Goal: Task Accomplishment & Management: Use online tool/utility

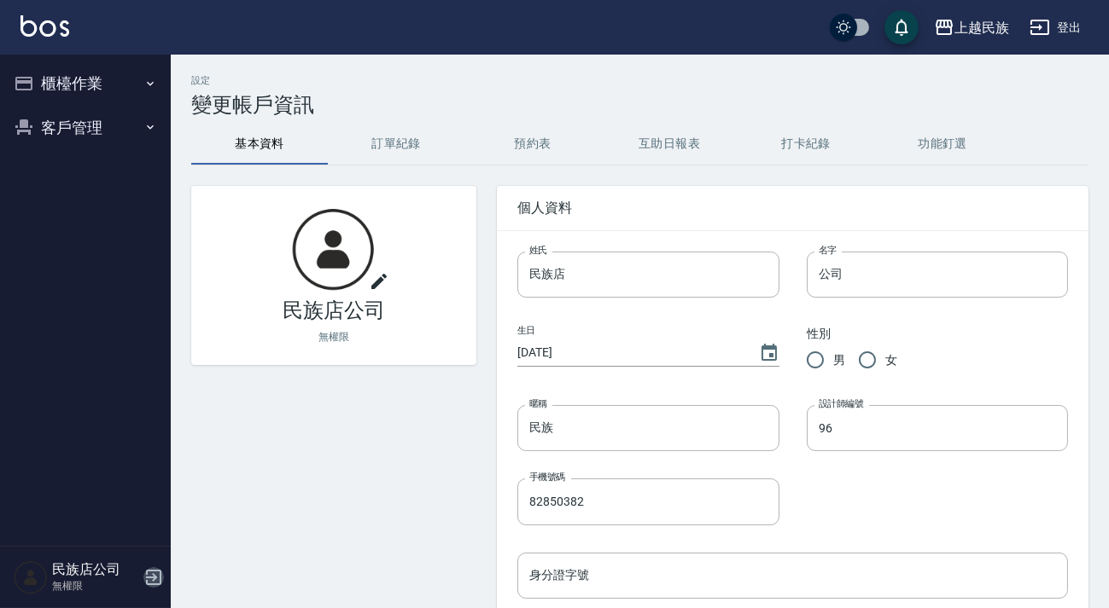
click at [148, 572] on icon "button" at bounding box center [153, 577] width 20 height 20
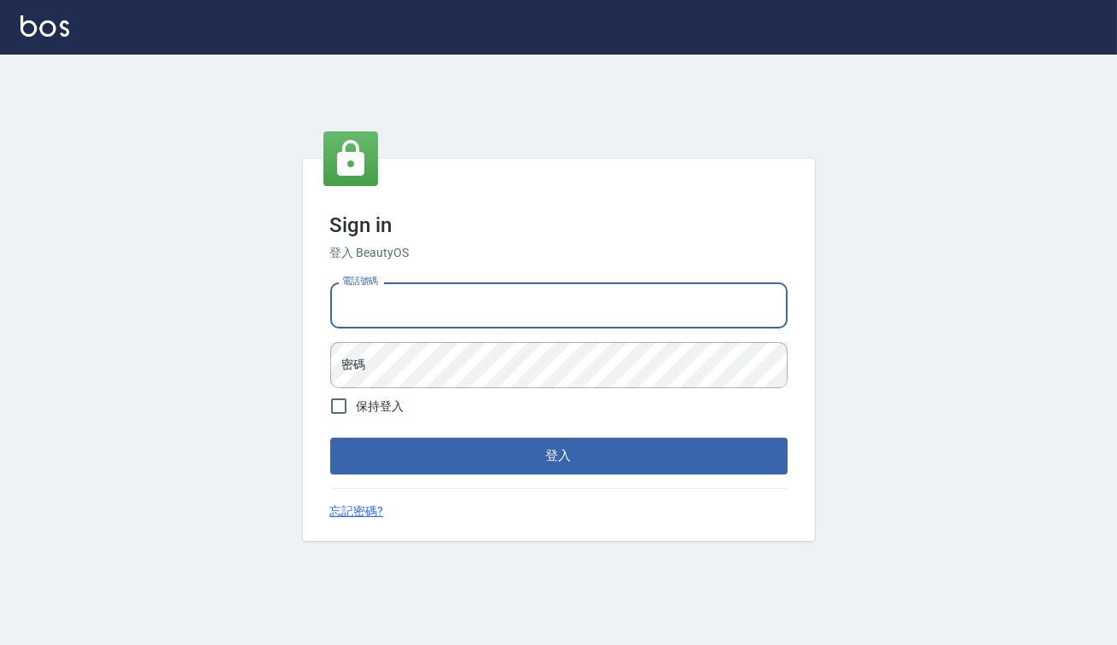
click at [392, 324] on input "電話號碼" at bounding box center [558, 305] width 457 height 46
type input "0938917261"
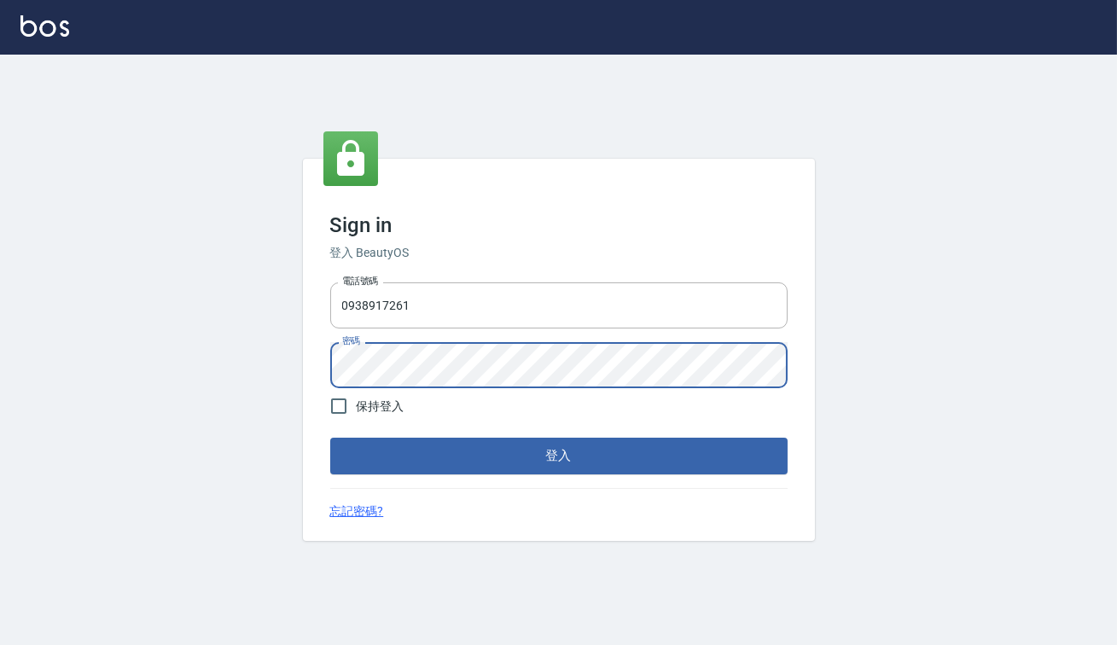
click at [330, 438] on button "登入" at bounding box center [558, 456] width 457 height 36
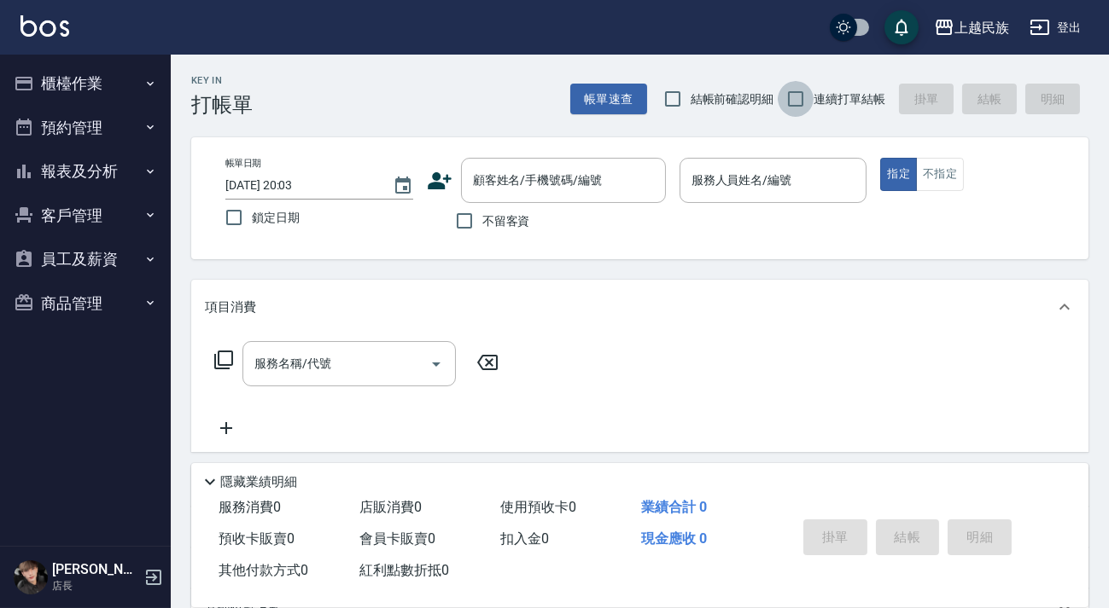
click at [793, 101] on input "連續打單結帳" at bounding box center [795, 99] width 36 height 36
checkbox input "true"
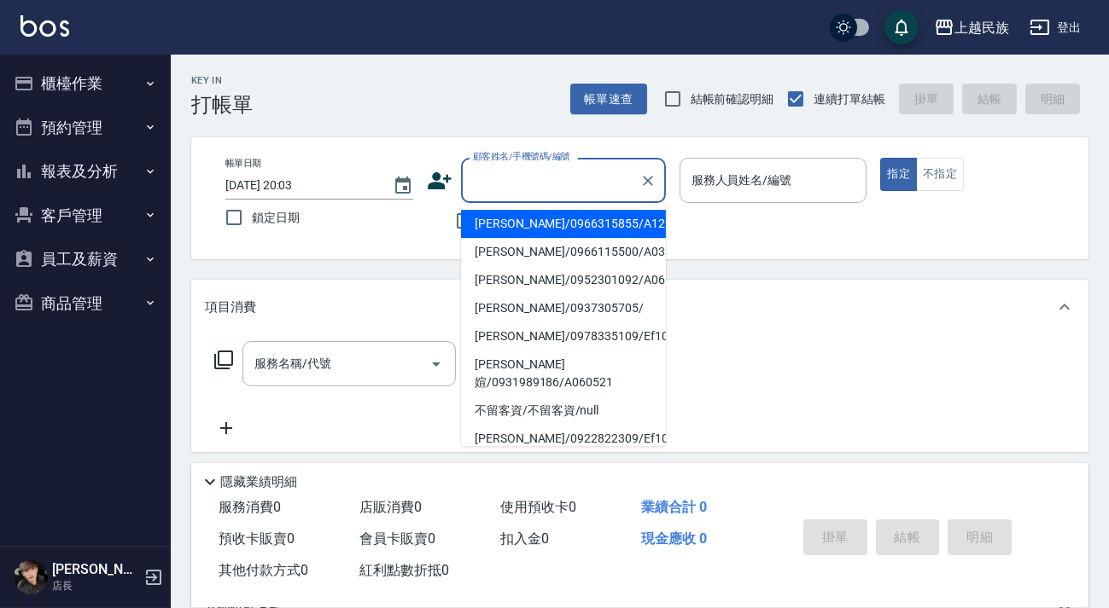
click at [550, 174] on input "顧客姓名/手機號碼/編號" at bounding box center [550, 181] width 164 height 30
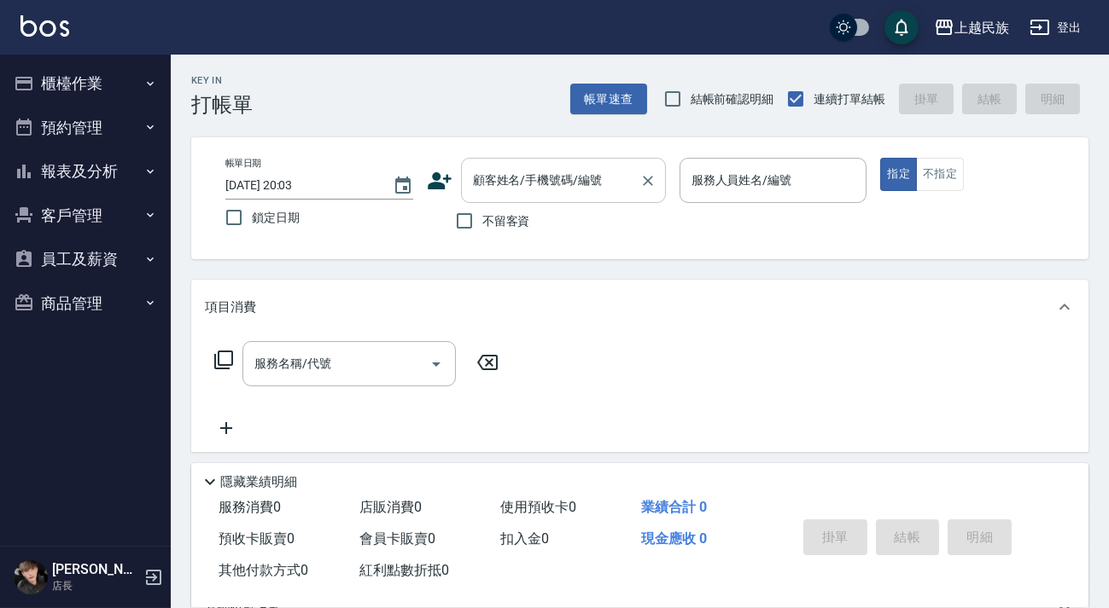
drag, startPoint x: 546, startPoint y: 145, endPoint x: 544, endPoint y: 178, distance: 32.5
click at [545, 147] on div "帳單日期 [DATE] 20:03 鎖定日期 顧客姓名/手機號碼/編號 顧客姓名/手機號碼/編號 不留客資 服務人員姓名/編號 服務人員姓名/編號 指定 不指定" at bounding box center [639, 198] width 897 height 122
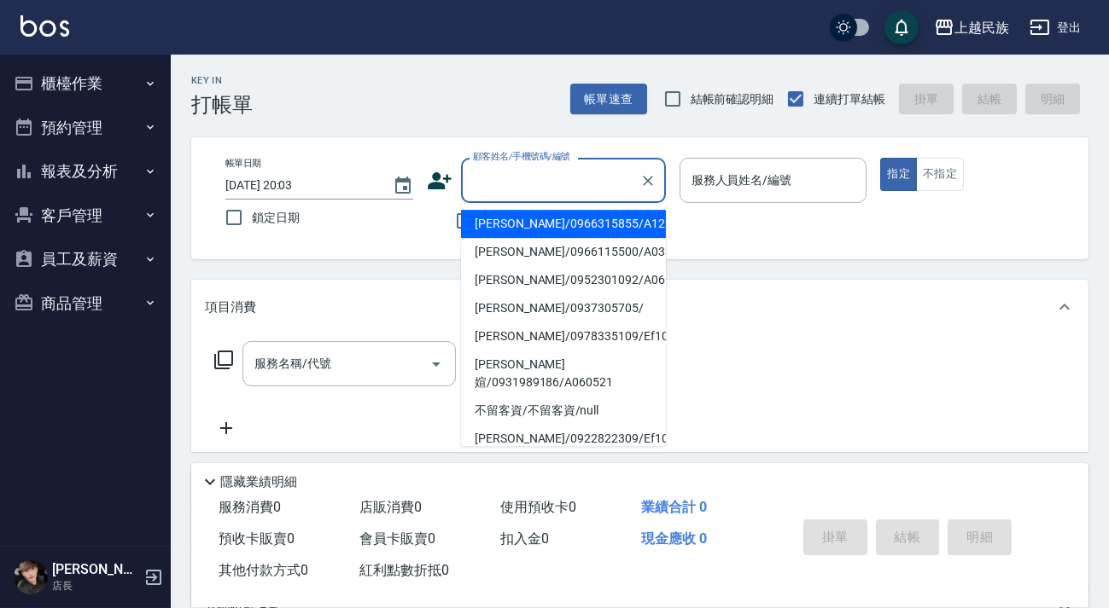
click at [544, 178] on input "顧客姓名/手機號碼/編號" at bounding box center [550, 181] width 164 height 30
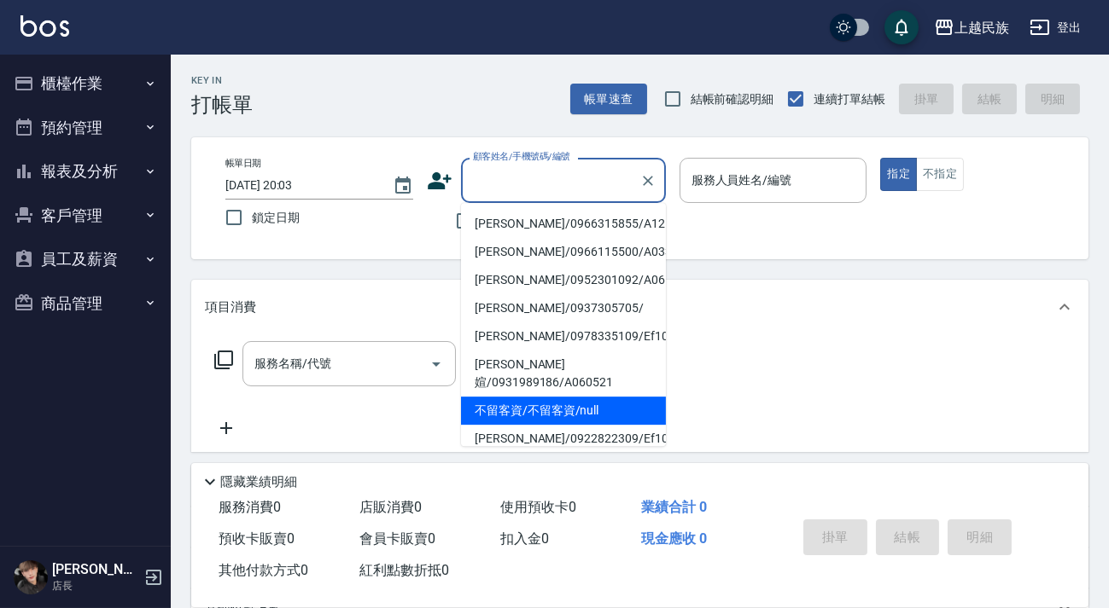
click at [589, 398] on li "不留客資/不留客資/null" at bounding box center [563, 411] width 205 height 28
type input "不留客資/不留客資/null"
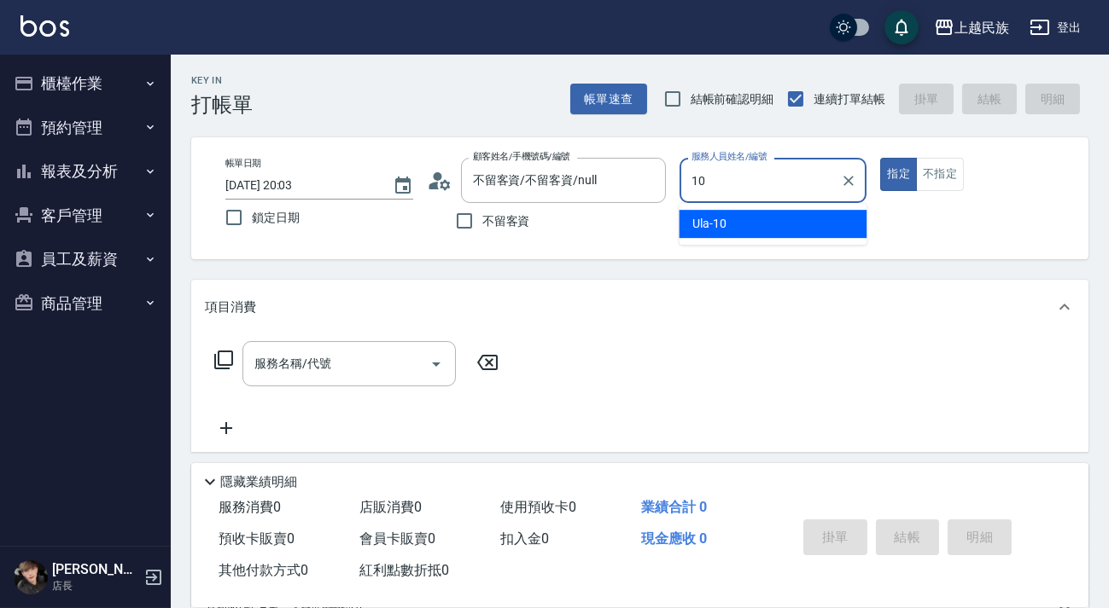
type input "Ula-10"
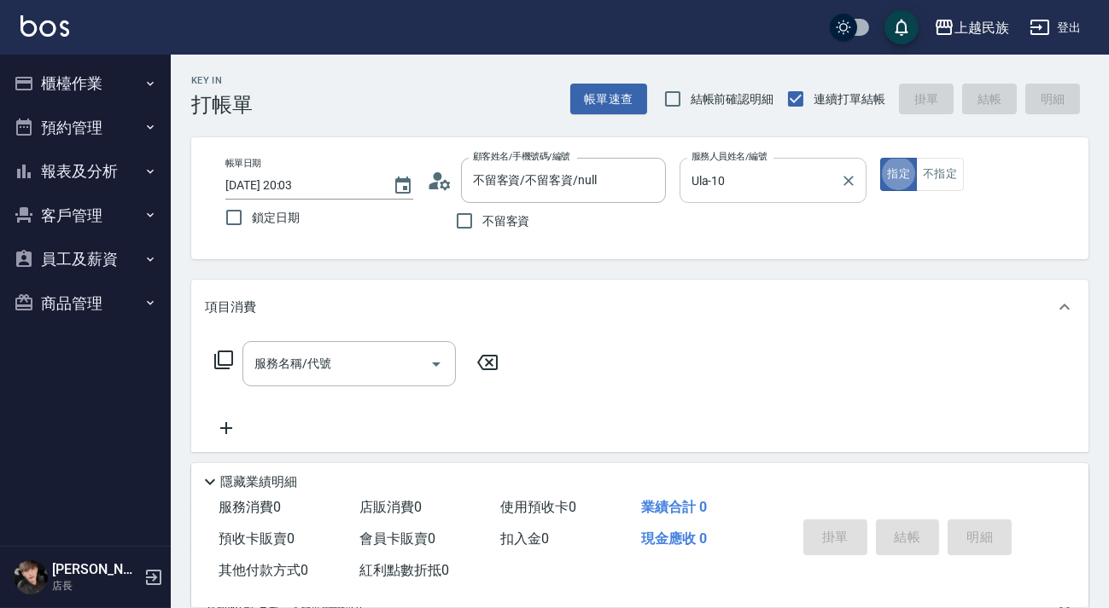
type button "true"
click at [942, 172] on button "不指定" at bounding box center [940, 174] width 48 height 33
click at [313, 365] on div "服務名稱/代號 服務名稱/代號" at bounding box center [348, 363] width 213 height 45
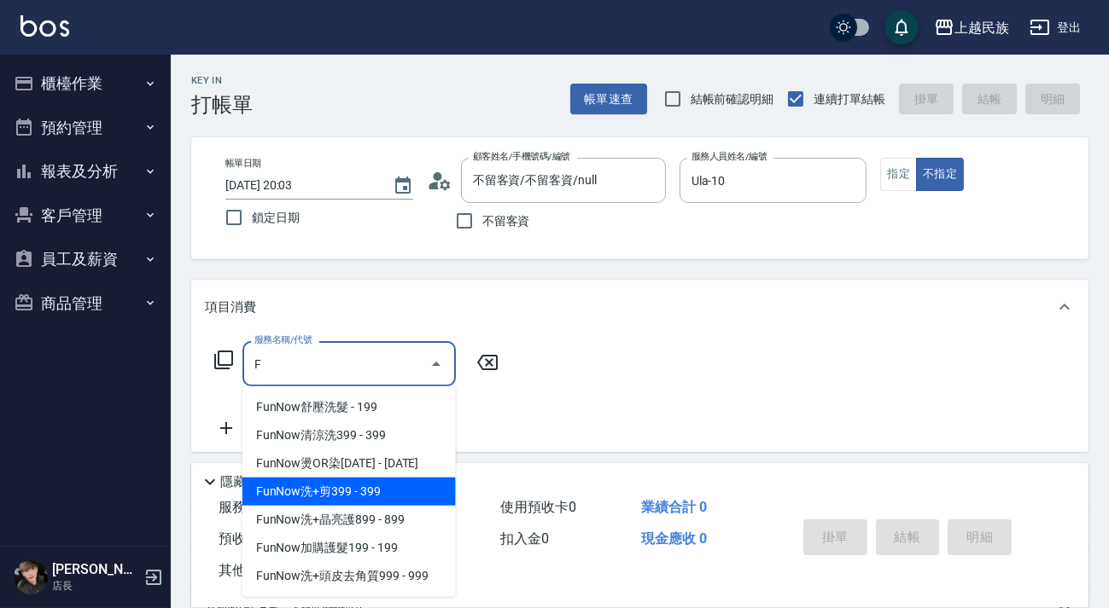
click at [388, 492] on span "FunNow洗+剪399 - 399" at bounding box center [348, 492] width 213 height 28
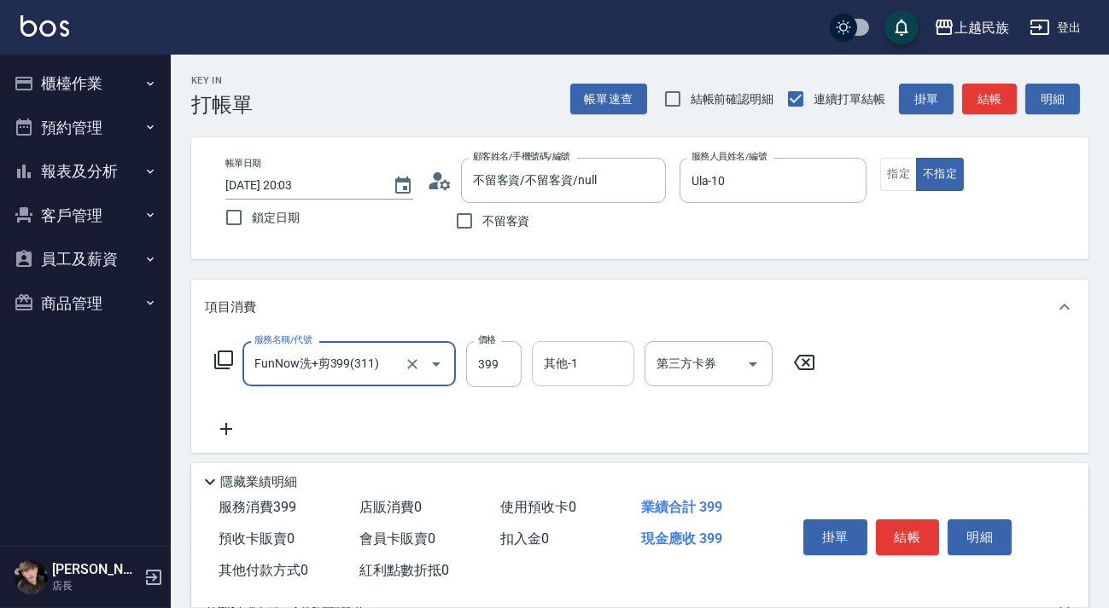
type input "FunNow洗+剪399(311)"
click at [588, 375] on input "其他-1" at bounding box center [582, 364] width 87 height 30
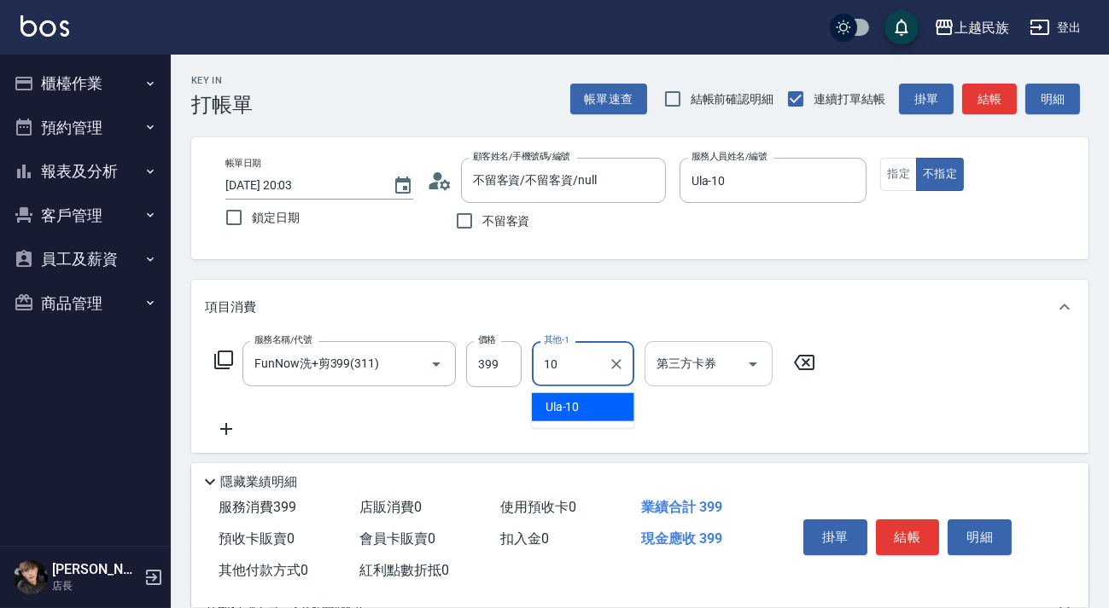
type input "10"
click at [700, 358] on div "第三方卡券 第三方卡券" at bounding box center [708, 363] width 128 height 45
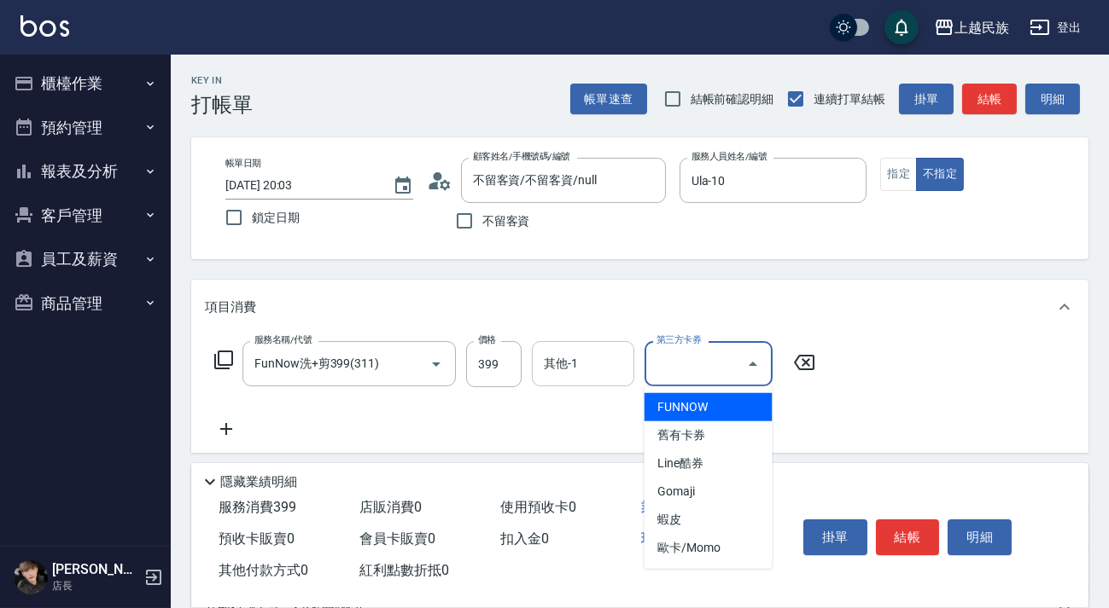
click at [594, 369] on input "其他-1" at bounding box center [582, 364] width 87 height 30
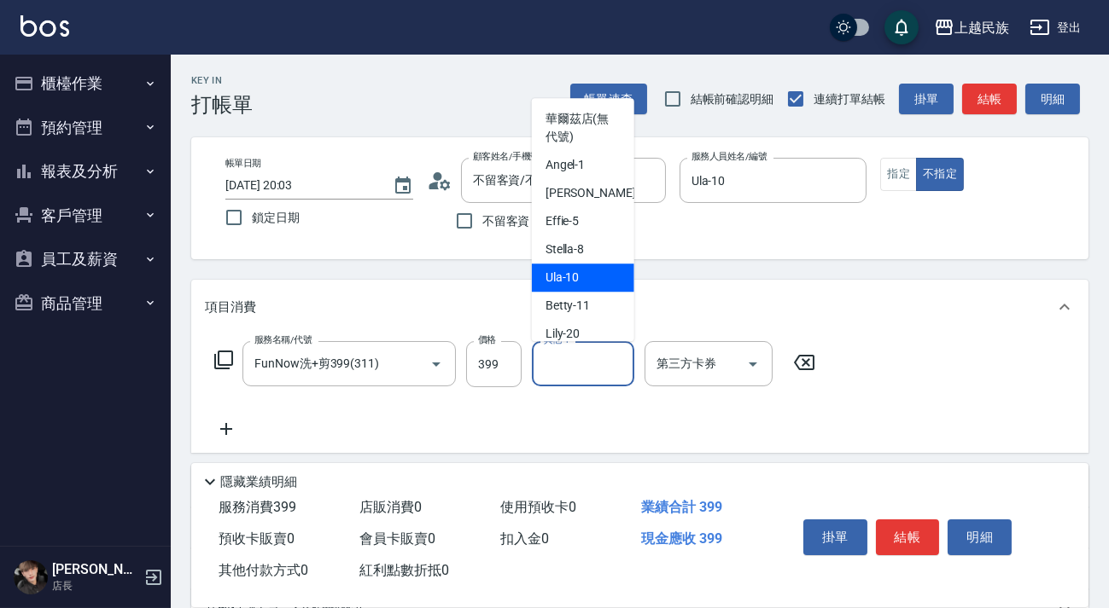
click at [587, 280] on div "Ula -10" at bounding box center [583, 278] width 102 height 28
type input "Ula-10"
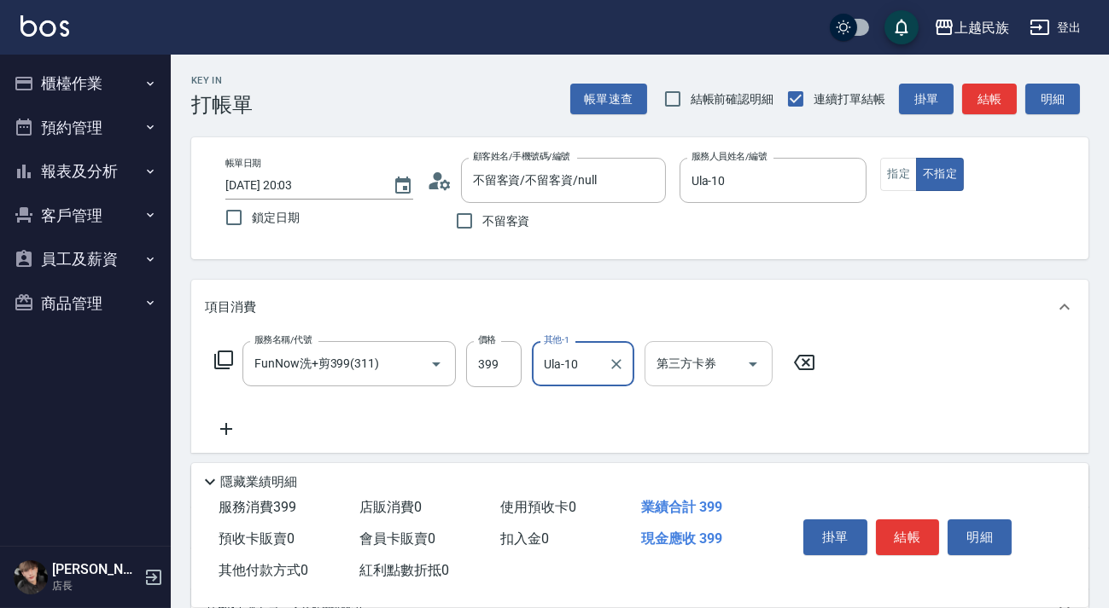
click at [666, 349] on input "第三方卡券" at bounding box center [695, 364] width 87 height 30
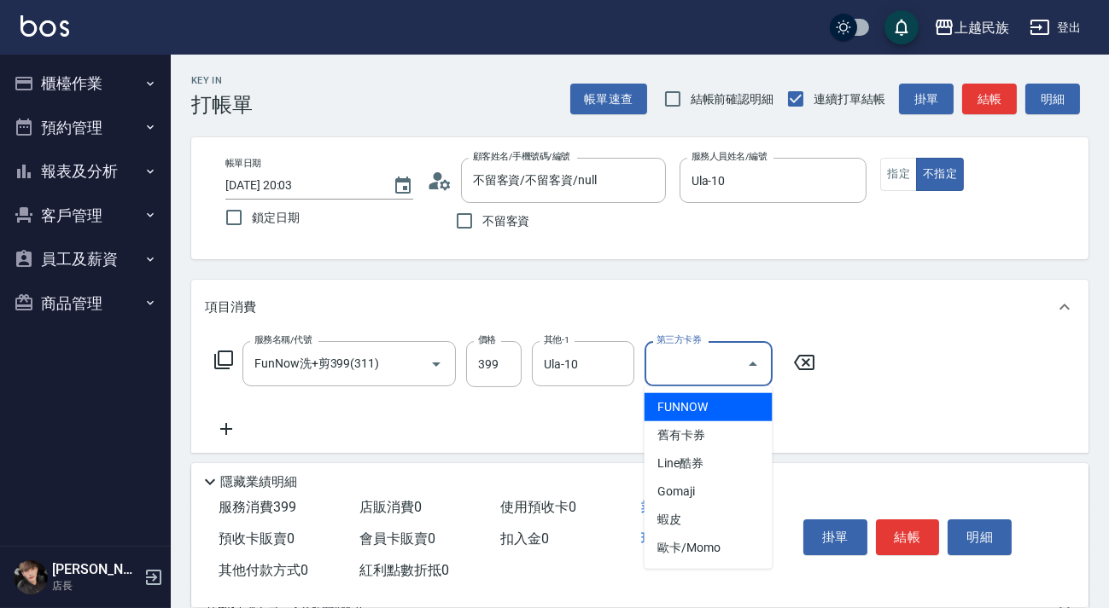
drag, startPoint x: 659, startPoint y: 400, endPoint x: 634, endPoint y: 400, distance: 24.7
click at [659, 401] on span "FUNNOW" at bounding box center [708, 407] width 128 height 28
type input "FUNNOW"
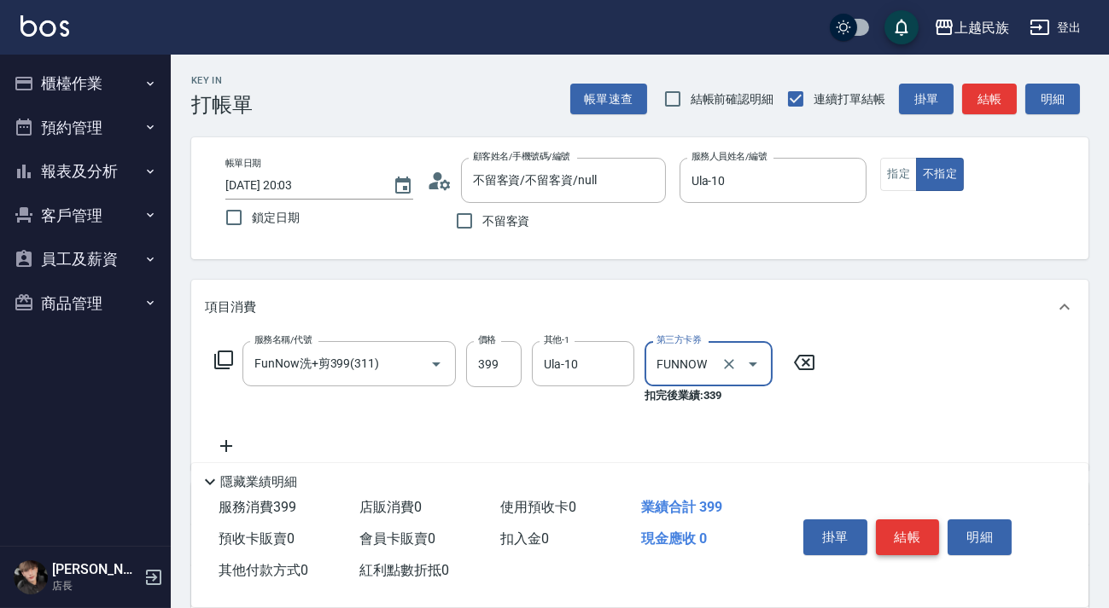
click at [917, 535] on button "結帳" at bounding box center [908, 538] width 64 height 36
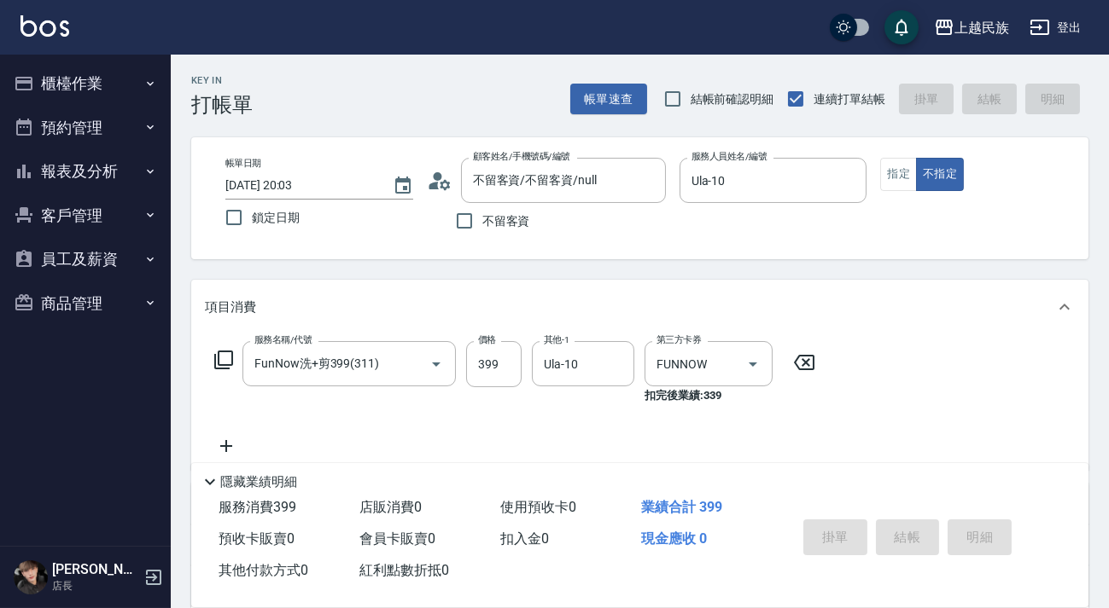
type input "[DATE] 20:04"
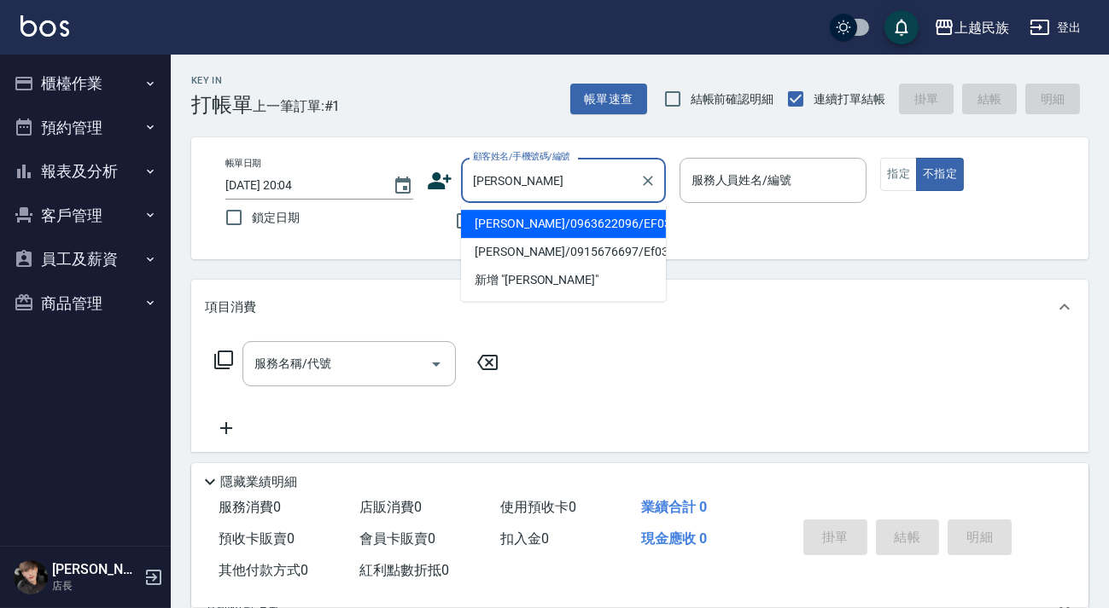
type input "[PERSON_NAME]/0963622096/EF033121"
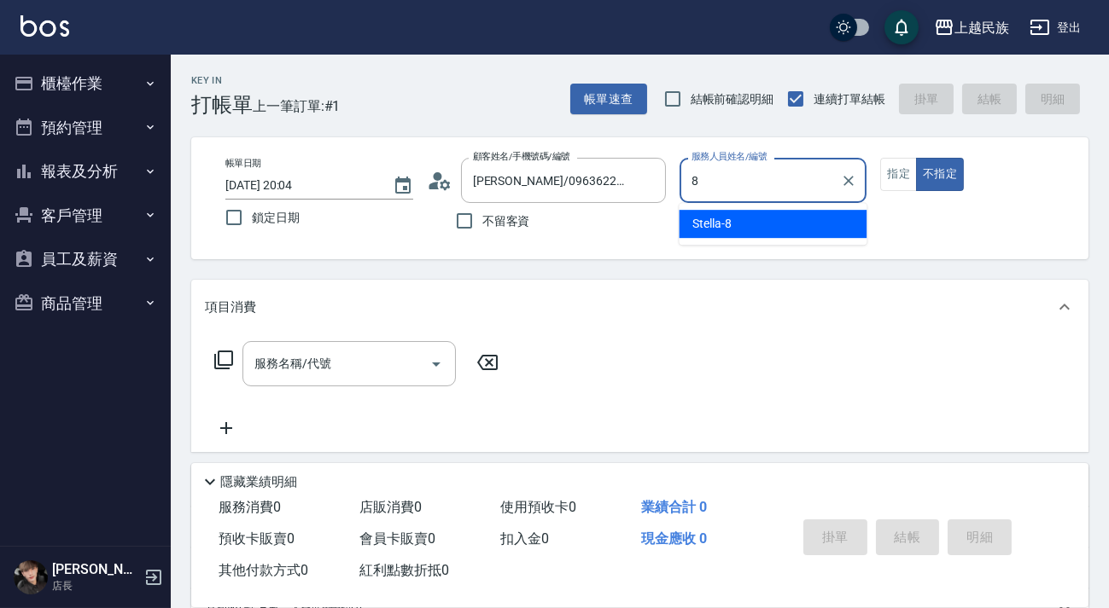
type input "Stella-8"
type button "false"
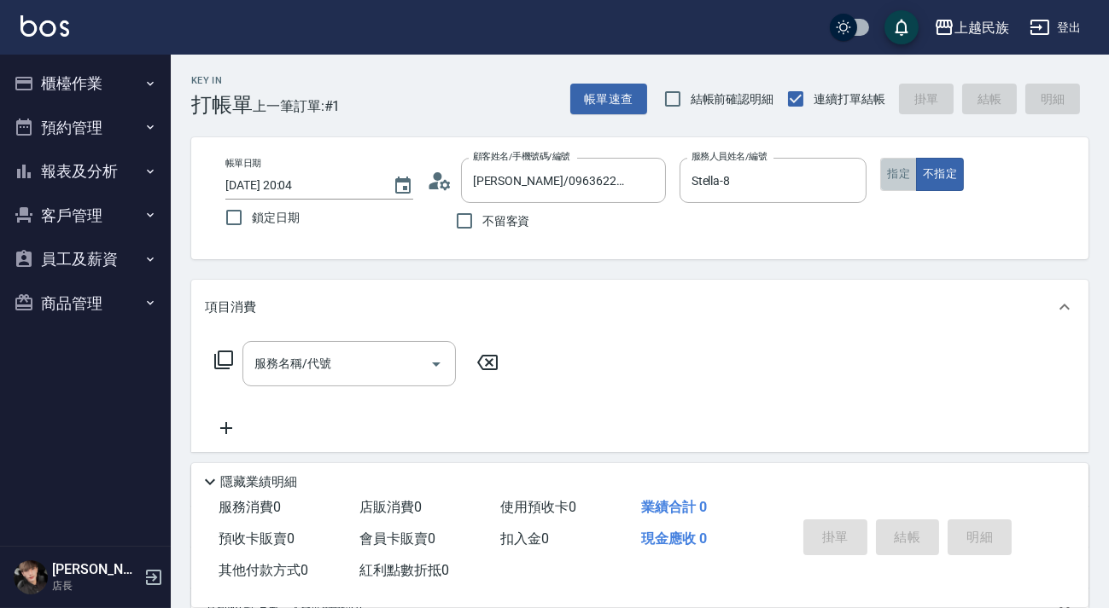
click at [882, 165] on button "指定" at bounding box center [898, 174] width 37 height 33
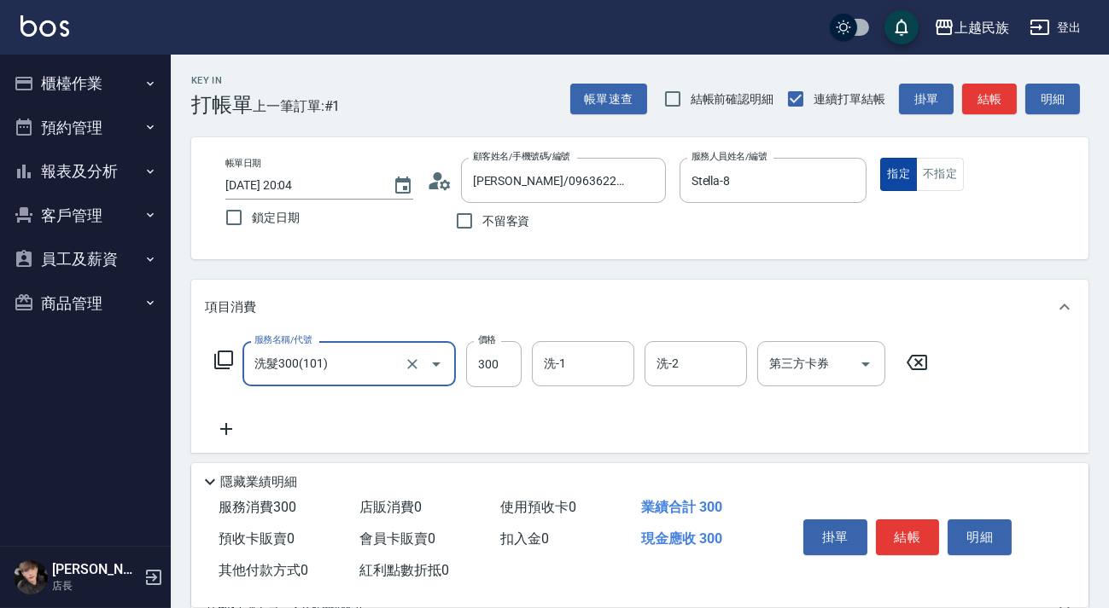
type input "洗髮300(101)"
type input "Stella-8"
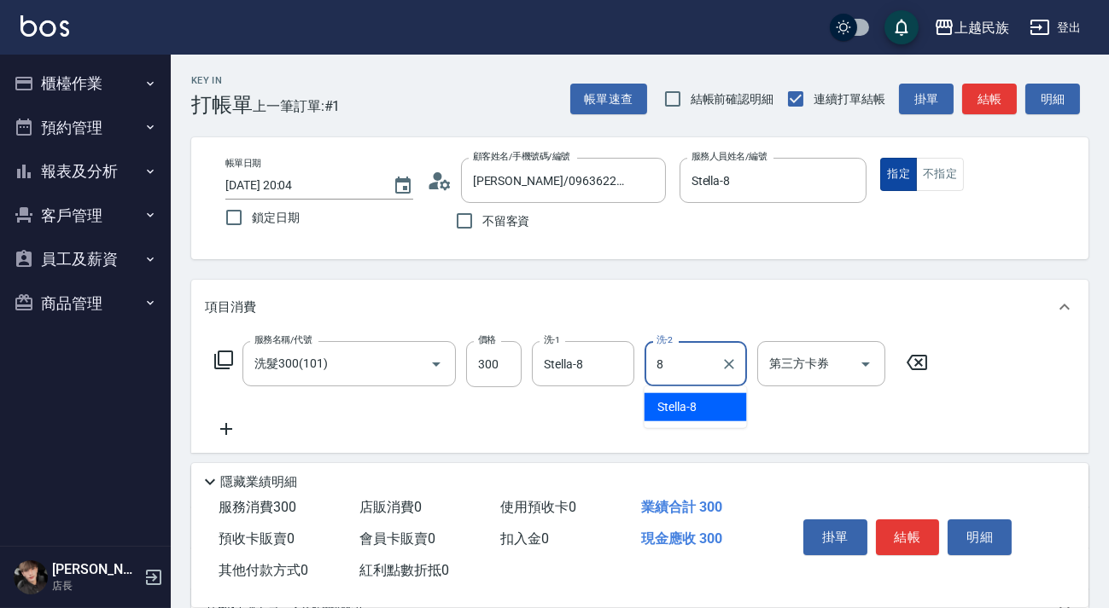
type input "Stella-8"
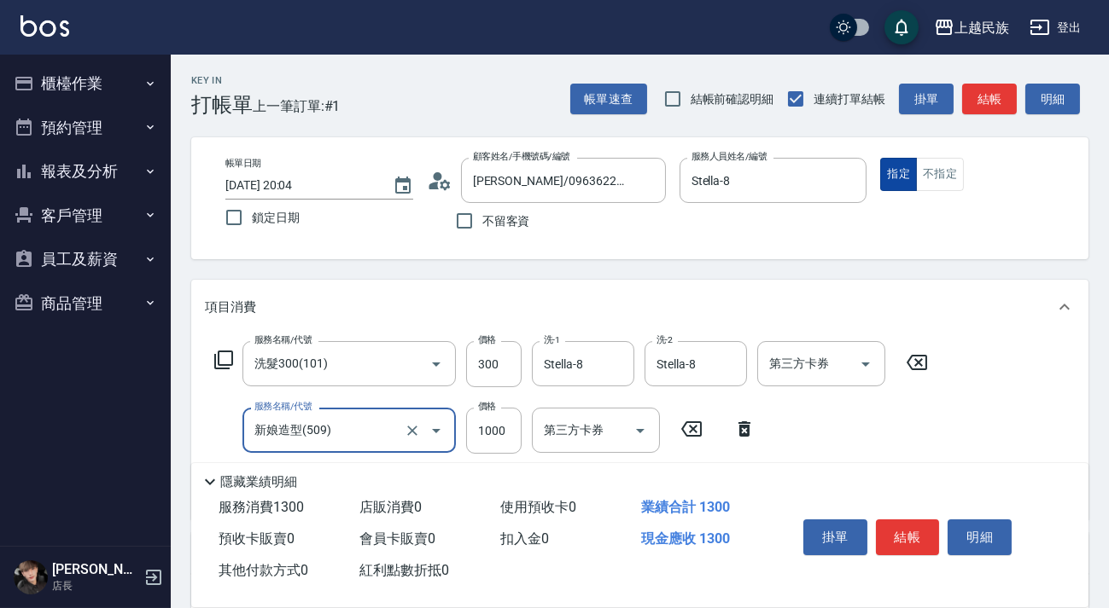
type input "新娘造型(509)"
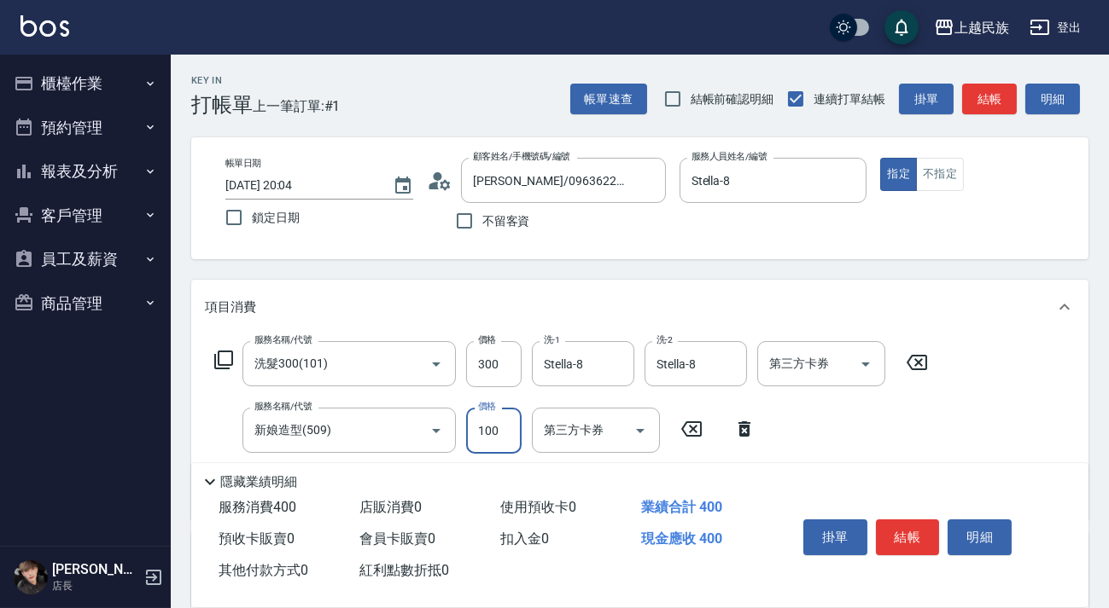
type input "100"
click at [381, 426] on input "新娘造型(509)" at bounding box center [325, 431] width 150 height 30
click at [422, 436] on button "Clear" at bounding box center [412, 431] width 24 height 24
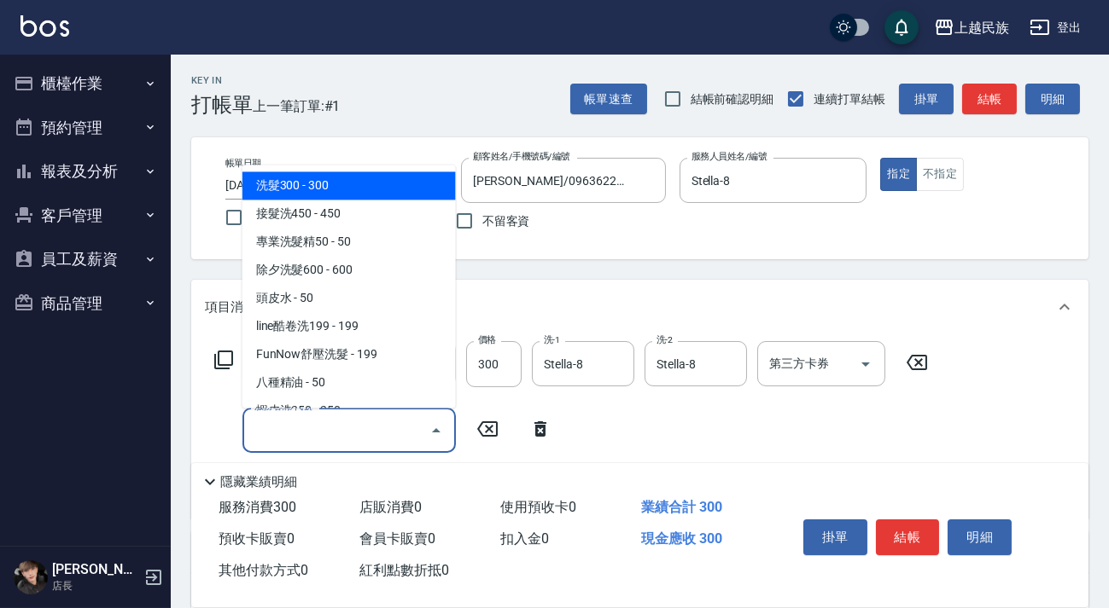
type input "ˋ"
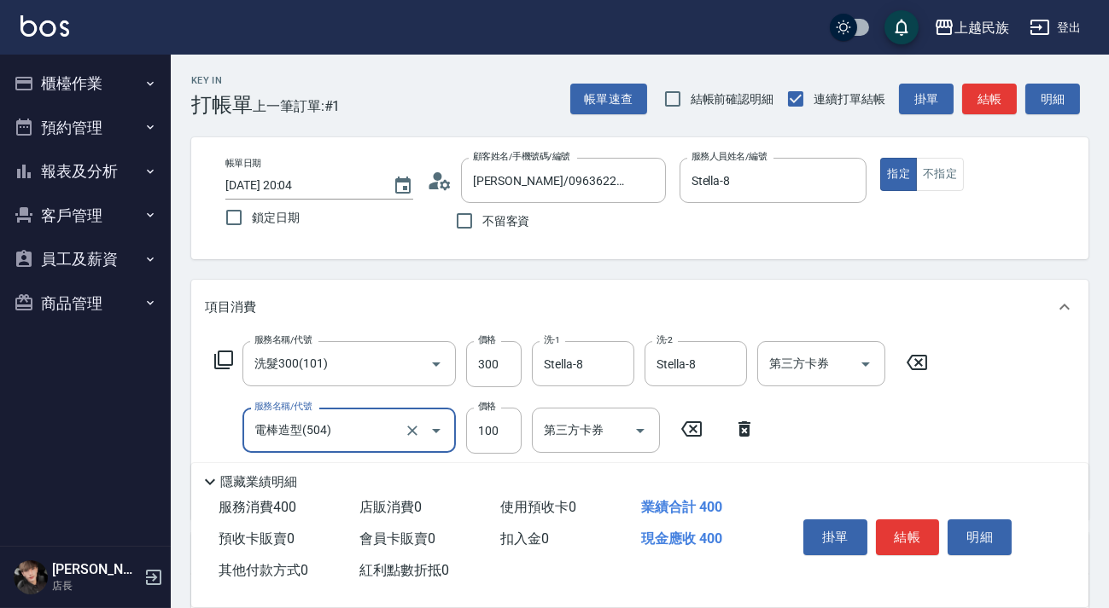
type input "電棒造型(504)"
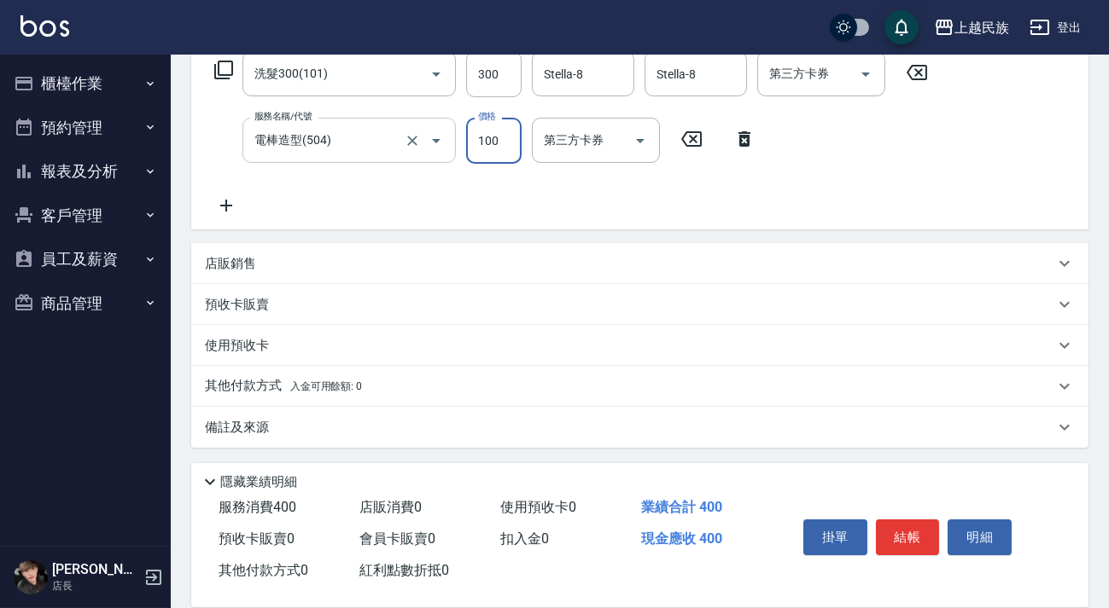
click at [389, 393] on div "其他付款方式 入金可用餘額: 0" at bounding box center [629, 386] width 849 height 19
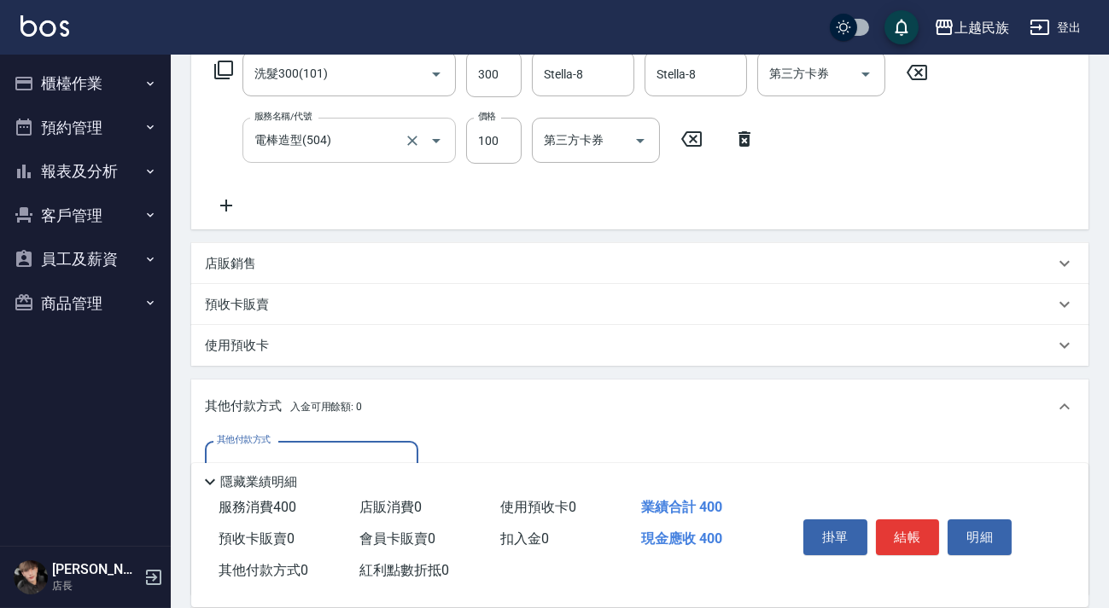
scroll to position [445, 0]
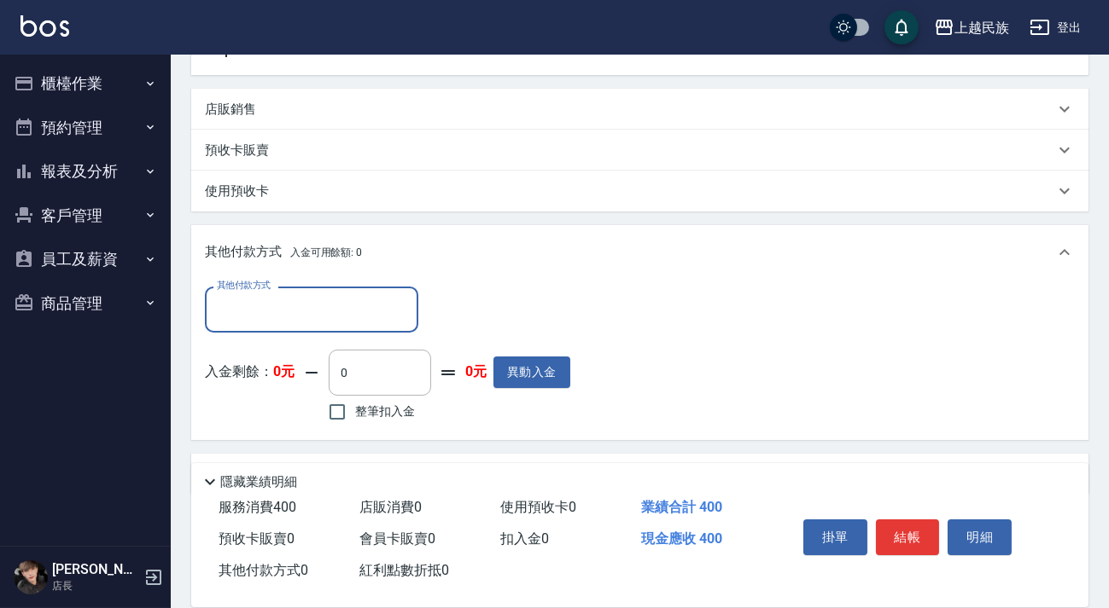
click at [375, 322] on input "其他付款方式" at bounding box center [311, 309] width 198 height 30
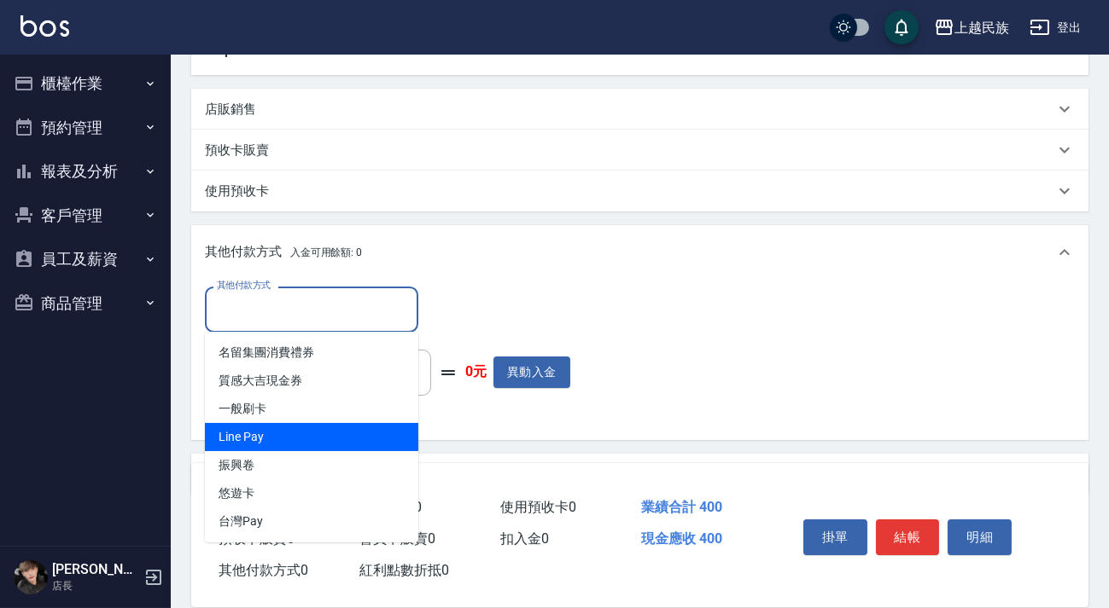
drag, startPoint x: 332, startPoint y: 429, endPoint x: 433, endPoint y: 354, distance: 125.6
click at [333, 426] on span "Line Pay" at bounding box center [311, 437] width 213 height 28
type input "Line Pay"
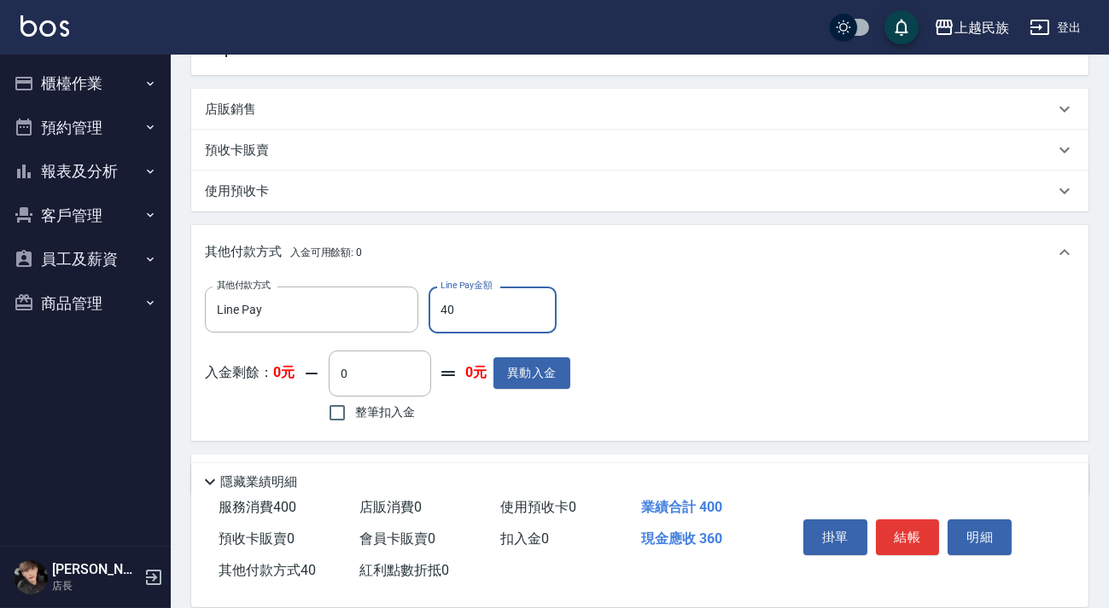
type input "400"
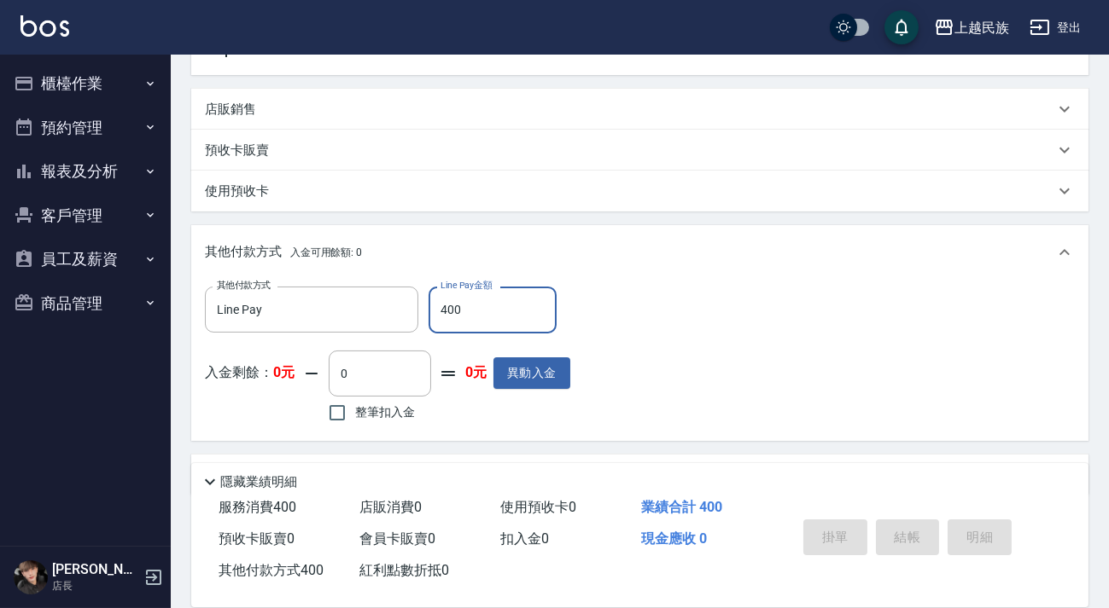
type input "[DATE] 20:05"
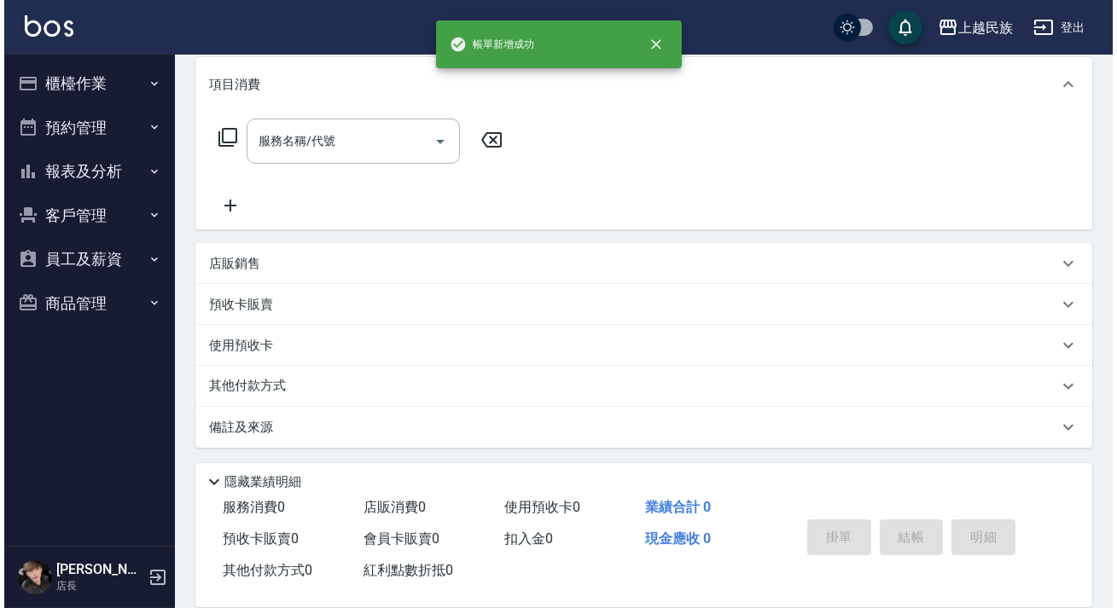
scroll to position [0, 0]
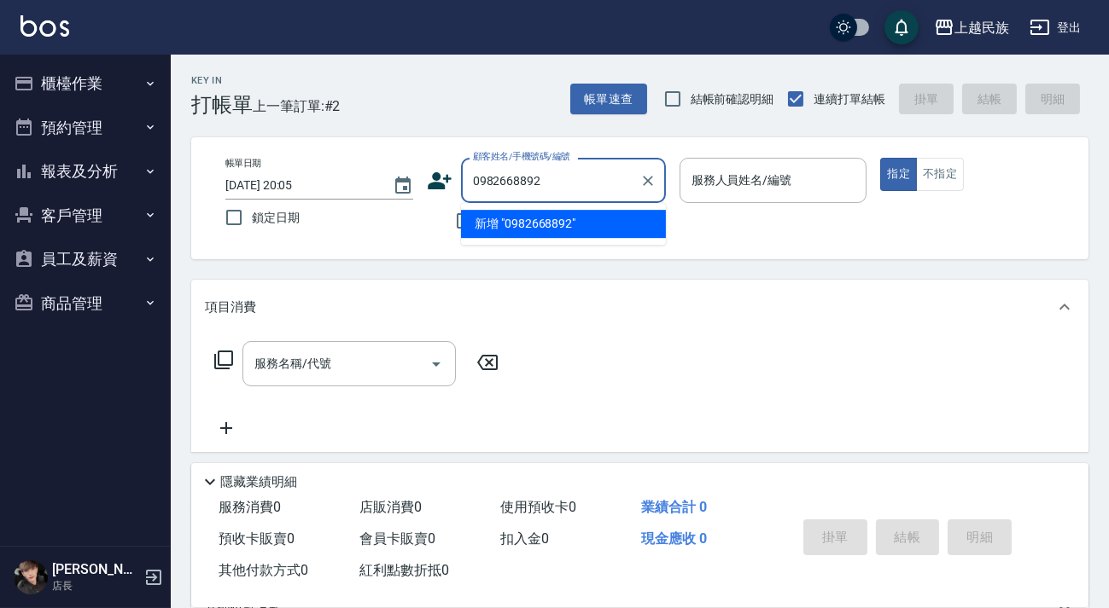
type input "0982668892"
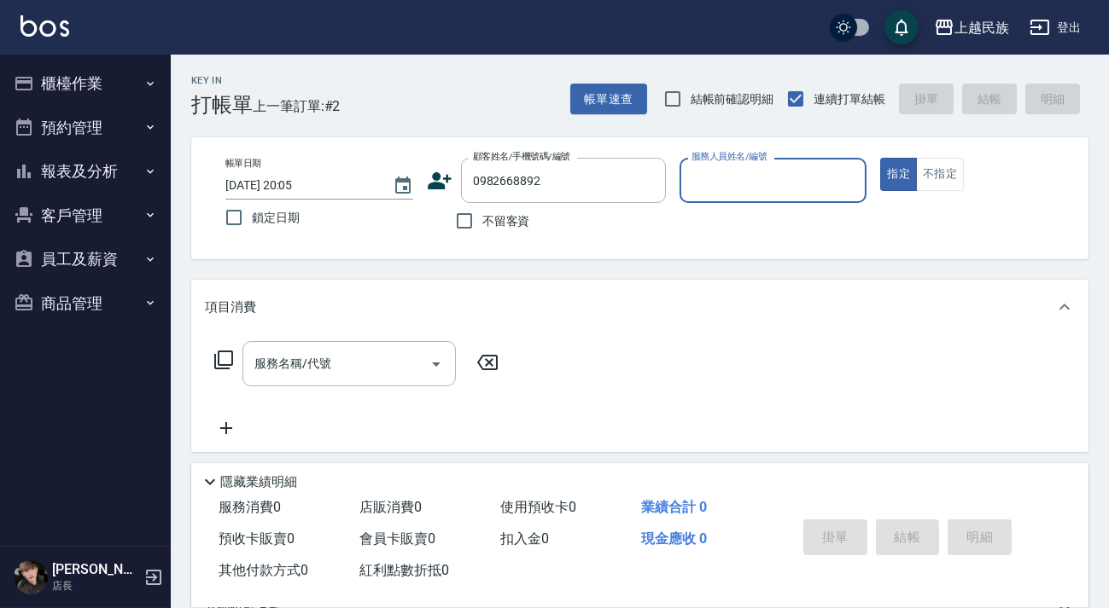
click at [440, 186] on icon at bounding box center [440, 180] width 24 height 17
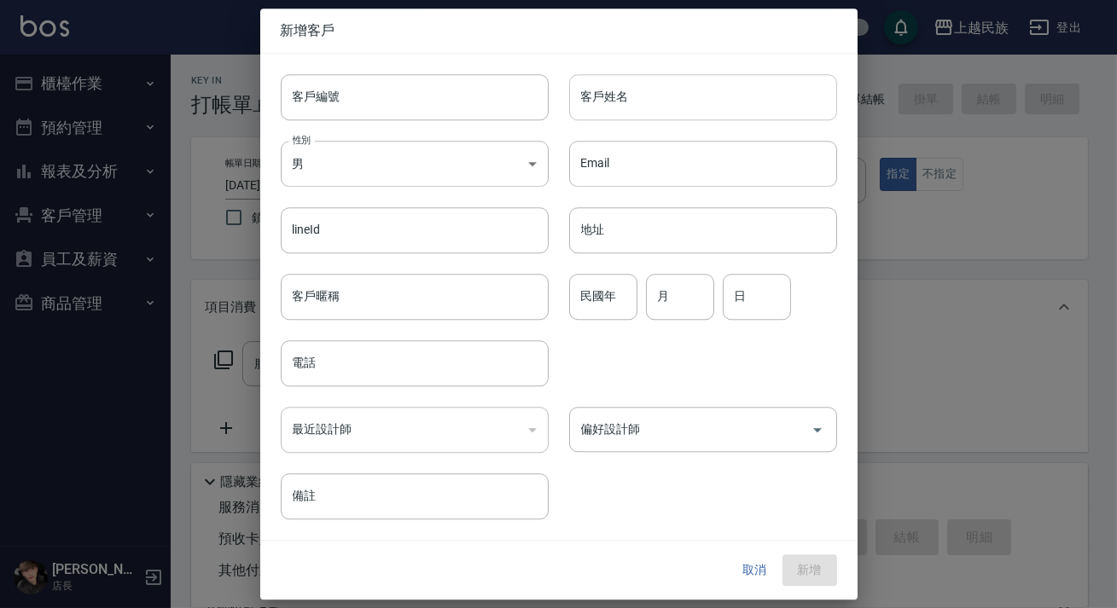
type input "0982668892"
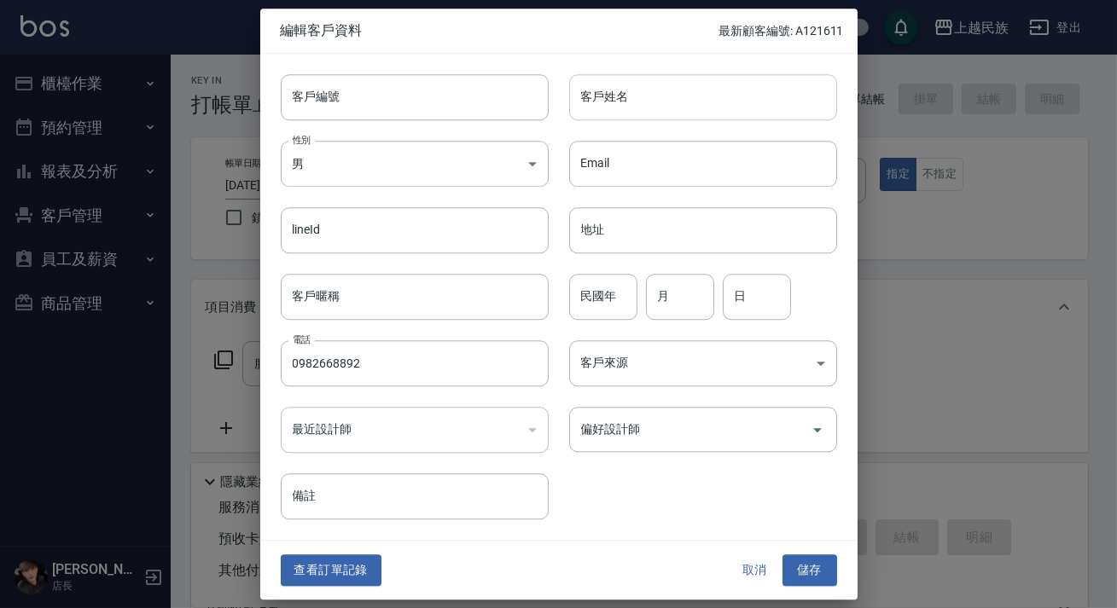
click at [606, 118] on input "客戶姓名" at bounding box center [703, 97] width 268 height 46
type input "[PERSON_NAME]"
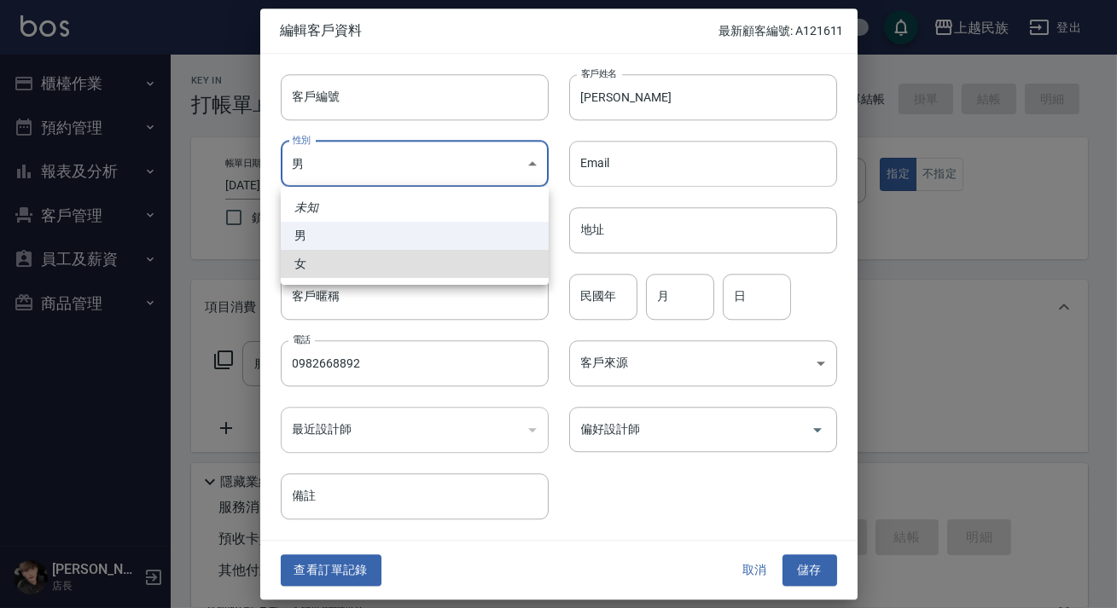
type input "[DEMOGRAPHIC_DATA]"
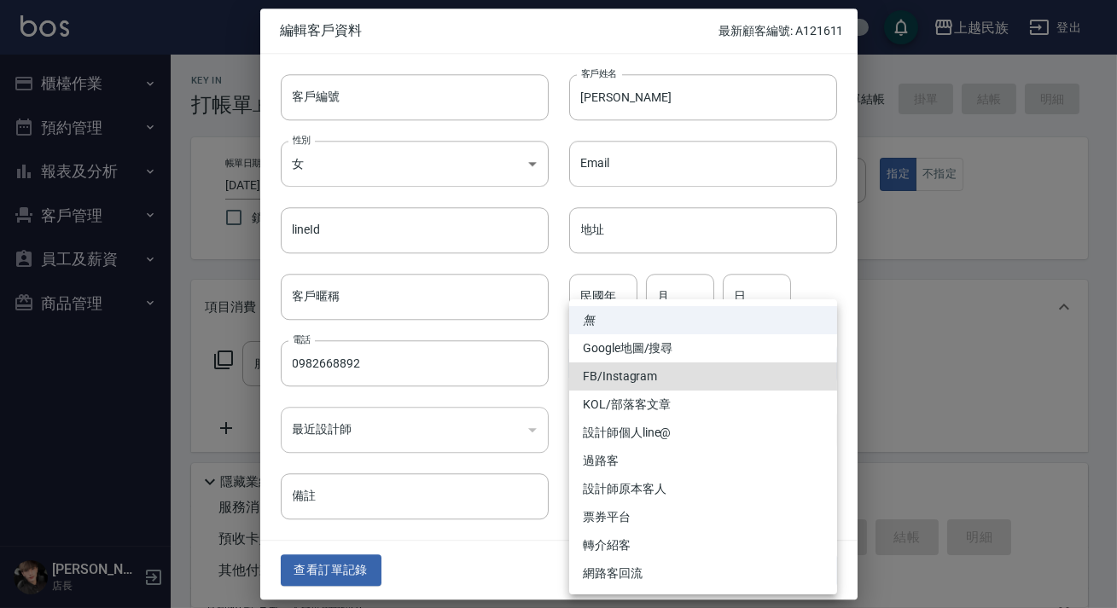
type input "FB/Instagram"
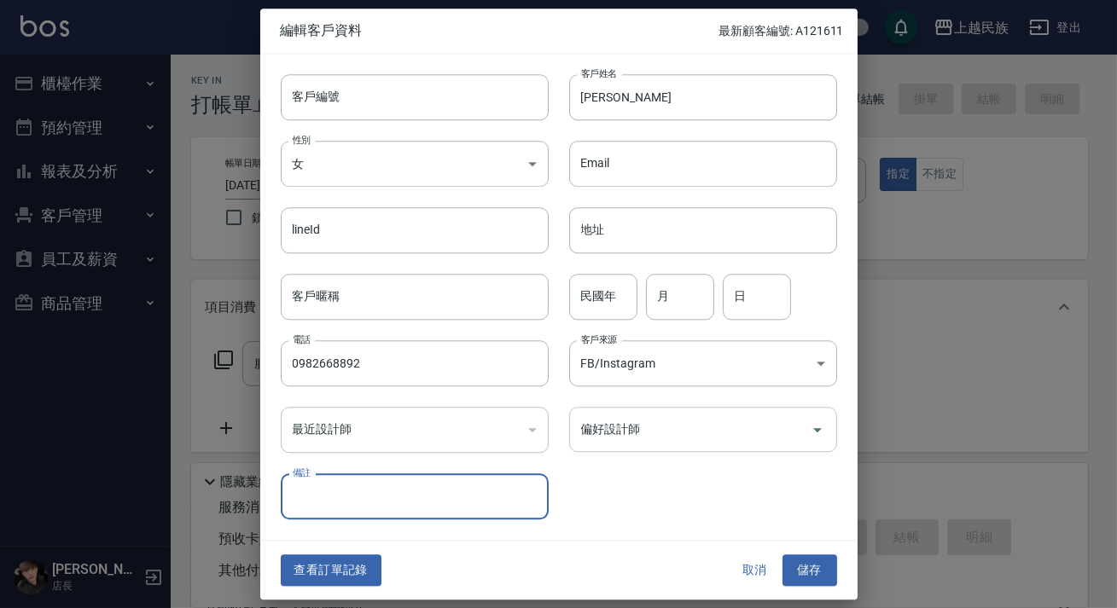
click at [691, 438] on input "偏好設計師" at bounding box center [690, 430] width 227 height 30
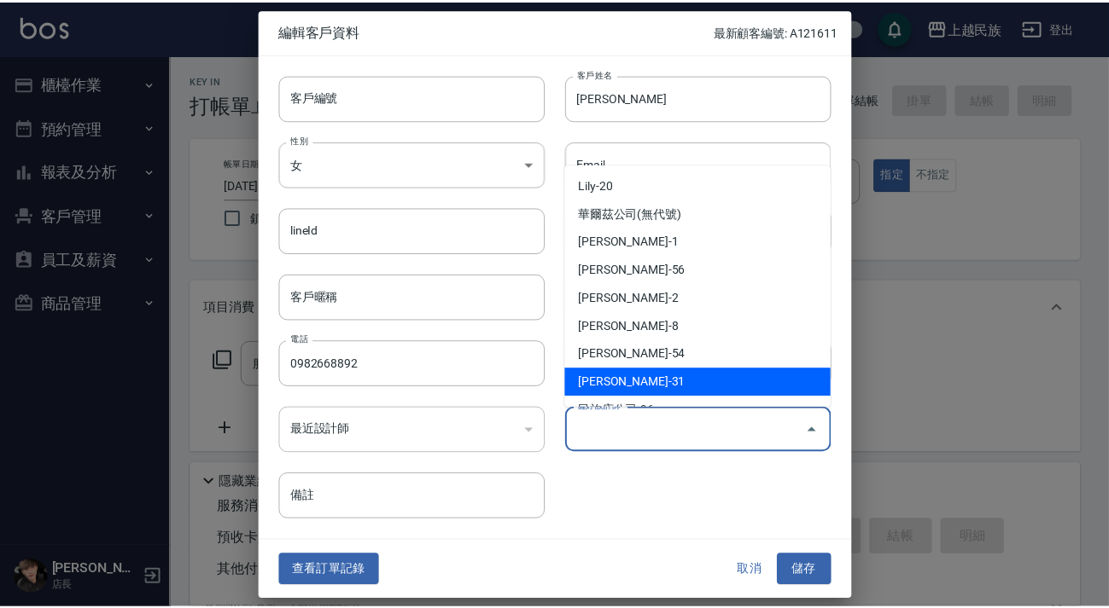
scroll to position [77, 0]
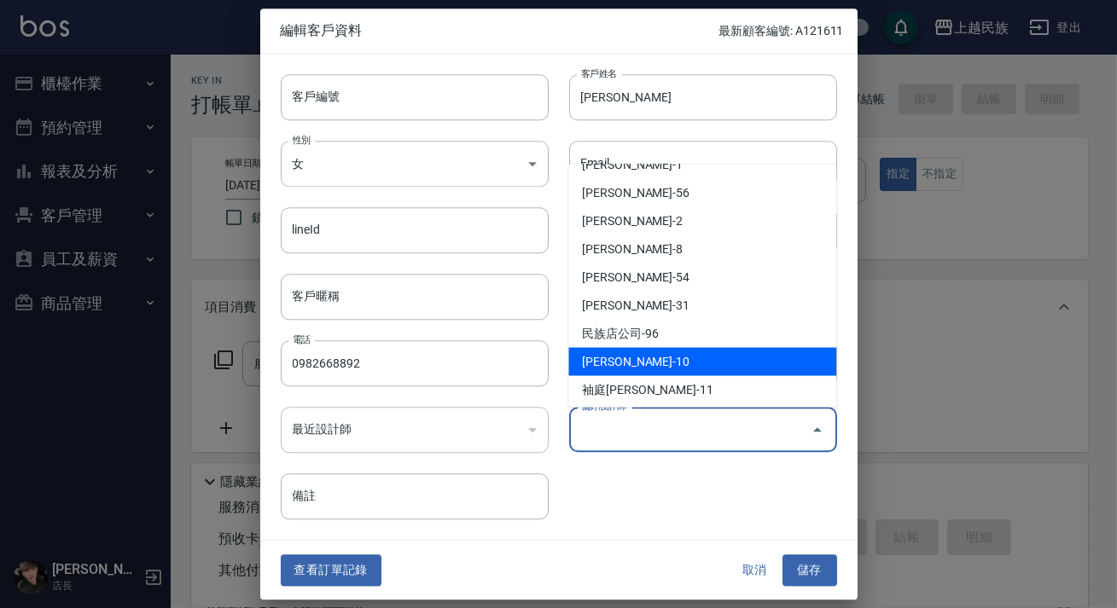
click at [690, 364] on li "[PERSON_NAME]-10" at bounding box center [702, 361] width 268 height 28
type input "[PERSON_NAME]"
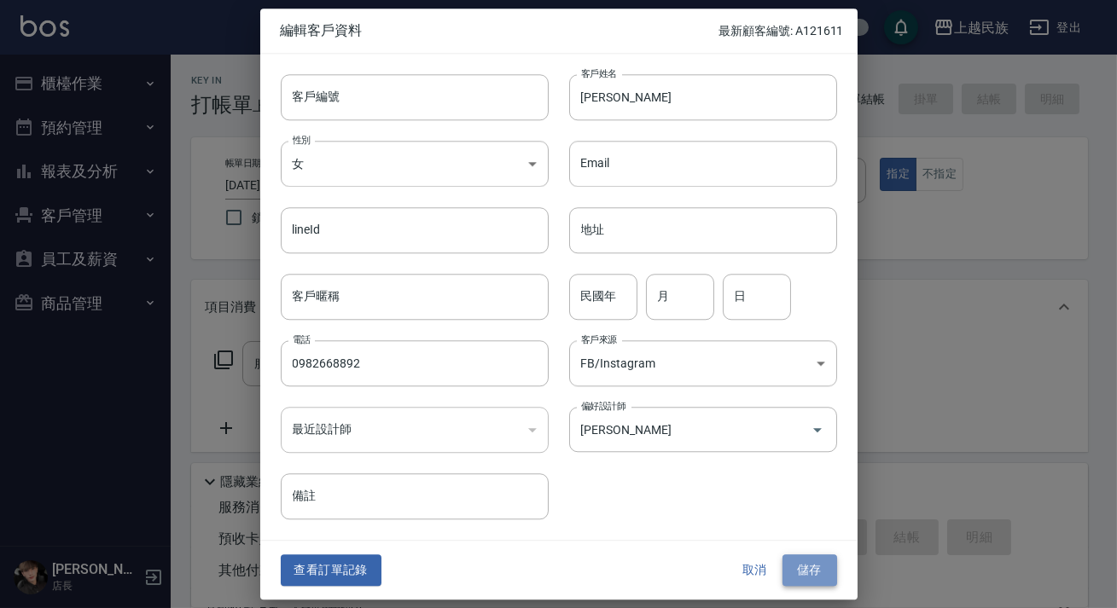
click at [813, 579] on button "儲存" at bounding box center [810, 572] width 55 height 32
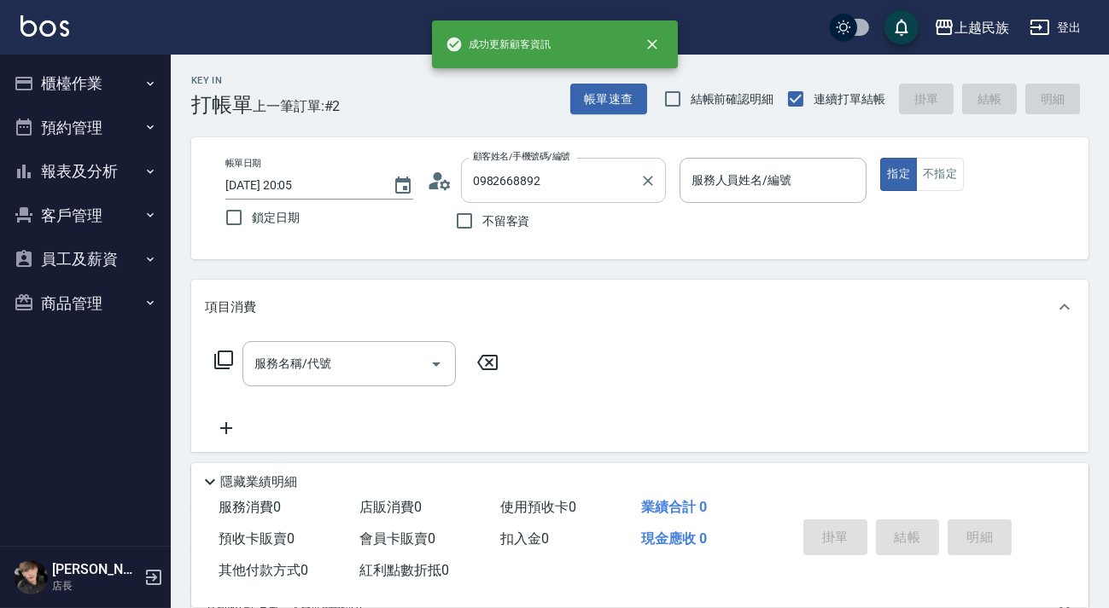
click at [531, 188] on input "0982668892" at bounding box center [550, 181] width 164 height 30
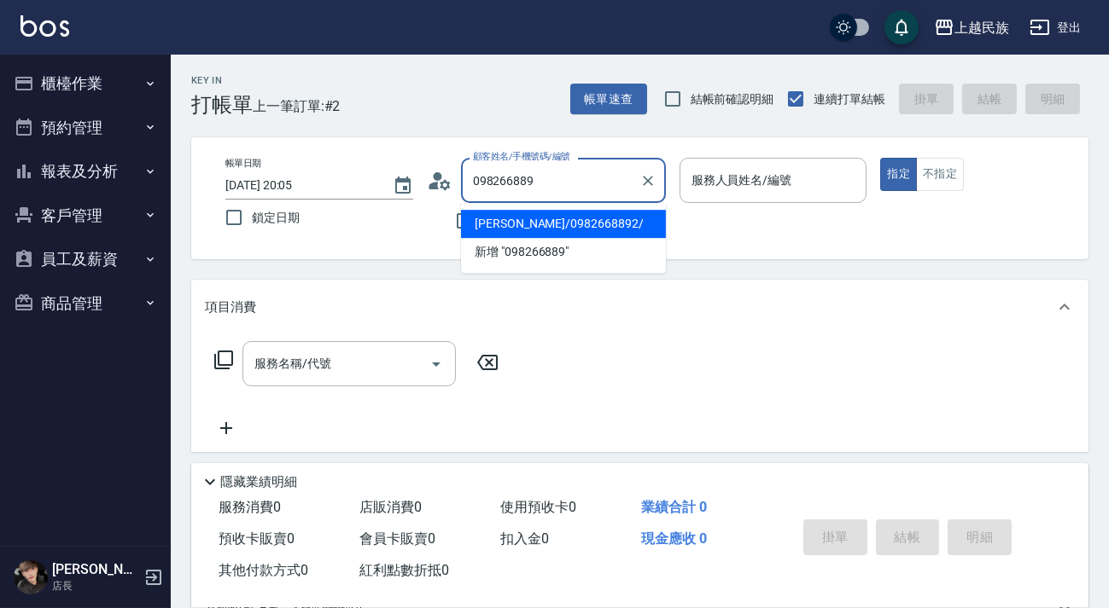
type input "[PERSON_NAME]/0982668892/"
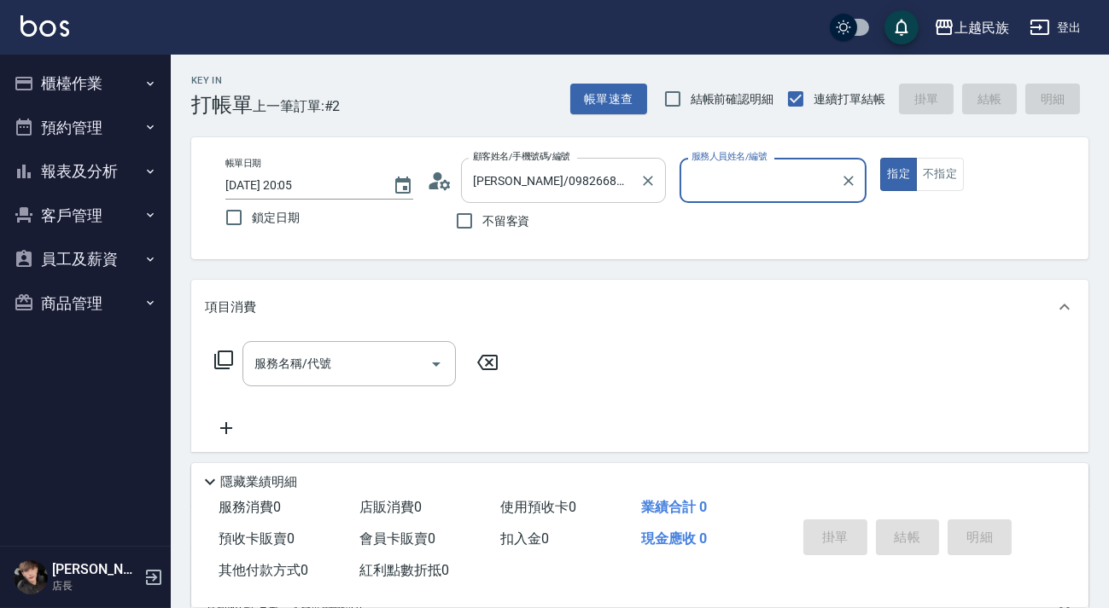
type input "Ula-10"
click at [880, 158] on button "指定" at bounding box center [898, 174] width 37 height 33
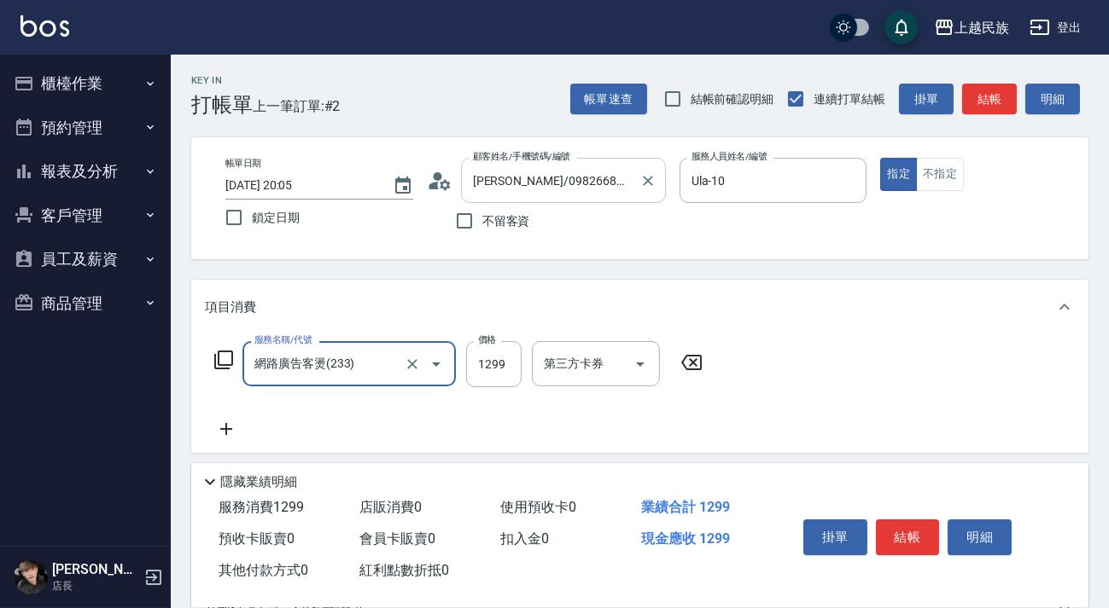
type input "網路廣告客燙(233)"
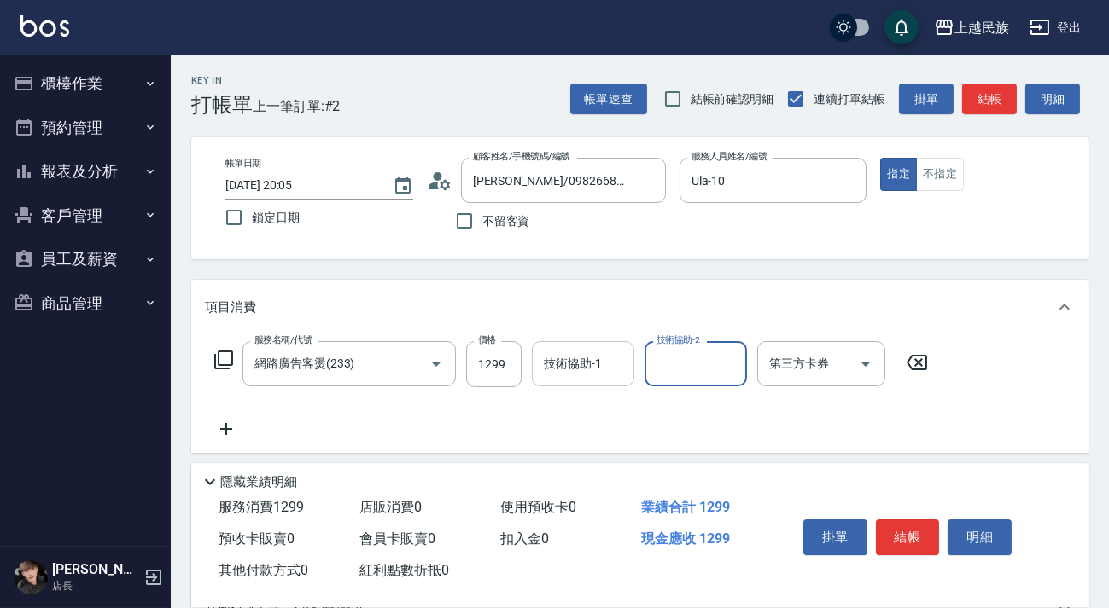
click at [585, 353] on input "技術協助-1" at bounding box center [582, 364] width 87 height 30
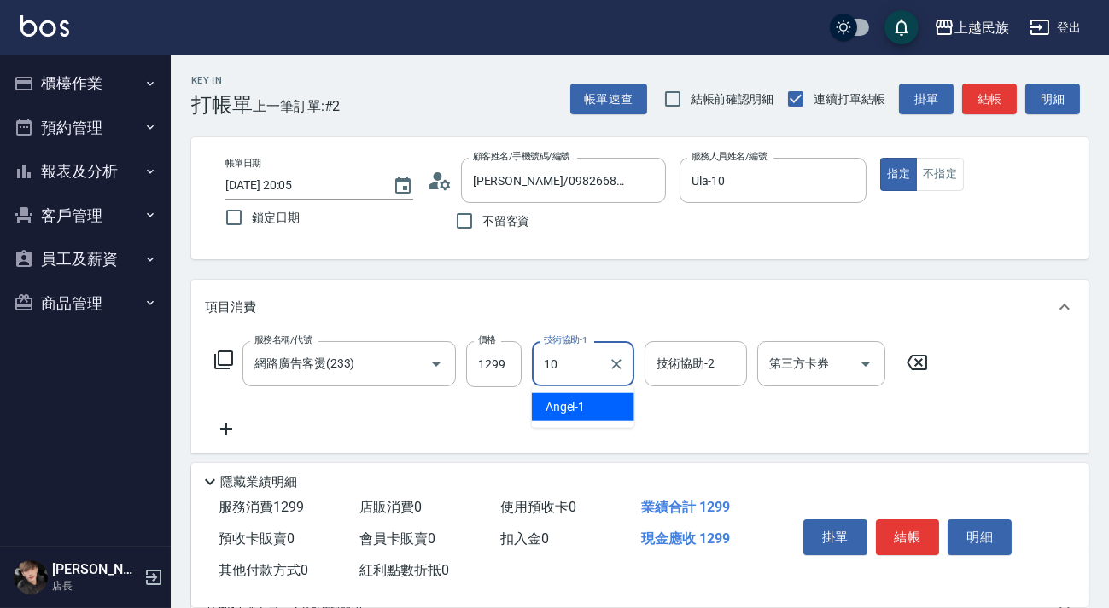
type input "Ula-10"
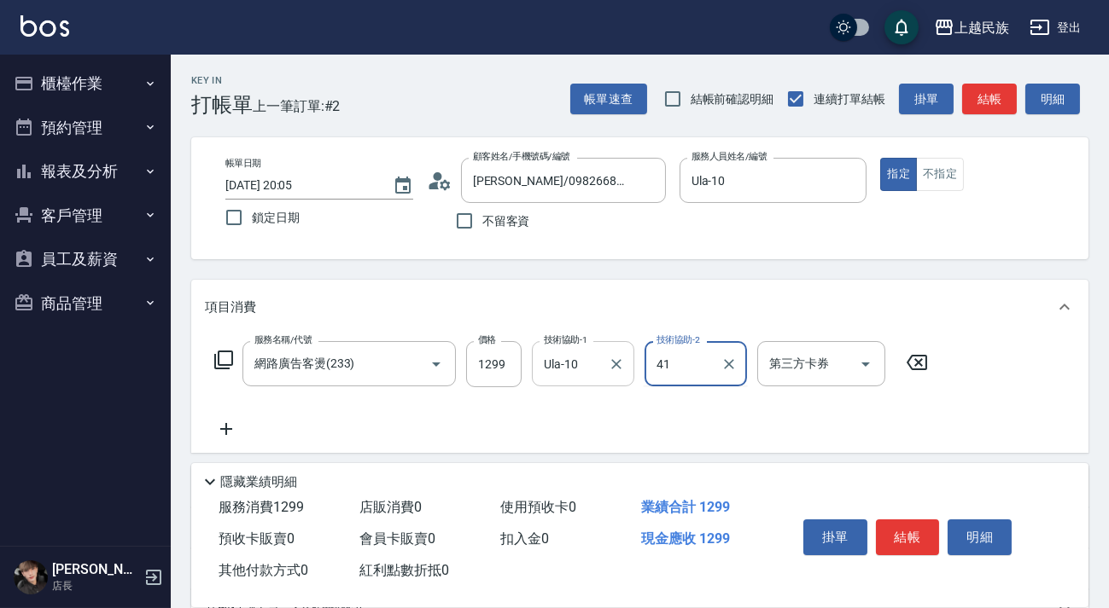
type input "4"
type input "Ula-10"
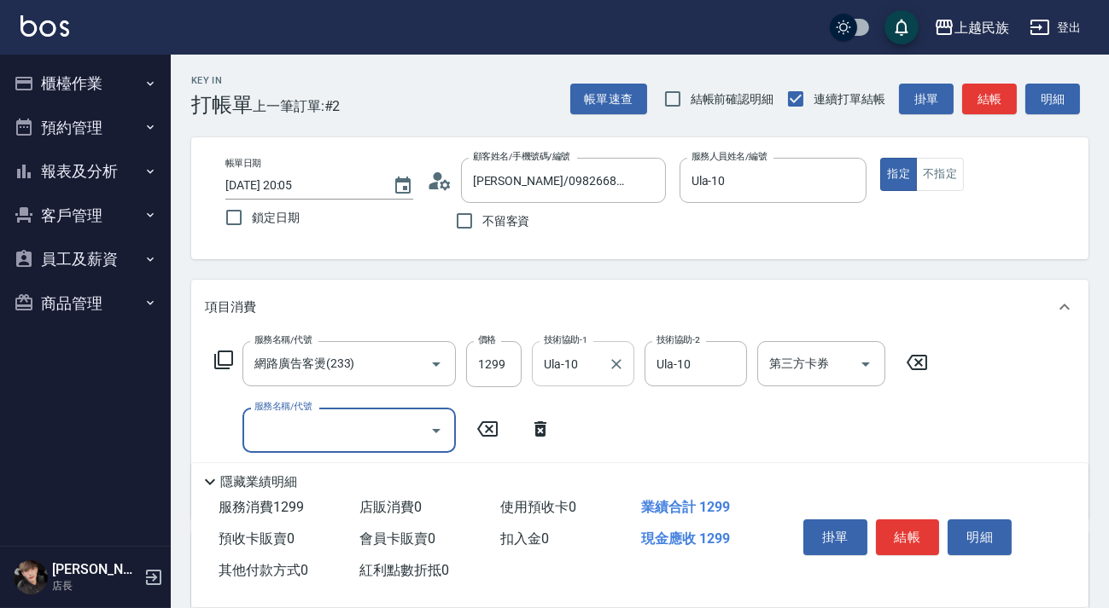
type input "＿"
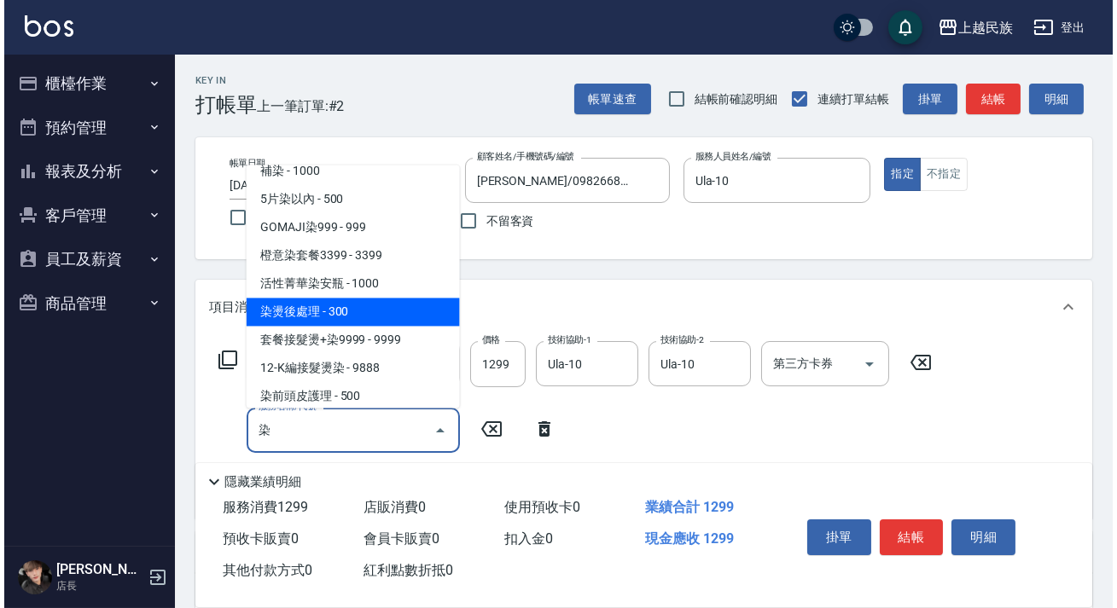
scroll to position [474, 0]
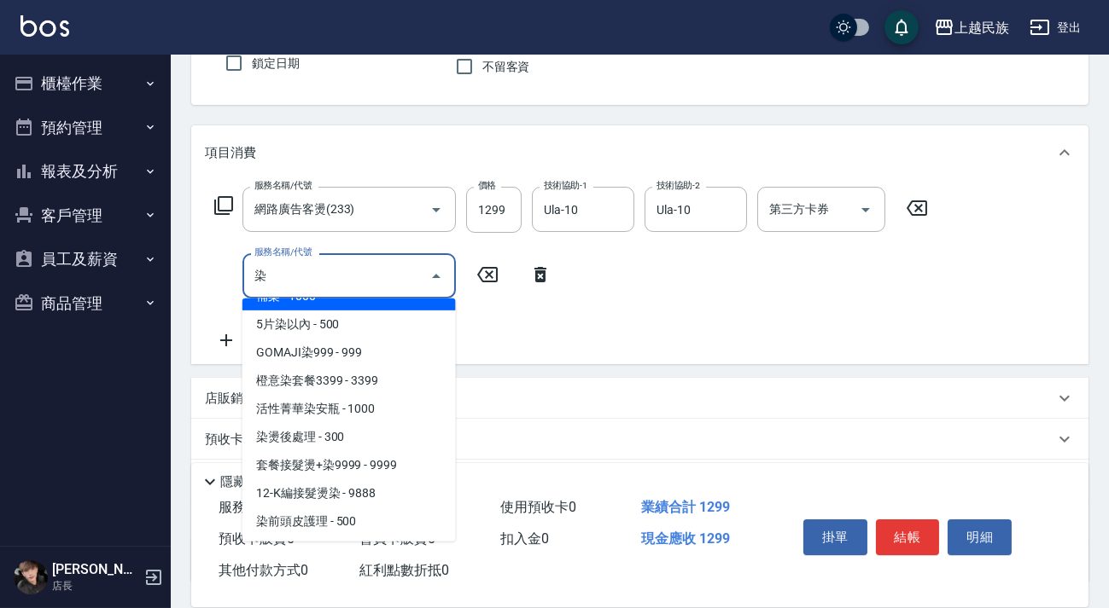
type input "染"
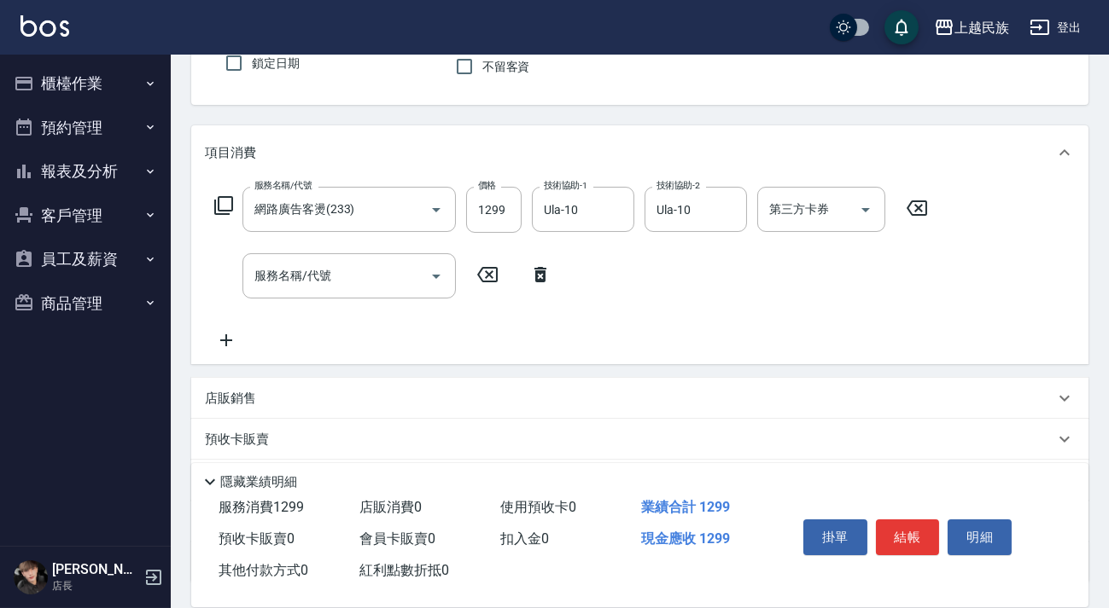
click at [529, 265] on icon at bounding box center [540, 275] width 43 height 20
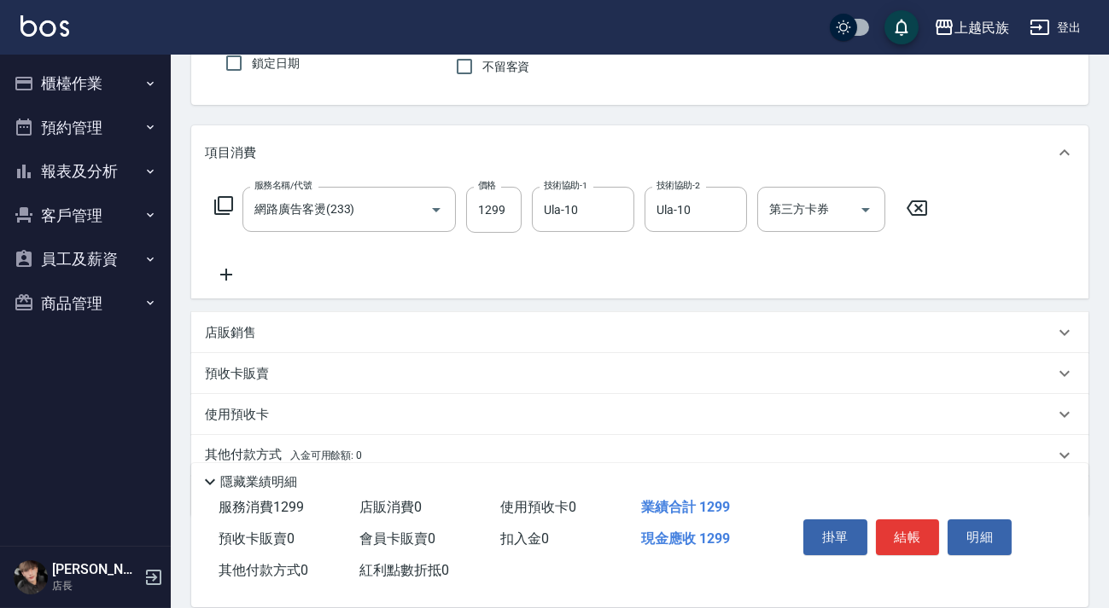
click at [227, 199] on icon at bounding box center [223, 205] width 20 height 20
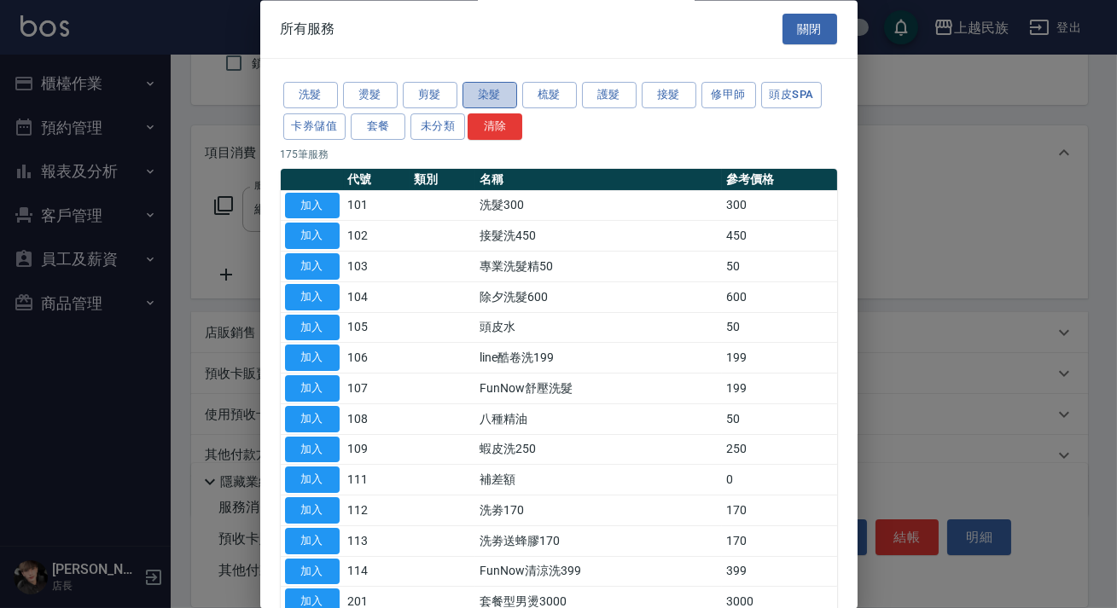
click at [504, 95] on button "染髮" at bounding box center [490, 96] width 55 height 26
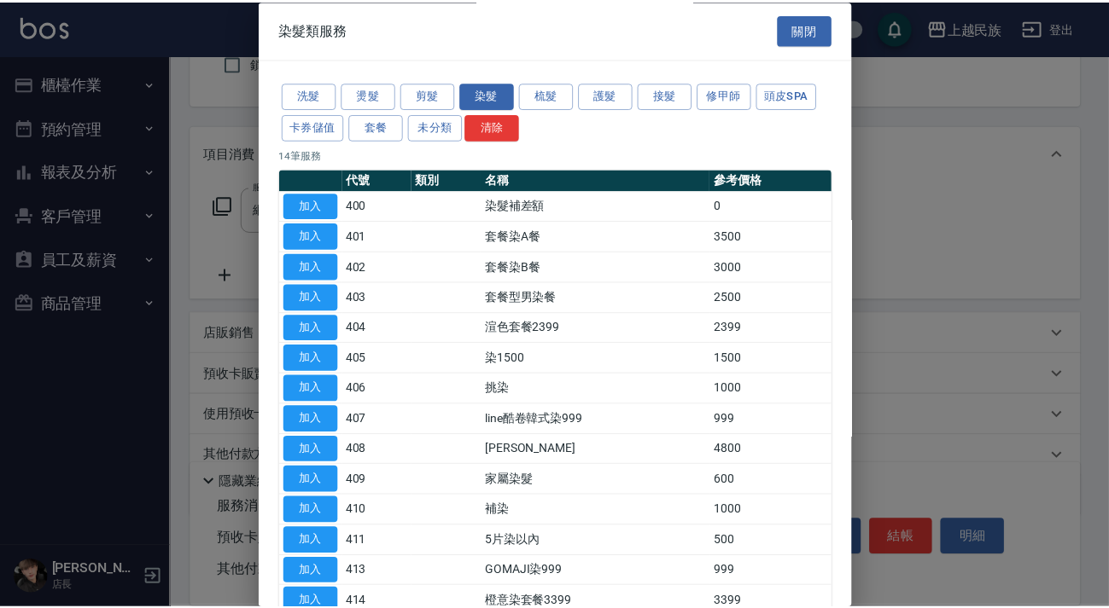
scroll to position [102, 0]
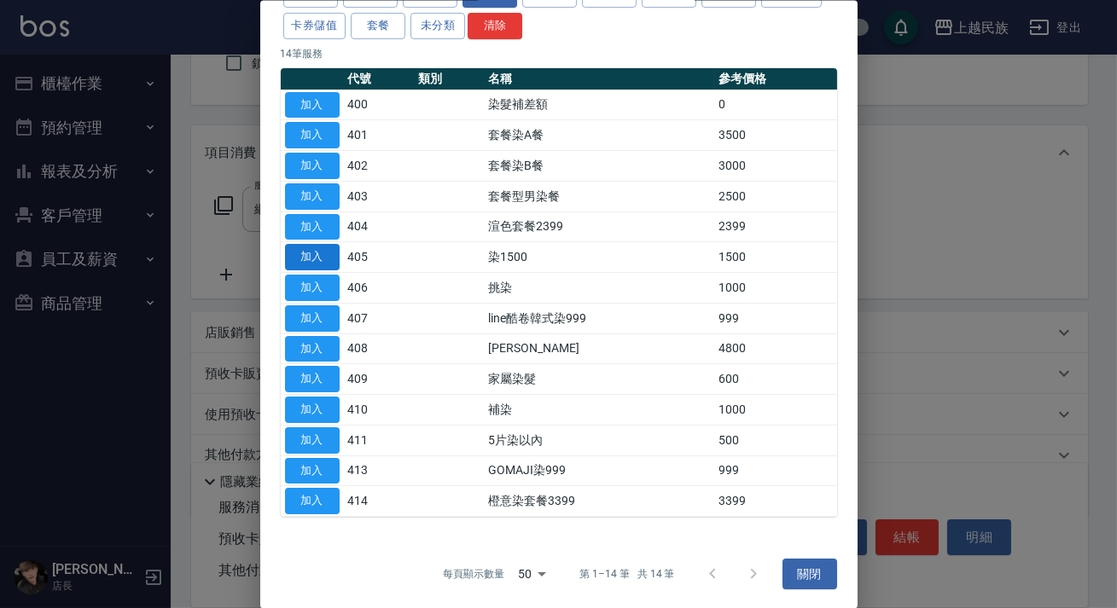
click at [317, 252] on button "加入" at bounding box center [312, 257] width 55 height 26
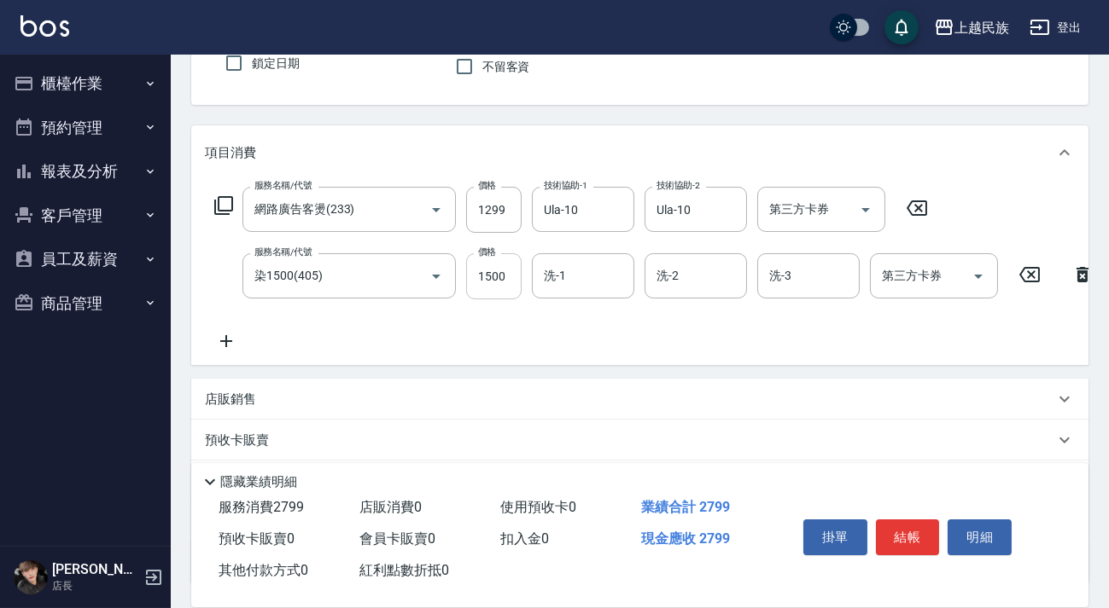
click at [514, 282] on input "1500" at bounding box center [493, 276] width 55 height 46
type input "999"
type input "Ula-10"
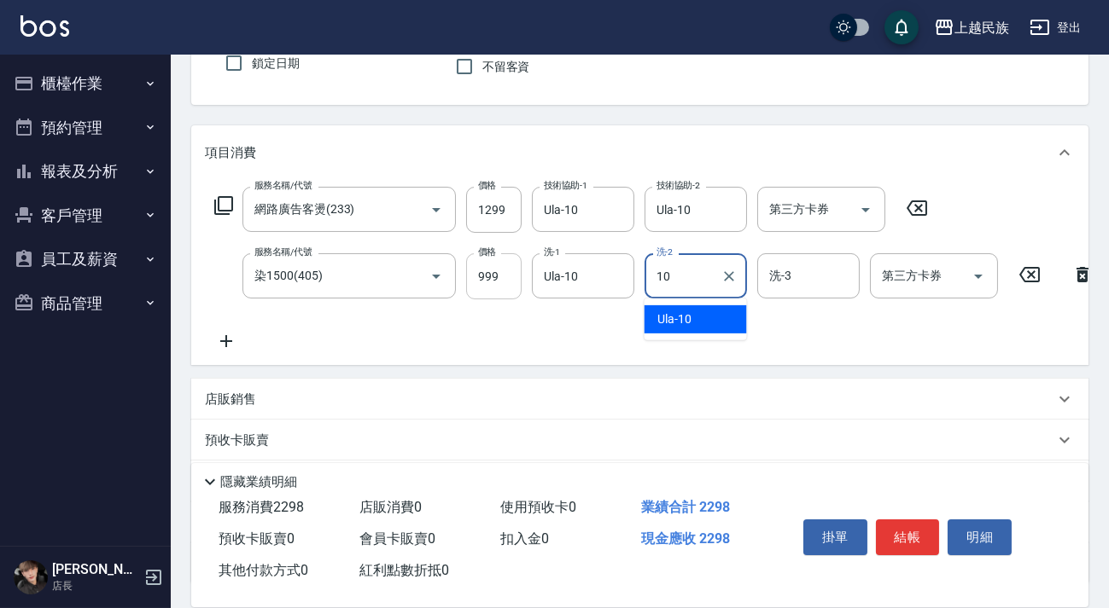
type input "Ula-10"
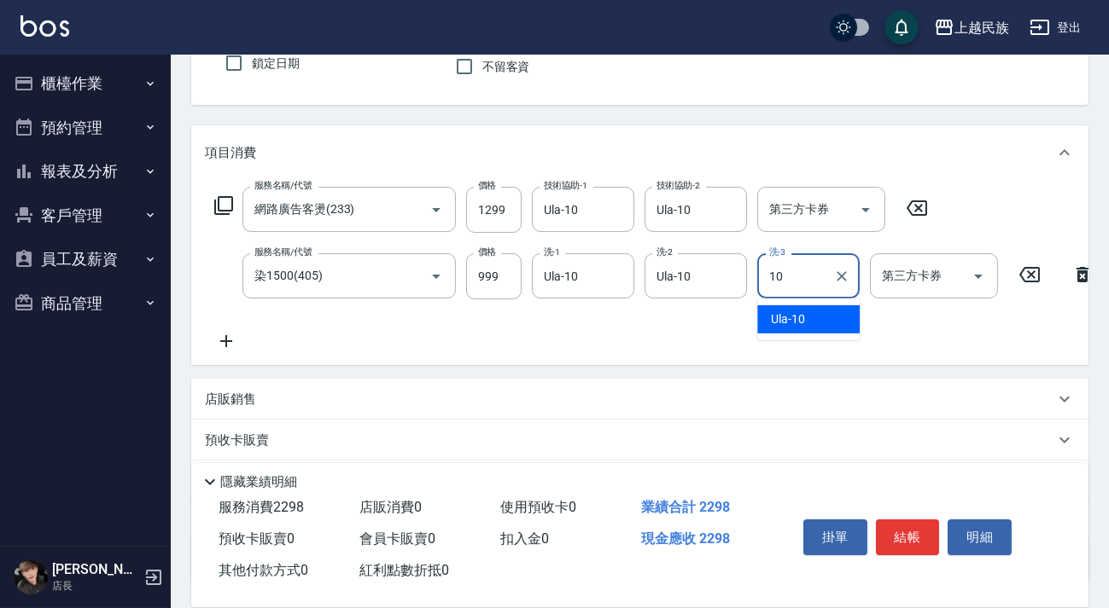
scroll to position [303, 0]
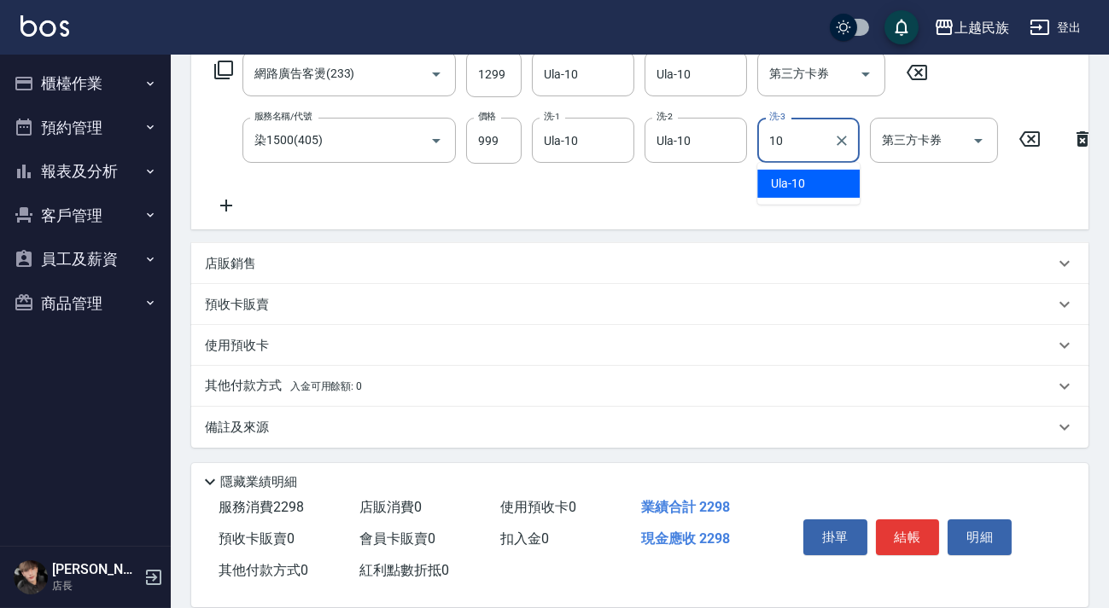
type input "Ula-10"
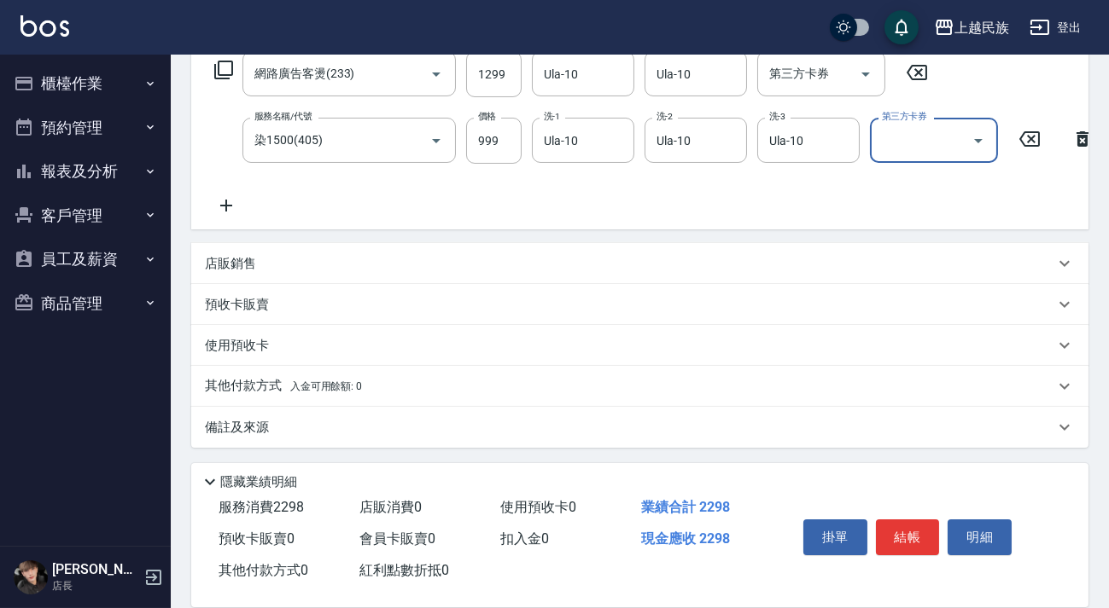
click at [311, 262] on div "店販銷售" at bounding box center [629, 264] width 849 height 18
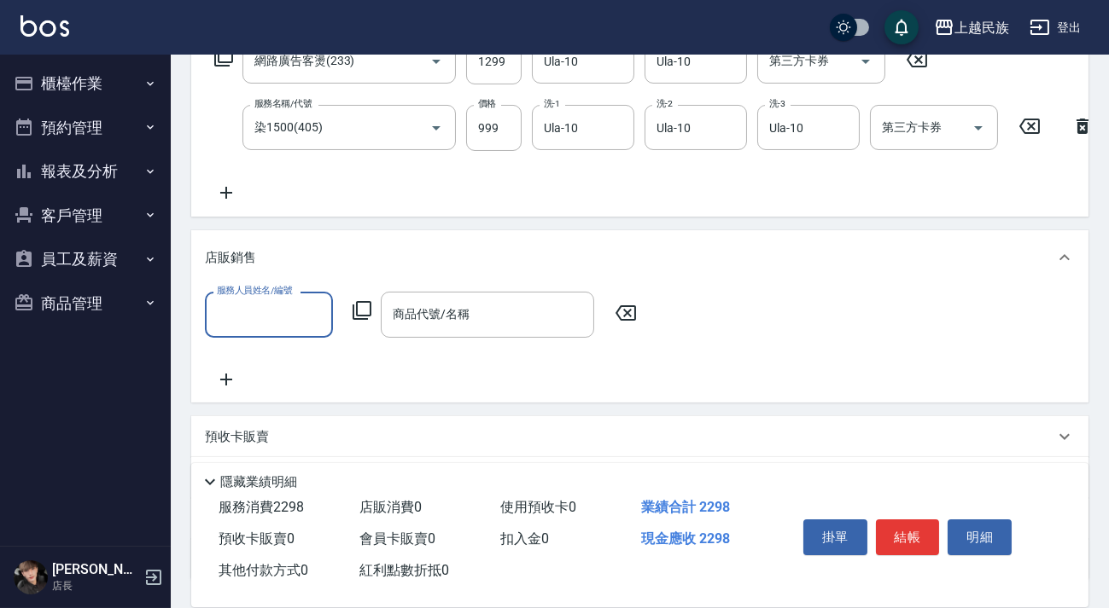
scroll to position [0, 0]
type input "Ula-10"
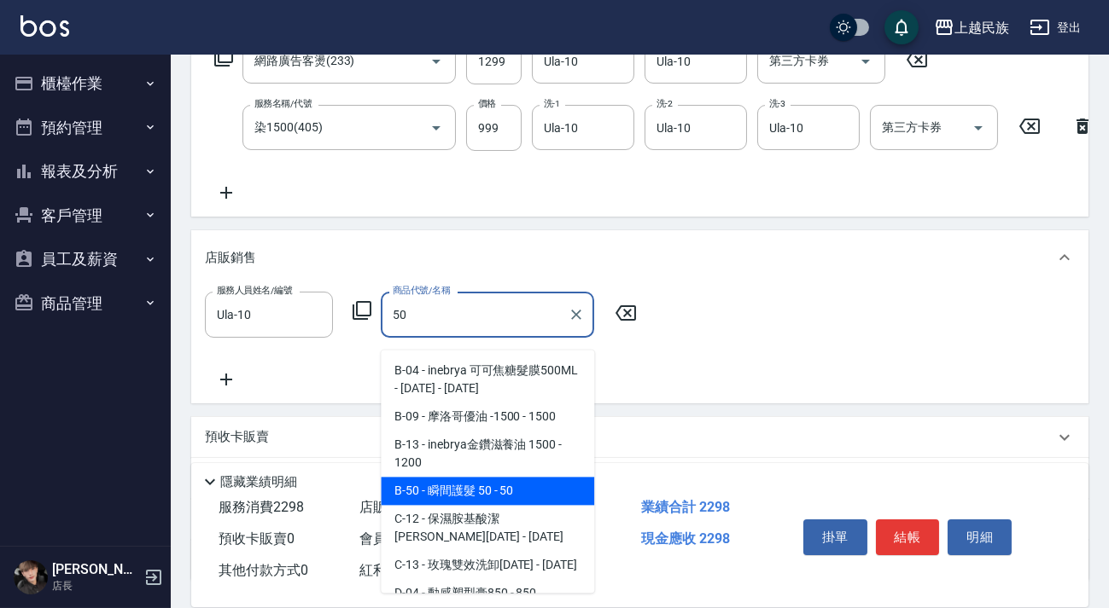
type input "瞬間護髮 50"
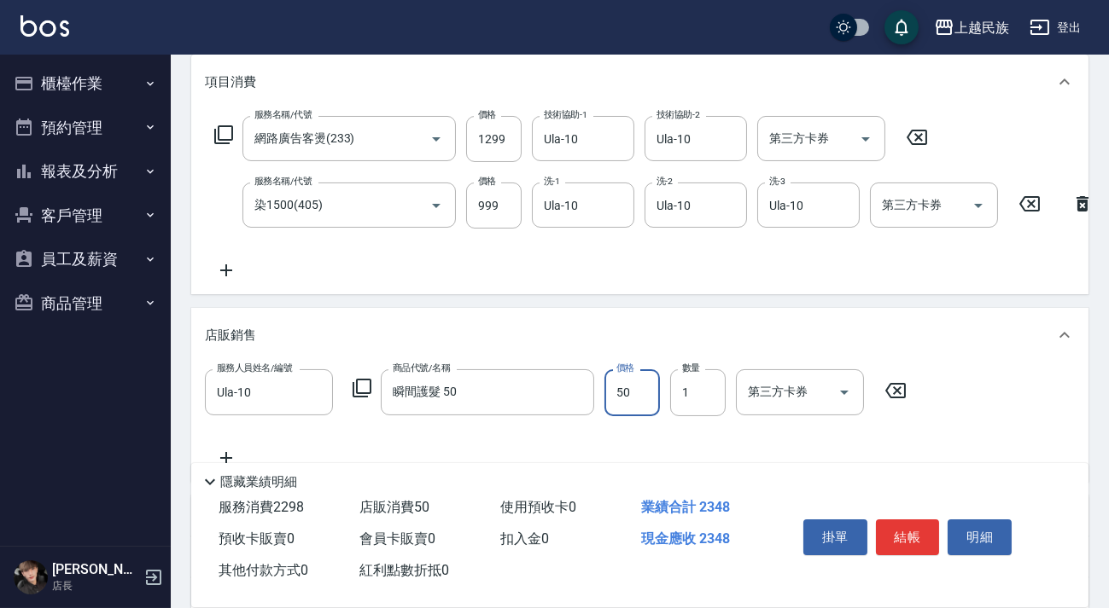
scroll to position [70, 0]
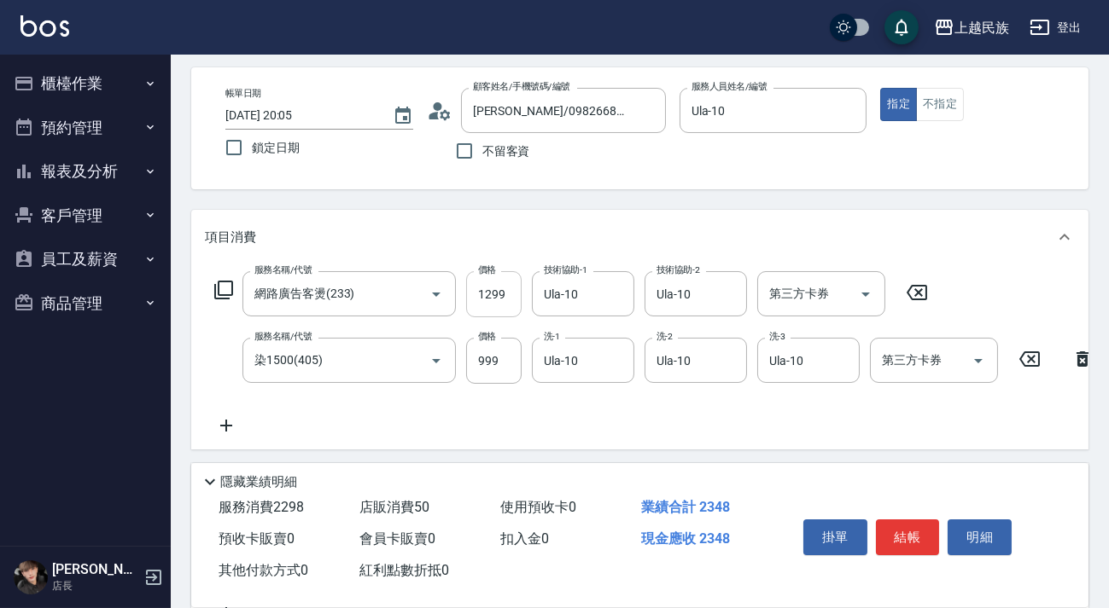
click at [494, 292] on input "1299" at bounding box center [493, 294] width 55 height 46
click at [494, 293] on input "1299" at bounding box center [493, 294] width 55 height 46
type input "1799"
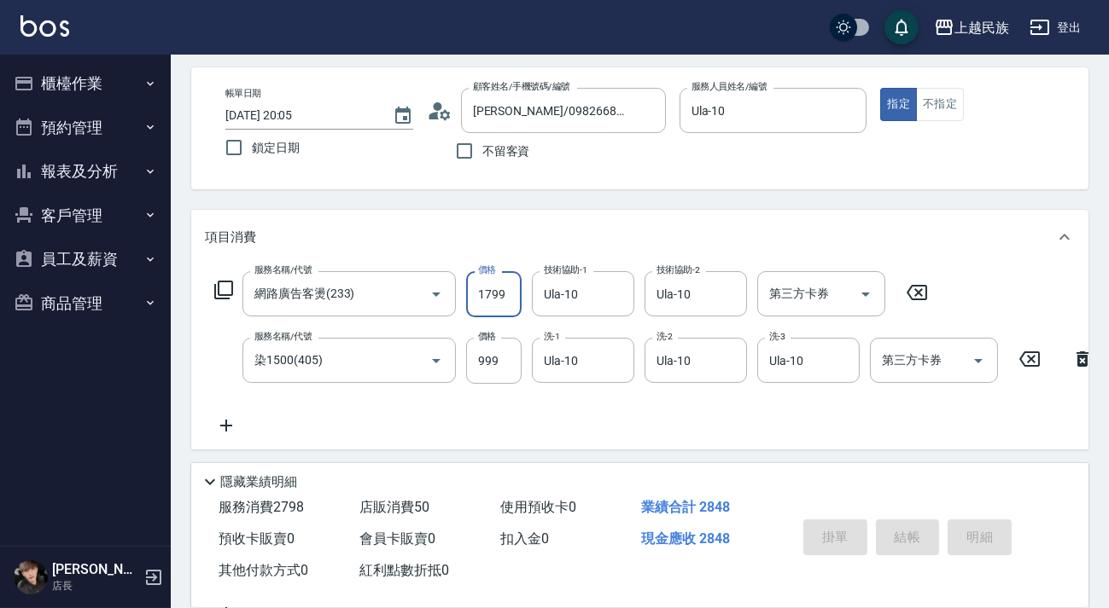
type input "[DATE] 20:07"
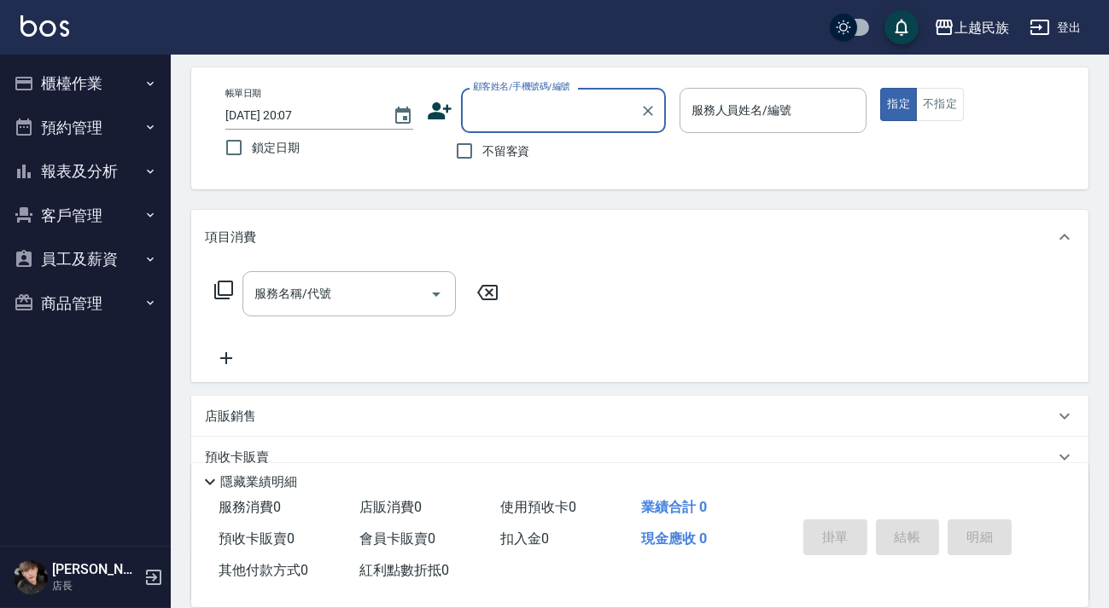
scroll to position [0, 0]
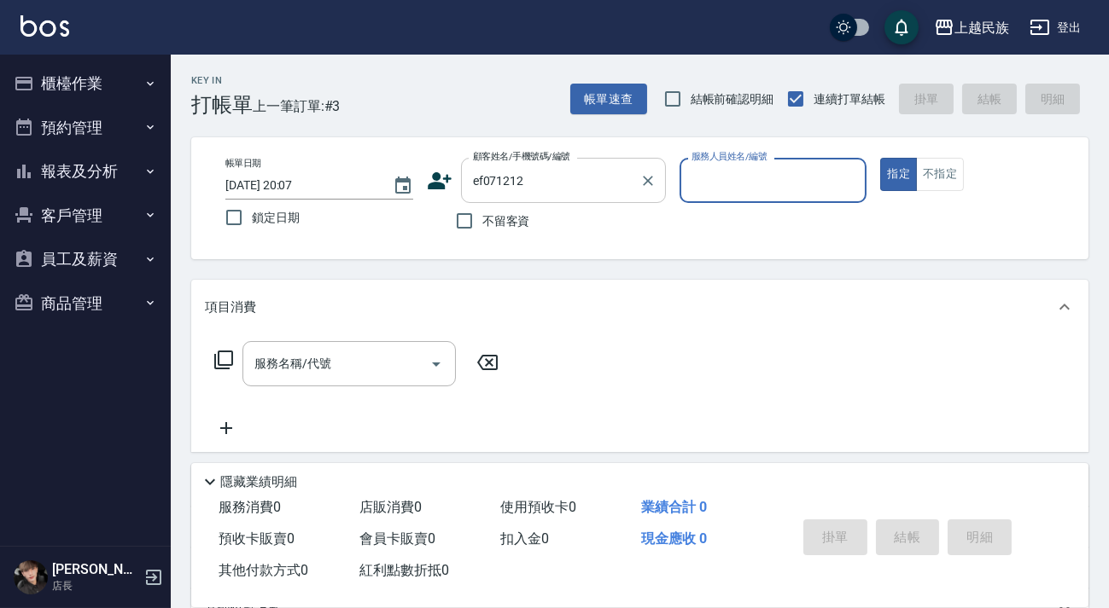
click at [622, 196] on div "ef071212 顧客姓名/手機號碼/編號" at bounding box center [563, 180] width 205 height 45
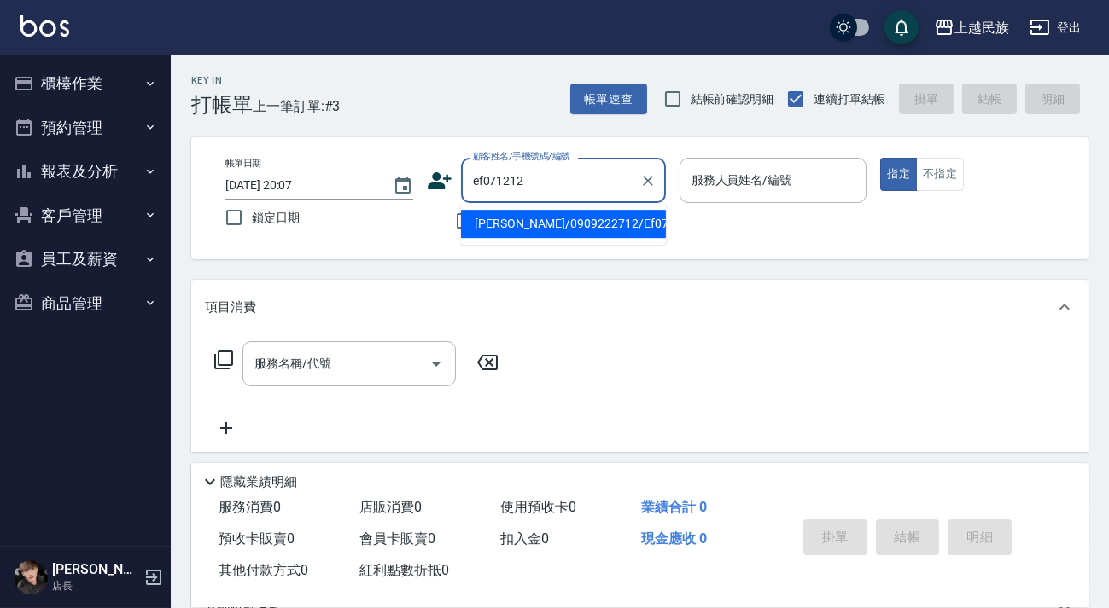
type input "[PERSON_NAME]/0909222712/Ef071212"
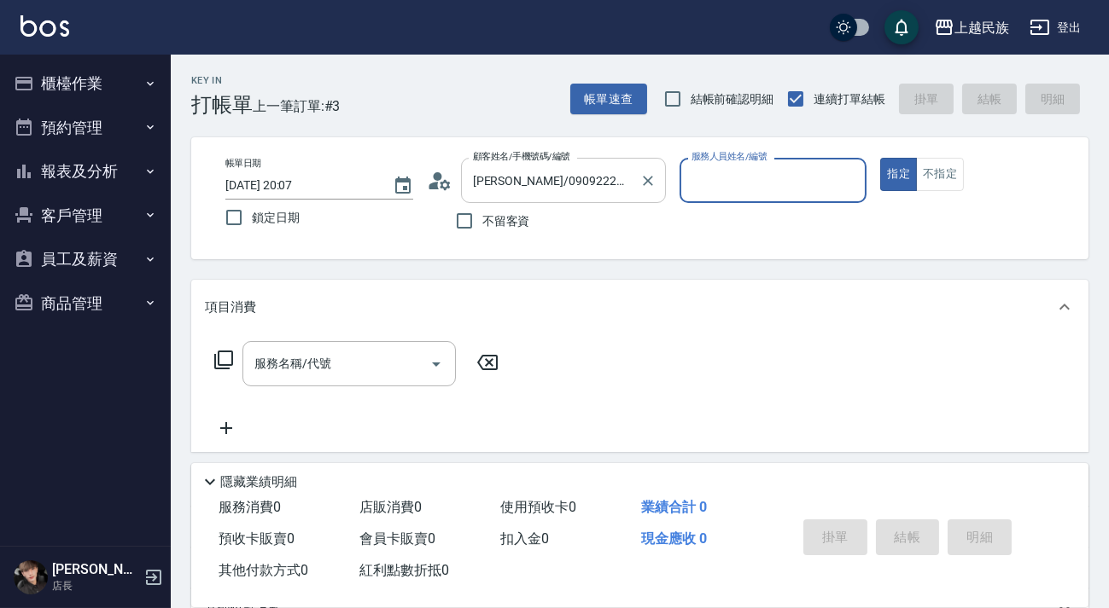
type input "Effie-5"
click at [880, 158] on button "指定" at bounding box center [898, 174] width 37 height 33
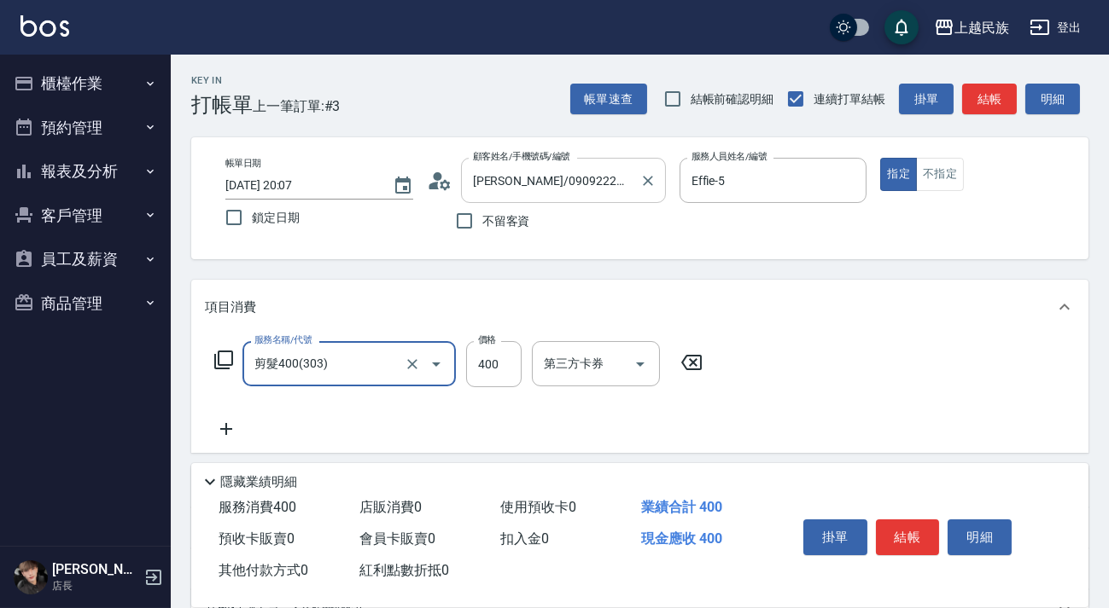
type input "剪髮400(303)"
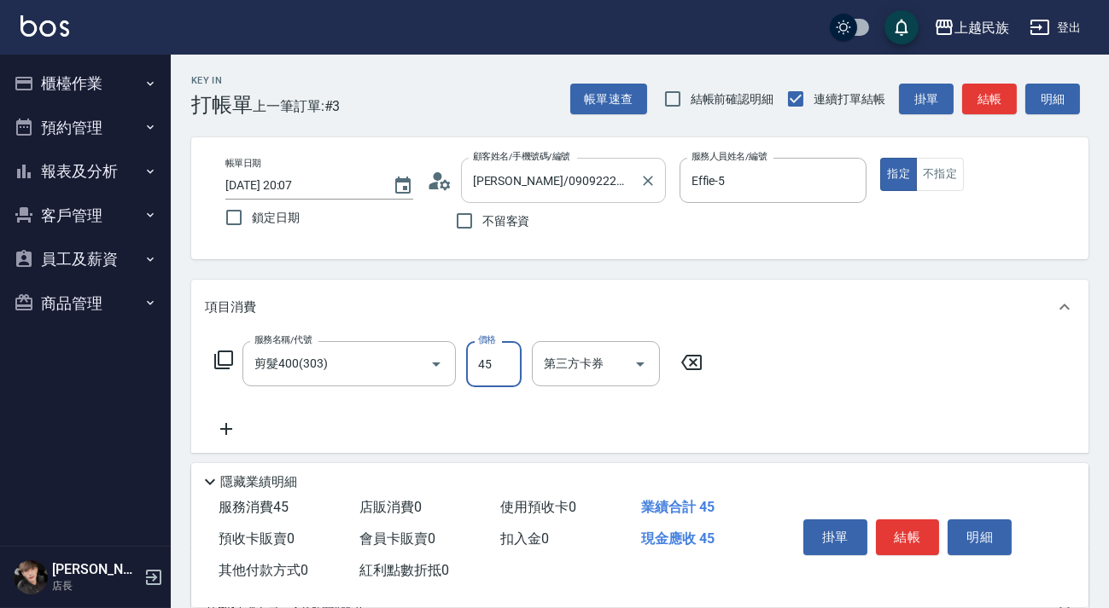
type input "450"
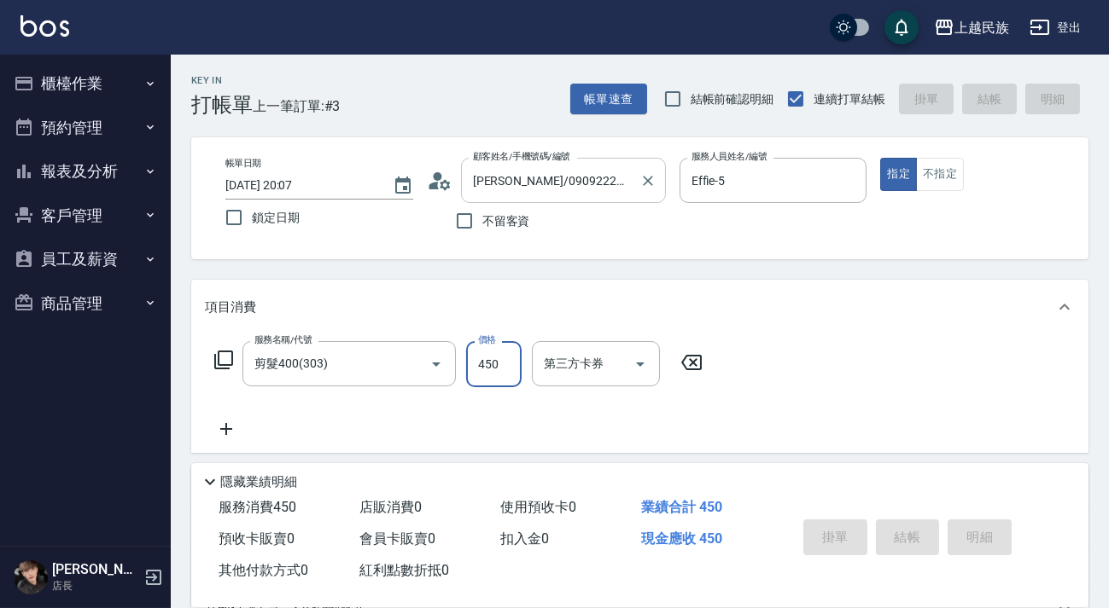
type input "[DATE] 20:08"
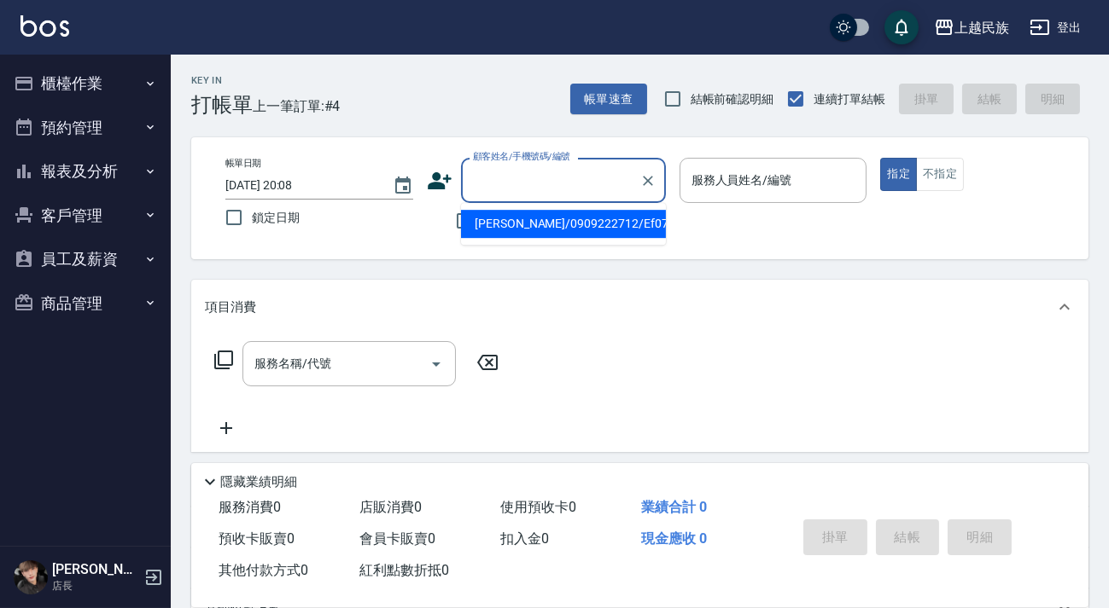
type input "5"
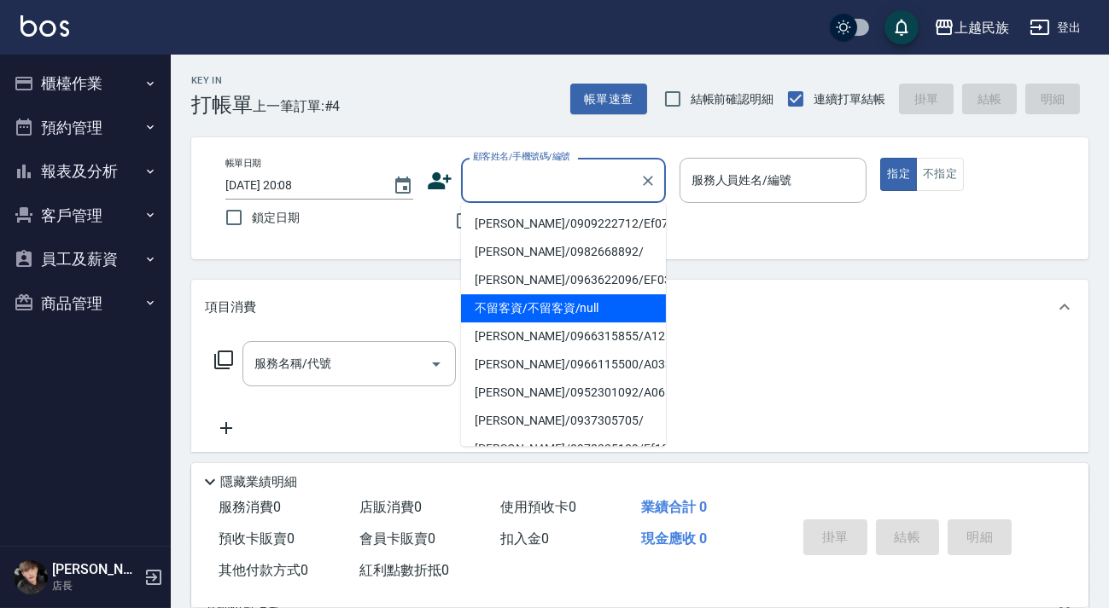
click at [573, 311] on li "不留客資/不留客資/null" at bounding box center [563, 308] width 205 height 28
type input "不留客資/不留客資/null"
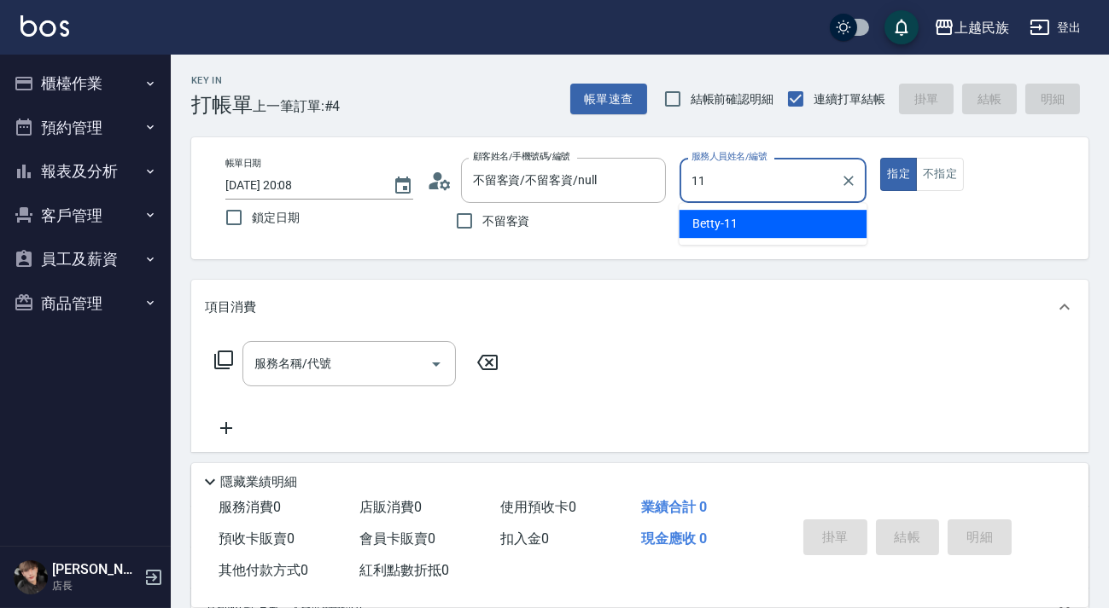
type input "Betty-11"
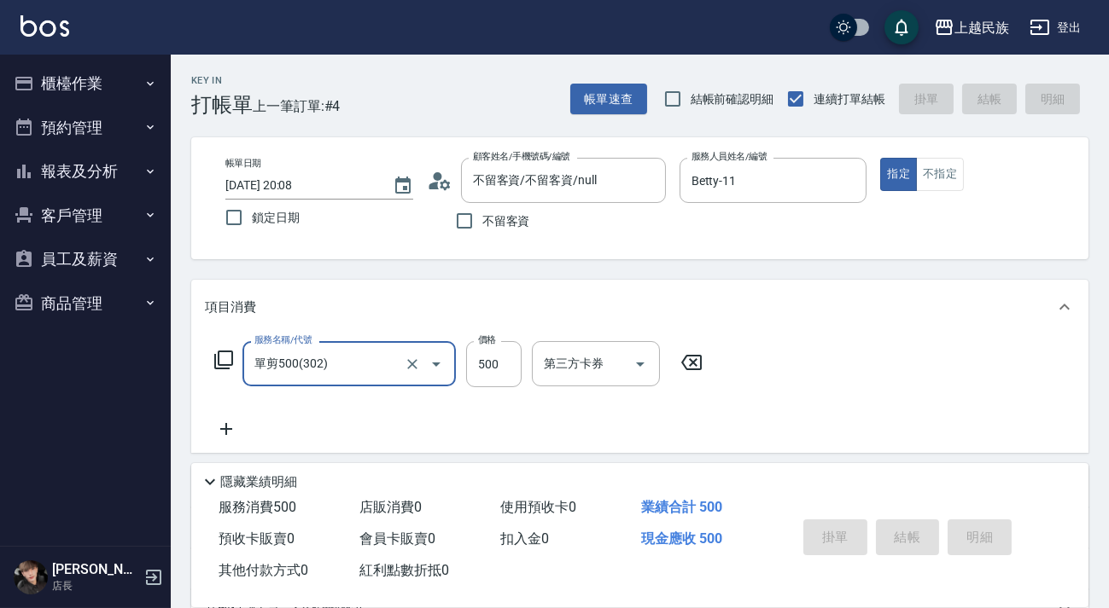
type input "單剪500(302)"
type input "[DATE] 20:10"
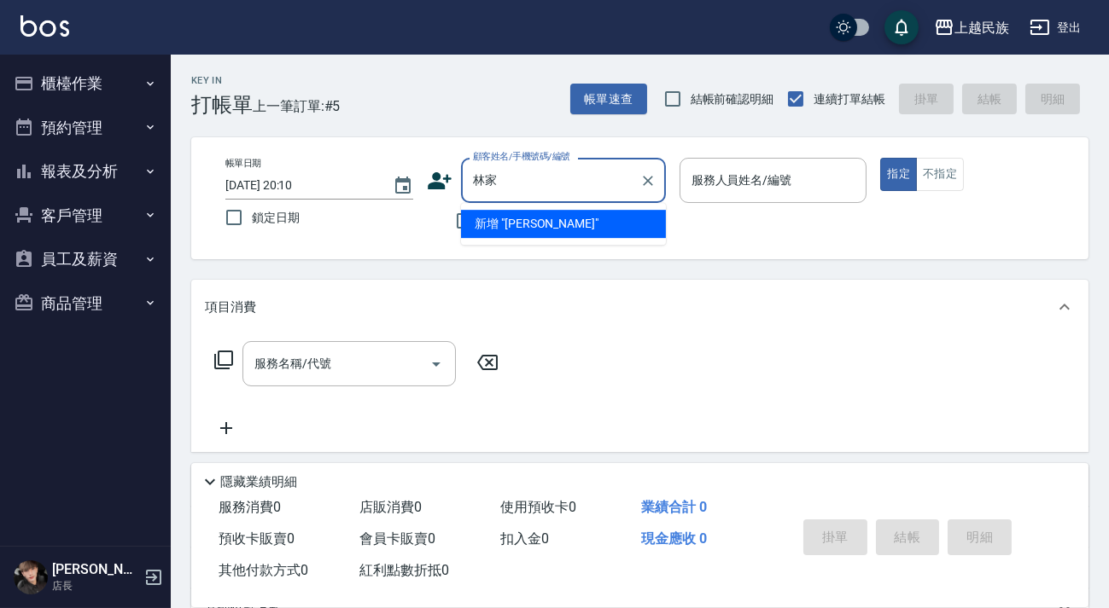
type input "林"
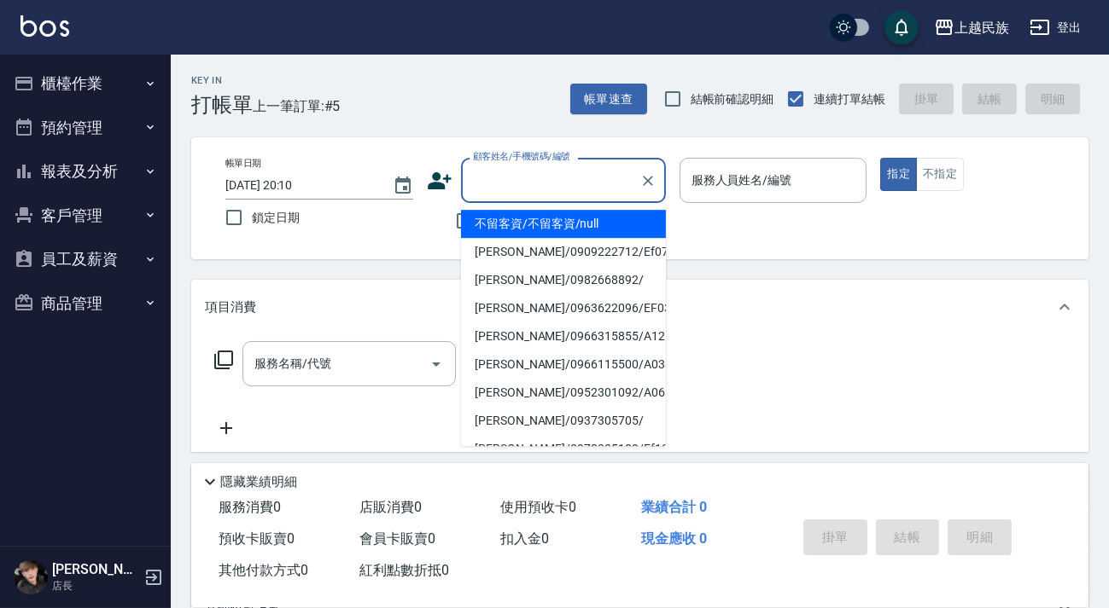
type input "不留客資/不留客資/null"
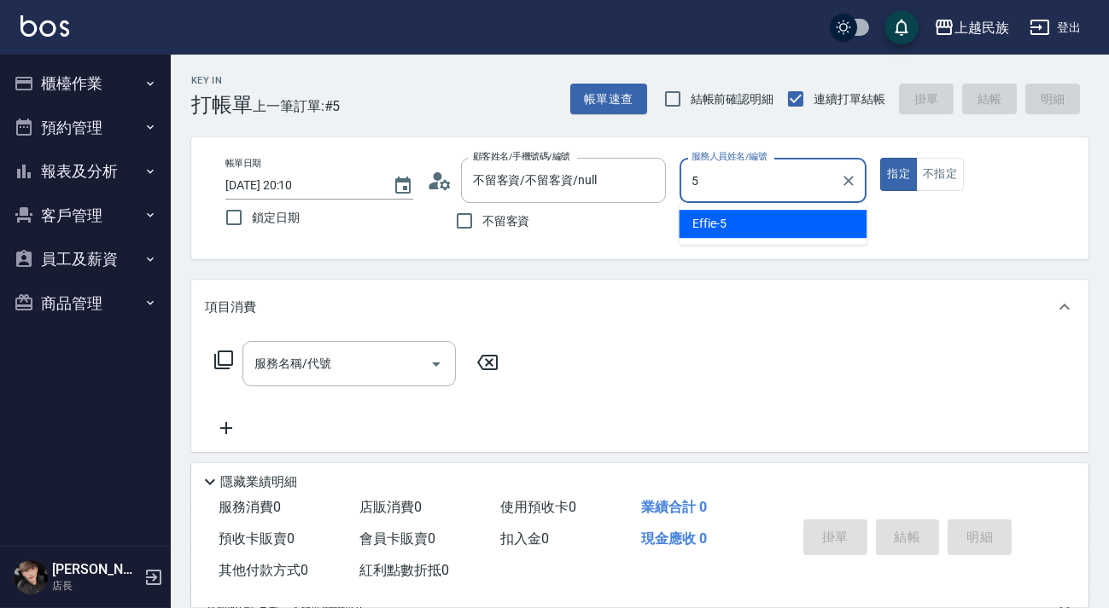
type input "Effie-5"
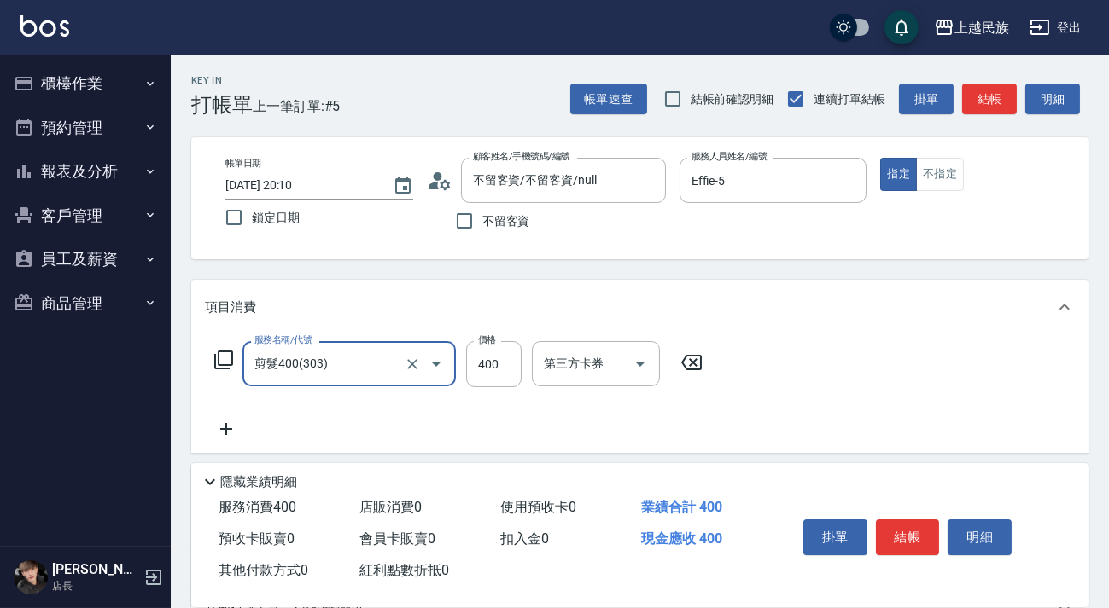
type input "剪髮400(303)"
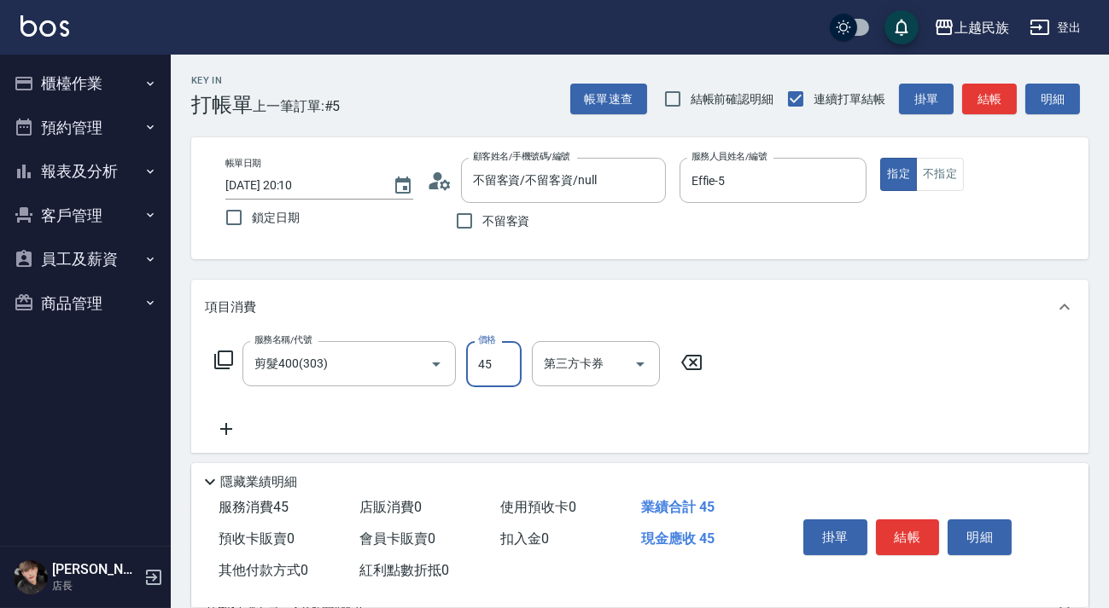
type input "450"
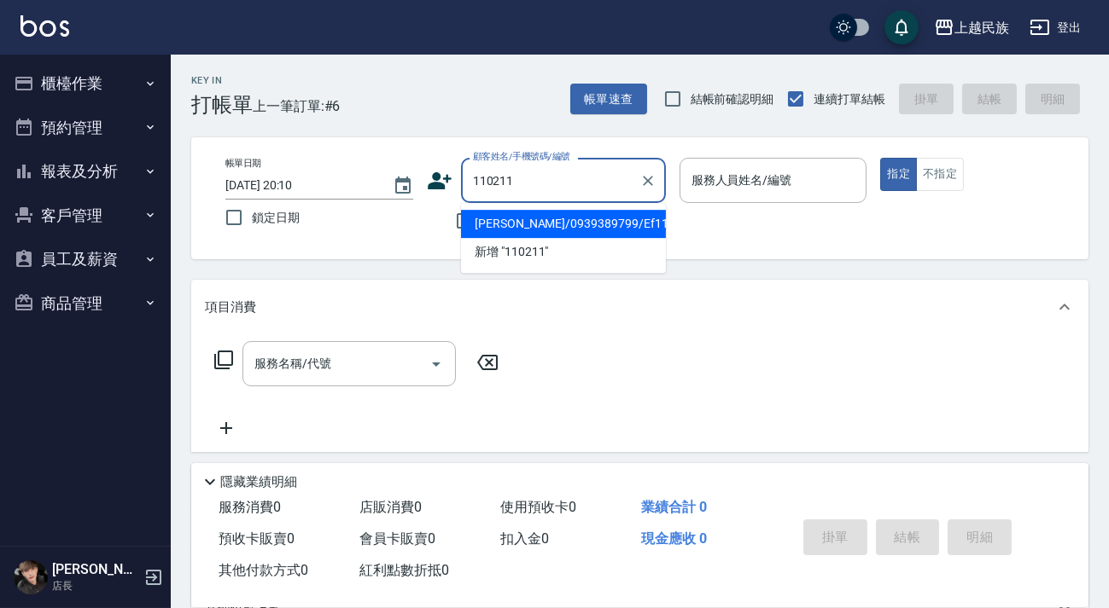
click at [622, 230] on li "[PERSON_NAME]/0939389799/Ef110211" at bounding box center [563, 224] width 205 height 28
type input "[PERSON_NAME]/0939389799/Ef110211"
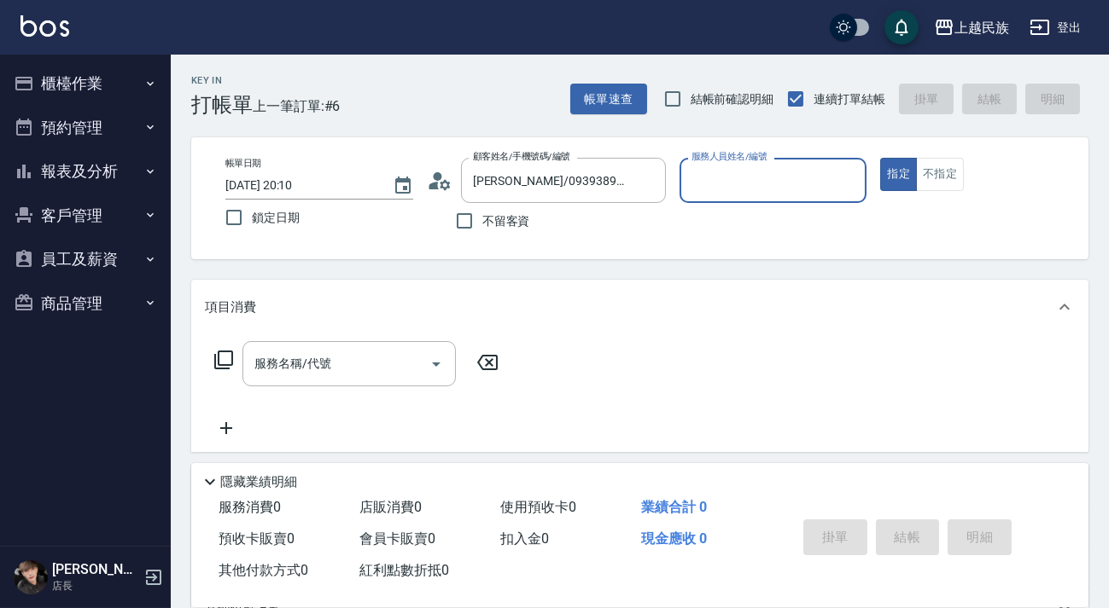
type input "Effie-5"
click at [880, 158] on button "指定" at bounding box center [898, 174] width 37 height 33
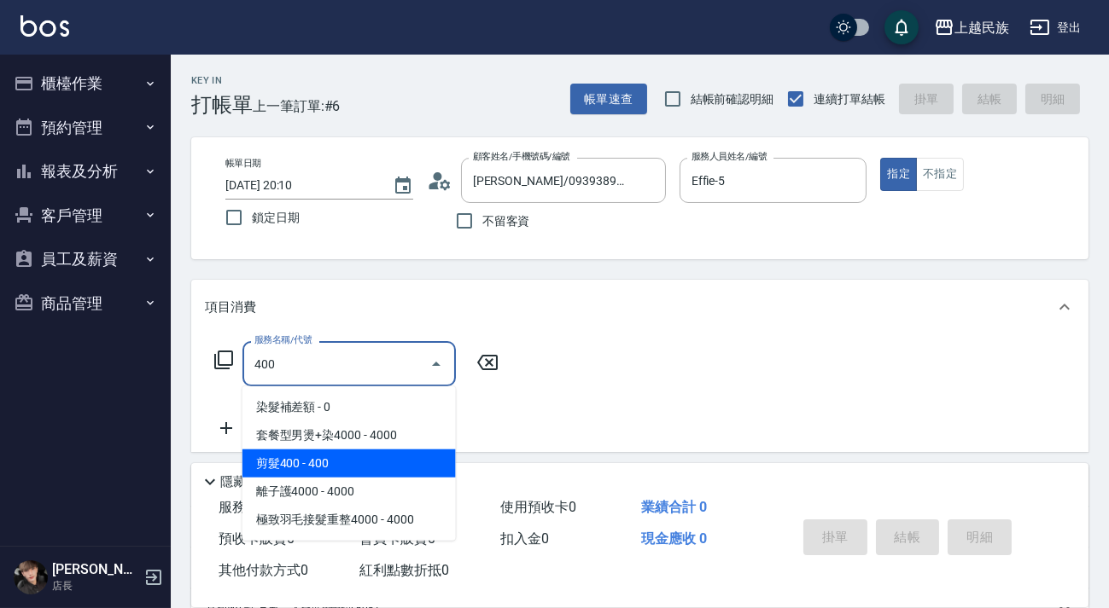
click at [426, 453] on span "剪髮400 - 400" at bounding box center [348, 464] width 213 height 28
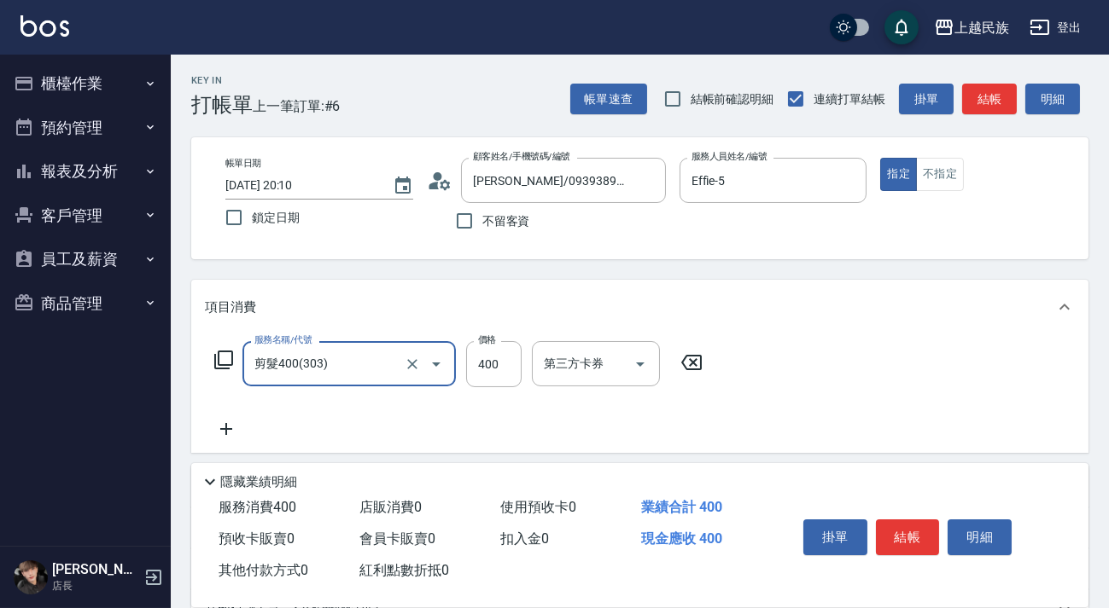
type input "剪髮400(303)"
click at [232, 426] on icon at bounding box center [226, 429] width 43 height 20
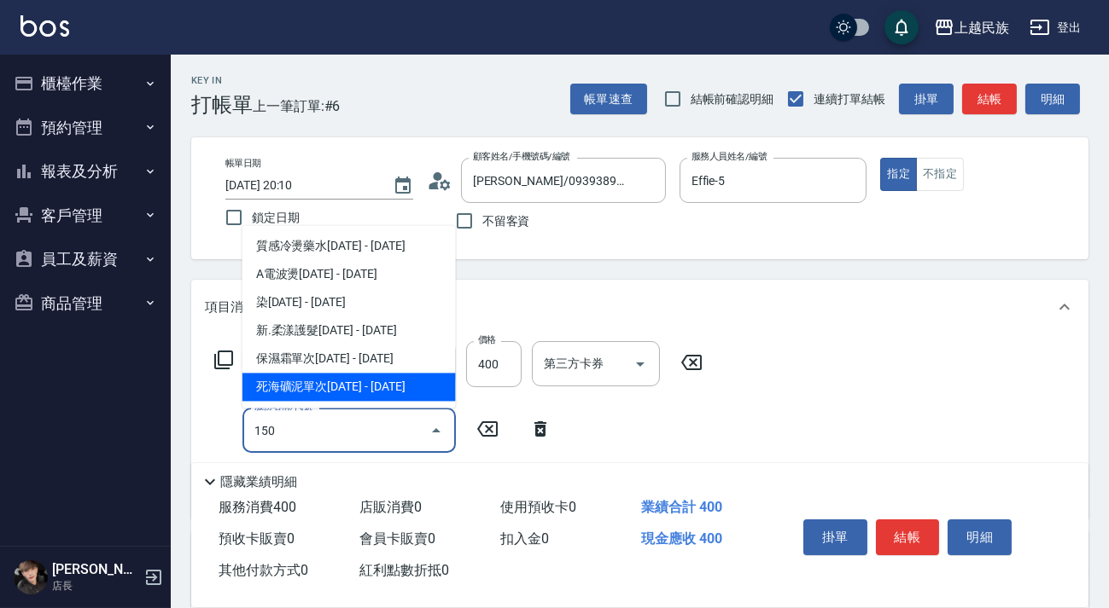
click at [325, 382] on span "死海礦泥單次[DATE] - [DATE]" at bounding box center [348, 387] width 213 height 28
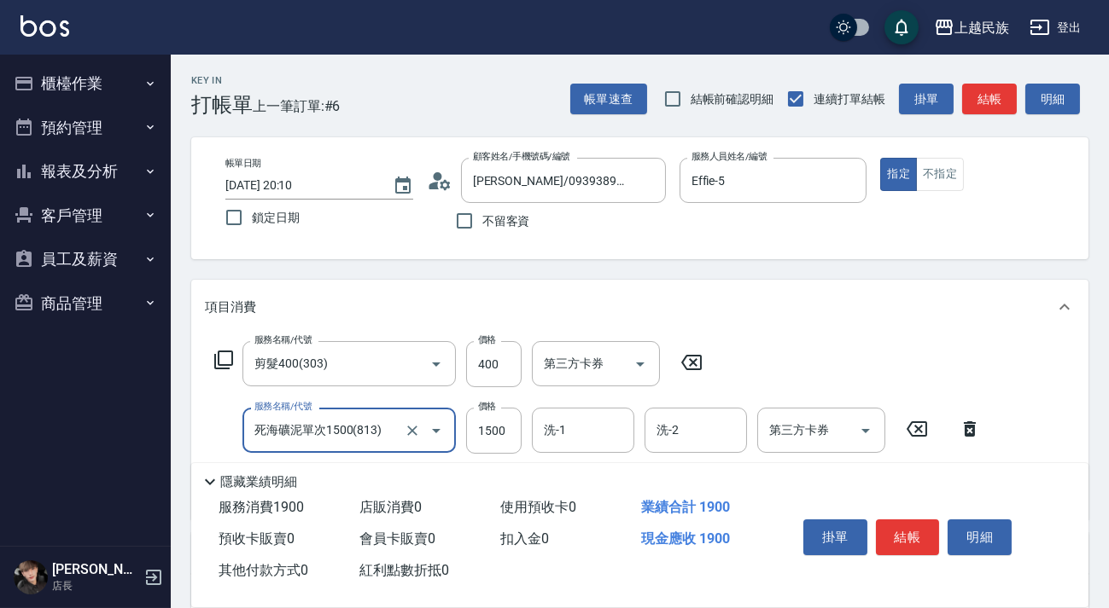
type input "死海礦泥單次1500(813)"
click at [523, 441] on div "服務名稱/代號 死海礦泥單次1500(813) 服務名稱/代號 價格 1500 價格 洗-1 洗-1 洗-2 洗-2 第三方卡券 第三方卡券" at bounding box center [598, 431] width 786 height 46
click at [521, 439] on input "1500" at bounding box center [493, 431] width 55 height 46
type input "1275"
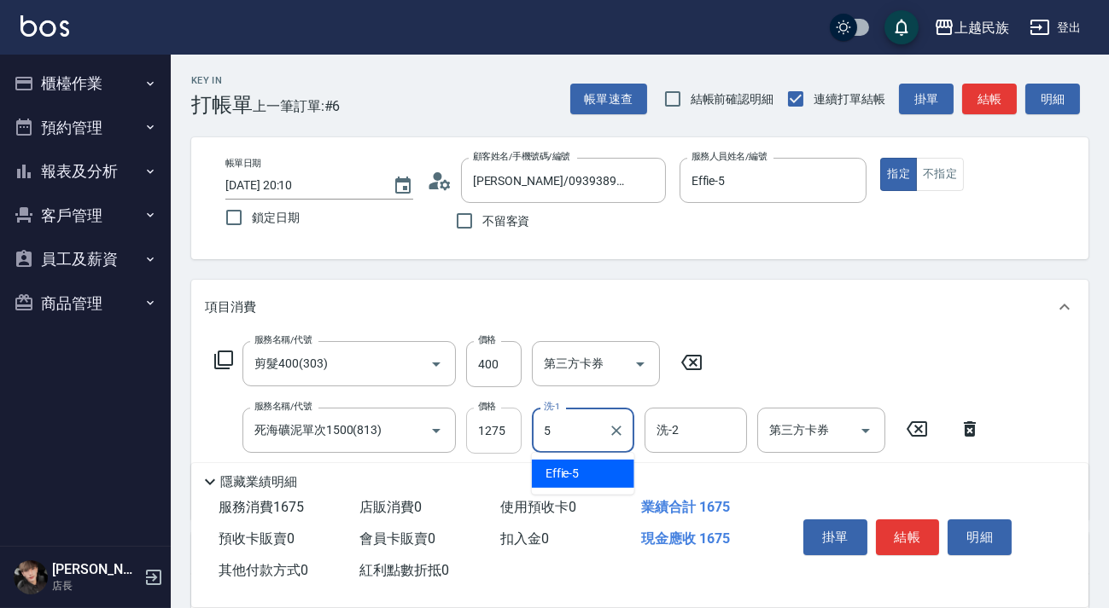
type input "Effie-5"
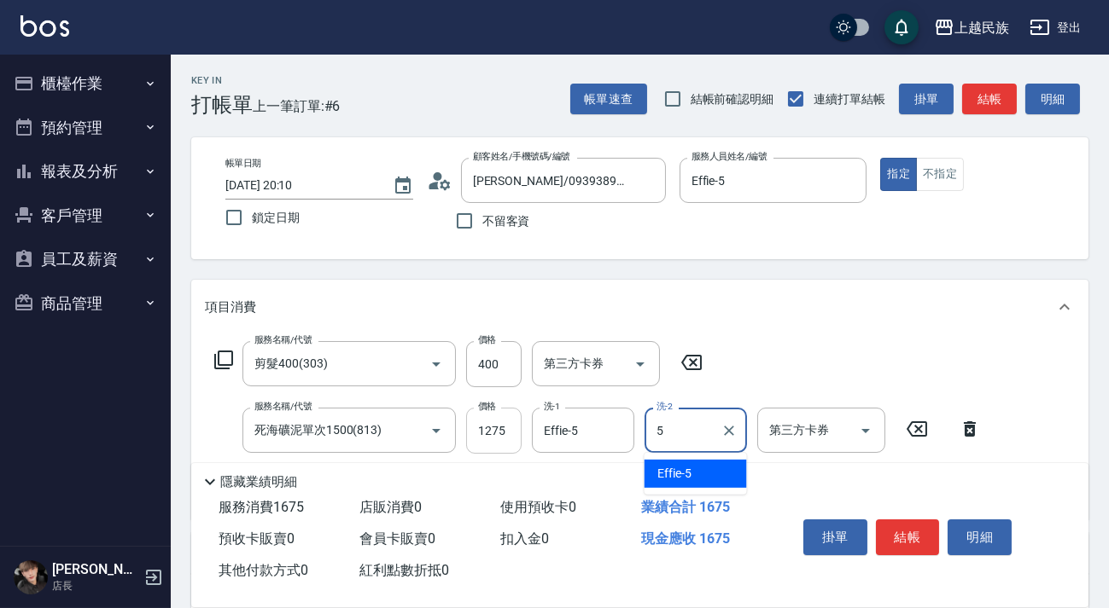
type input "Effie-5"
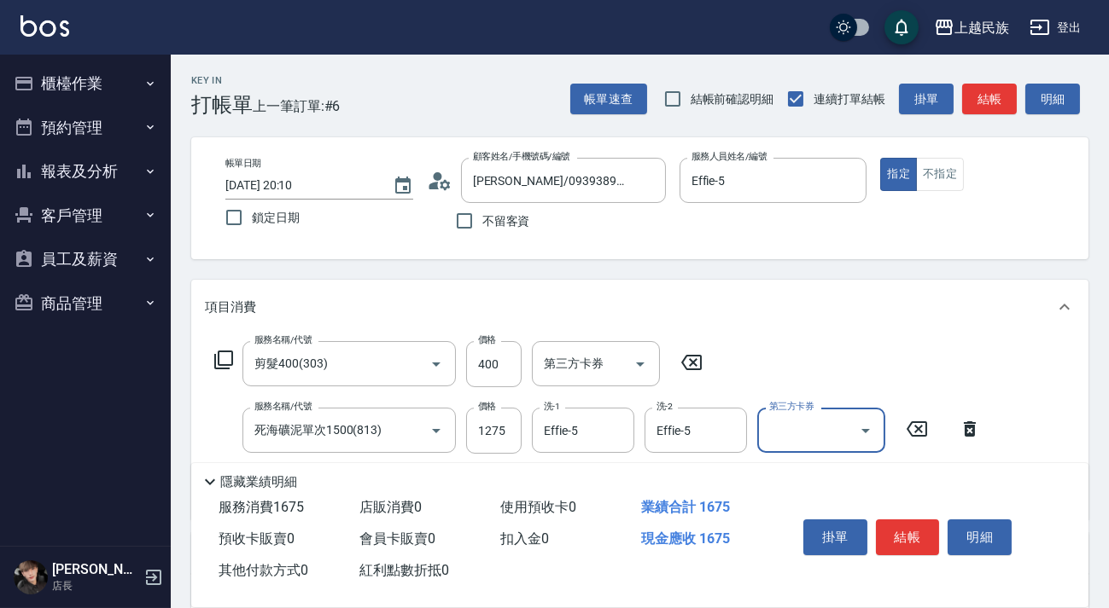
scroll to position [290, 0]
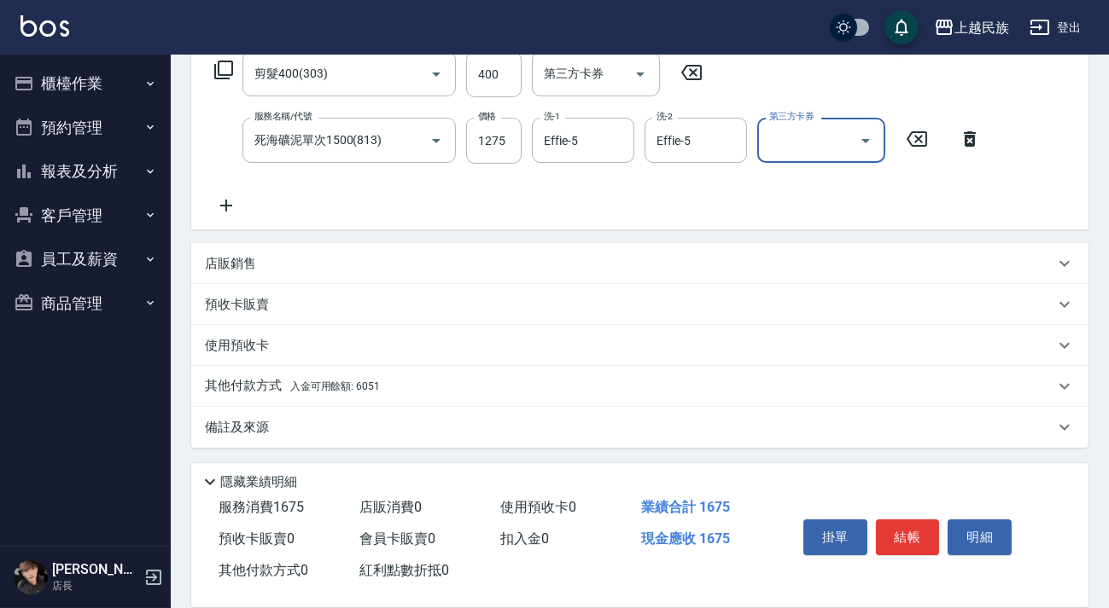
click at [455, 389] on div "其他付款方式 入金可用餘額: 6051" at bounding box center [629, 386] width 849 height 19
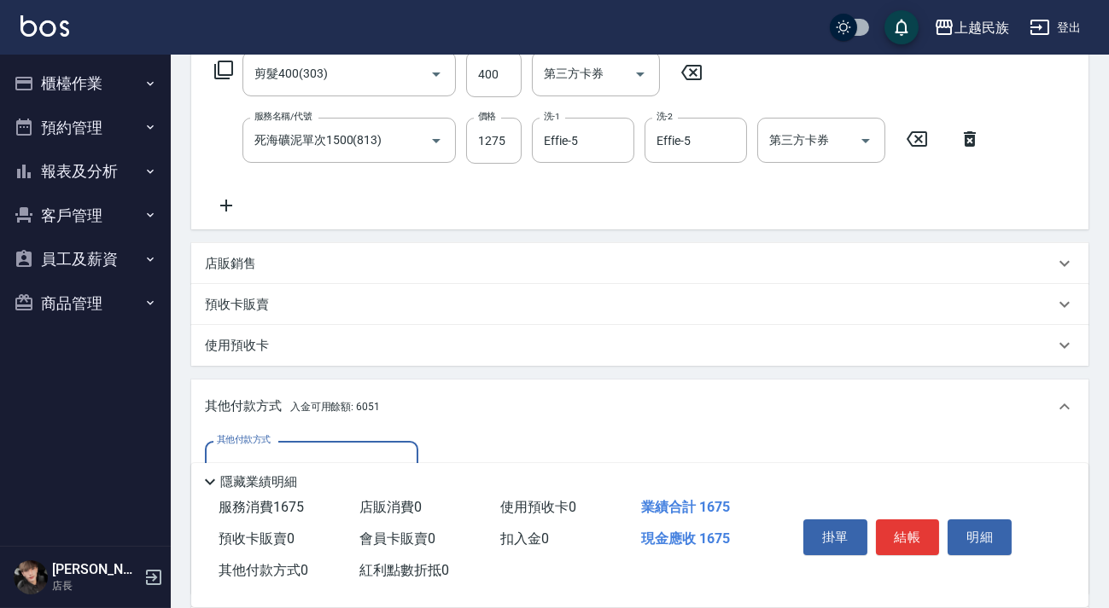
scroll to position [0, 0]
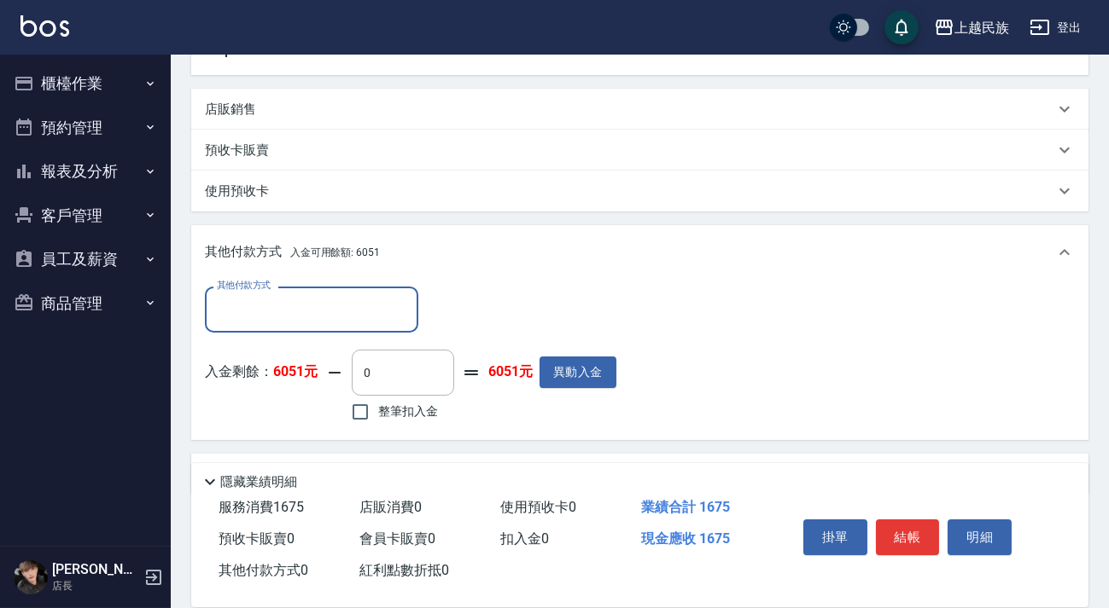
click at [433, 398] on label "整筆扣入金" at bounding box center [390, 412] width 96 height 36
click at [378, 398] on input "整筆扣入金" at bounding box center [360, 412] width 36 height 36
checkbox input "true"
type input "1675"
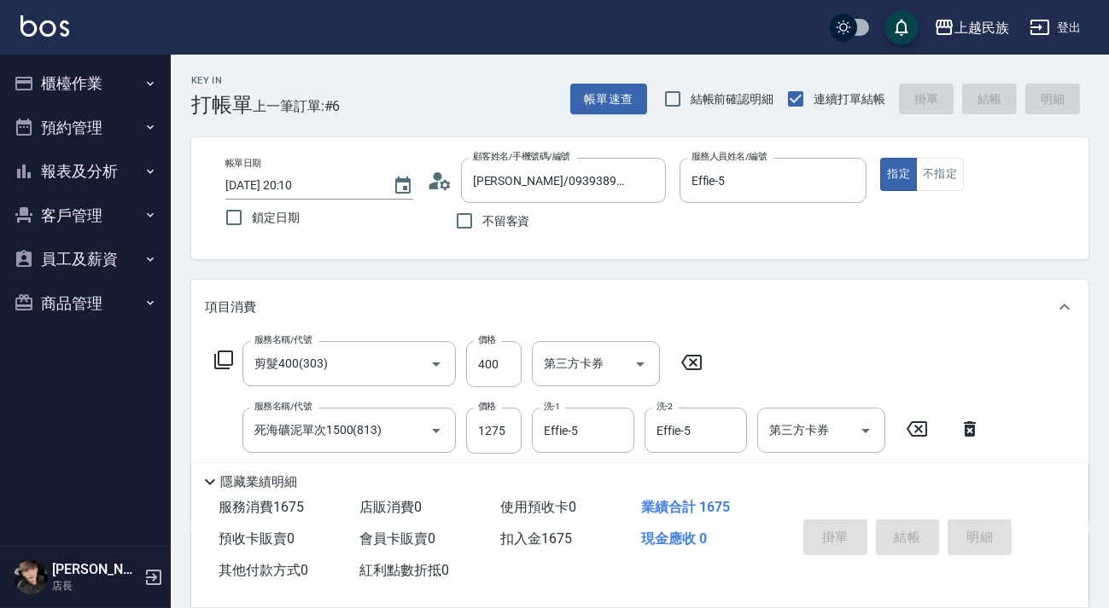
type input "[DATE] 20:11"
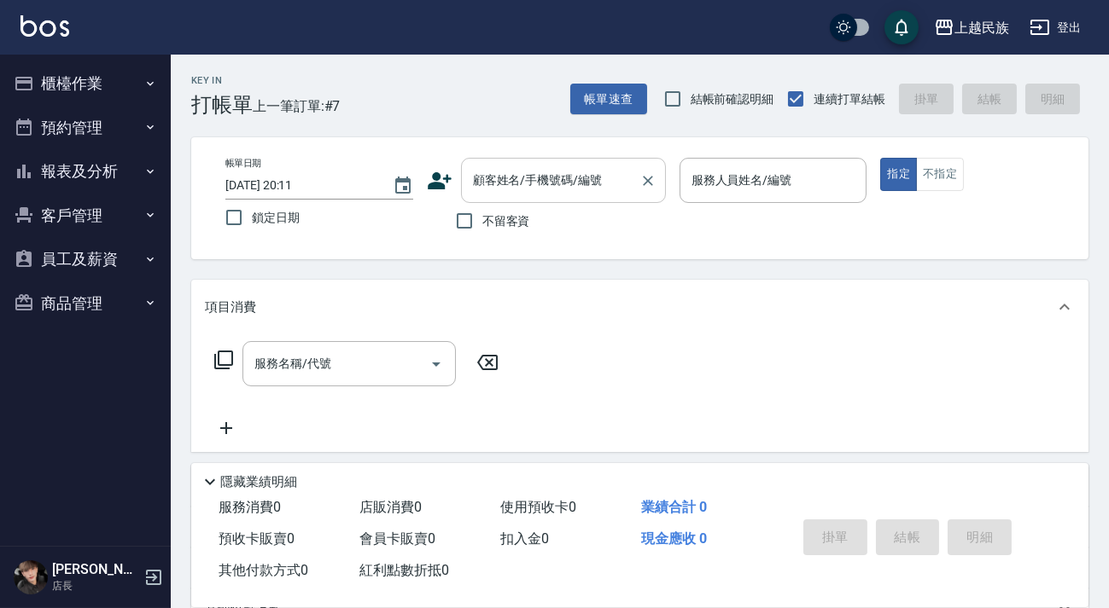
drag, startPoint x: 509, startPoint y: 222, endPoint x: 639, endPoint y: 163, distance: 143.2
click at [509, 221] on span "不留客資" at bounding box center [506, 221] width 48 height 18
click at [482, 221] on input "不留客資" at bounding box center [464, 221] width 36 height 36
checkbox input "true"
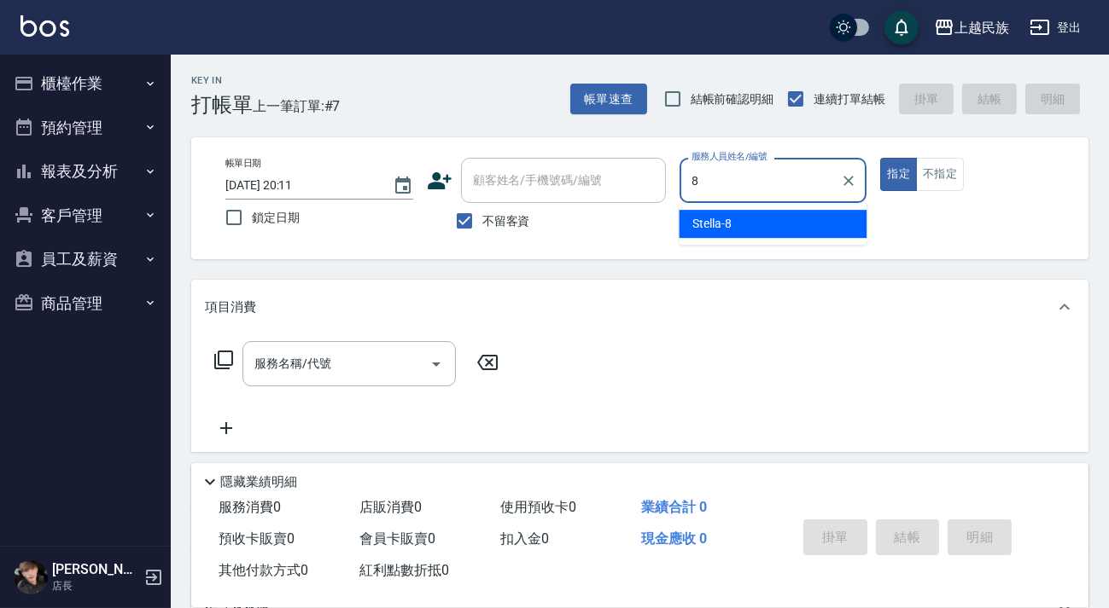
type input "Stella-8"
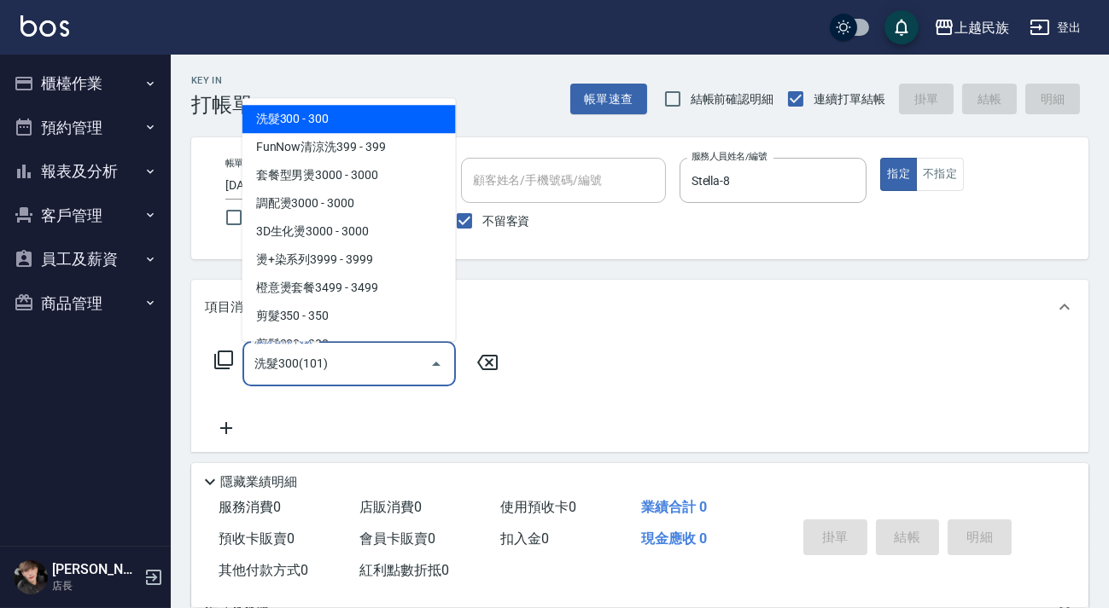
type input "洗髮300(101)"
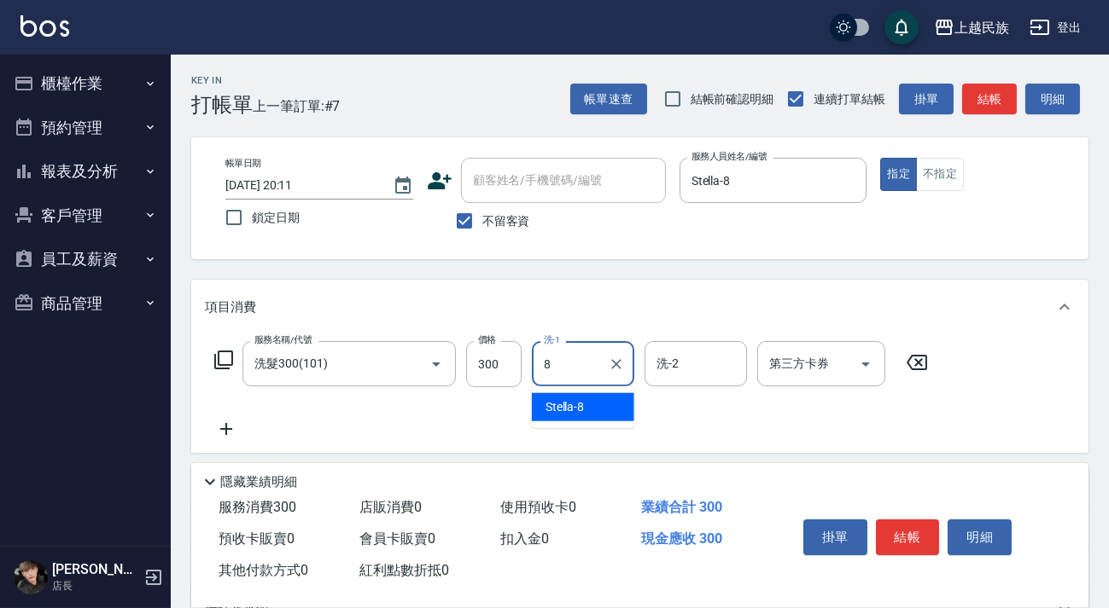
type input "Stella-8"
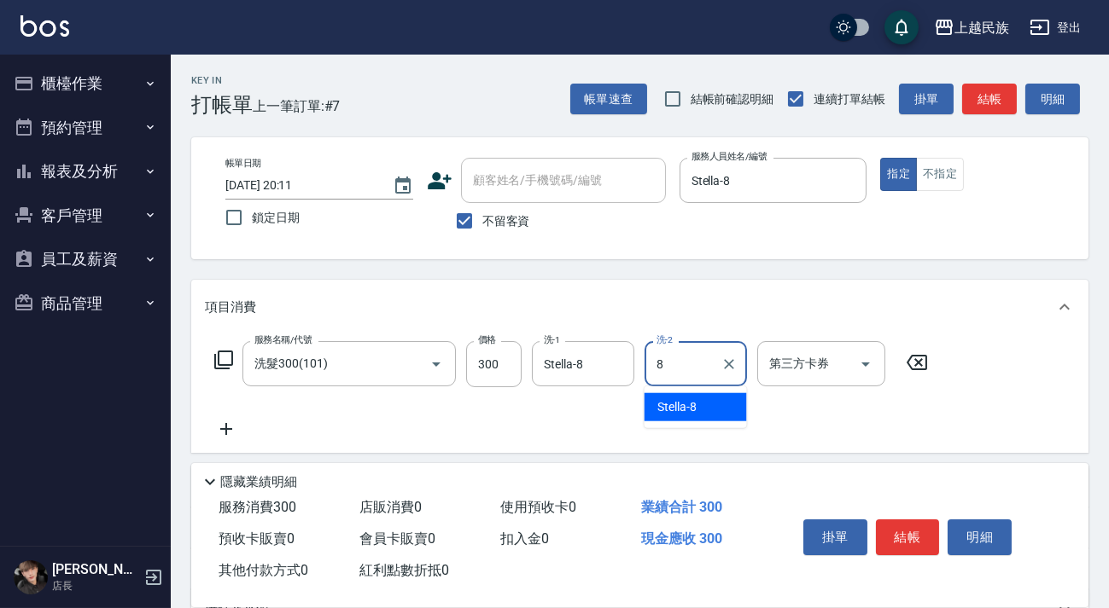
type input "Stella-8"
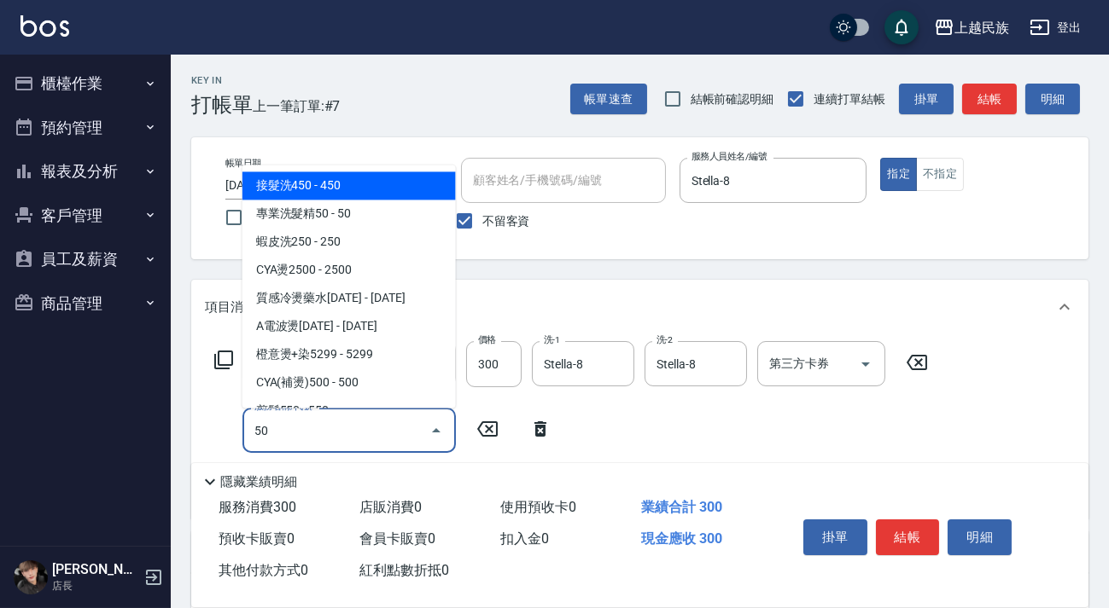
type input "504"
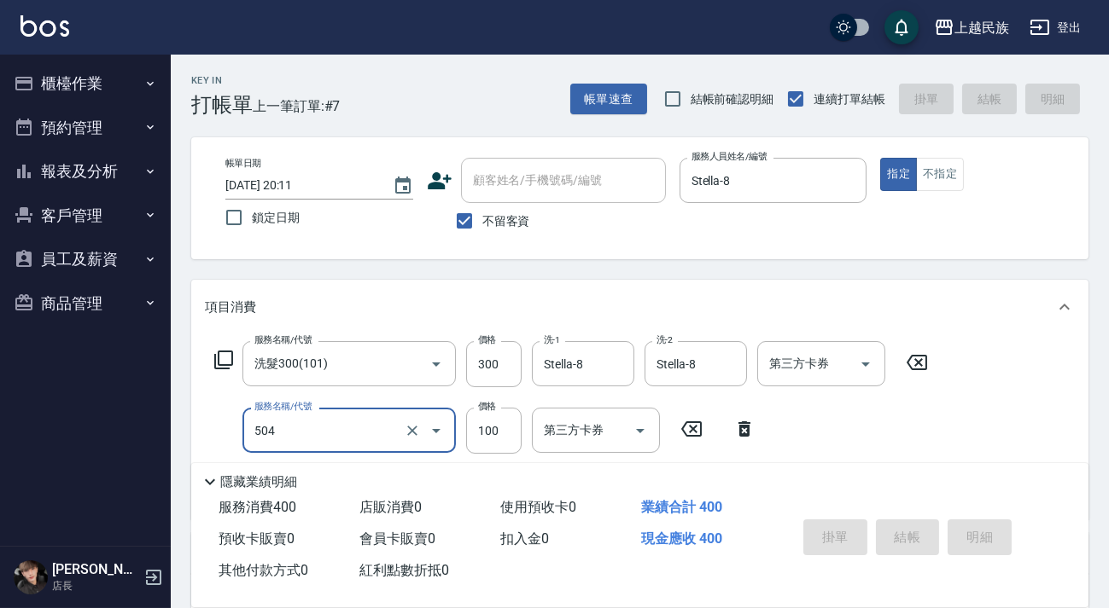
type input "[DATE] 20:12"
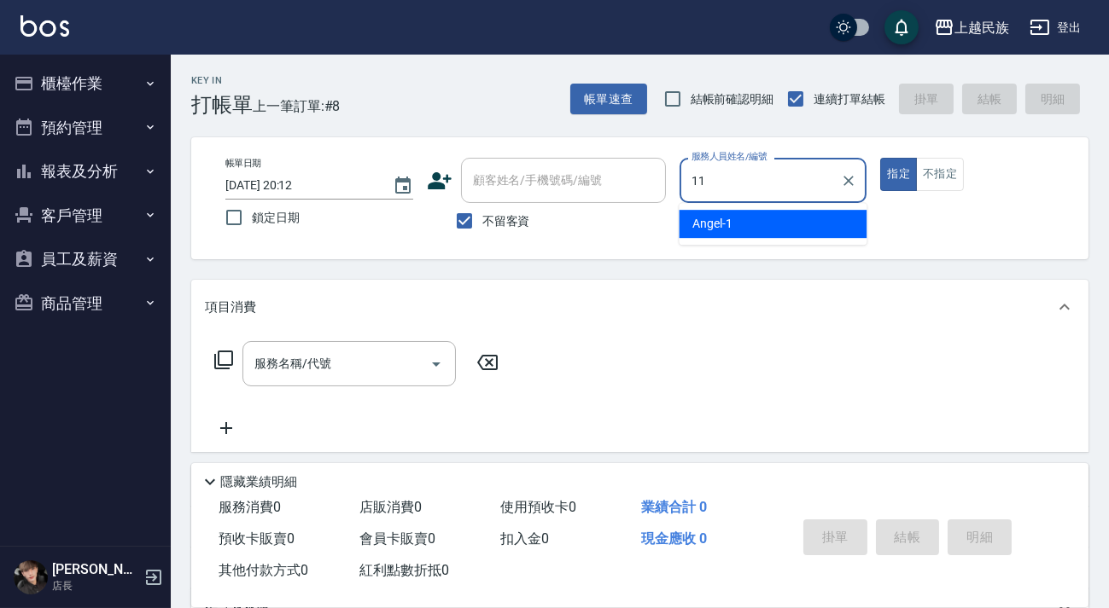
type input "Betty-11"
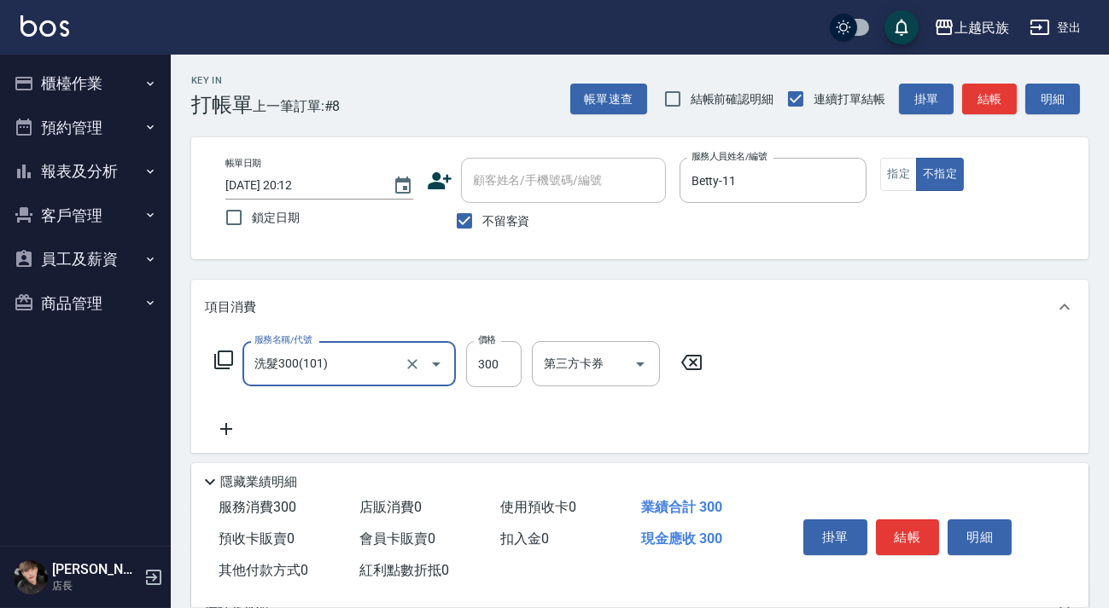
type input "洗髮300(101)"
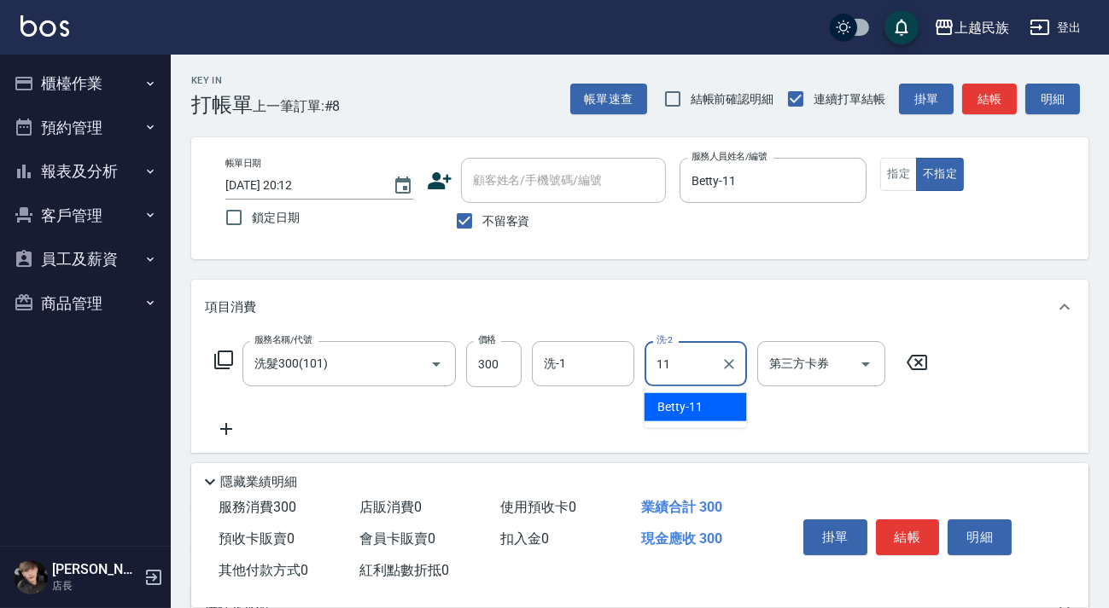
type input "Betty-11"
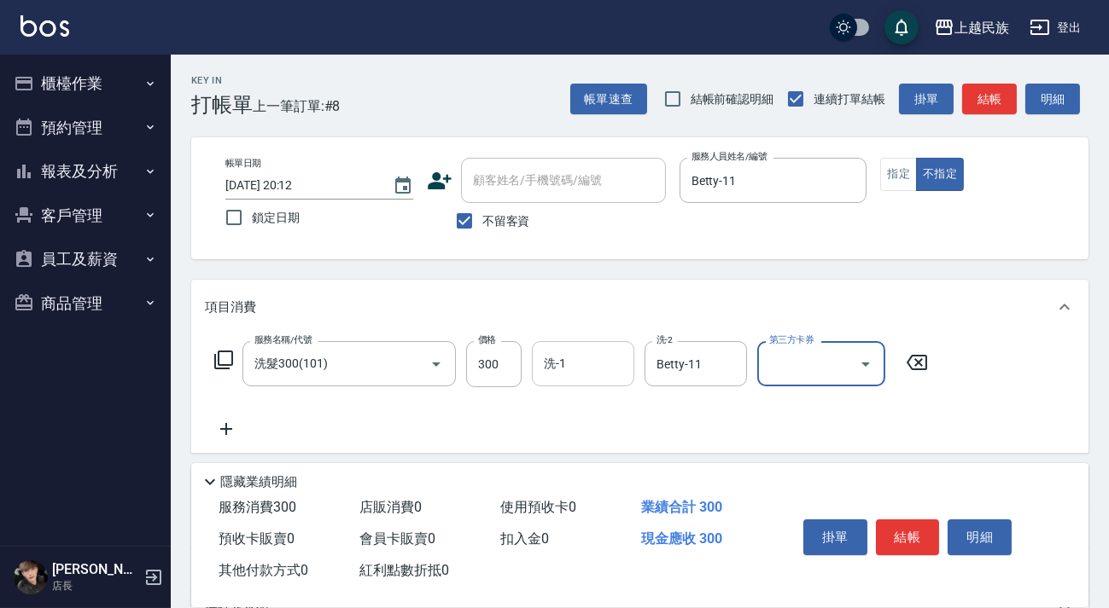
click at [573, 375] on input "洗-1" at bounding box center [582, 364] width 87 height 30
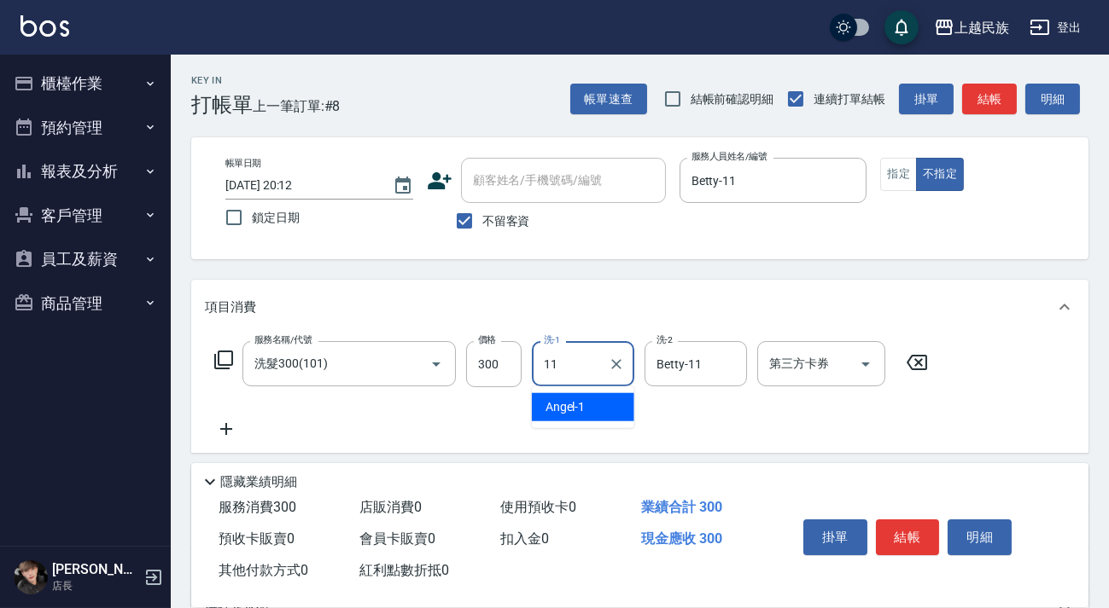
type input "Betty-11"
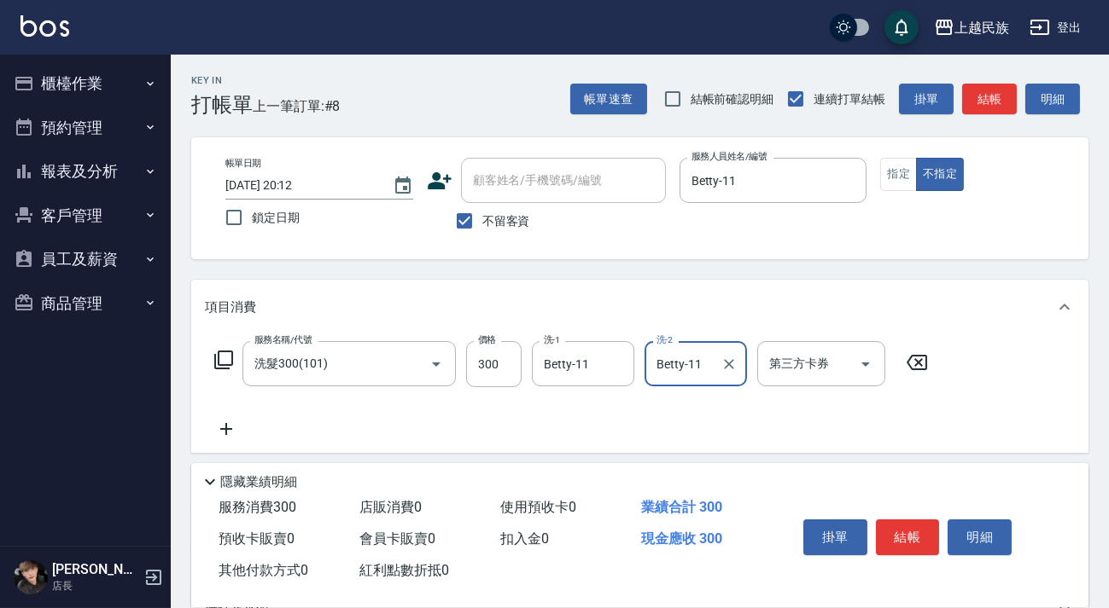
scroll to position [183, 0]
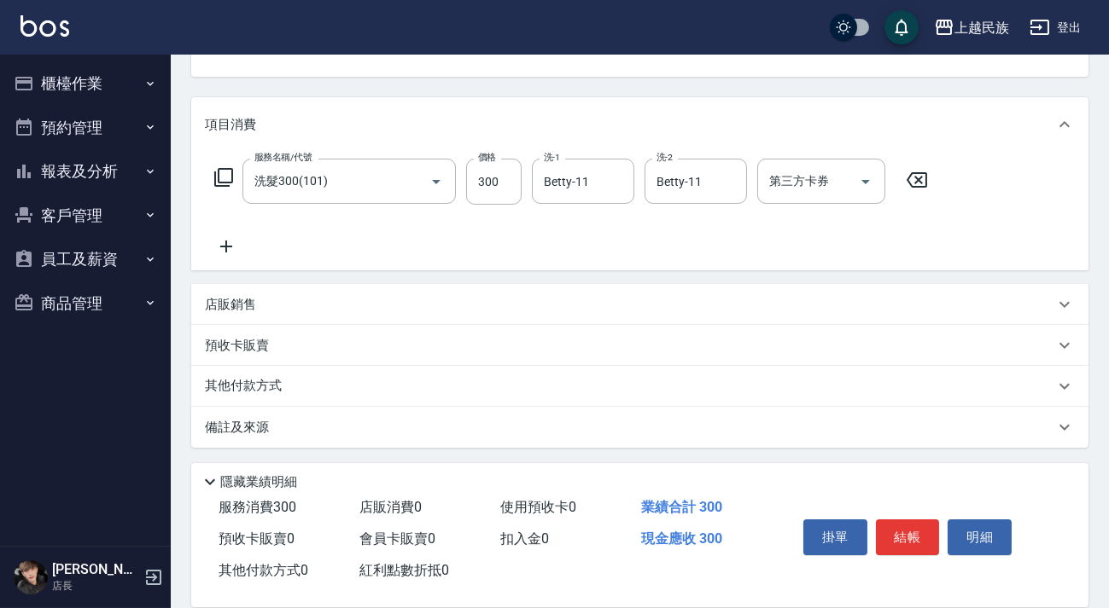
click at [375, 304] on div "店販銷售" at bounding box center [629, 305] width 849 height 18
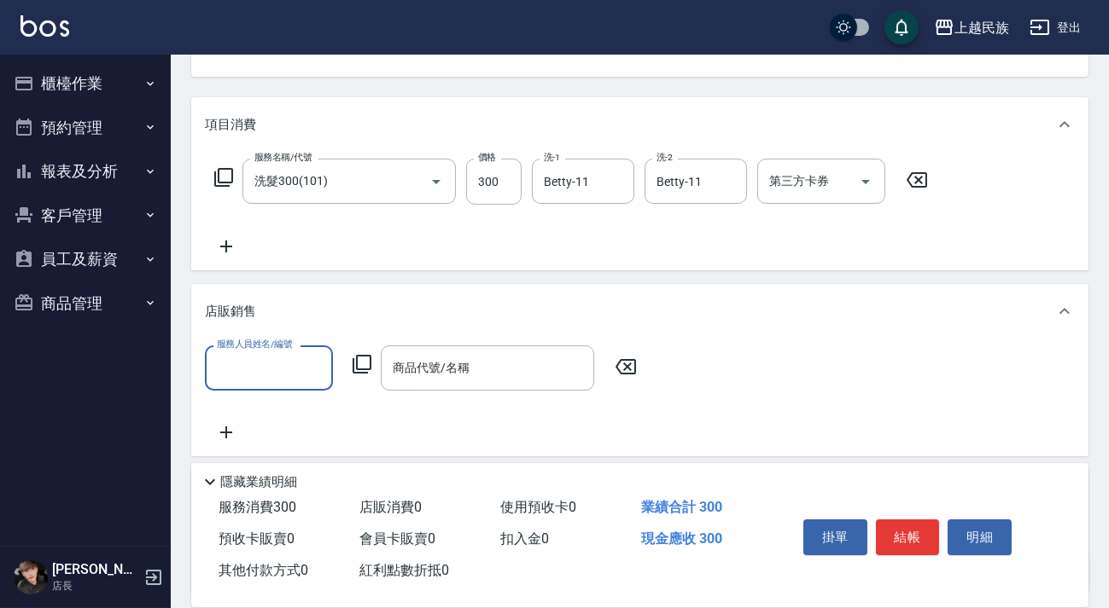
scroll to position [0, 0]
type input "Betty-11"
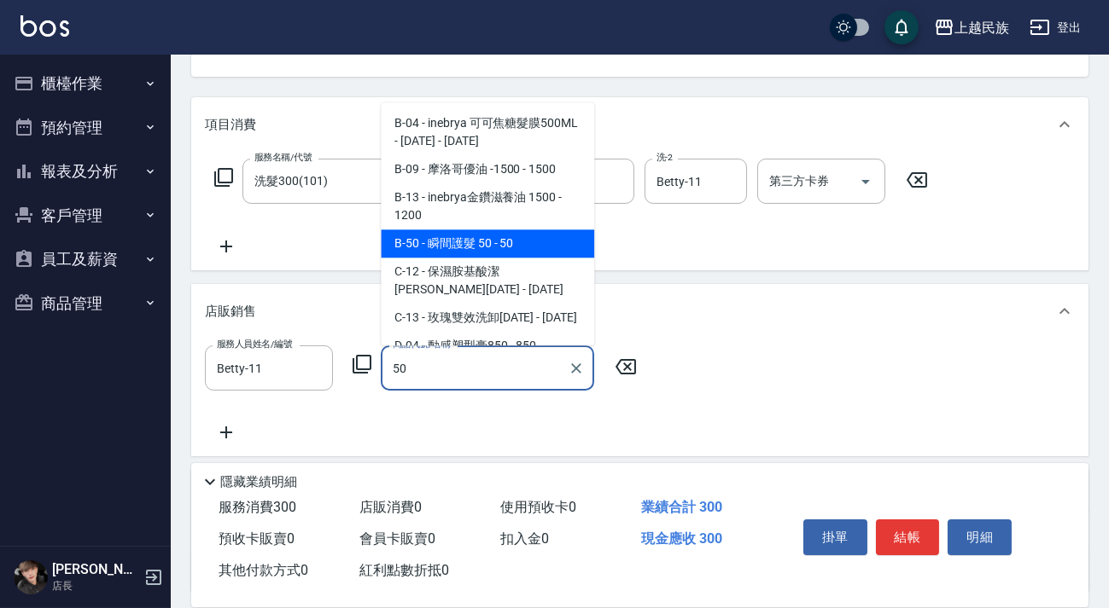
drag, startPoint x: 424, startPoint y: 251, endPoint x: 433, endPoint y: 249, distance: 8.7
click at [425, 249] on span "B-50 - 瞬間護髮 50 - 50" at bounding box center [487, 244] width 213 height 28
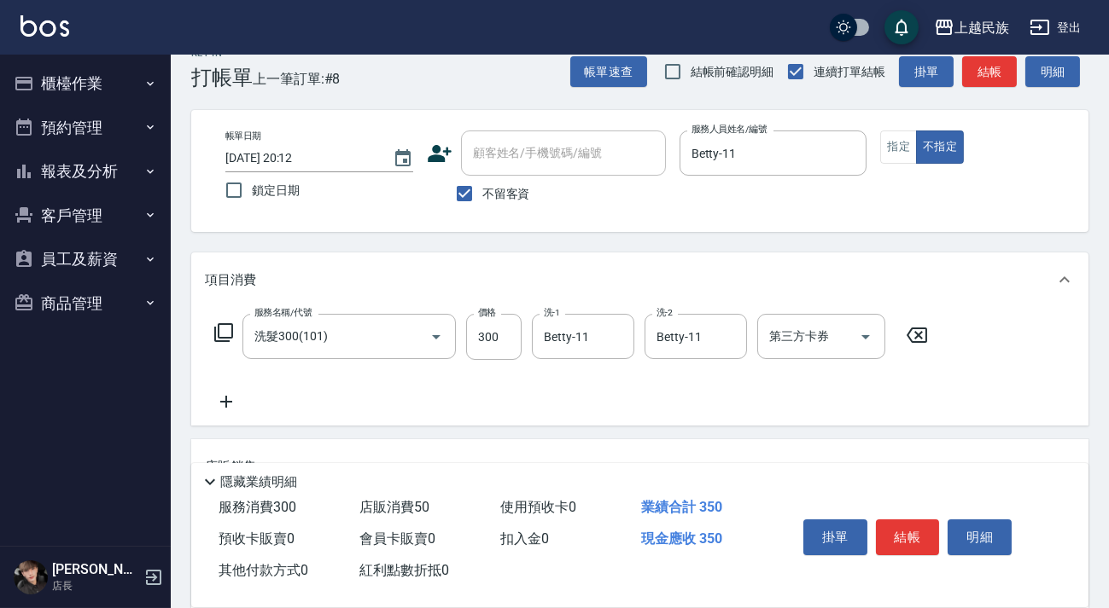
scroll to position [329, 0]
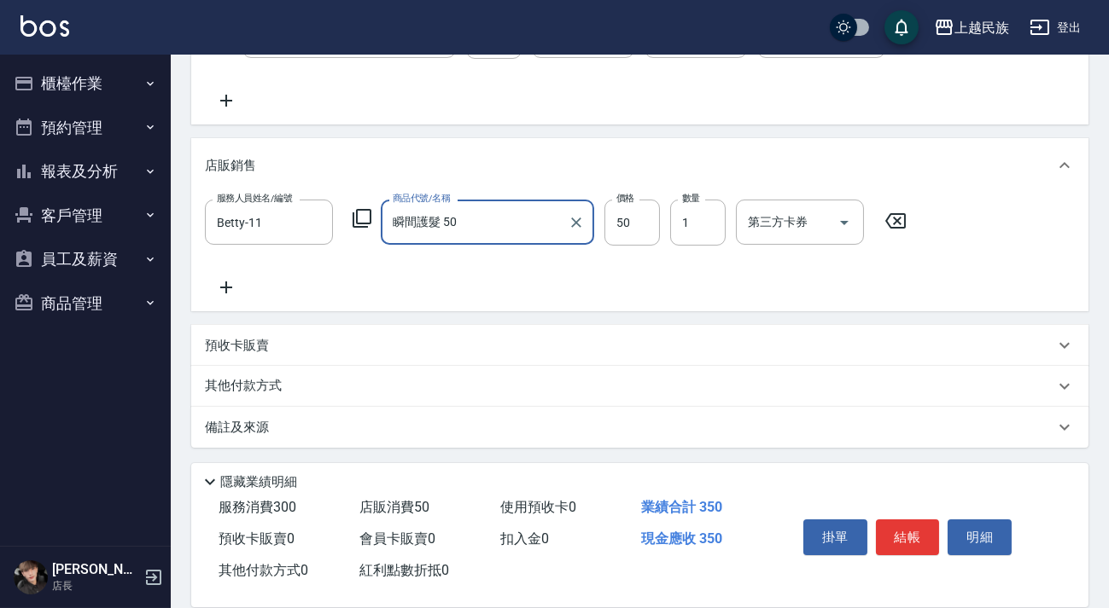
type input "瞬間護髮 50"
drag, startPoint x: 451, startPoint y: 393, endPoint x: 463, endPoint y: 390, distance: 12.4
click at [452, 392] on div "其他付款方式" at bounding box center [629, 386] width 849 height 19
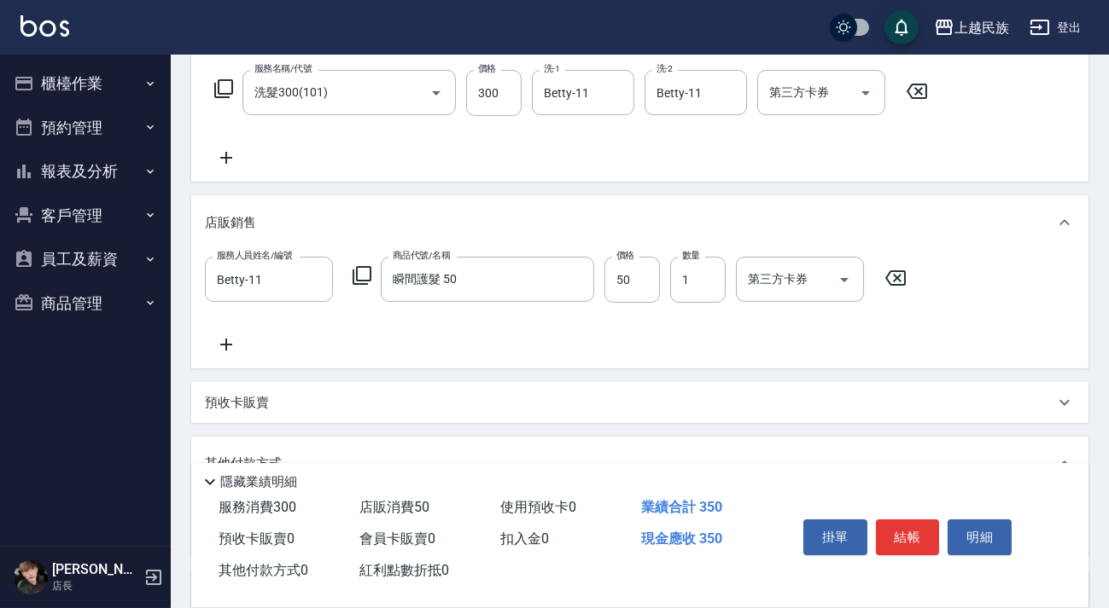
scroll to position [0, 0]
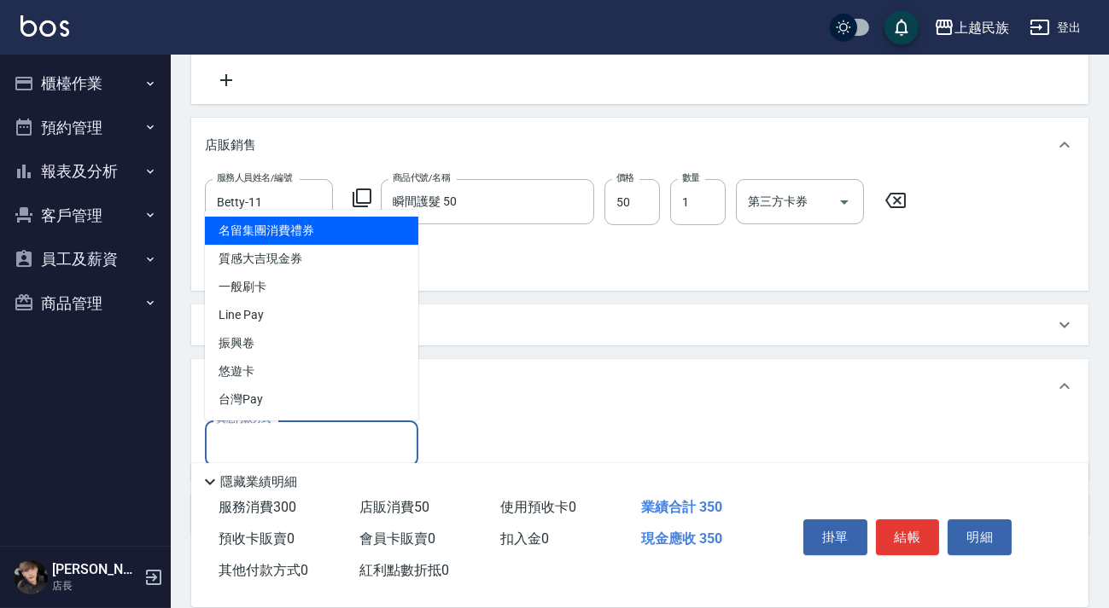
click at [347, 439] on input "其他付款方式" at bounding box center [311, 443] width 198 height 30
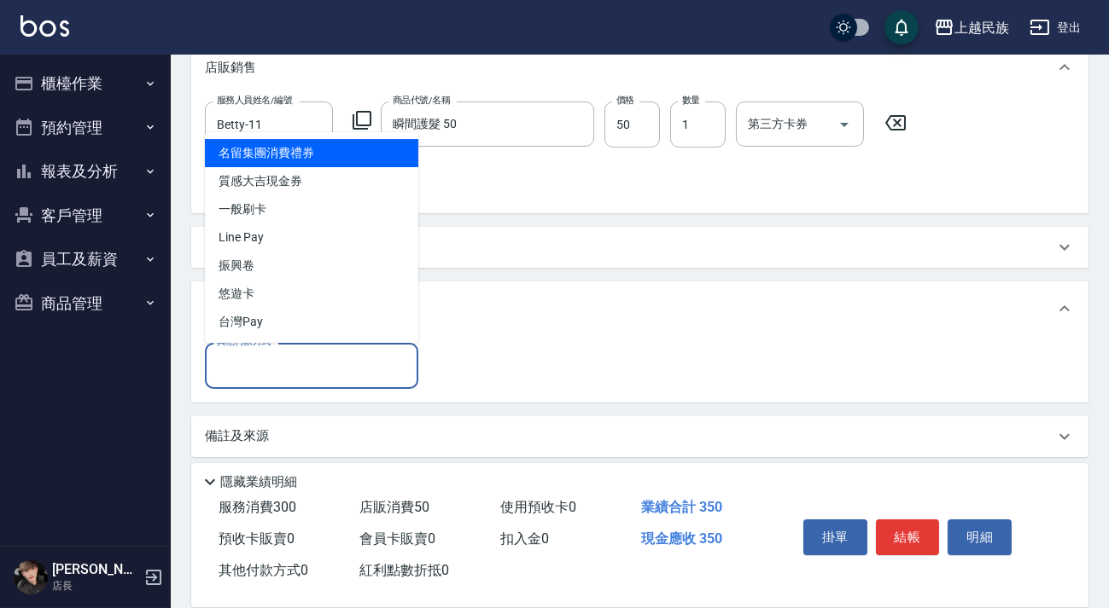
scroll to position [435, 0]
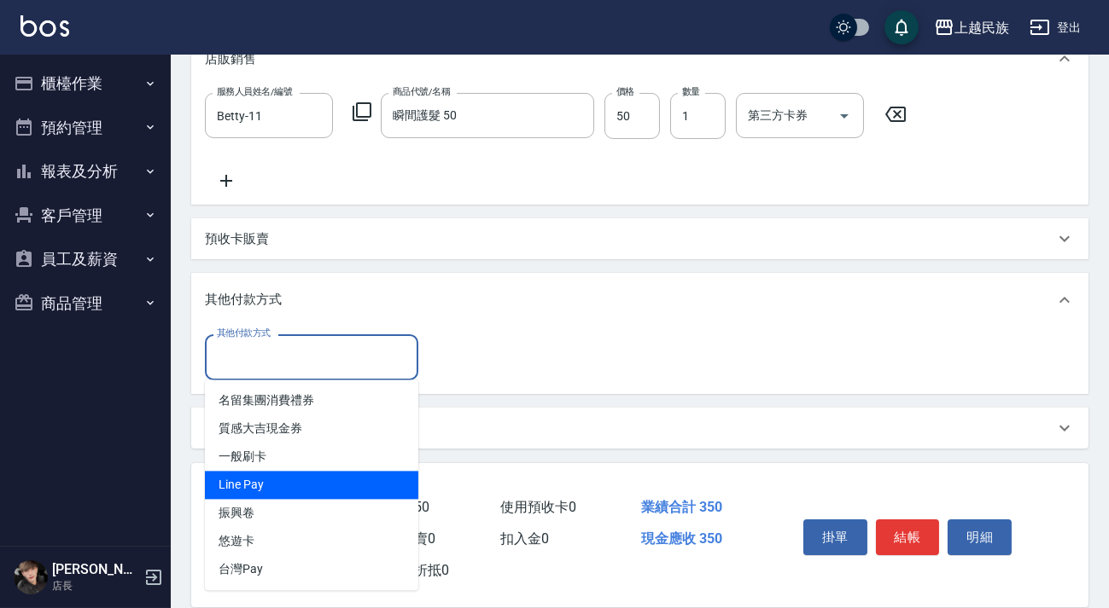
click at [327, 483] on span "Line Pay" at bounding box center [311, 485] width 213 height 28
type input "Line Pay"
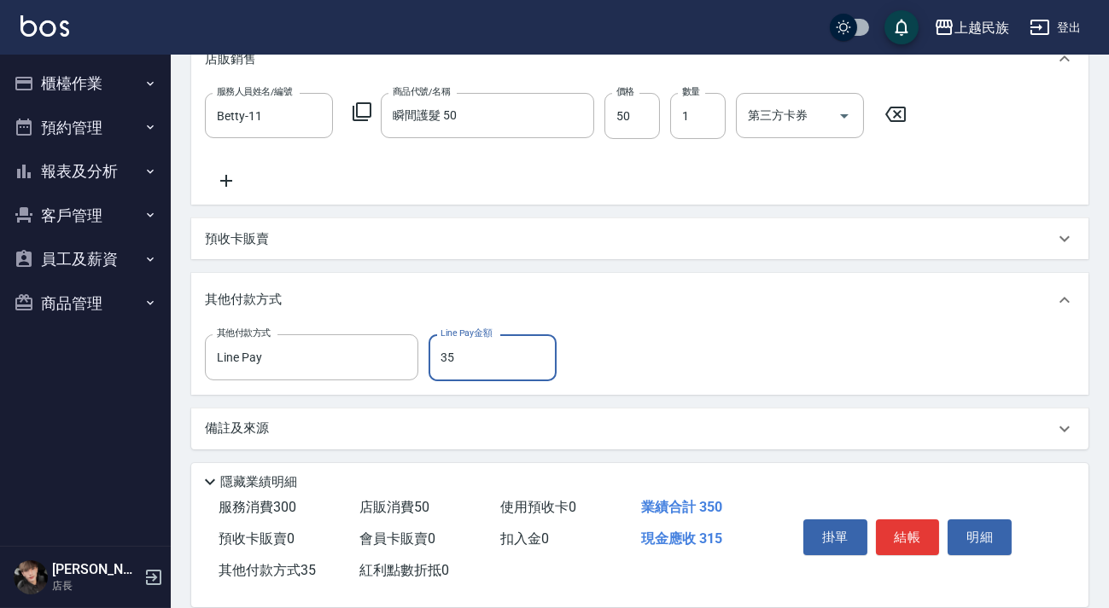
type input "350"
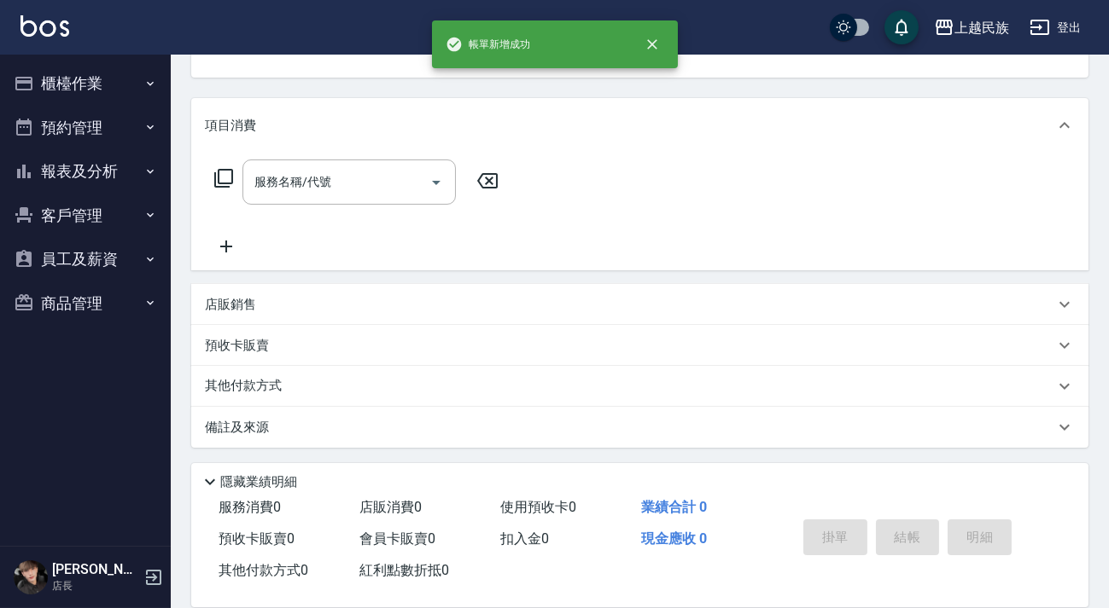
scroll to position [0, 0]
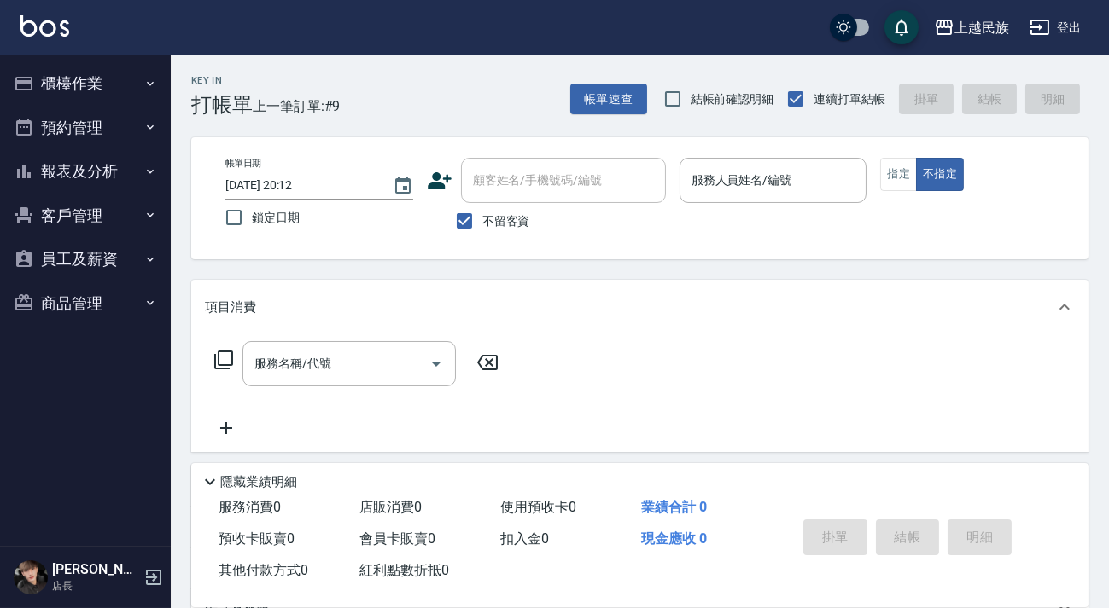
click at [487, 218] on span "不留客資" at bounding box center [506, 221] width 48 height 18
click at [482, 218] on input "不留客資" at bounding box center [464, 221] width 36 height 36
click at [494, 209] on label "不留客資" at bounding box center [488, 221] width 84 height 36
click at [482, 209] on input "不留客資" at bounding box center [464, 221] width 36 height 36
click at [494, 209] on label "不留客資" at bounding box center [488, 221] width 84 height 36
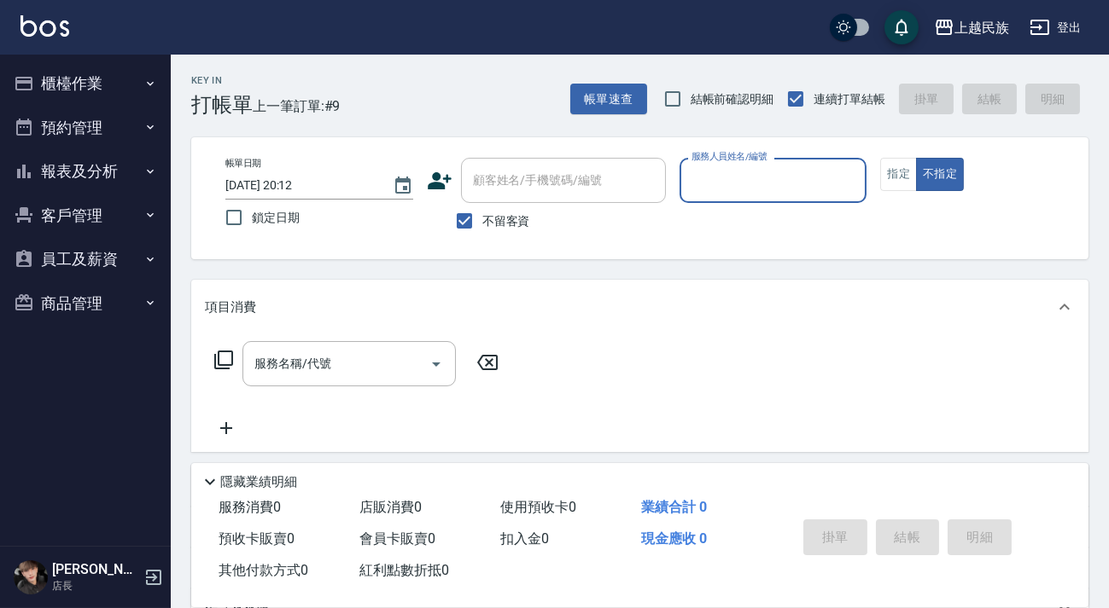
click at [482, 209] on input "不留客資" at bounding box center [464, 221] width 36 height 36
checkbox input "false"
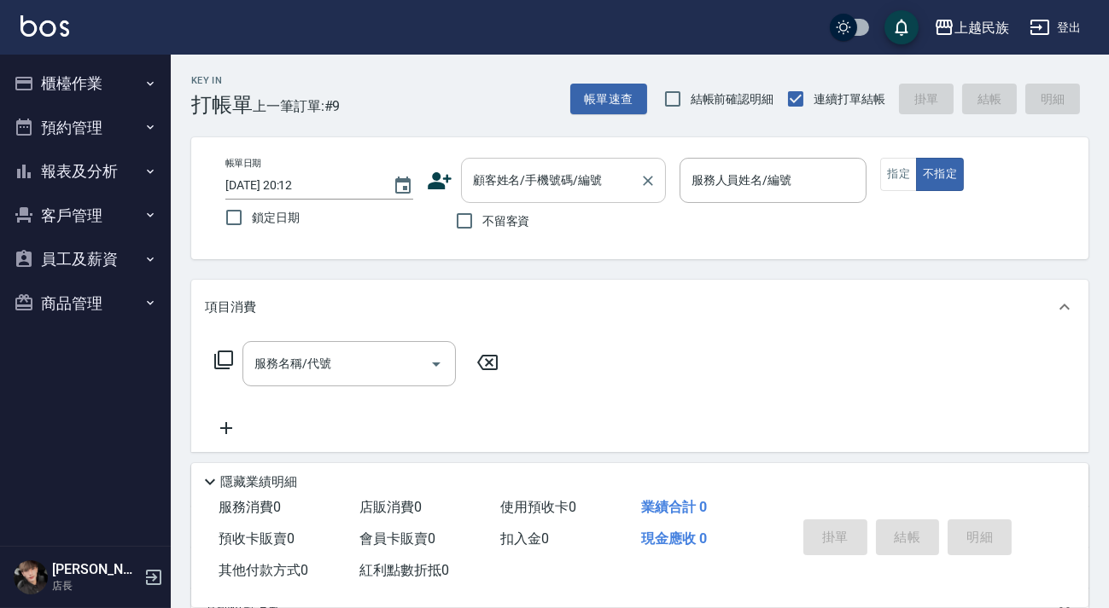
click at [510, 185] on div "顧客姓名/手機號碼/編號 顧客姓名/手機號碼/編號" at bounding box center [563, 180] width 205 height 45
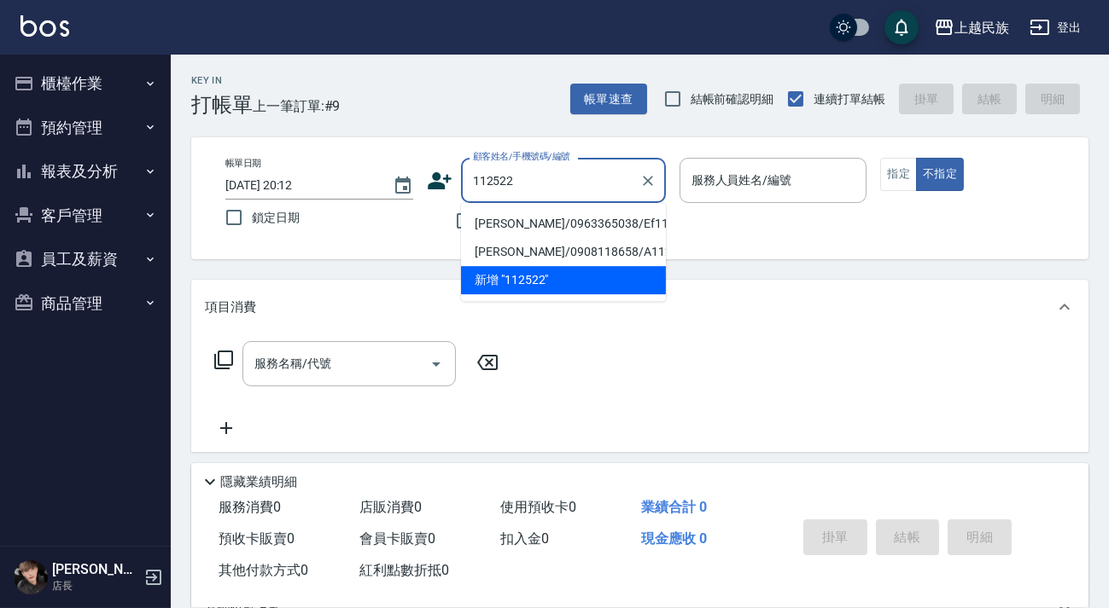
click at [540, 221] on li "[PERSON_NAME]/0963365038/Ef112522" at bounding box center [563, 224] width 205 height 28
type input "[PERSON_NAME]/0963365038/Ef112522"
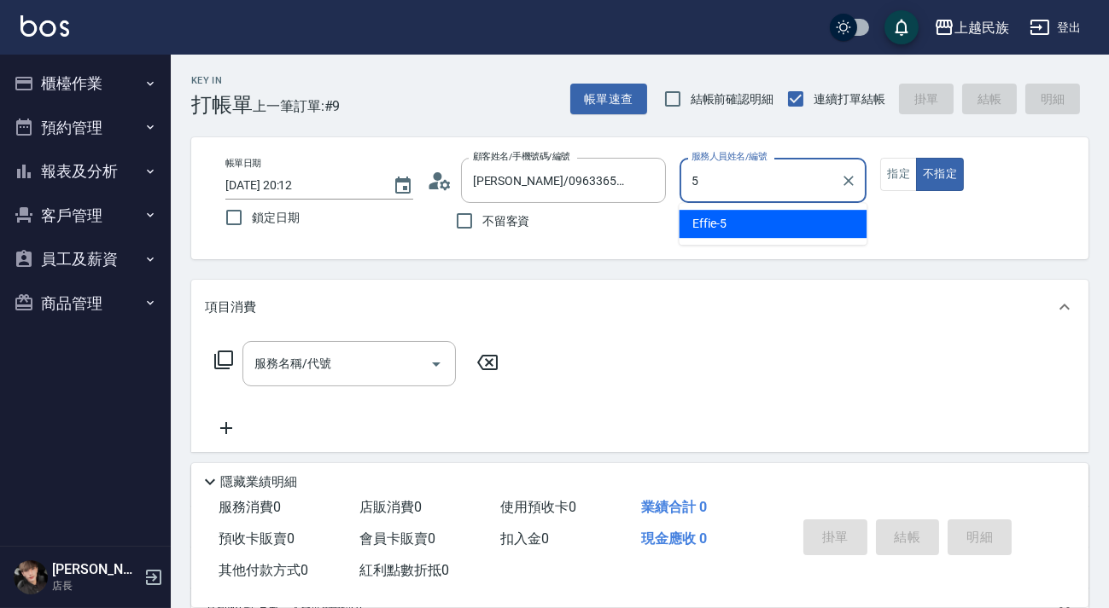
type input "Effie-5"
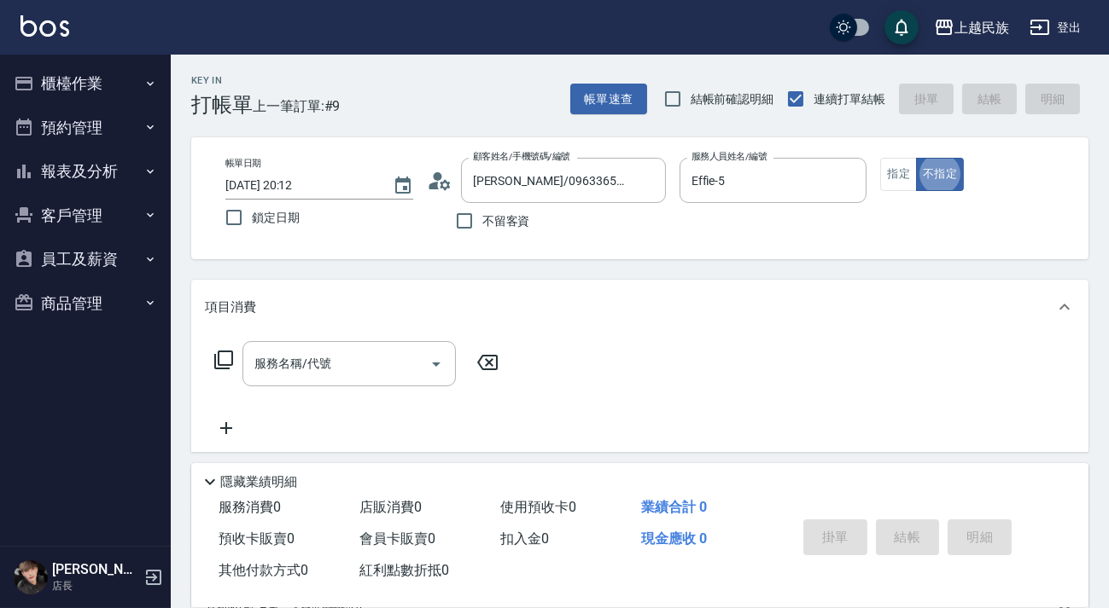
scroll to position [31, 0]
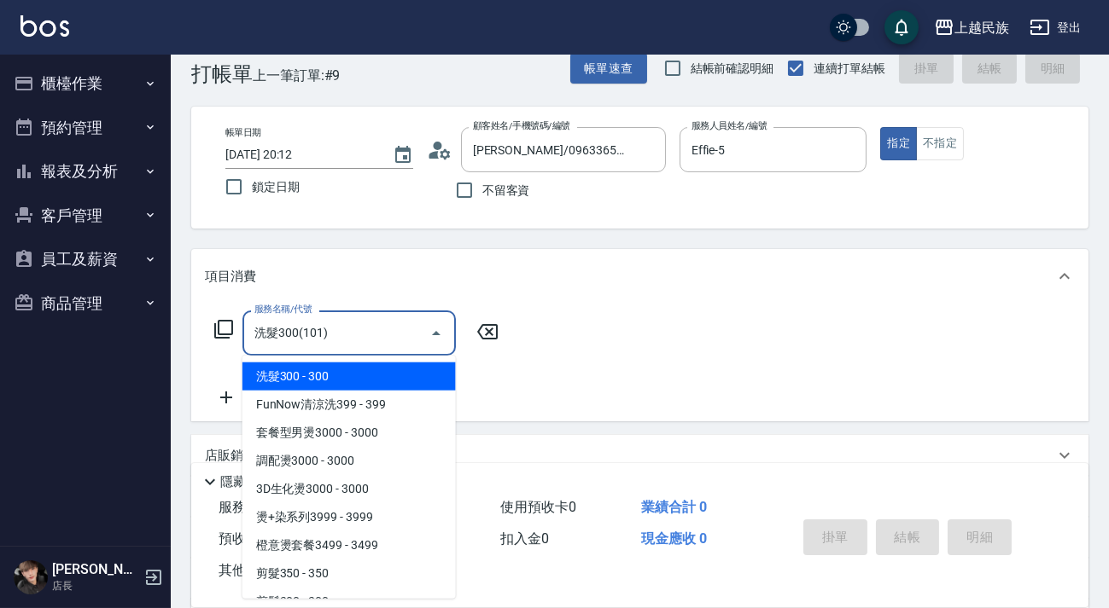
type input "洗髮300(101)"
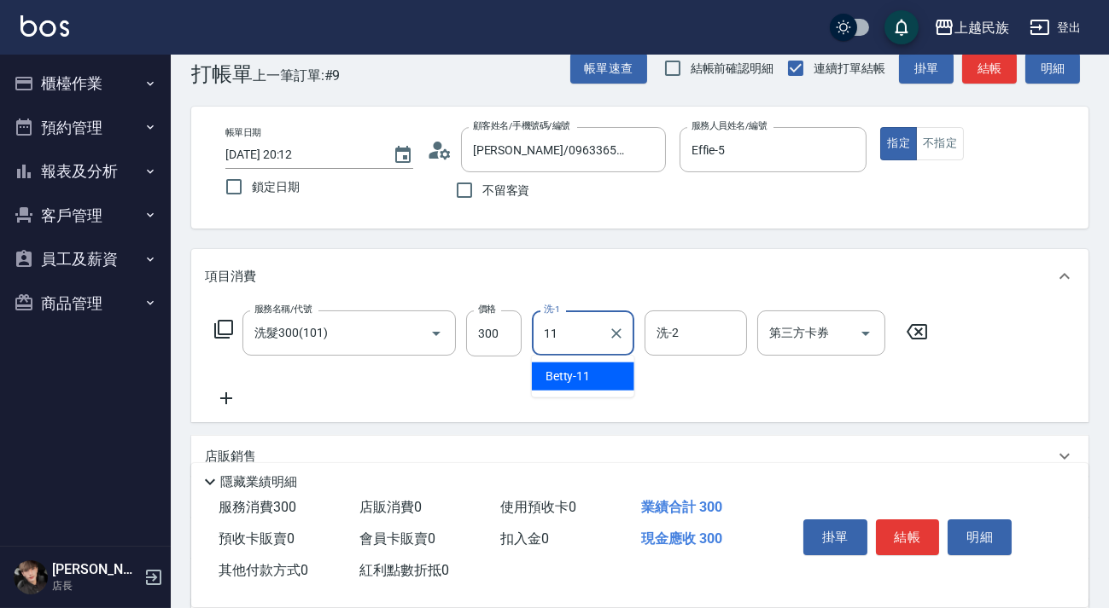
type input "Betty-11"
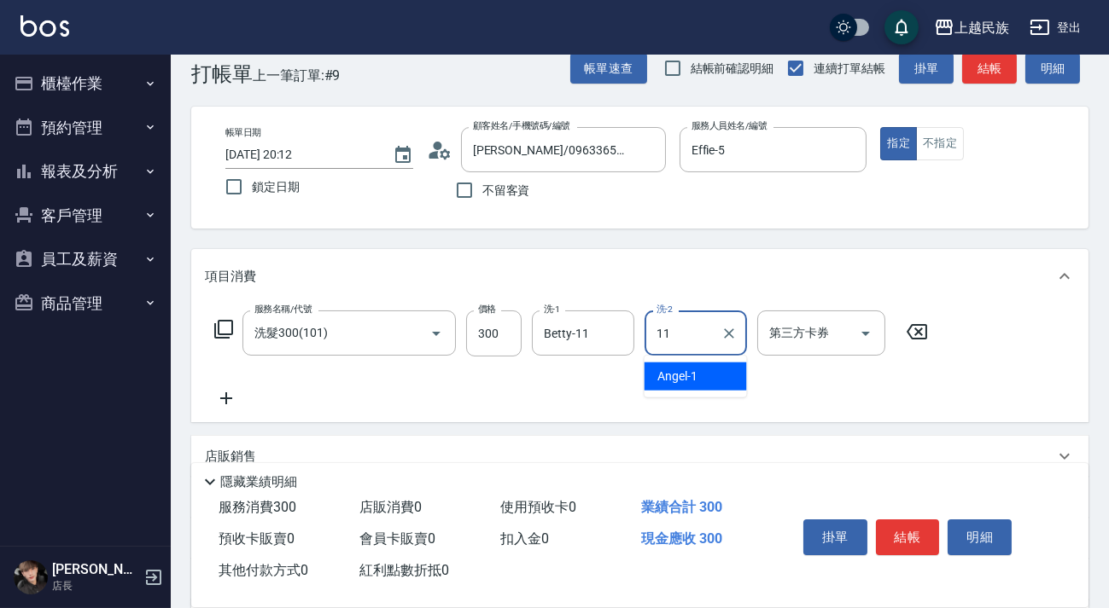
type input "Betty-11"
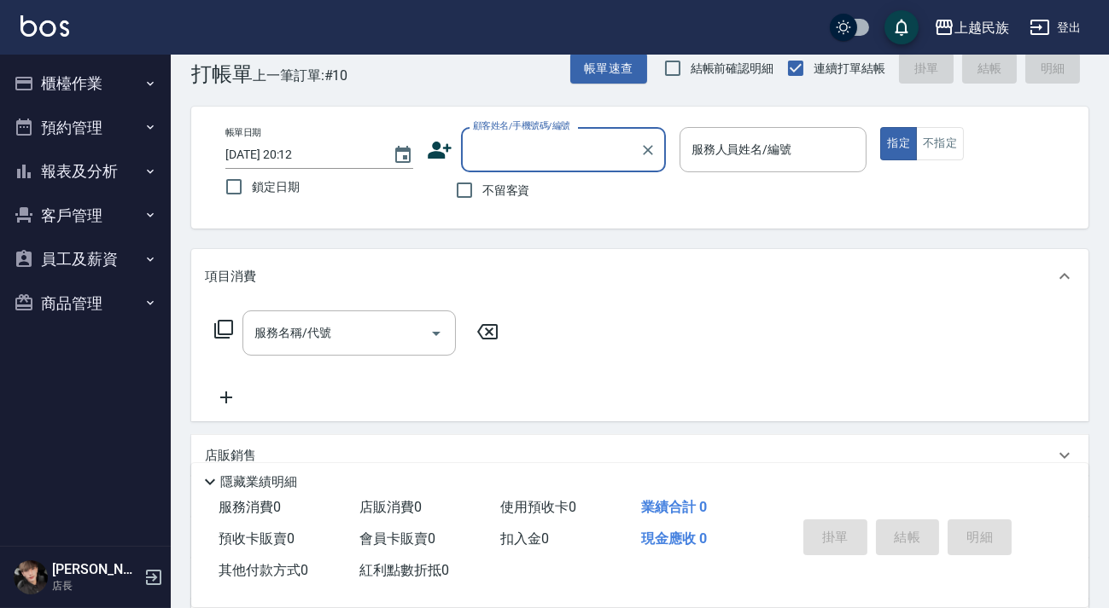
scroll to position [0, 0]
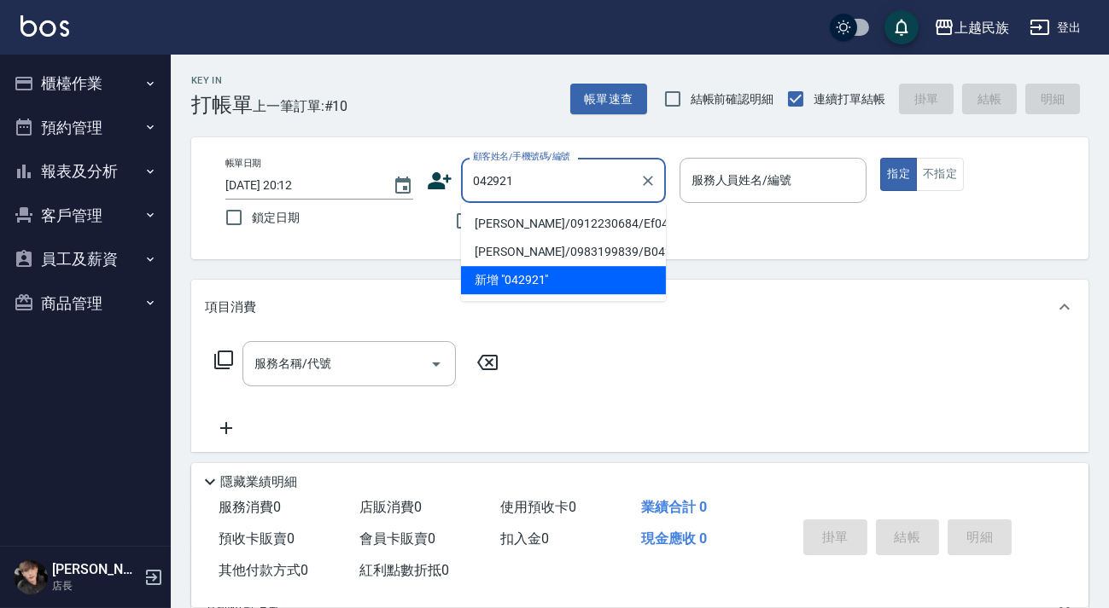
click at [599, 227] on li "[PERSON_NAME]/0912230684/Ef042921" at bounding box center [563, 224] width 205 height 28
type input "[PERSON_NAME]/0912230684/Ef042921"
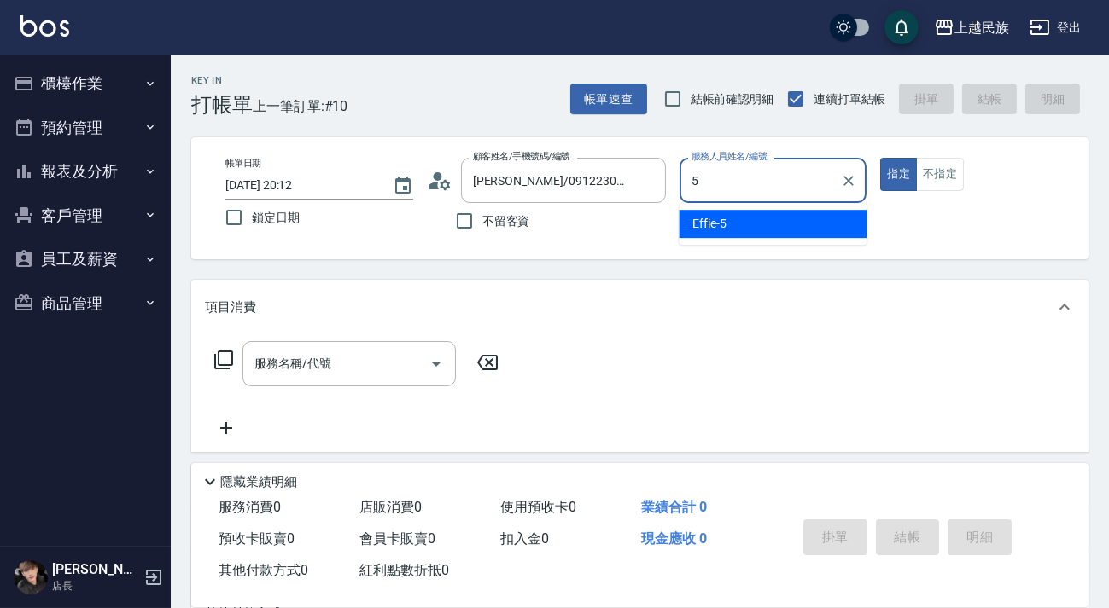
type input "Effie-5"
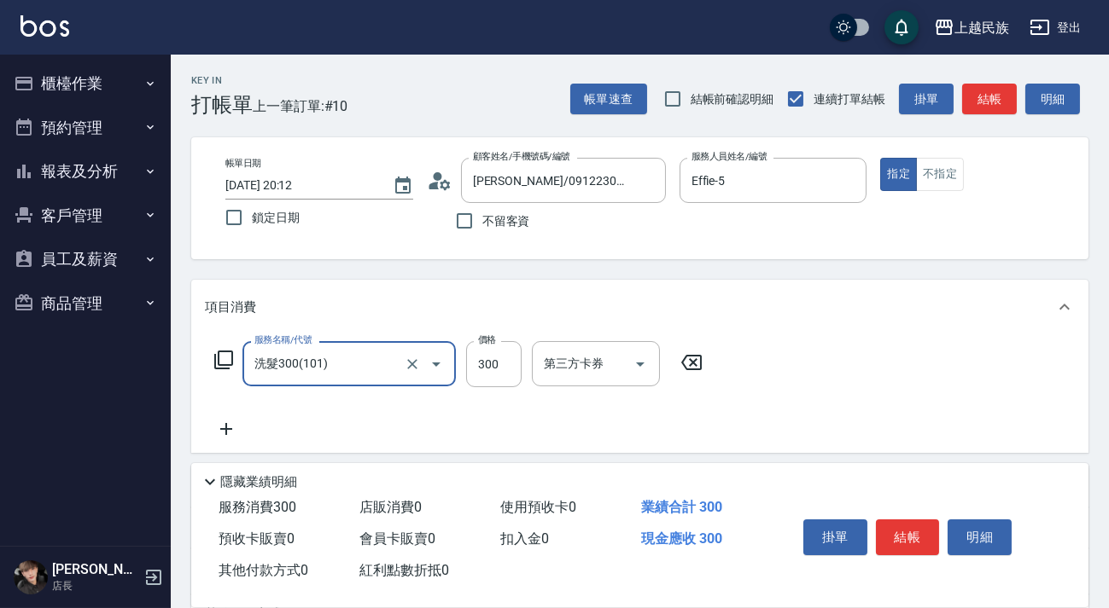
type input "洗髮300(101)"
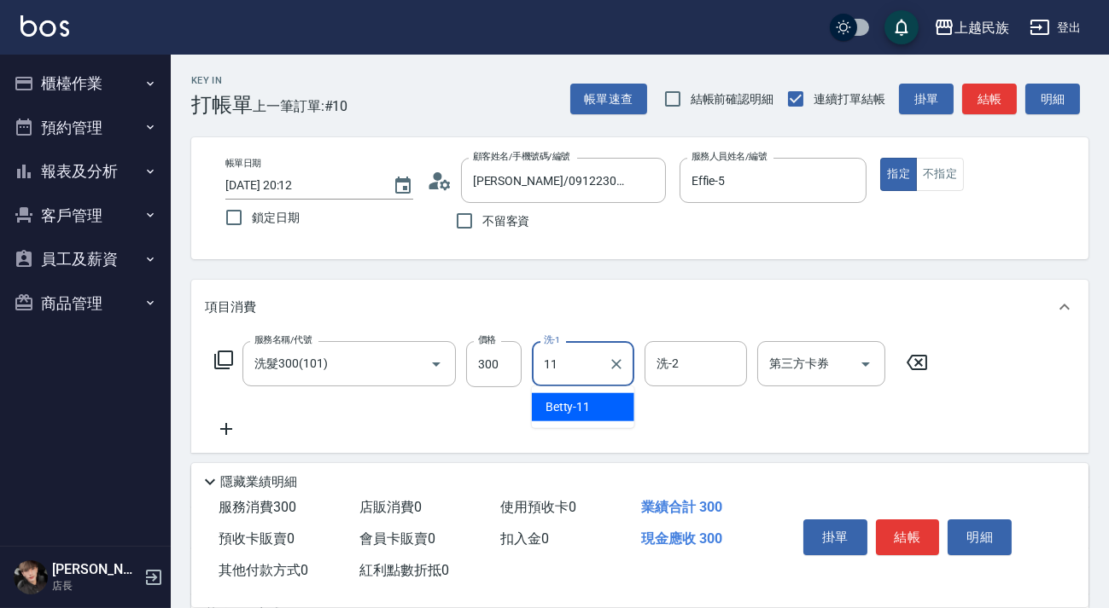
type input "Betty-11"
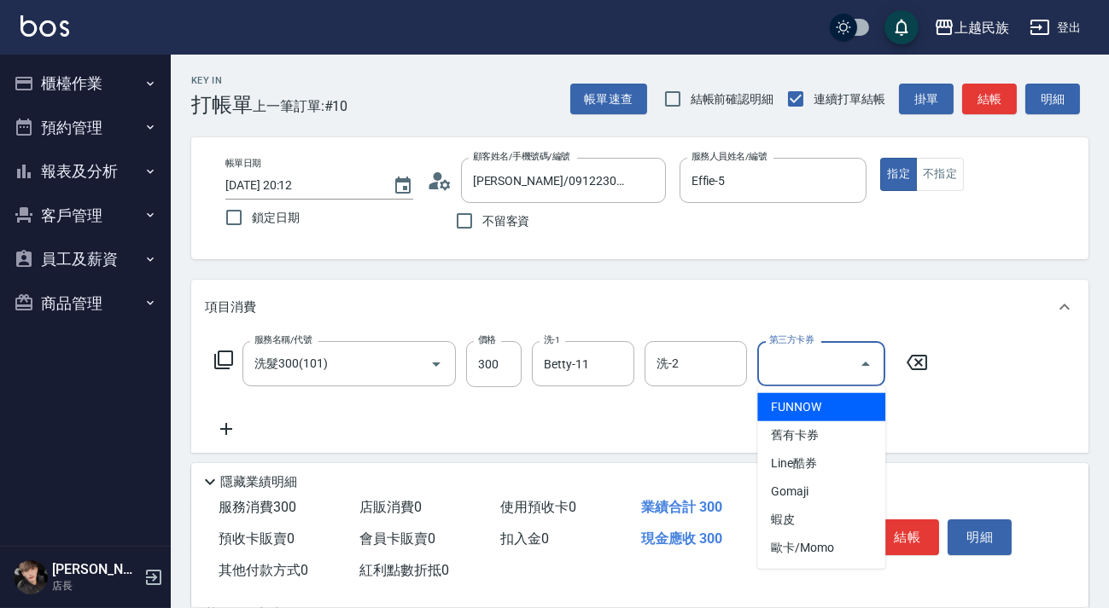
click at [649, 338] on div "服務名稱/代號 洗髮300(101) 服務名稱/代號 價格 300 價格 洗-1 Betty-11 洗-1 洗-2 洗-2 第三方卡券 第三方卡券" at bounding box center [639, 394] width 897 height 119
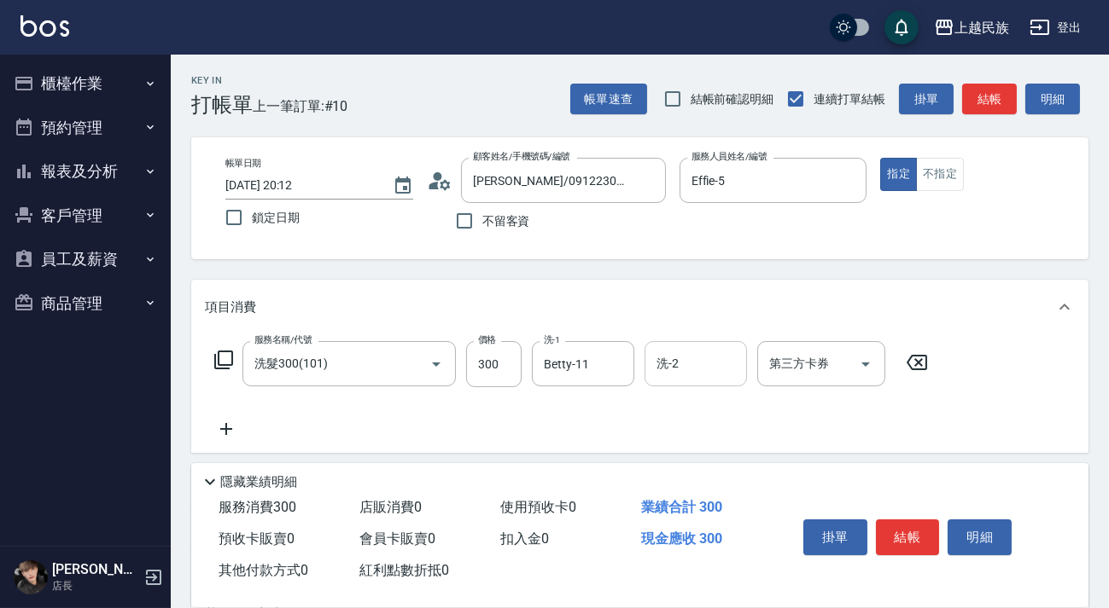
click at [652, 353] on input "洗-2" at bounding box center [695, 364] width 87 height 30
type input "Betty-11"
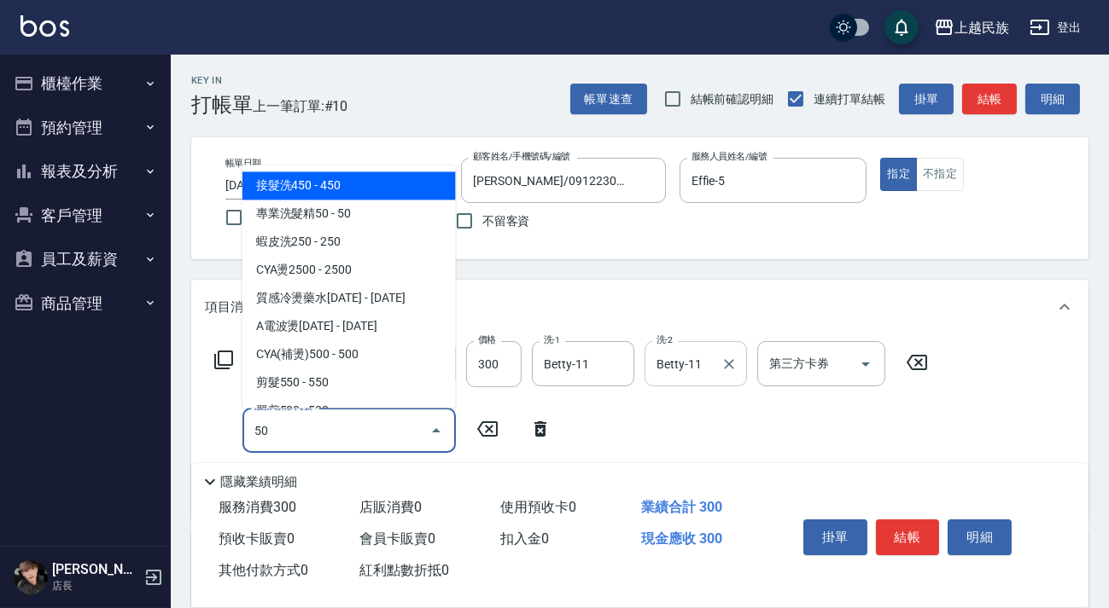
type input "504"
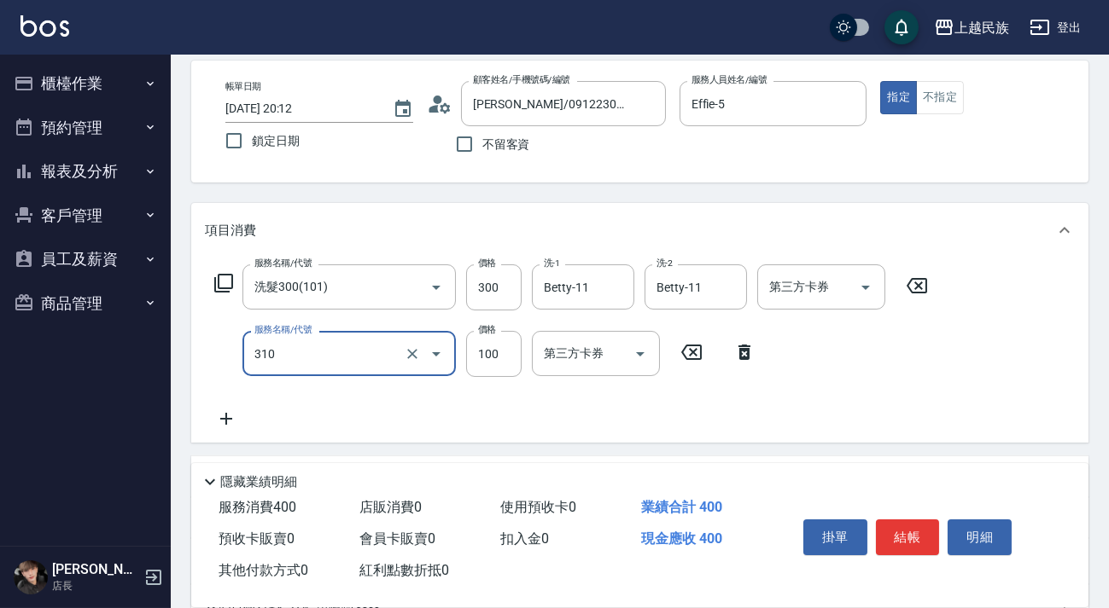
scroll to position [154, 0]
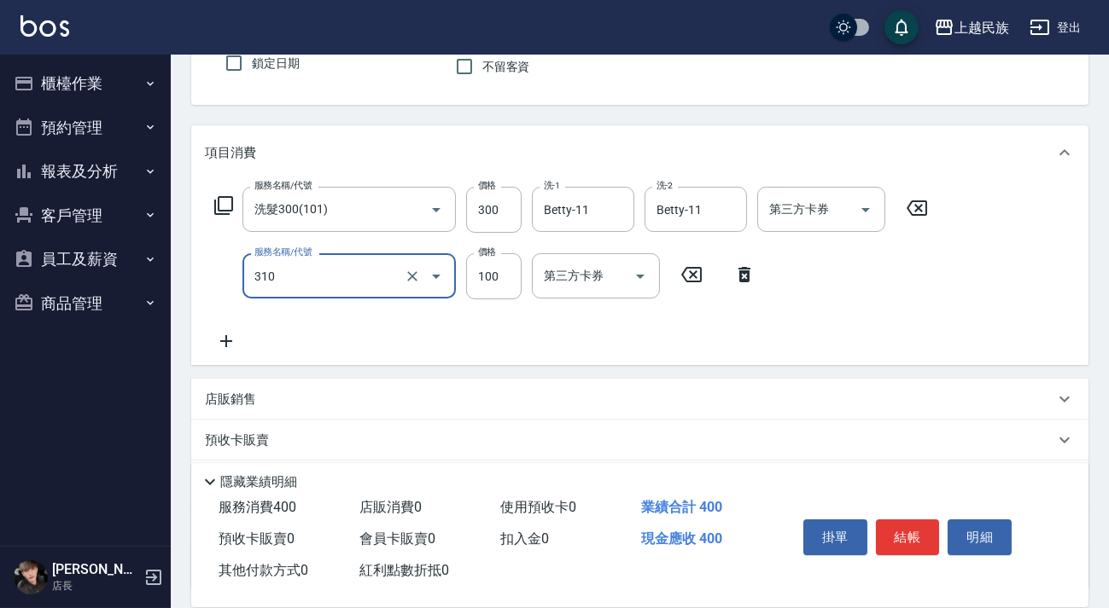
type input "瀏海100(310)"
click at [387, 392] on div "店販銷售" at bounding box center [629, 400] width 849 height 18
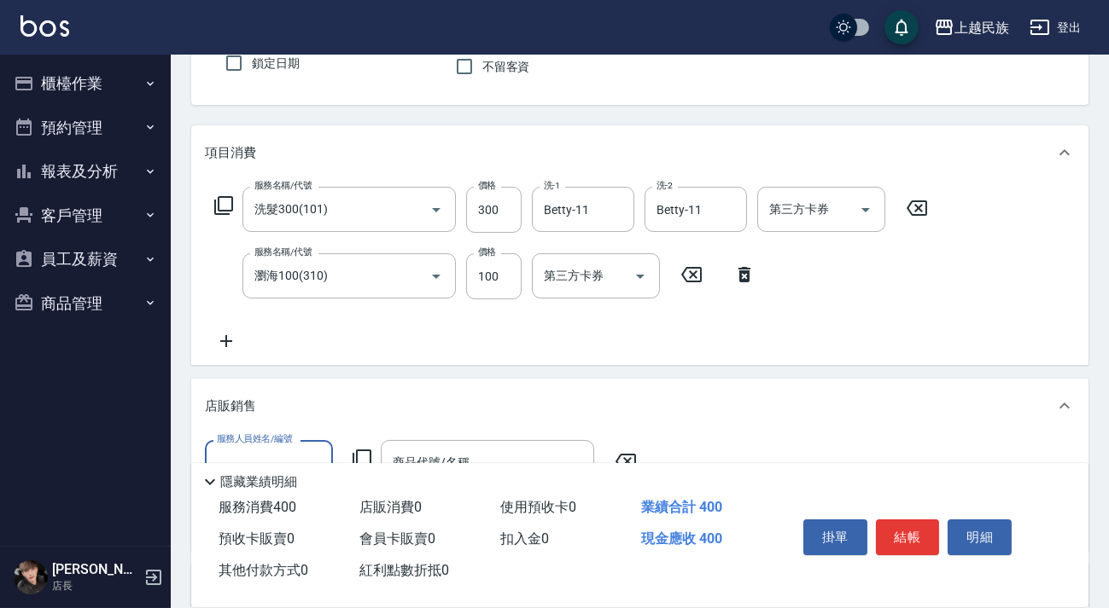
scroll to position [0, 0]
type input "Betty-11"
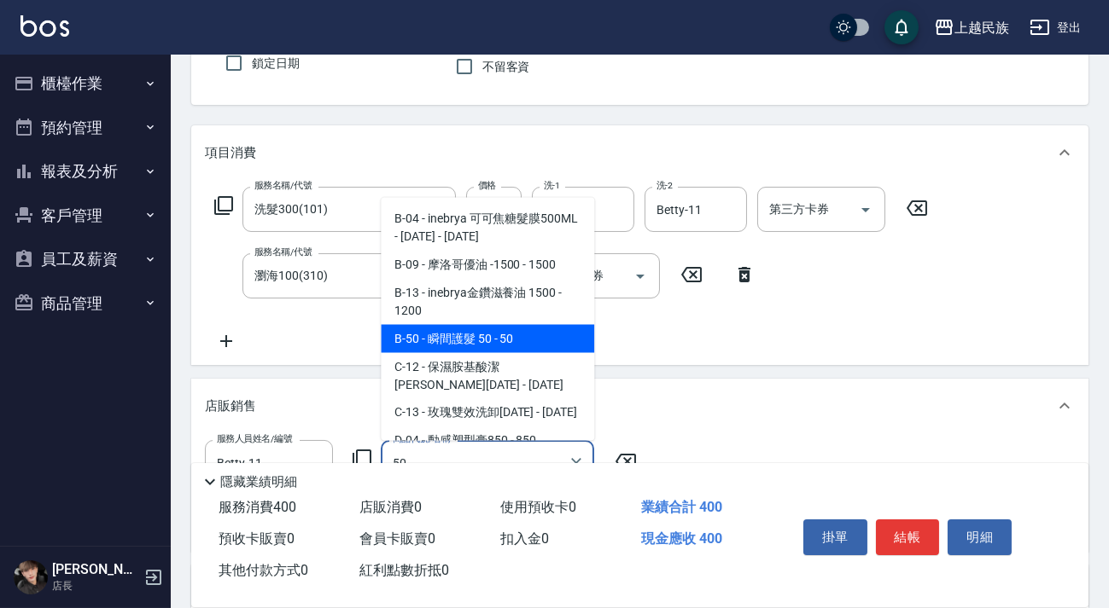
click at [458, 334] on span "B-50 - 瞬間護髮 50 - 50" at bounding box center [487, 338] width 213 height 28
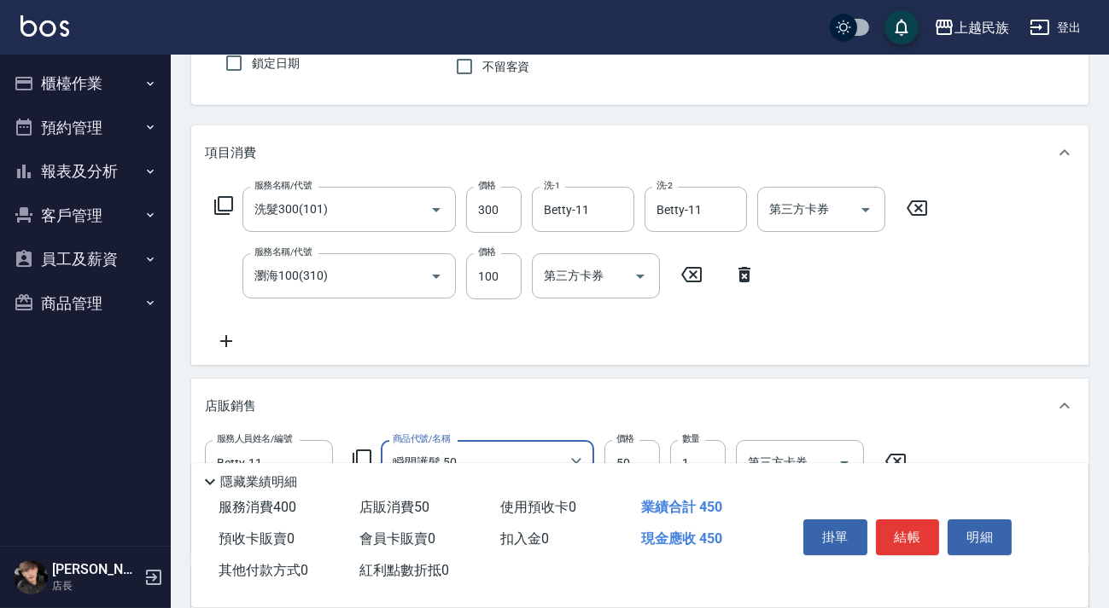
scroll to position [441, 0]
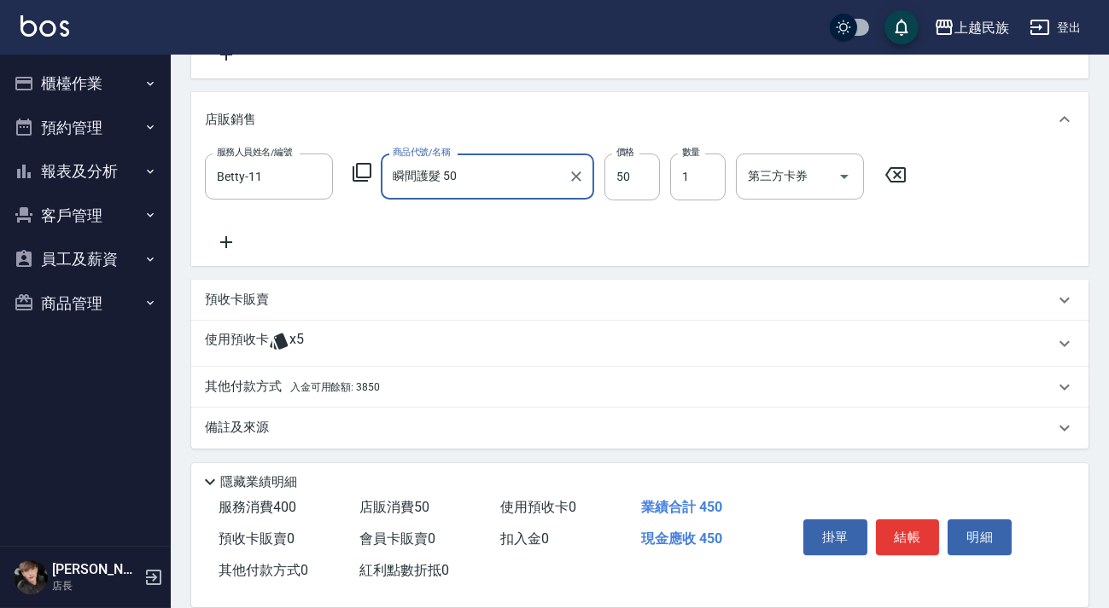
type input "瞬間護髮 50"
drag, startPoint x: 399, startPoint y: 384, endPoint x: 479, endPoint y: 386, distance: 80.2
click at [399, 384] on div "其他付款方式 入金可用餘額: 3850" at bounding box center [629, 387] width 849 height 19
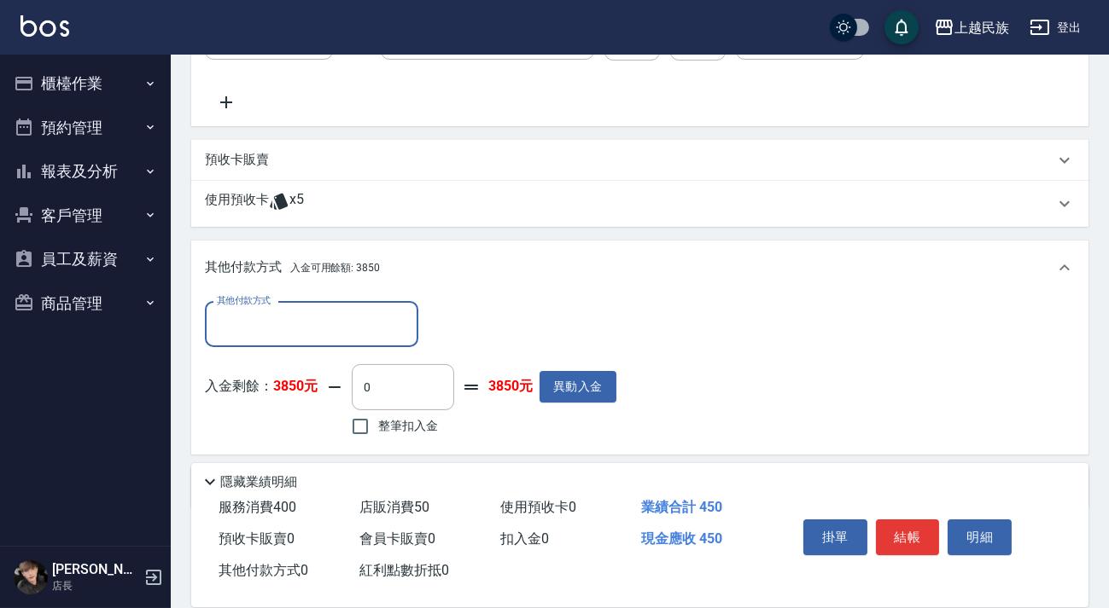
scroll to position [0, 0]
drag, startPoint x: 428, startPoint y: 434, endPoint x: 434, endPoint y: 423, distance: 12.3
click at [427, 434] on span "整筆扣入金" at bounding box center [408, 426] width 60 height 18
click at [378, 434] on input "整筆扣入金" at bounding box center [360, 427] width 36 height 36
checkbox input "true"
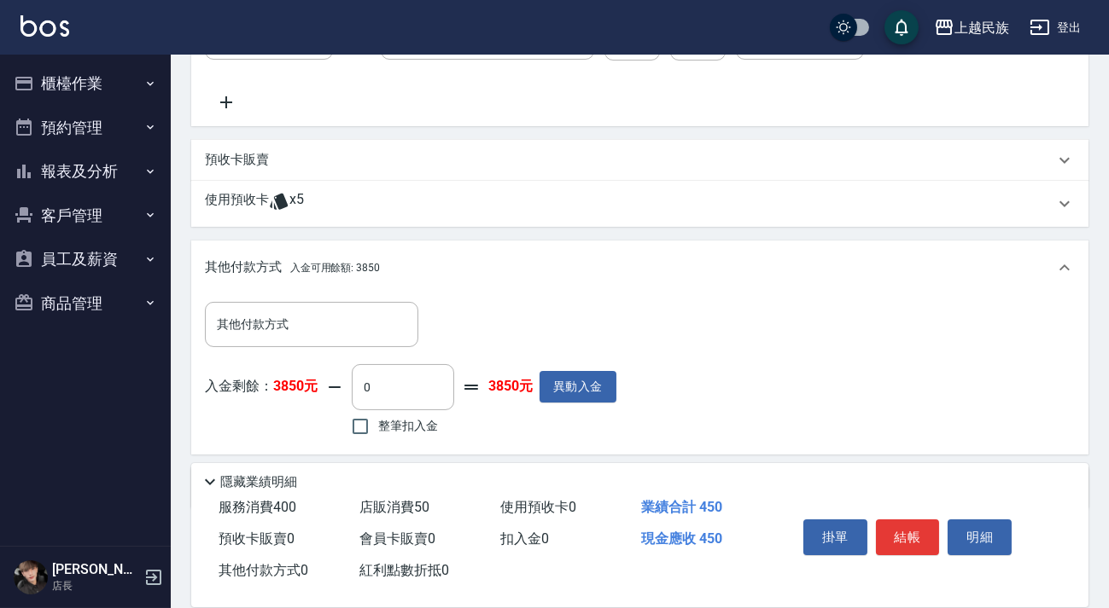
type input "450"
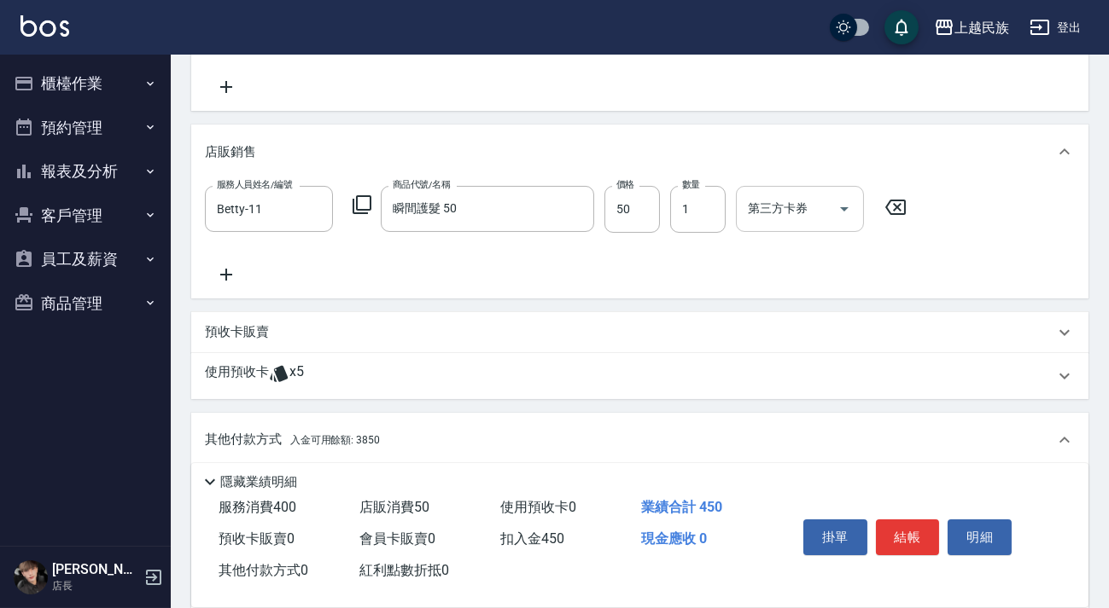
scroll to position [20, 0]
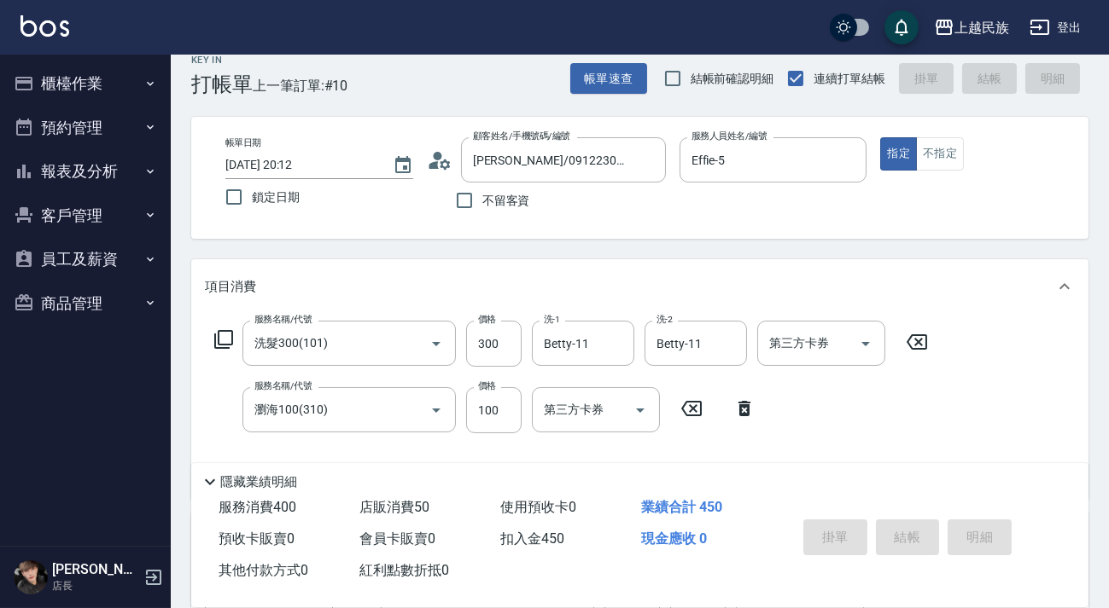
type input "[DATE] 20:13"
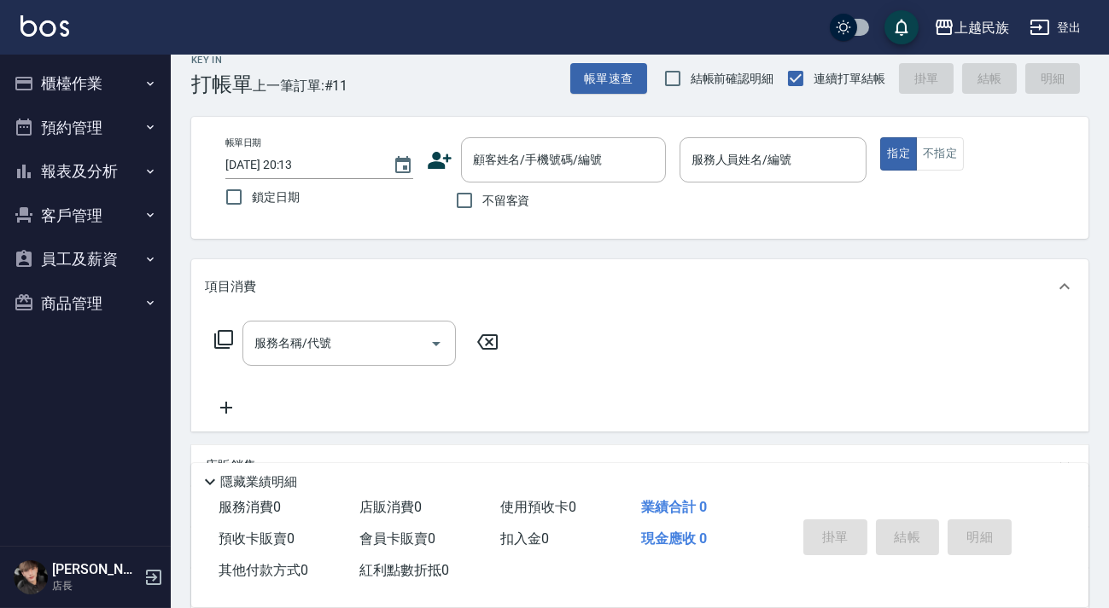
click at [515, 211] on label "不留客資" at bounding box center [488, 201] width 84 height 36
click at [482, 211] on input "不留客資" at bounding box center [464, 201] width 36 height 36
checkbox input "true"
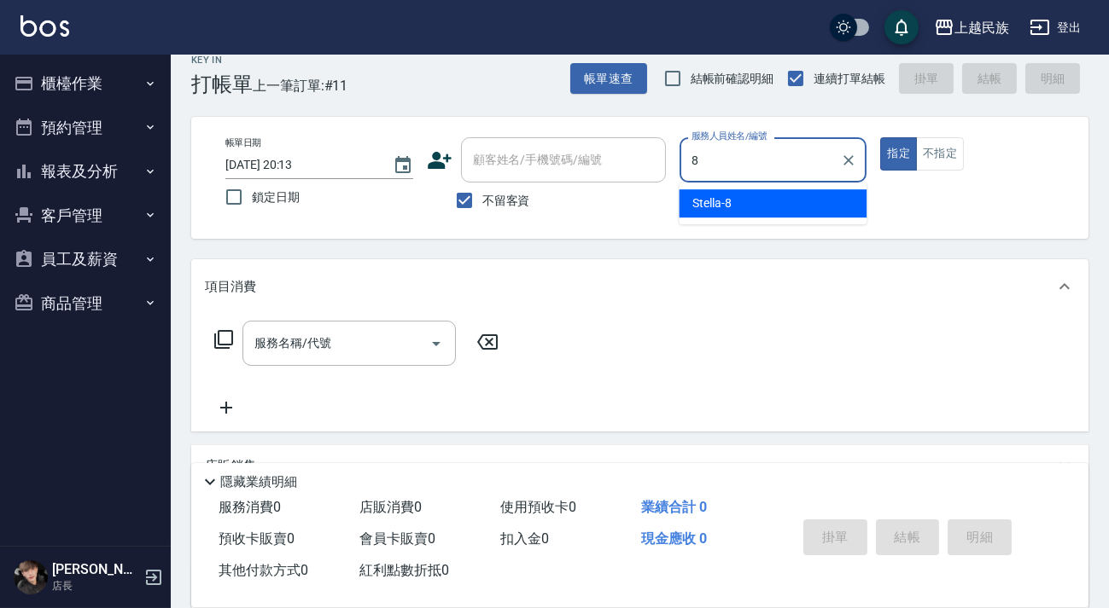
type input "Stella-8"
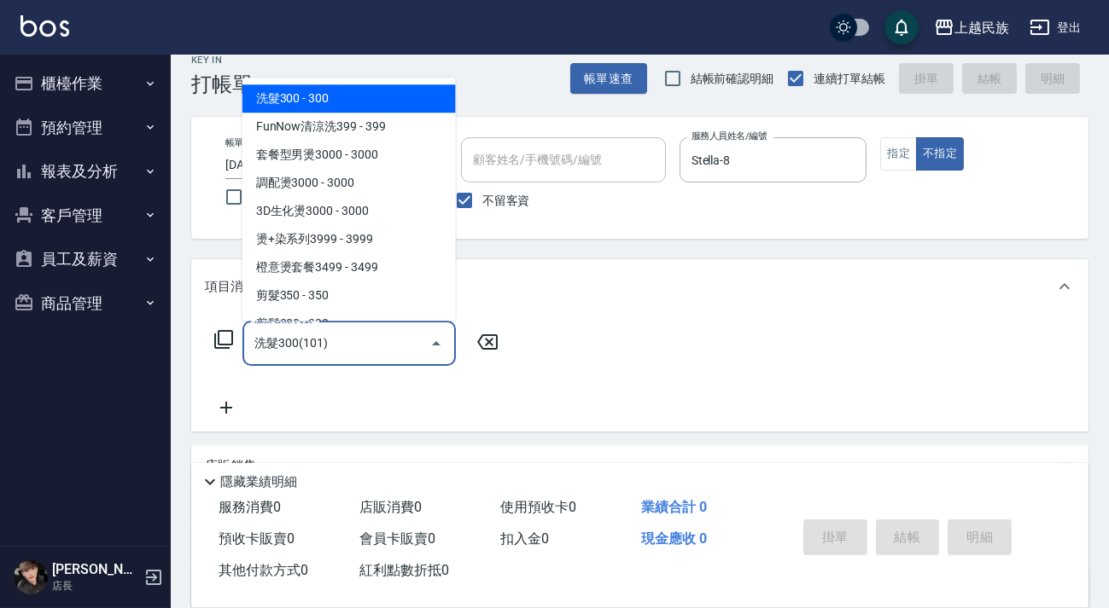
type input "洗髮300(101)"
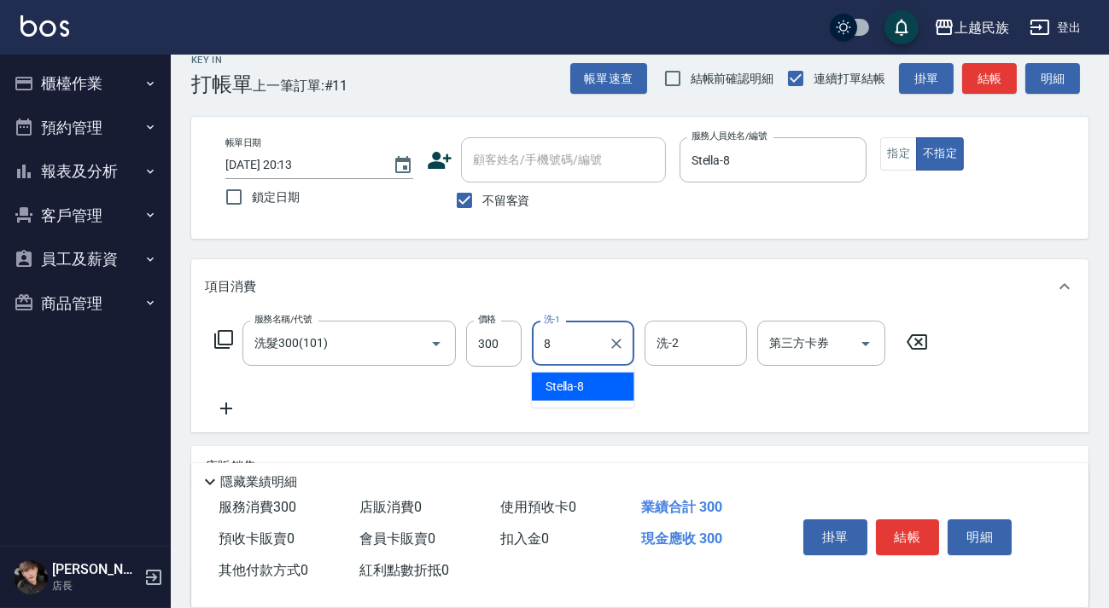
type input "Stella-8"
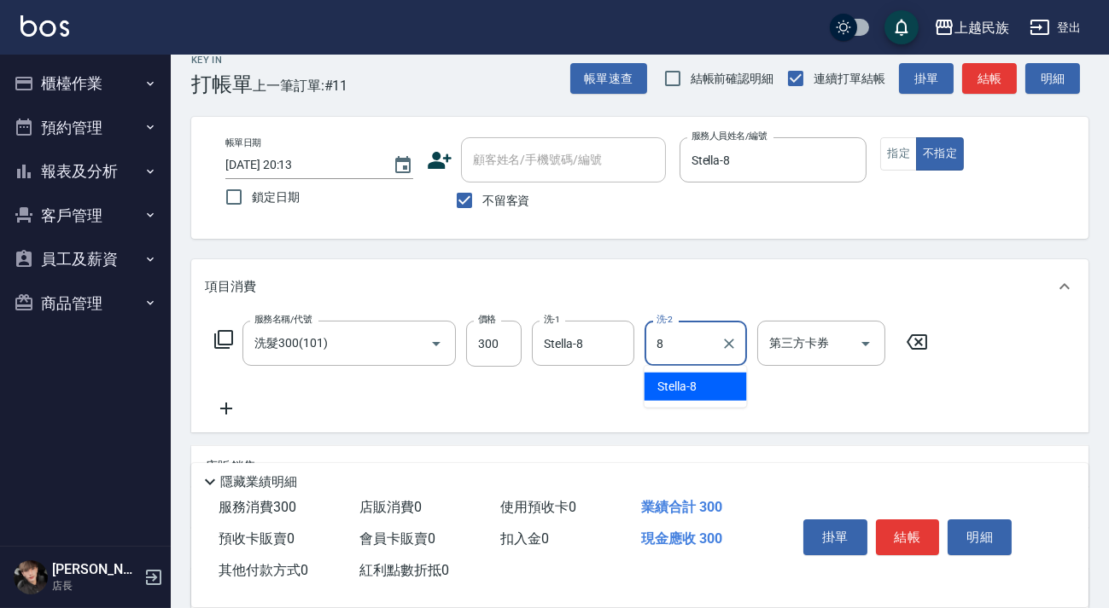
type input "Stella-8"
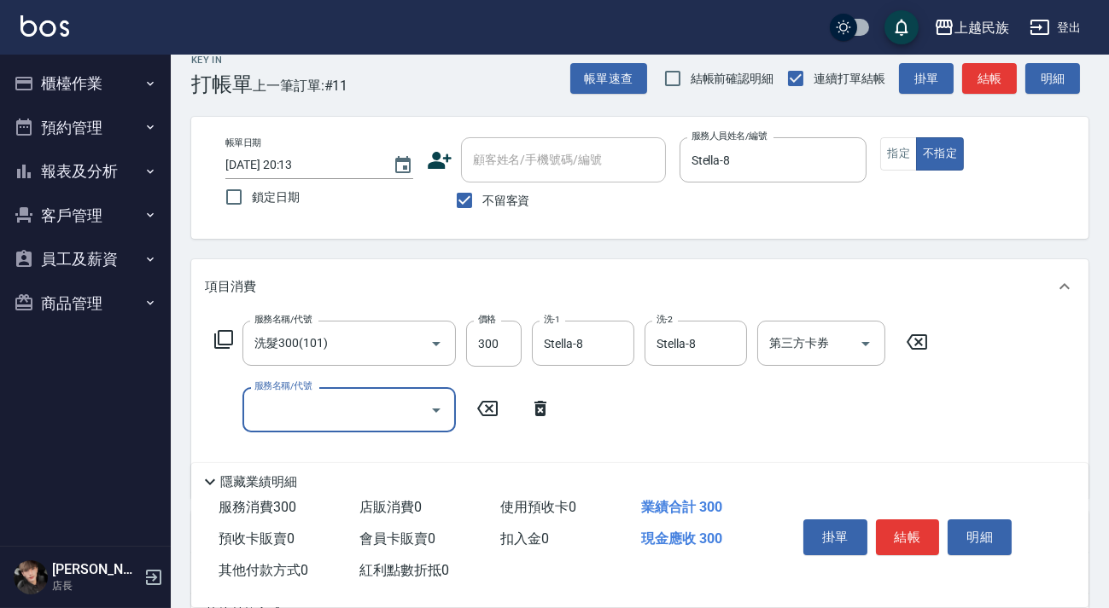
type input "2"
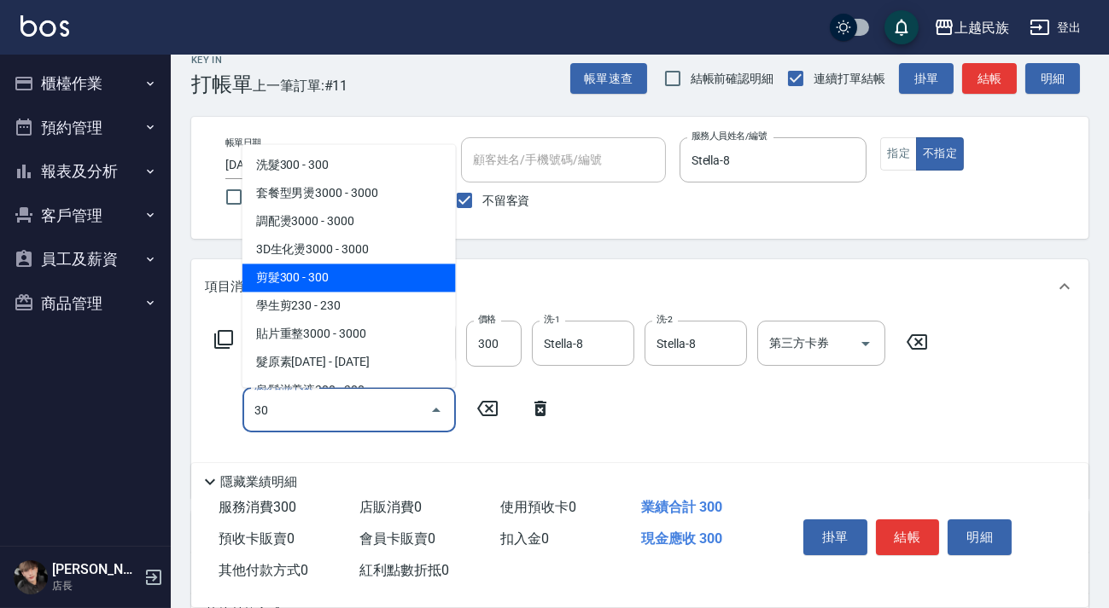
click at [367, 282] on span "剪髮300 - 300" at bounding box center [348, 278] width 213 height 28
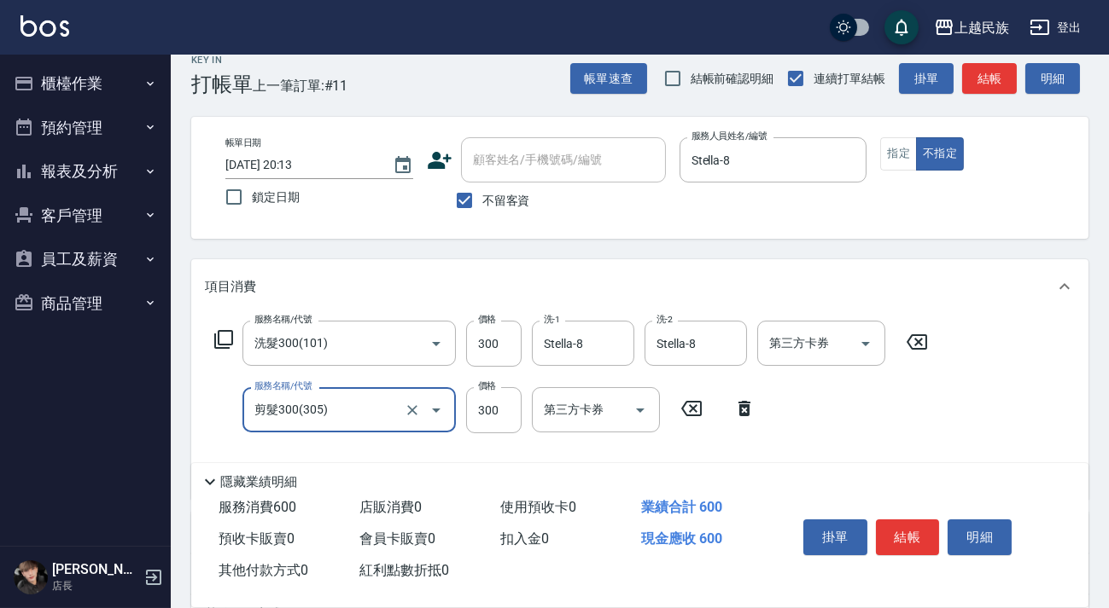
scroll to position [249, 0]
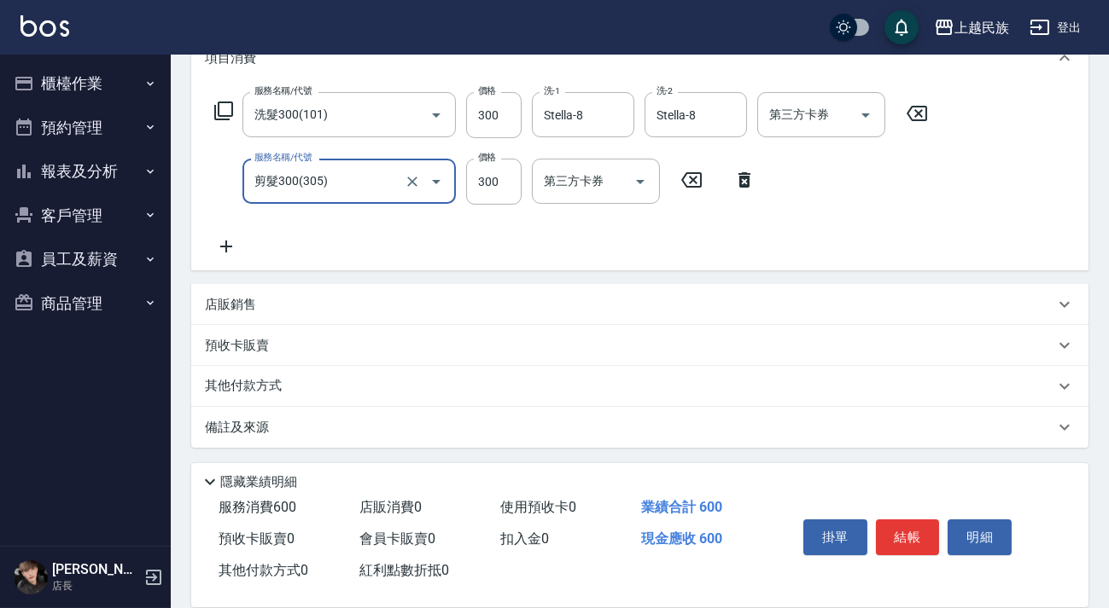
type input "剪髮300(305)"
click at [267, 306] on div "店販銷售" at bounding box center [629, 305] width 849 height 18
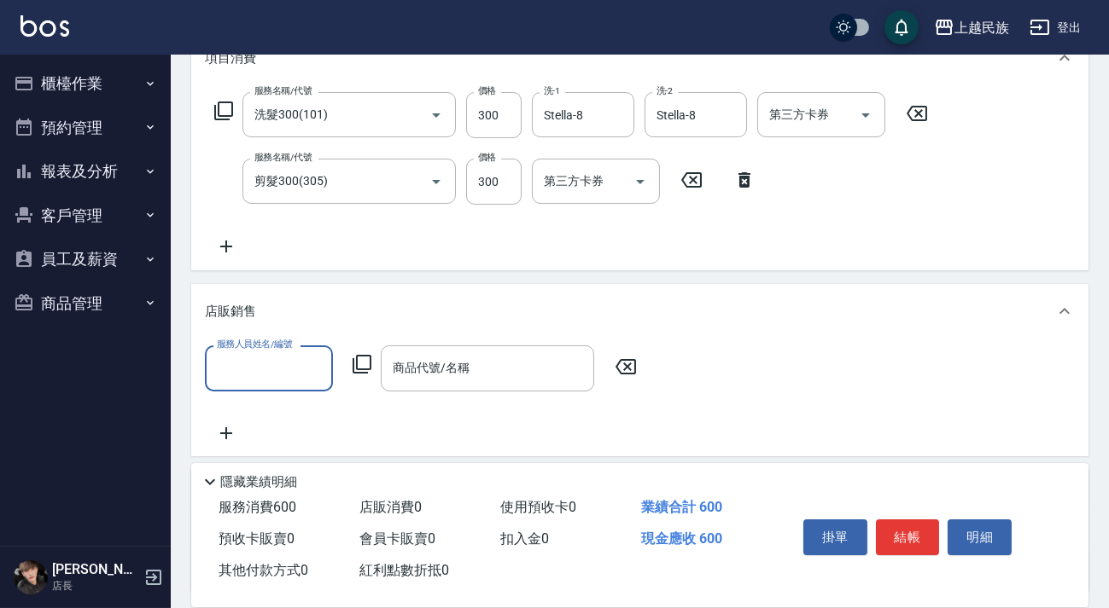
scroll to position [0, 0]
type input "Stella-8"
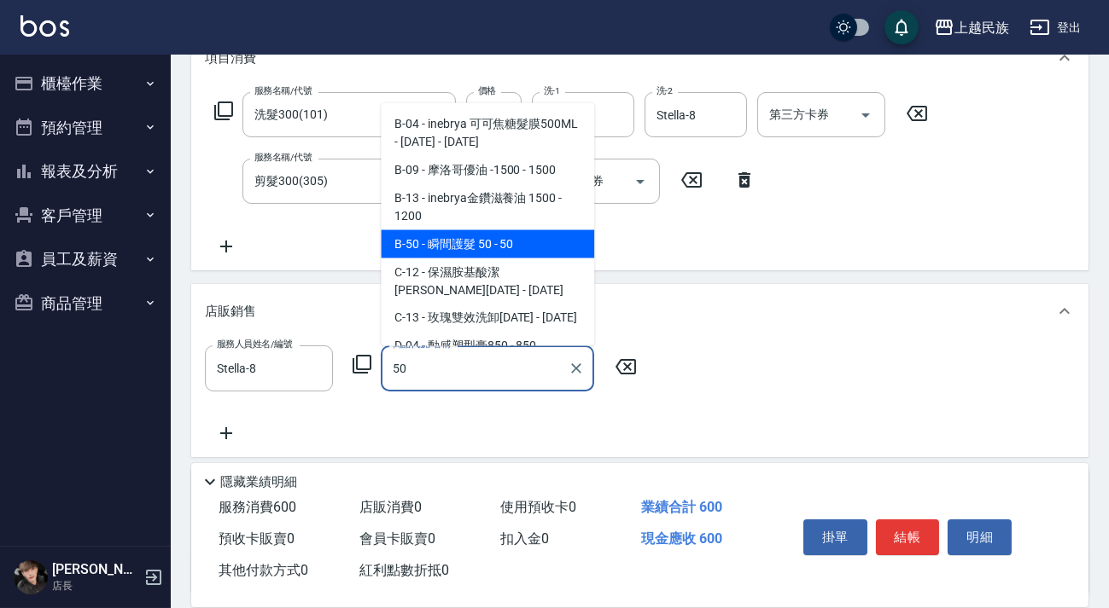
click at [404, 247] on span "B-50 - 瞬間護髮 50 - 50" at bounding box center [487, 244] width 213 height 28
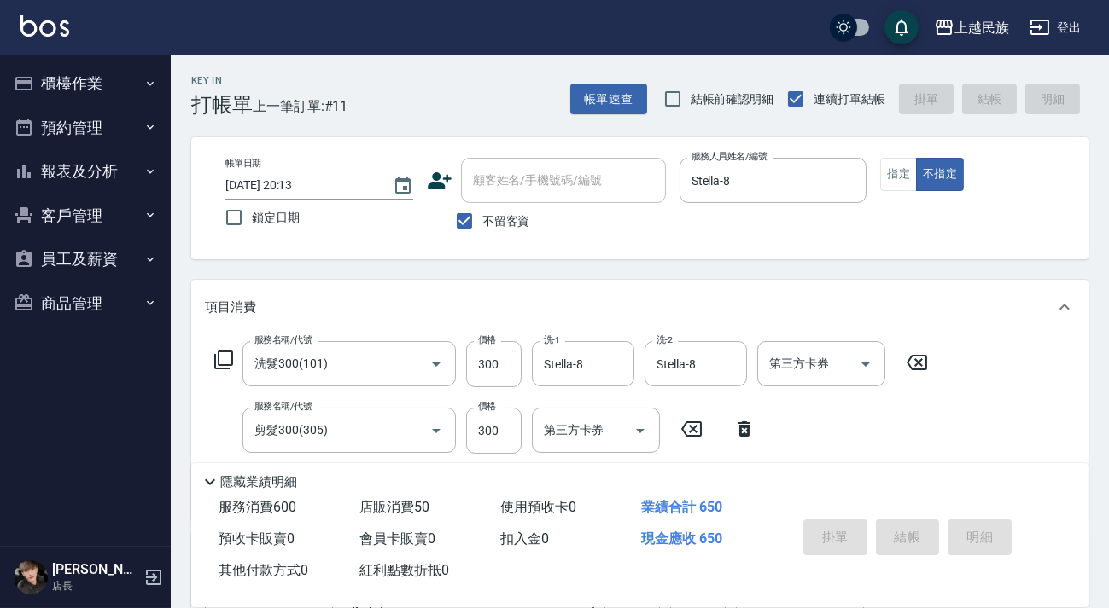
type input "瞬間護髮 50"
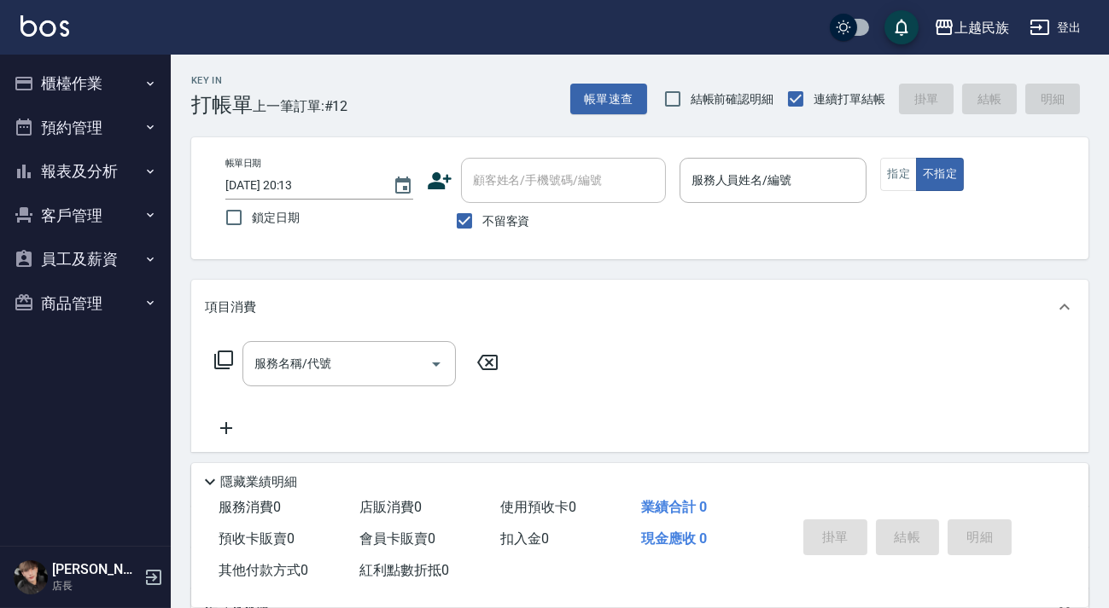
click at [495, 205] on label "不留客資" at bounding box center [488, 221] width 84 height 36
click at [482, 205] on input "不留客資" at bounding box center [464, 221] width 36 height 36
checkbox input "false"
click at [525, 187] on input "顧客姓名/手機號碼/編號" at bounding box center [562, 181] width 189 height 30
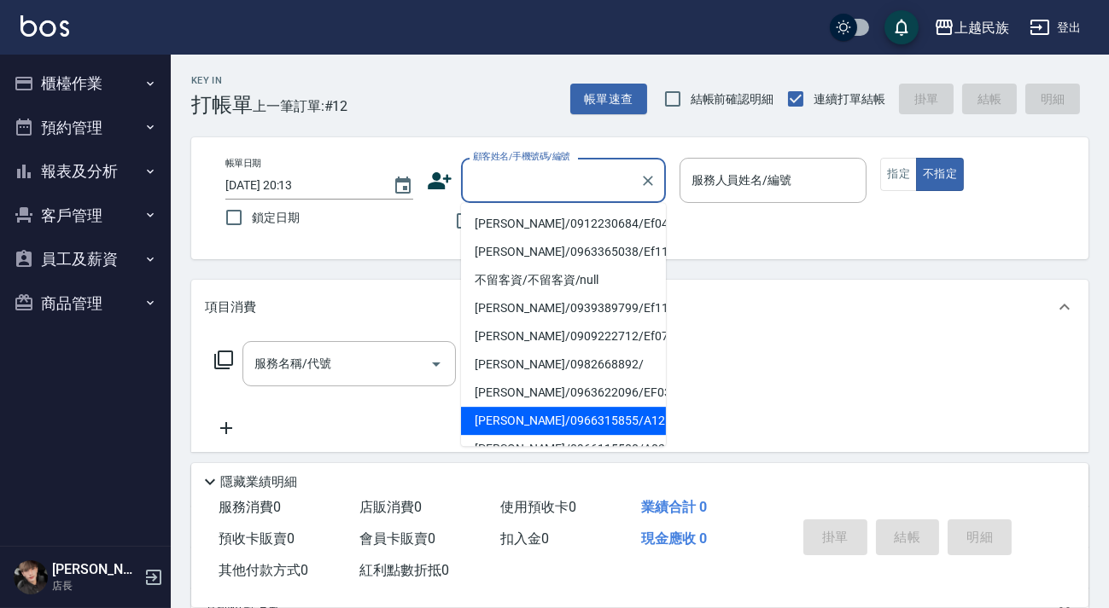
click at [588, 417] on li "[PERSON_NAME]/0966315855/A121611" at bounding box center [563, 421] width 205 height 28
type input "[PERSON_NAME]/0966315855/A121611"
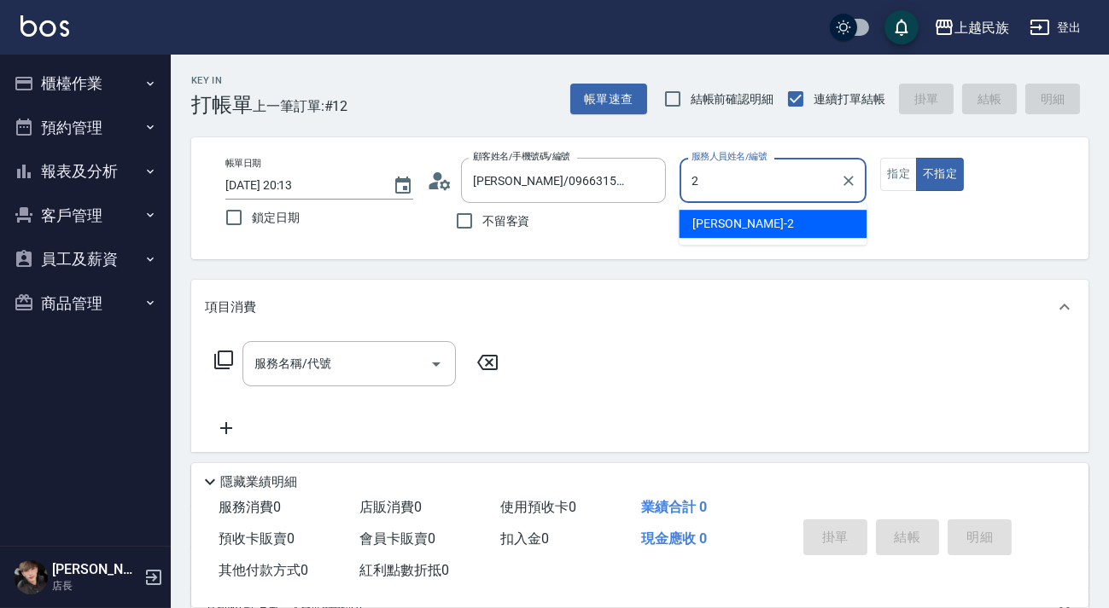
type input "[PERSON_NAME]-2"
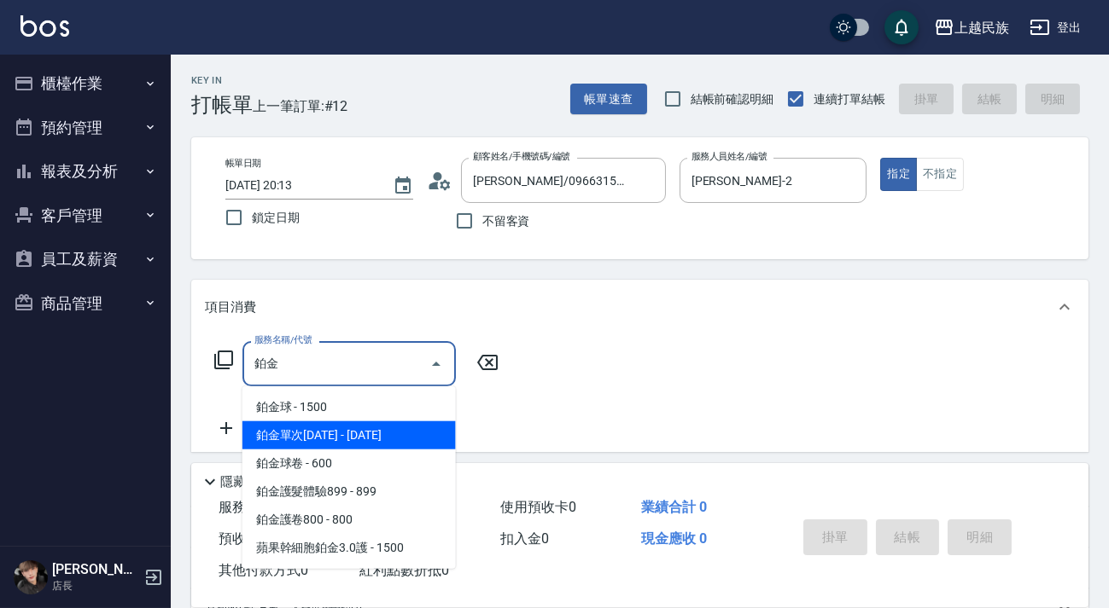
drag, startPoint x: 383, startPoint y: 438, endPoint x: 511, endPoint y: 397, distance: 134.4
click at [383, 437] on span "鉑金單次[DATE] - [DATE]" at bounding box center [348, 436] width 213 height 28
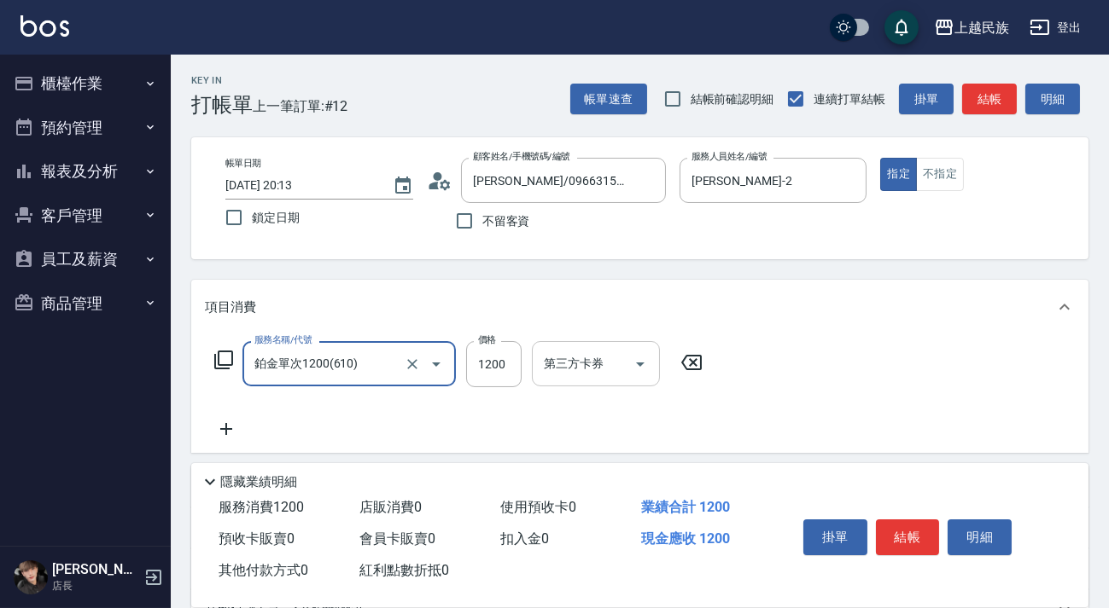
type input "鉑金單次1200(610)"
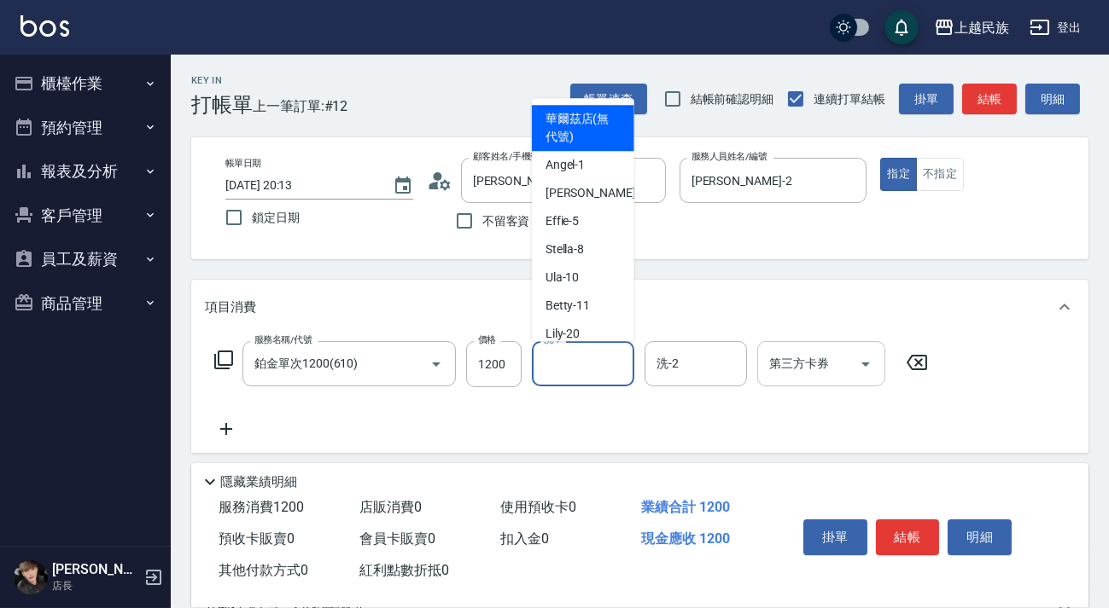
click at [554, 371] on div "洗-1 洗-1" at bounding box center [583, 363] width 102 height 45
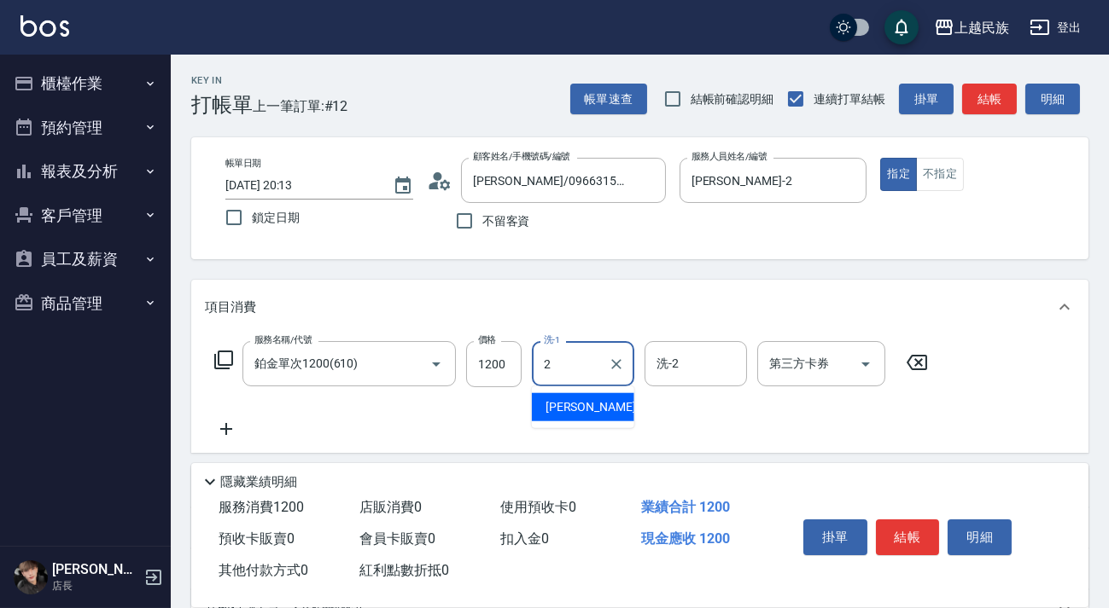
type input "[PERSON_NAME]-2"
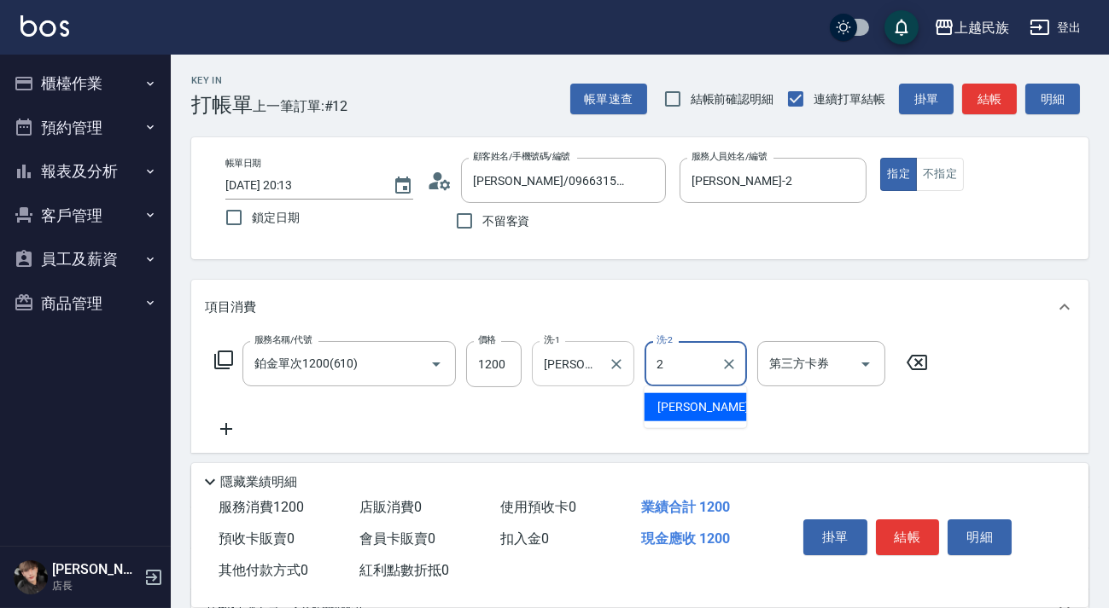
type input "[PERSON_NAME]-2"
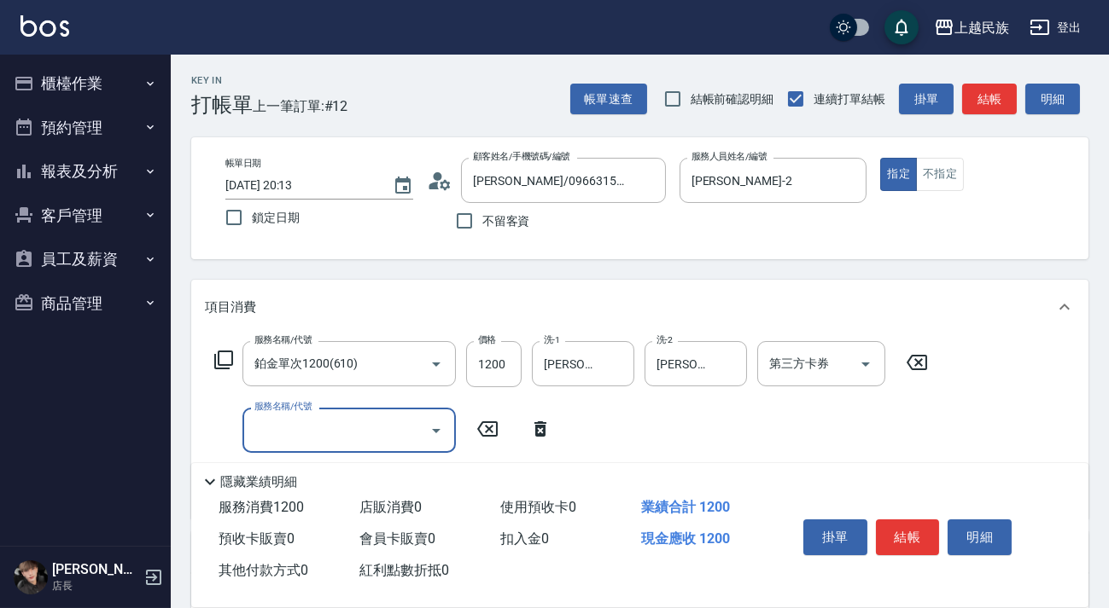
click at [535, 439] on div "服務名稱/代號 服務名稱/代號" at bounding box center [383, 430] width 357 height 45
click at [222, 355] on icon at bounding box center [223, 360] width 20 height 20
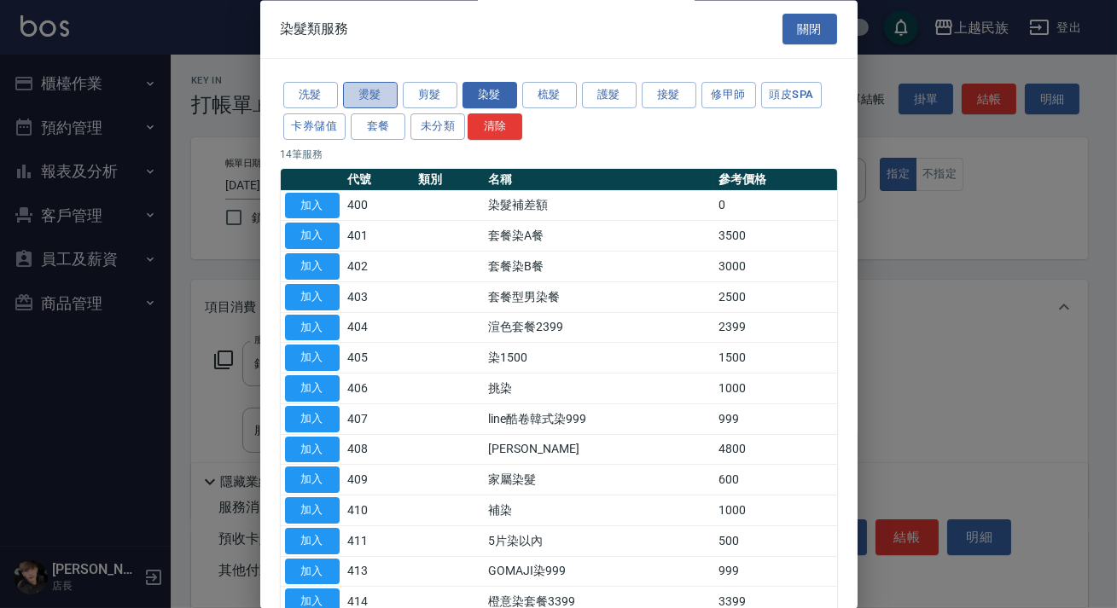
click at [365, 84] on button "燙髮" at bounding box center [370, 96] width 55 height 26
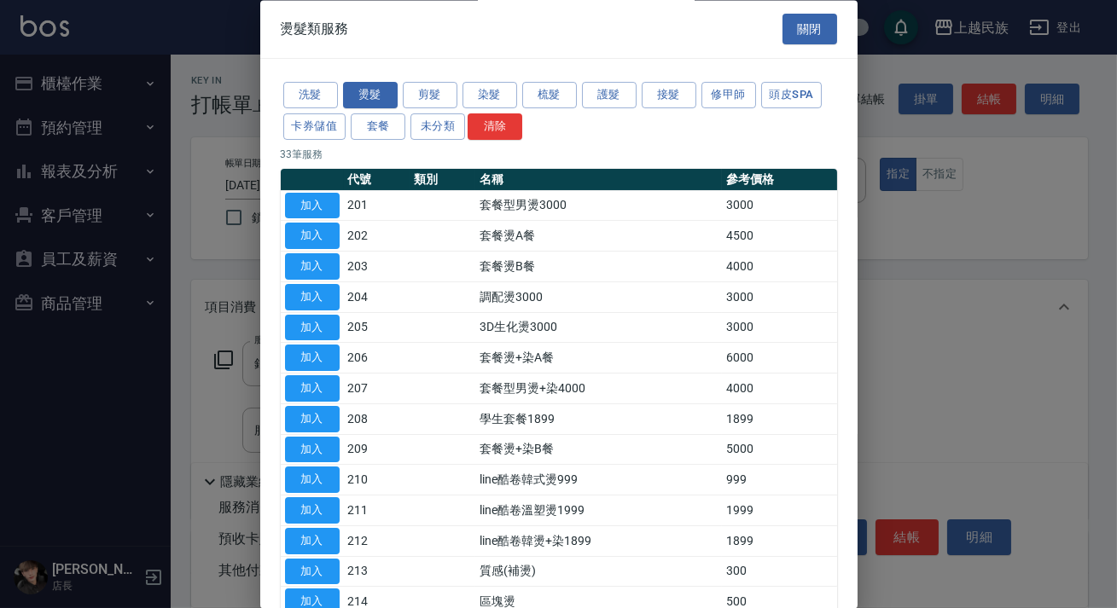
scroll to position [465, 0]
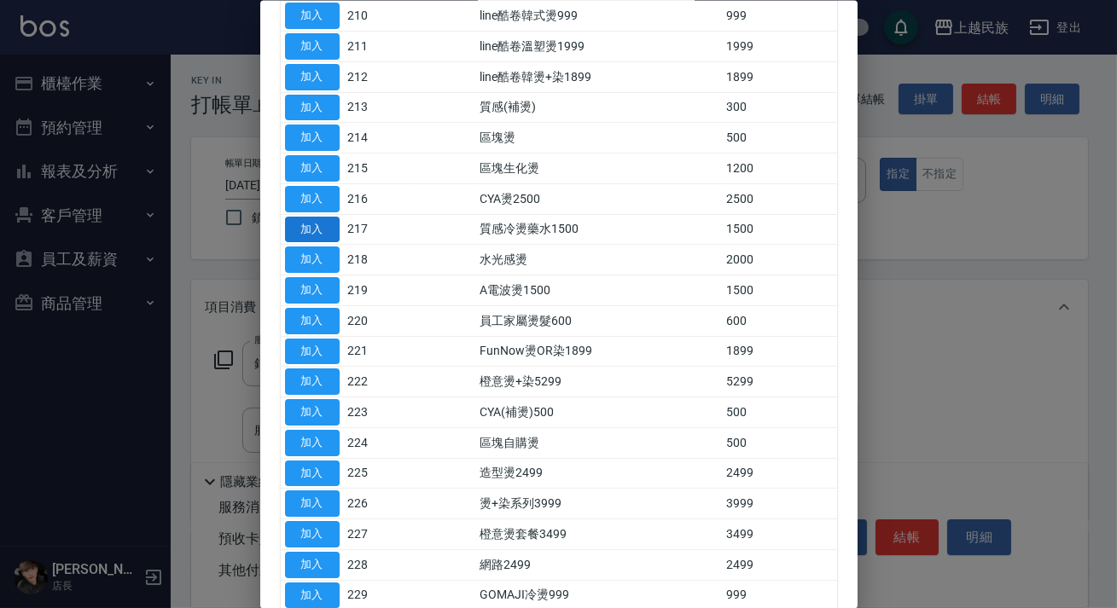
drag, startPoint x: 304, startPoint y: 213, endPoint x: 445, endPoint y: 246, distance: 145.3
click at [303, 216] on button "加入" at bounding box center [312, 229] width 55 height 26
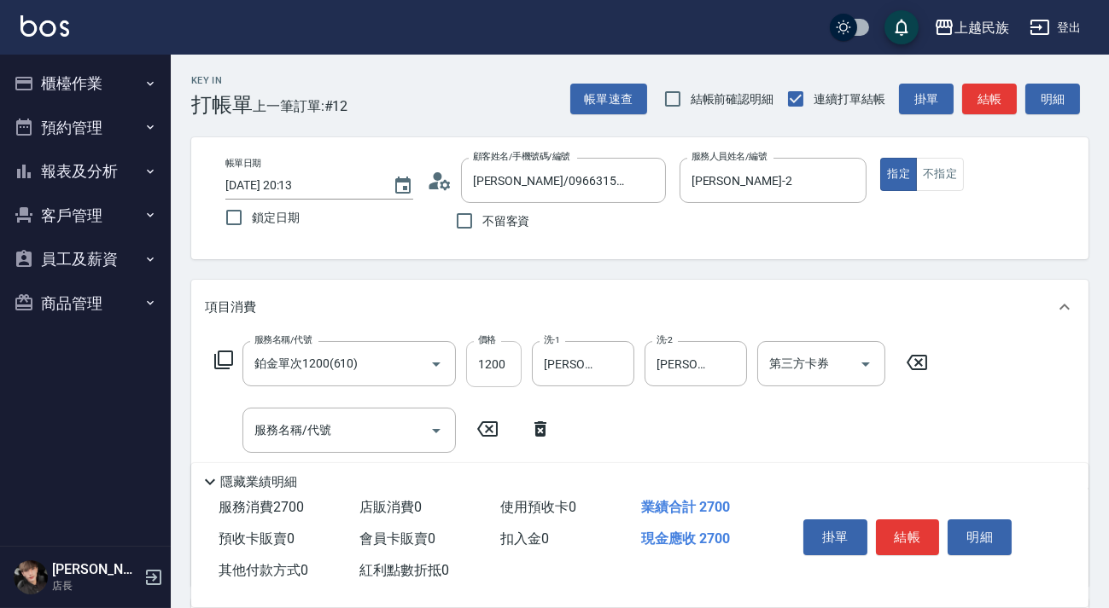
scroll to position [154, 0]
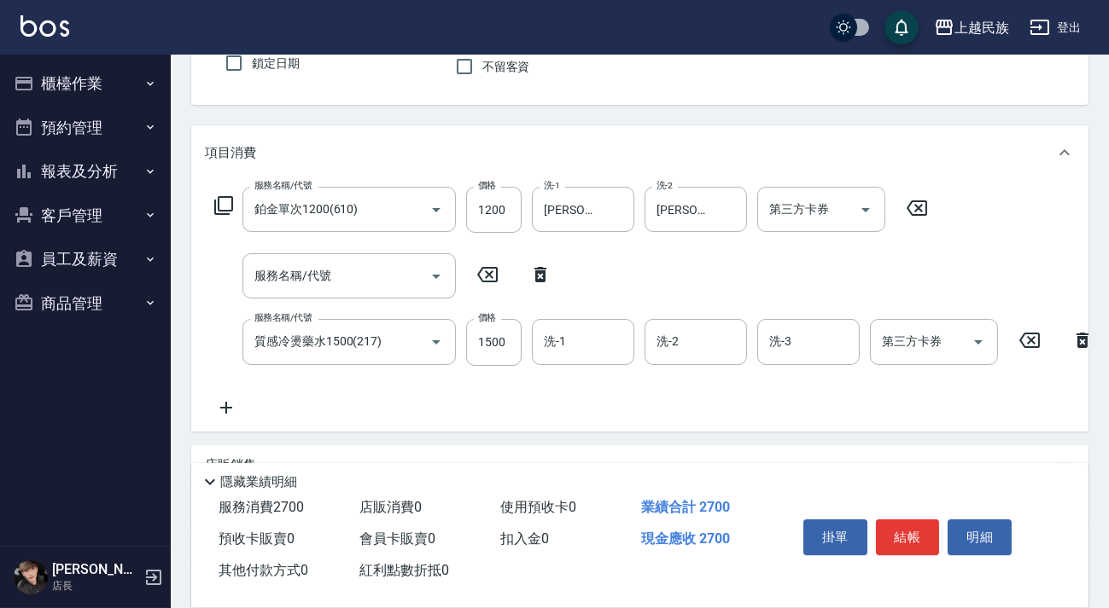
click at [532, 278] on icon at bounding box center [540, 275] width 43 height 20
type input "質感冷燙藥水1500(217)"
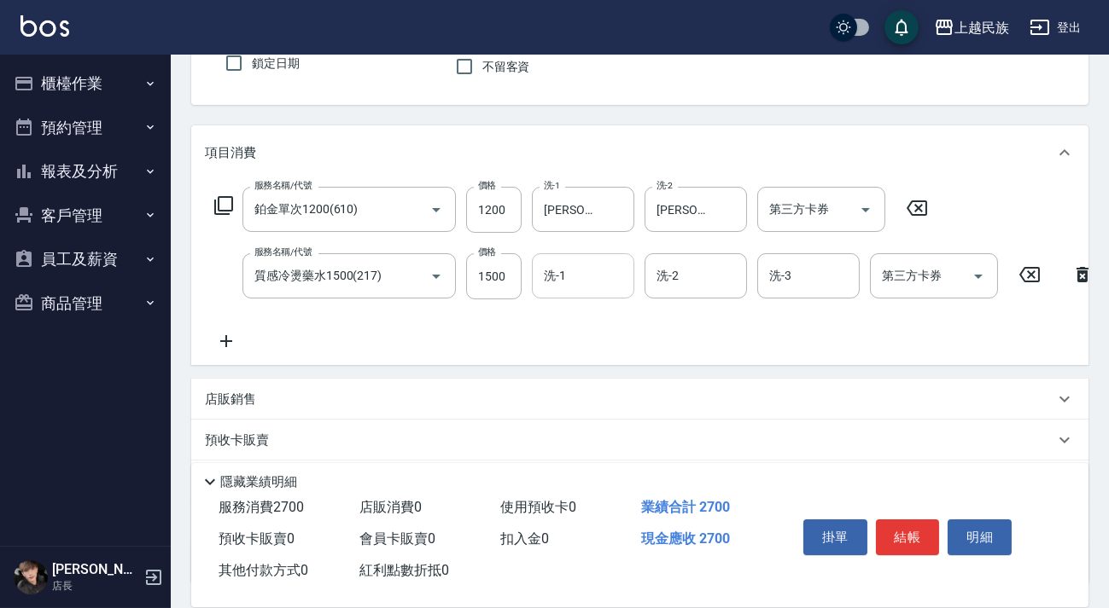
click at [541, 279] on input "洗-1" at bounding box center [582, 276] width 87 height 30
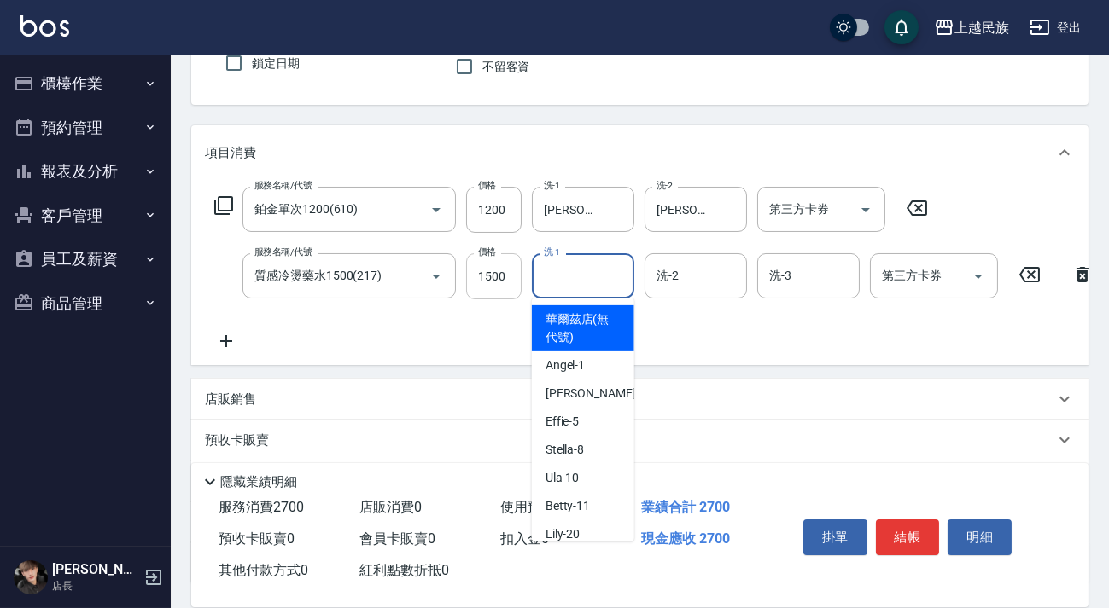
click at [500, 293] on input "1500" at bounding box center [493, 276] width 55 height 46
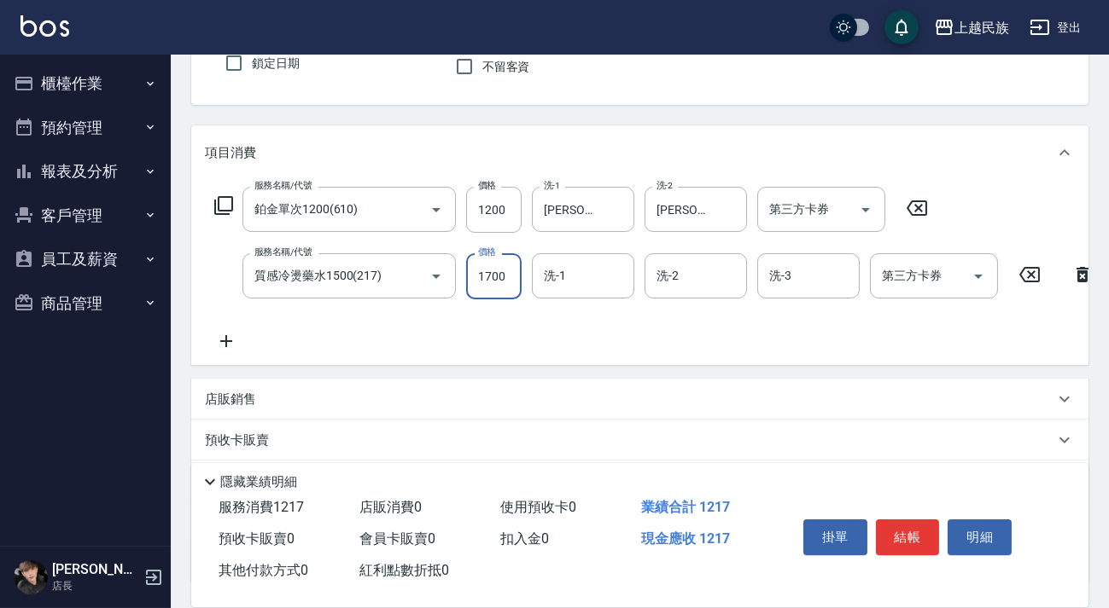
type input "1700"
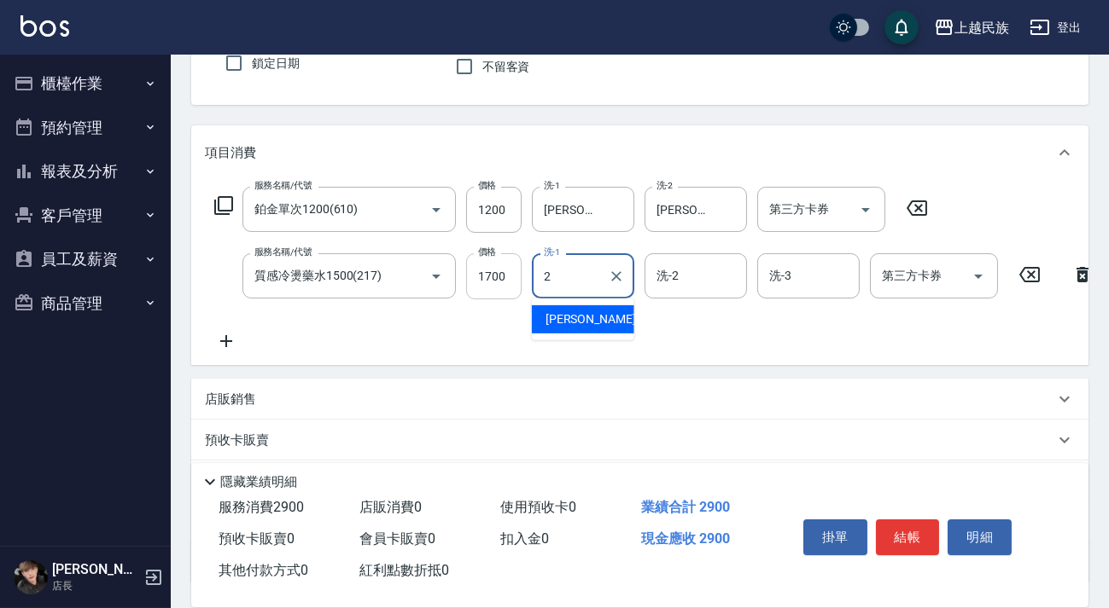
type input "[PERSON_NAME]-2"
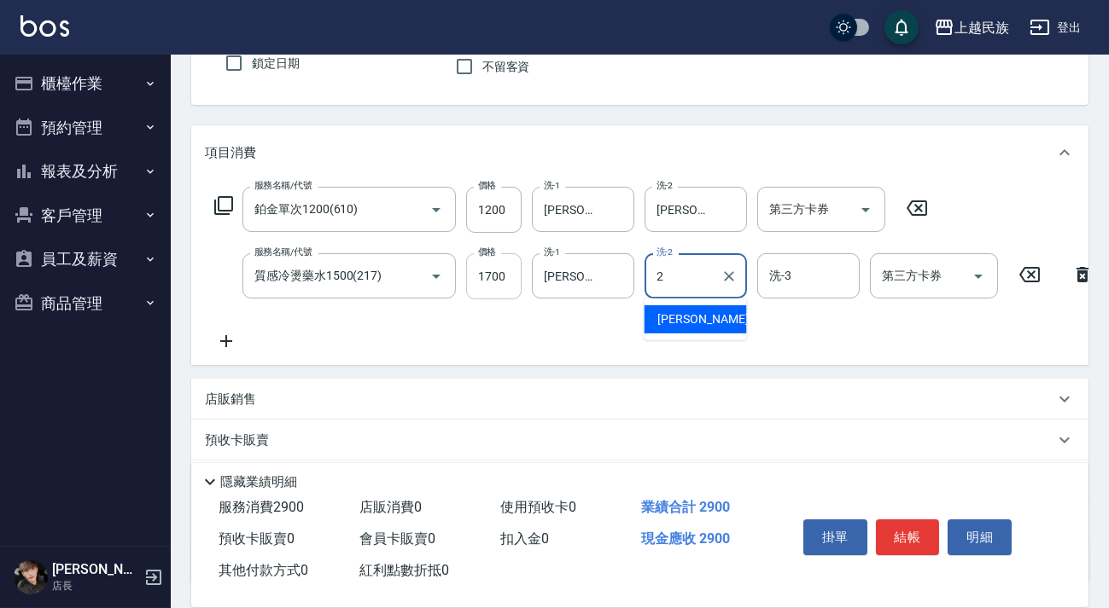
type input "[PERSON_NAME]-2"
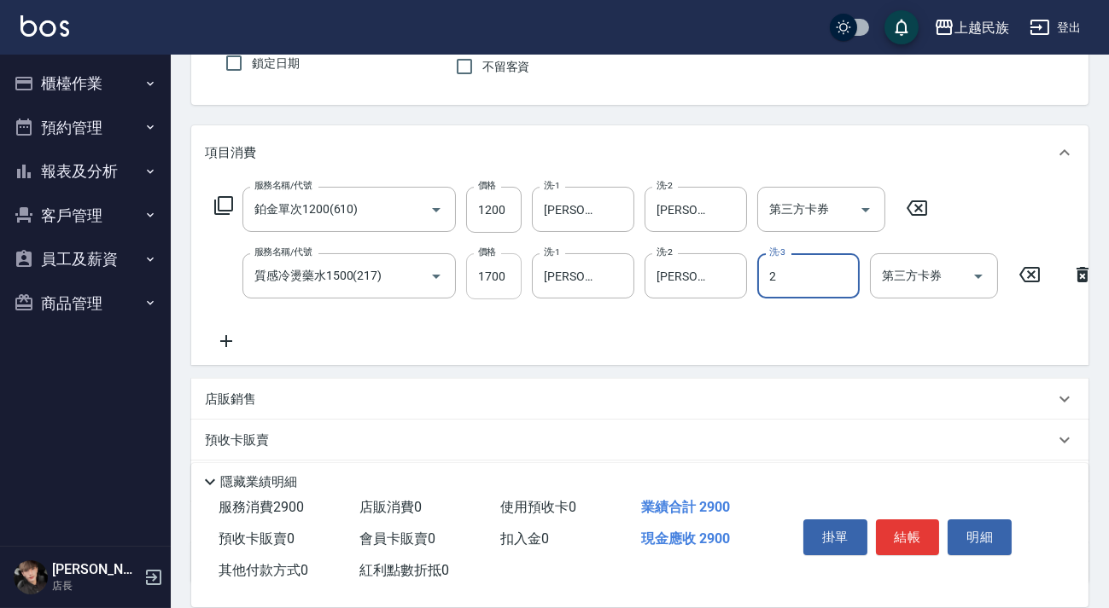
type input "[PERSON_NAME]-2"
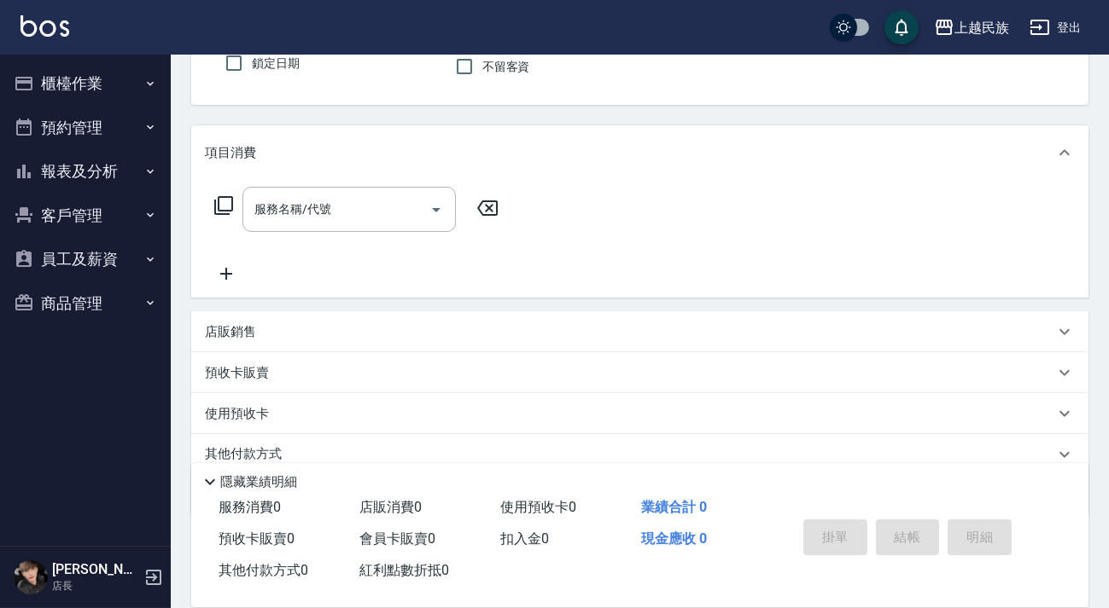
scroll to position [0, 0]
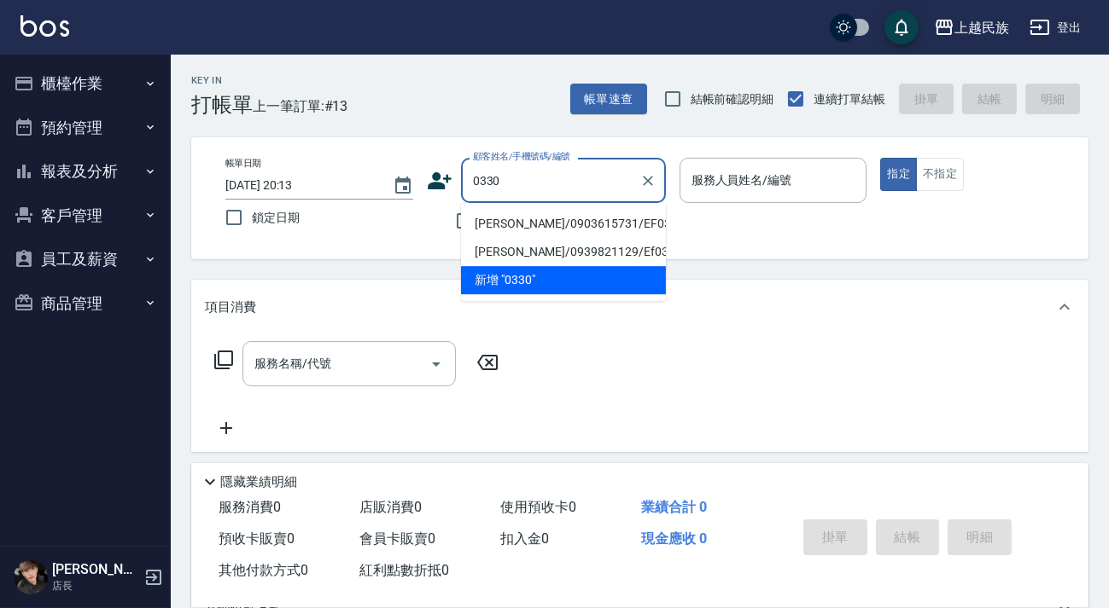
click at [593, 232] on li "[PERSON_NAME]/0903615731/EF033011" at bounding box center [563, 224] width 205 height 28
type input "[PERSON_NAME]/0903615731/EF033011"
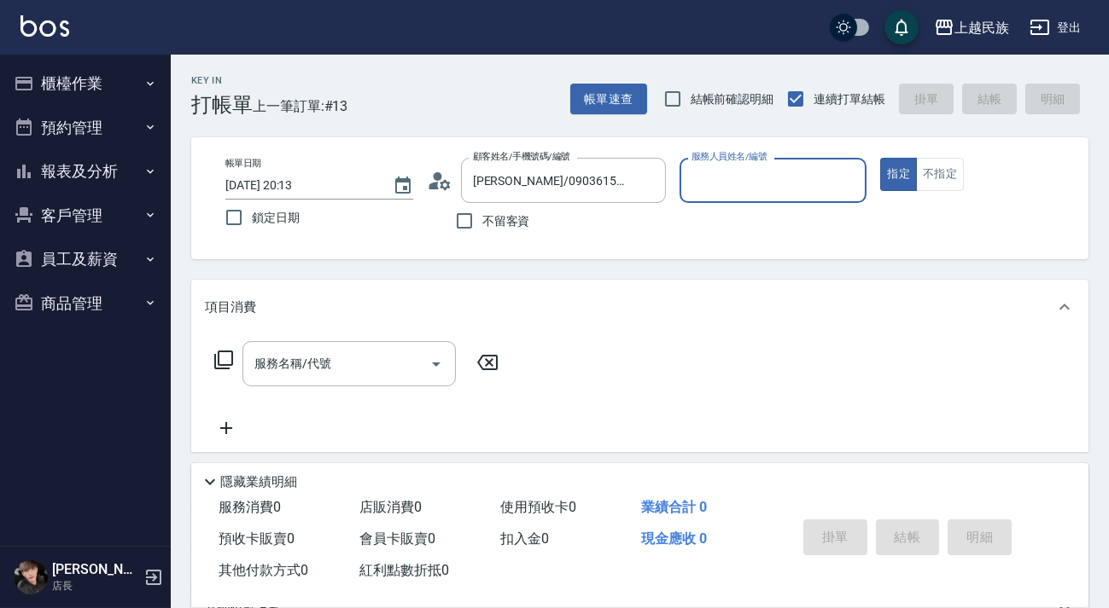
type input "Effie-5"
click at [880, 158] on button "指定" at bounding box center [898, 174] width 37 height 33
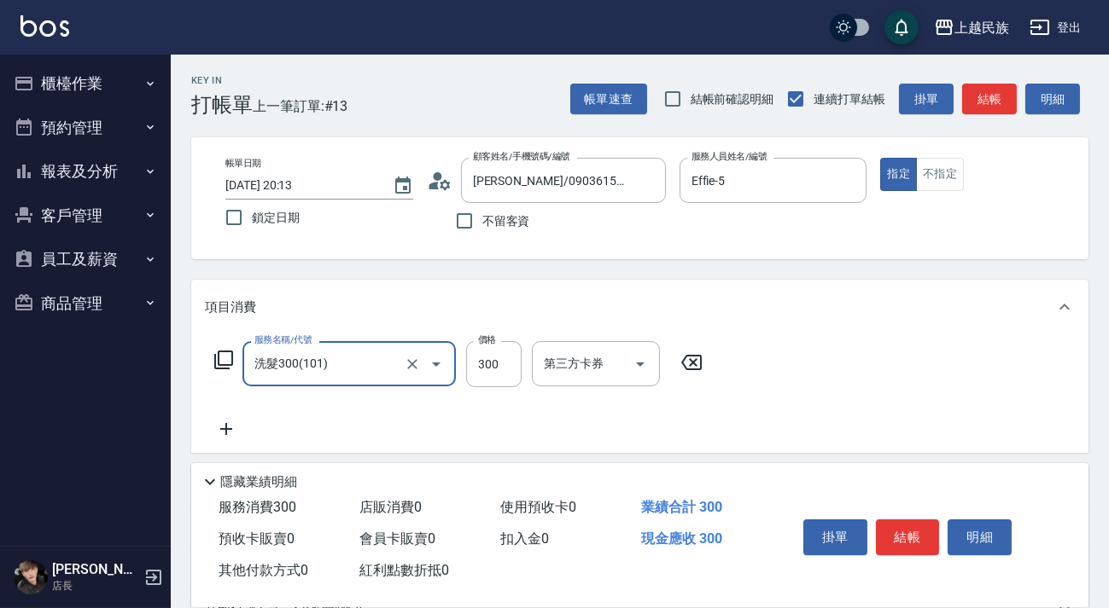
type input "洗髮300(101)"
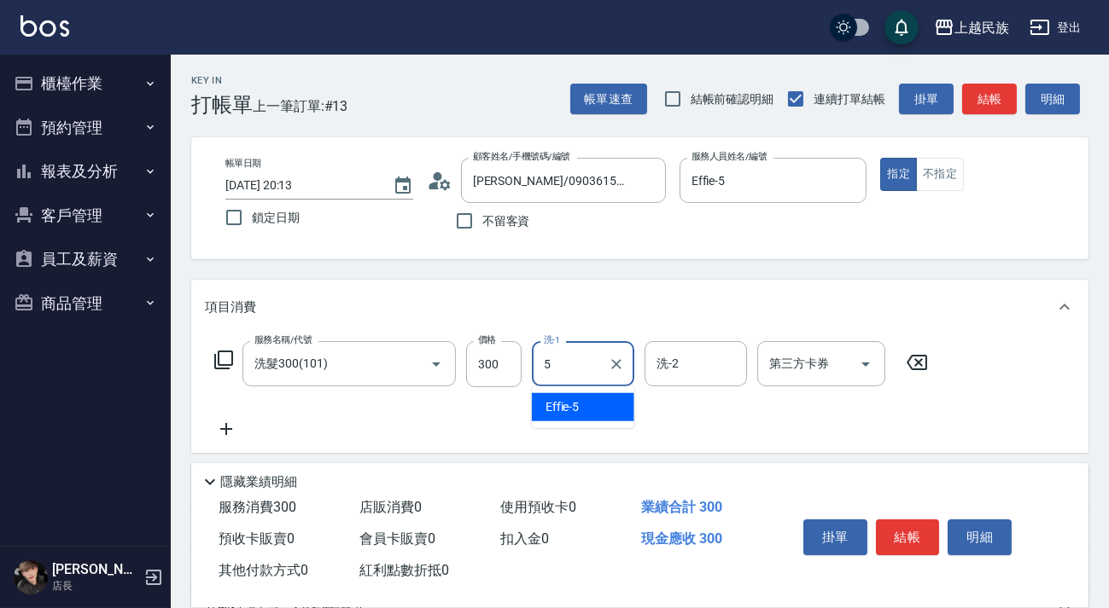
type input "Effie-5"
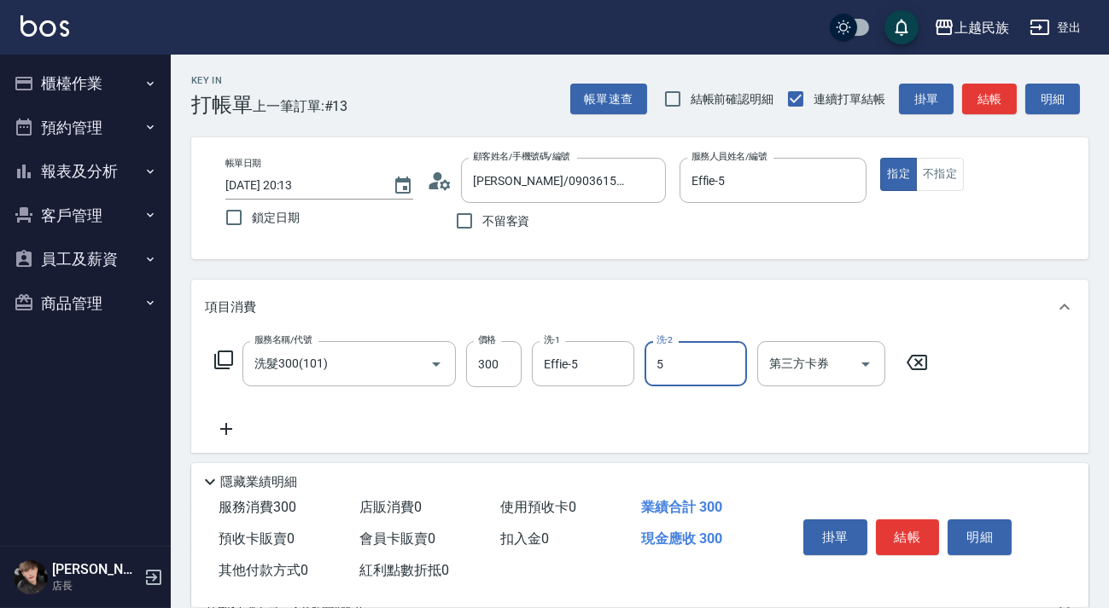
type input "Effie-5"
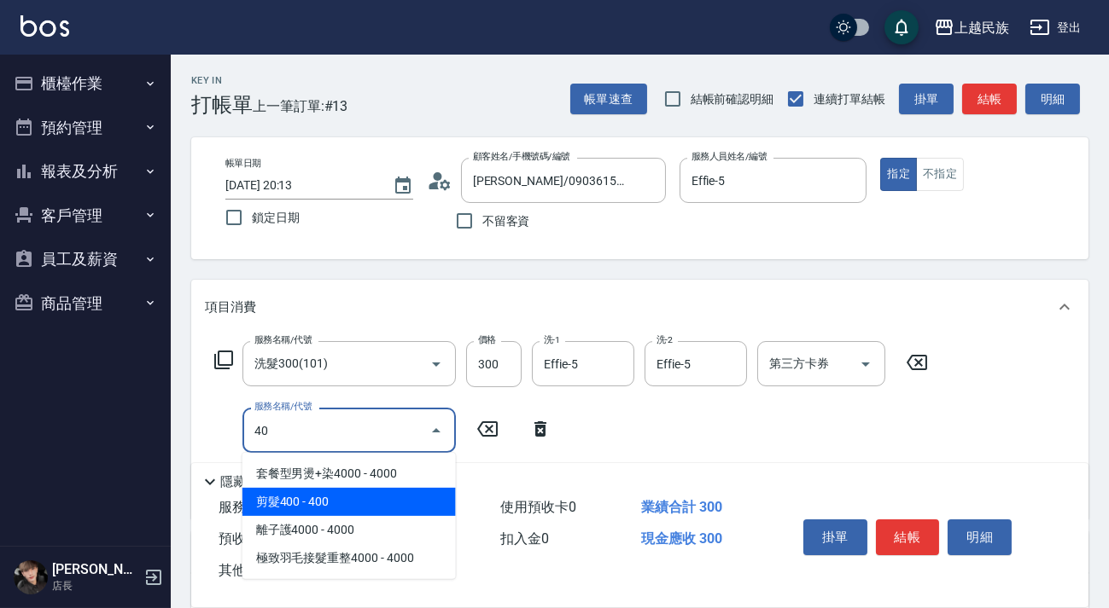
click at [374, 501] on span "剪髮400 - 400" at bounding box center [348, 502] width 213 height 28
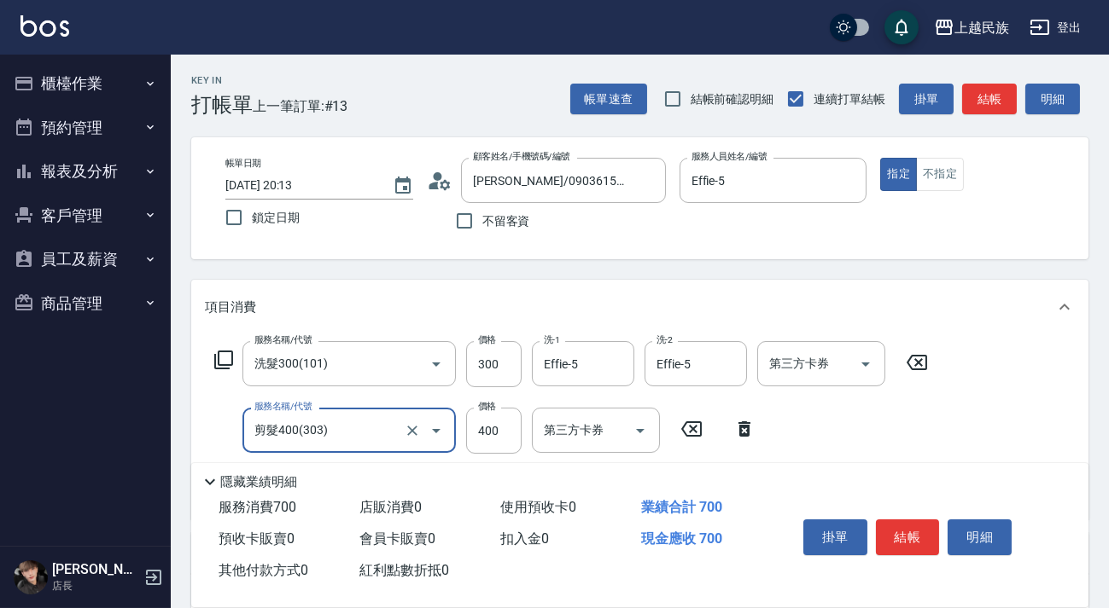
scroll to position [290, 0]
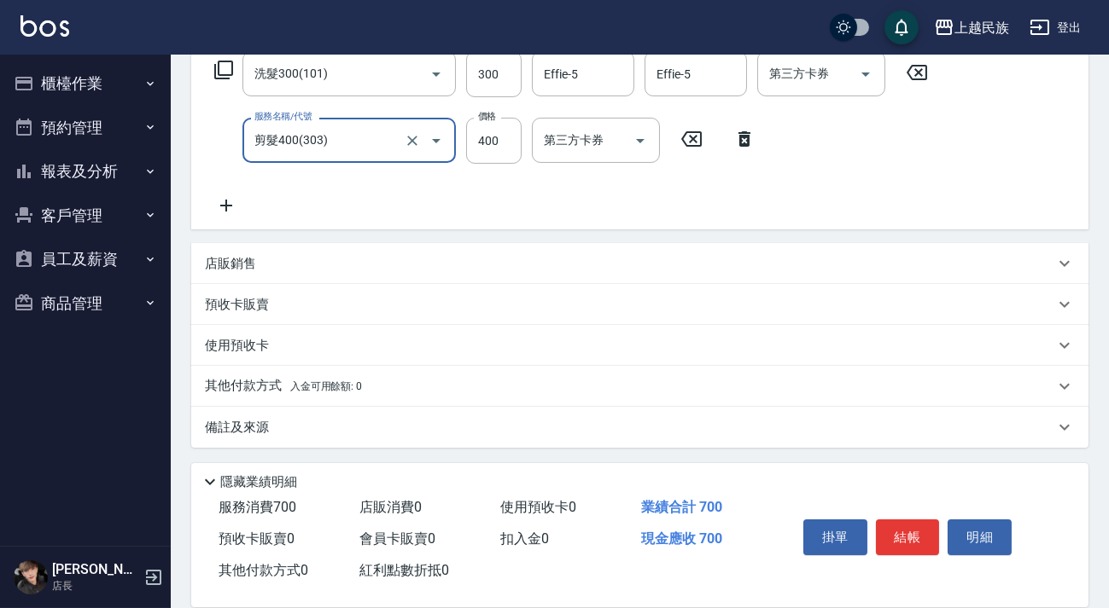
type input "剪髮400(303)"
drag, startPoint x: 398, startPoint y: 400, endPoint x: 415, endPoint y: 392, distance: 19.1
click at [400, 398] on div "其他付款方式 入金可用餘額: 0" at bounding box center [639, 386] width 897 height 41
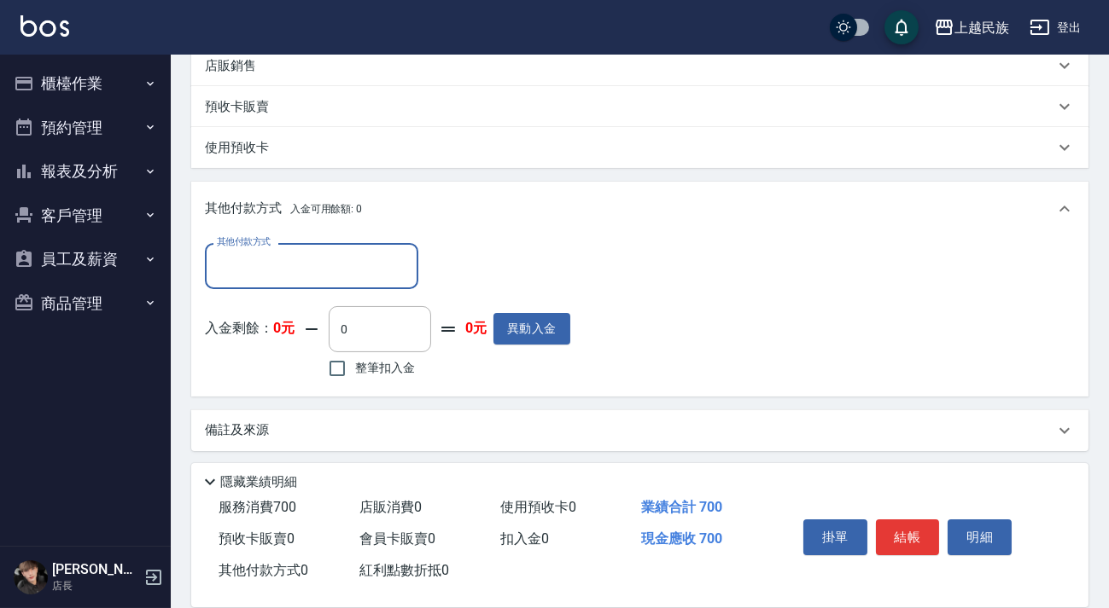
scroll to position [0, 0]
click at [375, 257] on input "其他付款方式" at bounding box center [311, 266] width 198 height 30
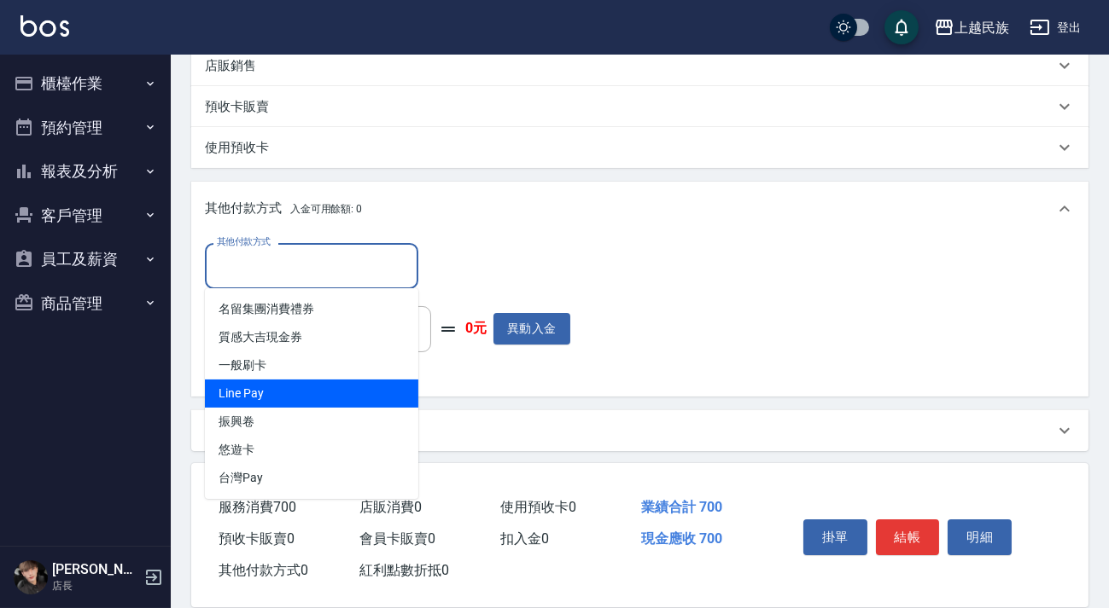
click at [370, 391] on span "Line Pay" at bounding box center [311, 394] width 213 height 28
type input "Line Pay"
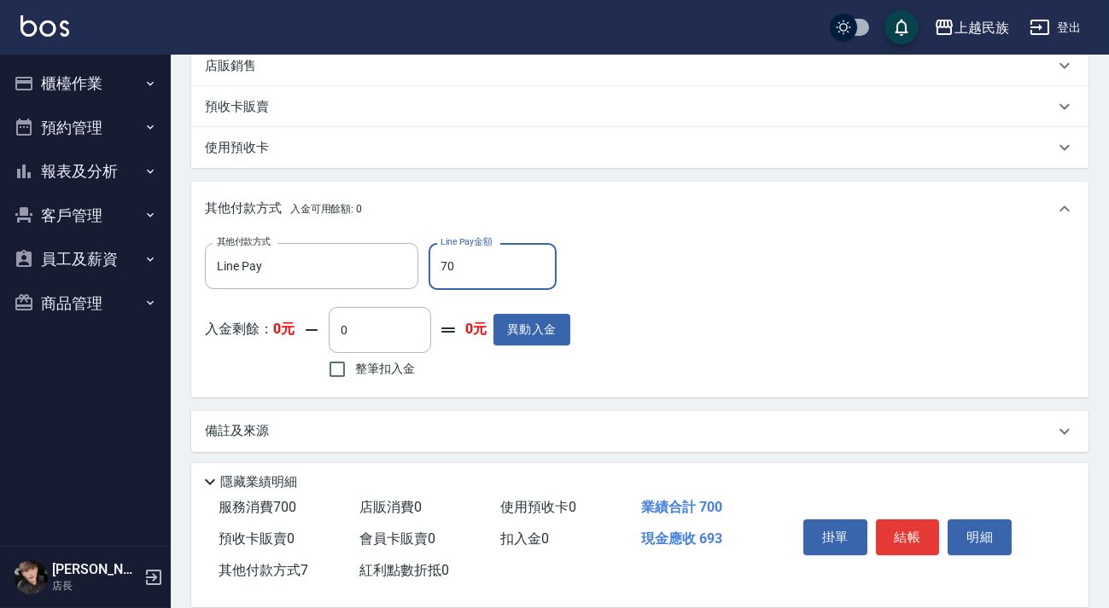
type input "700"
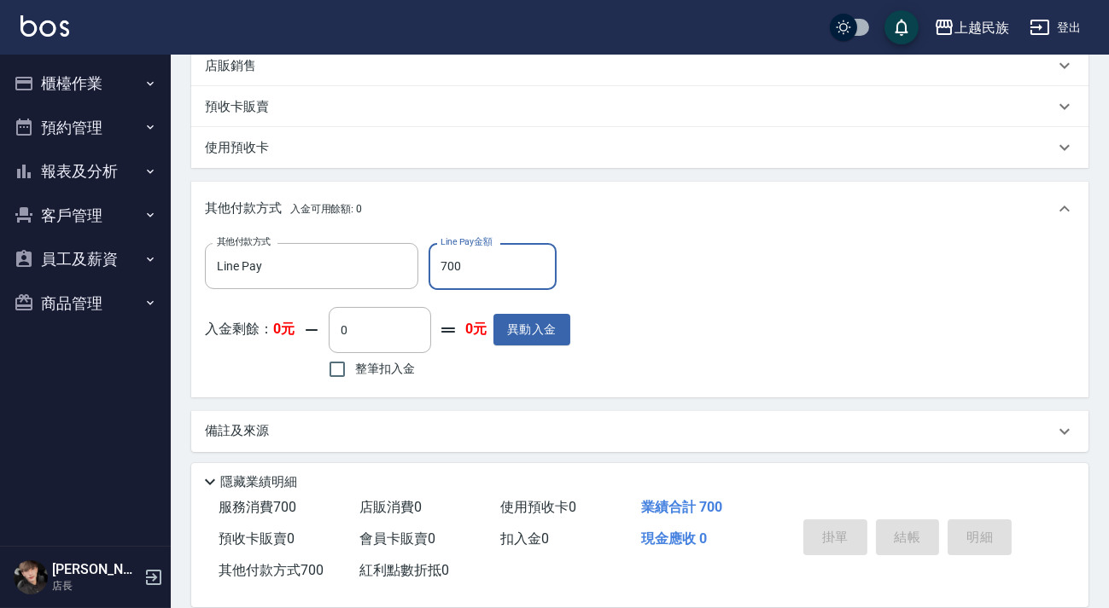
type input "[DATE] 20:14"
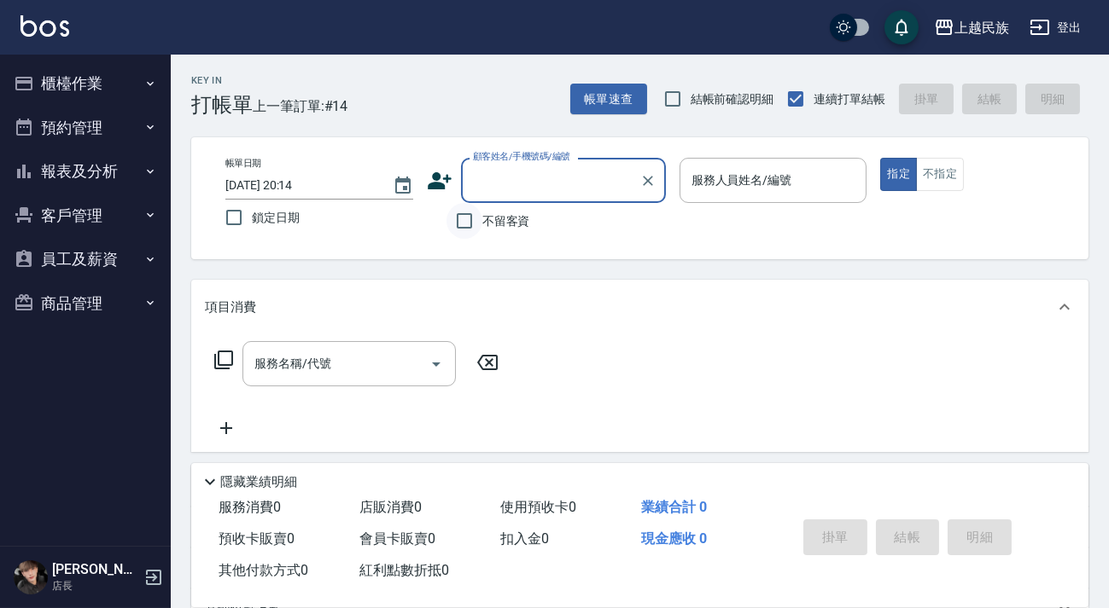
click at [475, 223] on input "不留客資" at bounding box center [464, 221] width 36 height 36
checkbox input "true"
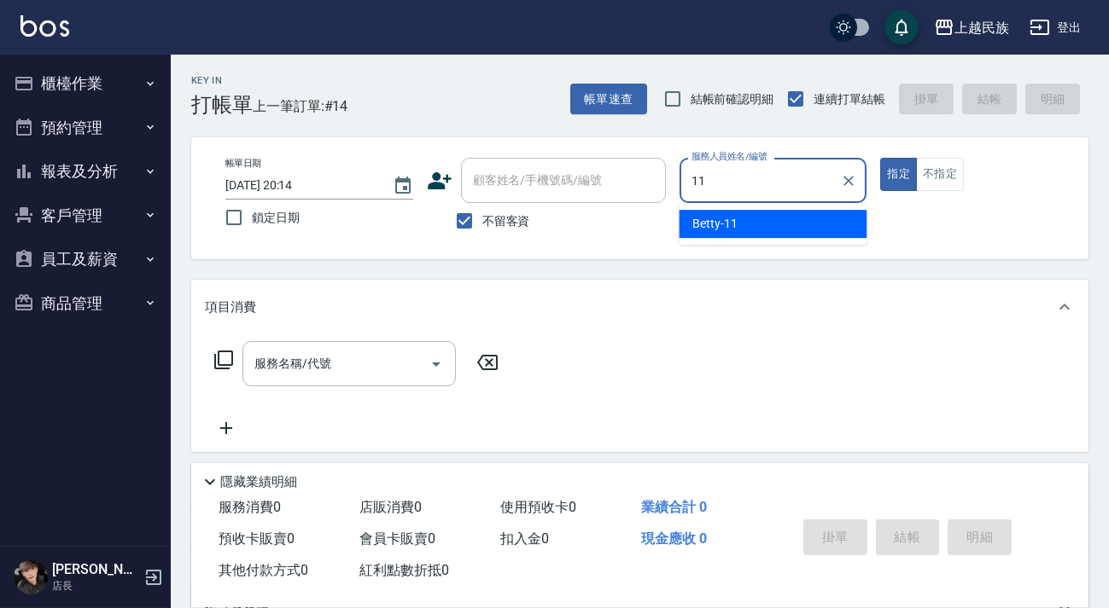
type input "Betty-11"
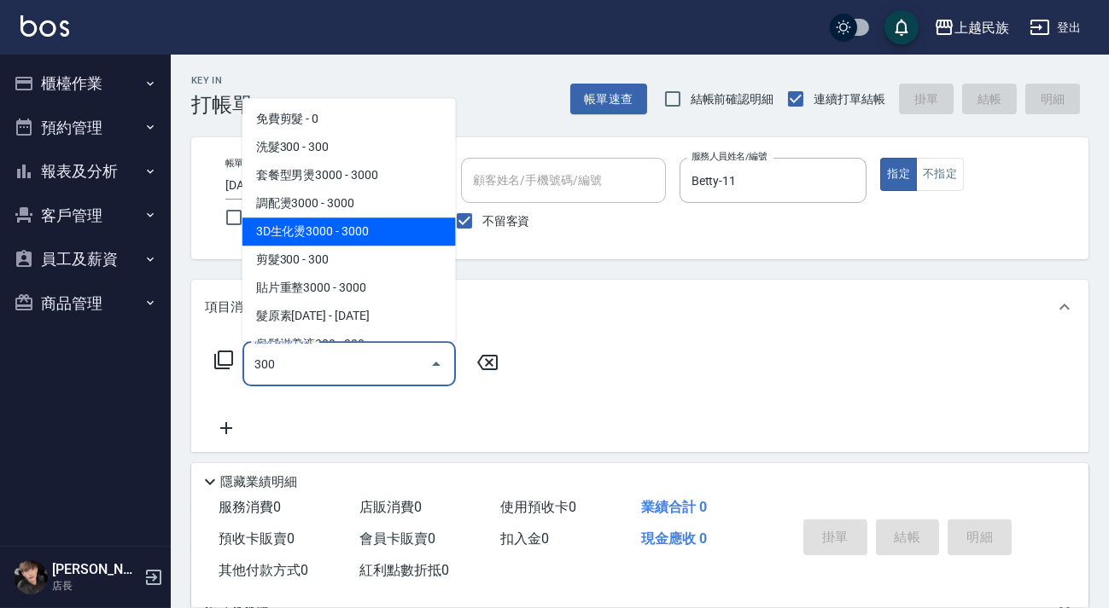
scroll to position [182, 0]
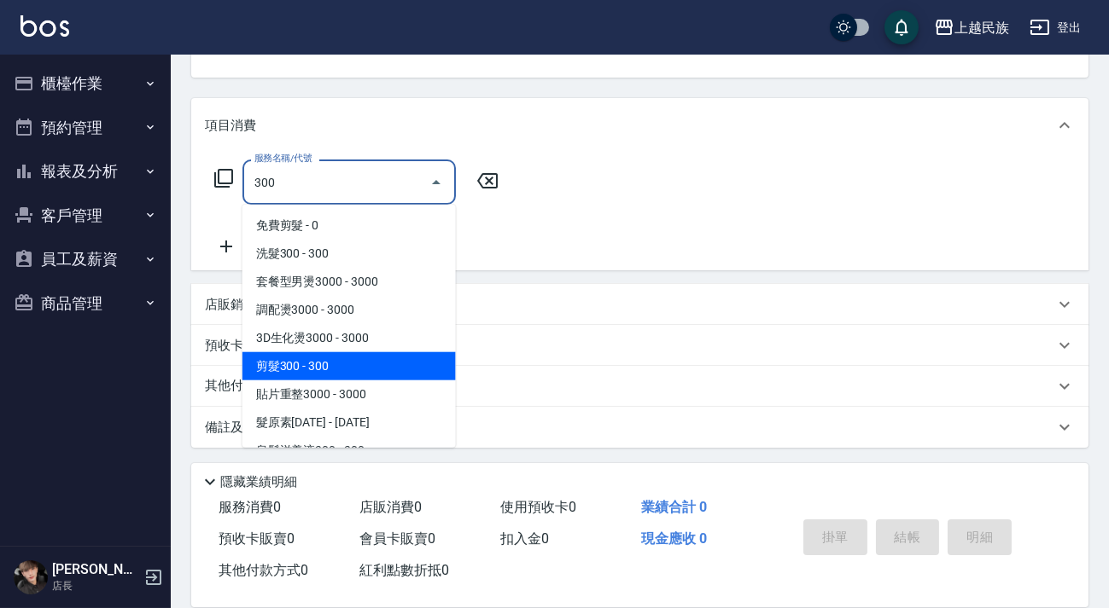
click at [358, 359] on span "剪髮300 - 300" at bounding box center [348, 366] width 213 height 28
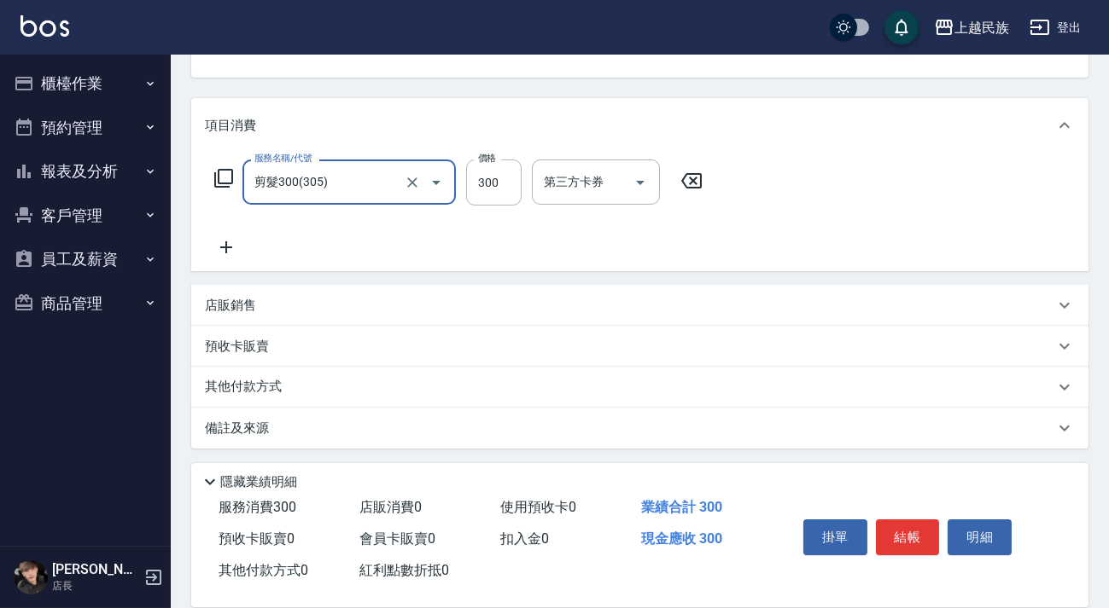
scroll to position [0, 0]
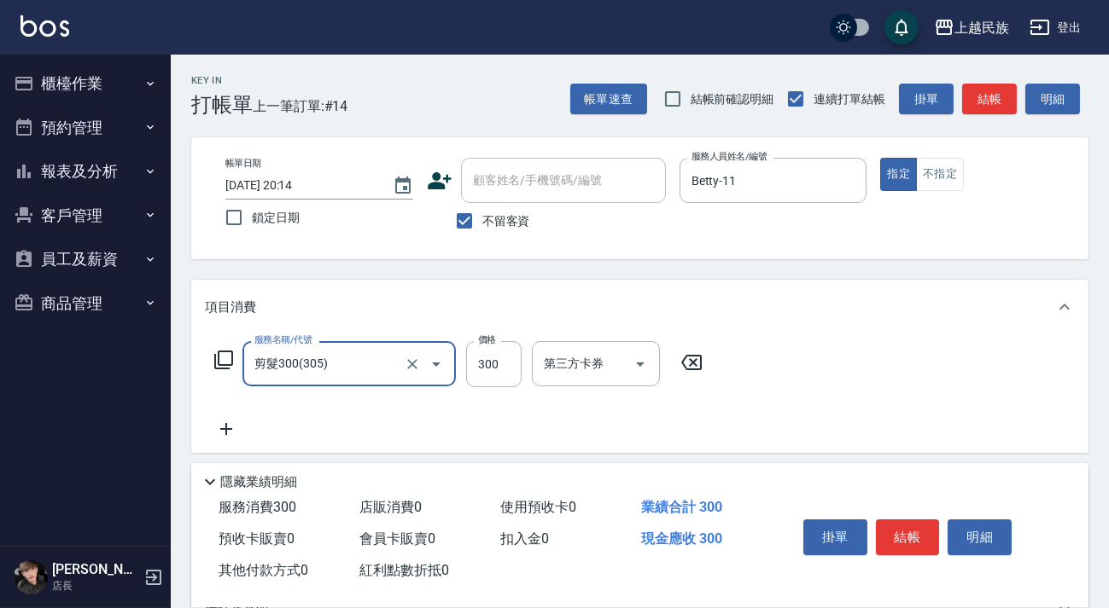
type input "剪髮300(305)"
click at [515, 212] on span "不留客資" at bounding box center [506, 221] width 48 height 18
click at [482, 212] on input "不留客資" at bounding box center [464, 221] width 36 height 36
checkbox input "false"
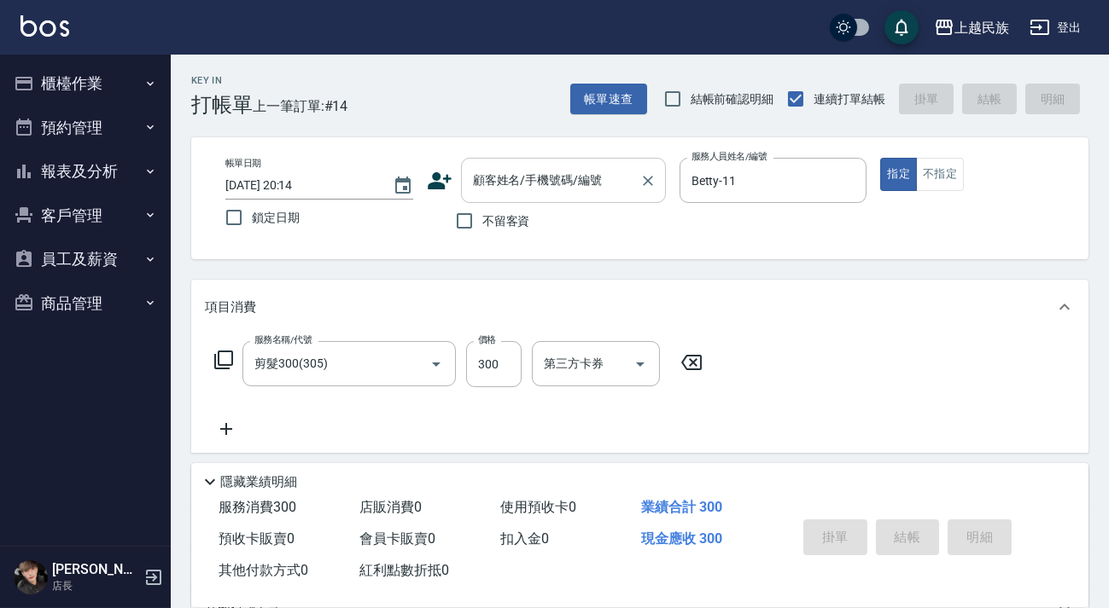
click at [533, 178] on div "顧客姓名/手機號碼/編號 顧客姓名/手機號碼/編號" at bounding box center [563, 180] width 205 height 45
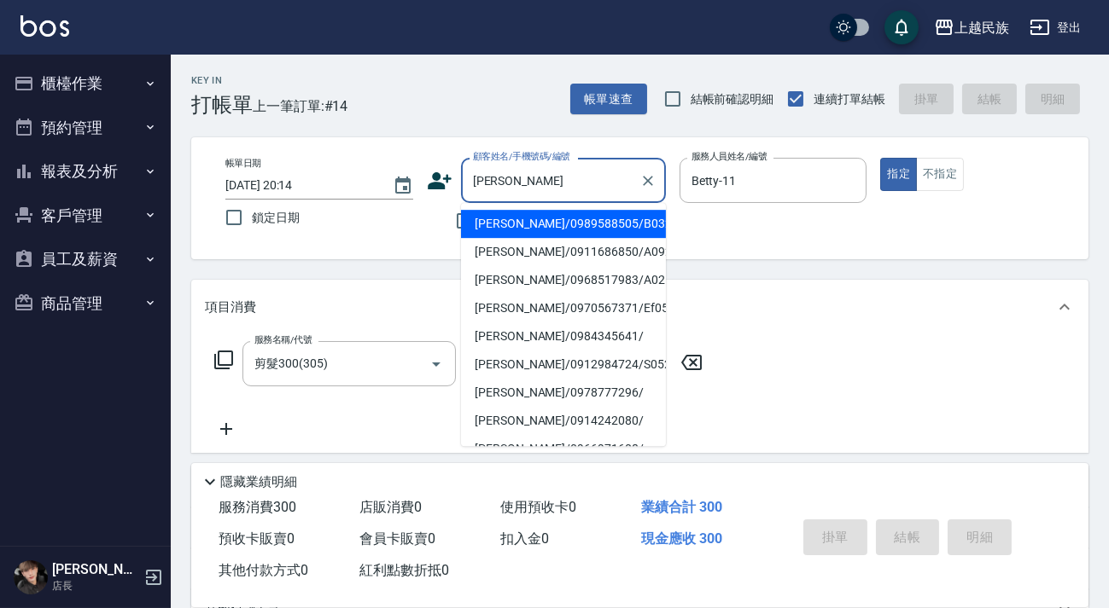
click at [567, 230] on li "[PERSON_NAME]/0989588505/B032321" at bounding box center [563, 224] width 205 height 28
type input "[PERSON_NAME]/0989588505/B032321"
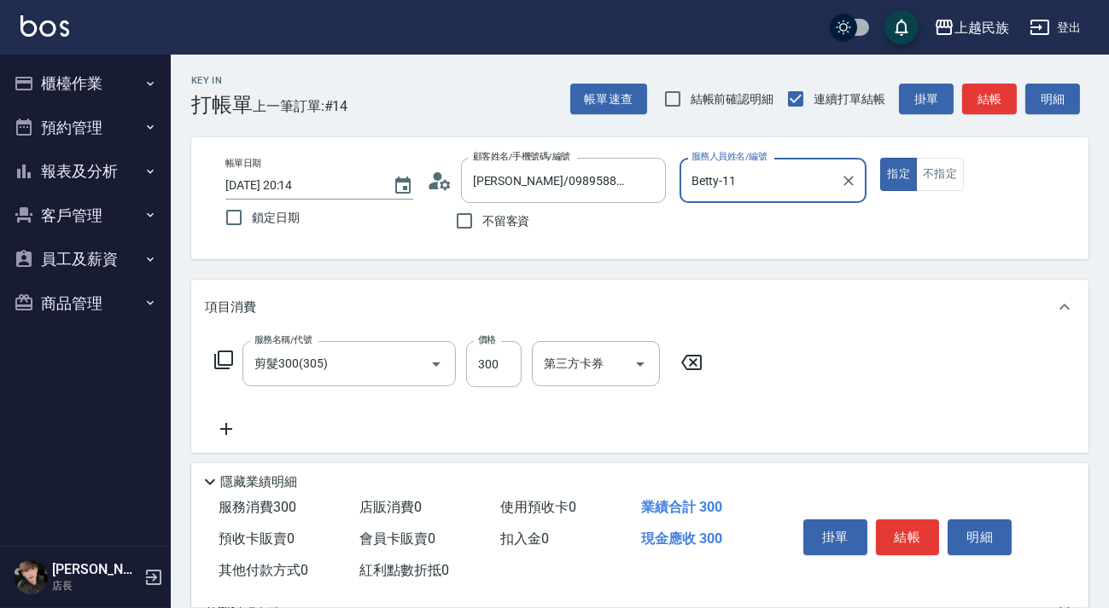
scroll to position [224, 0]
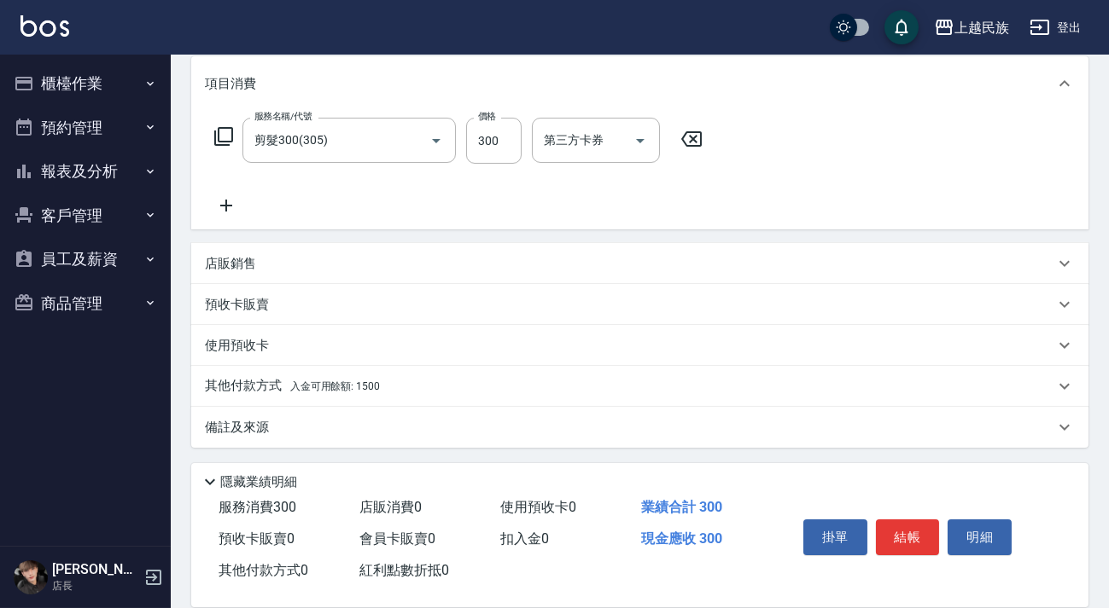
click at [454, 371] on div "其他付款方式 入金可用餘額: 1500" at bounding box center [639, 386] width 897 height 41
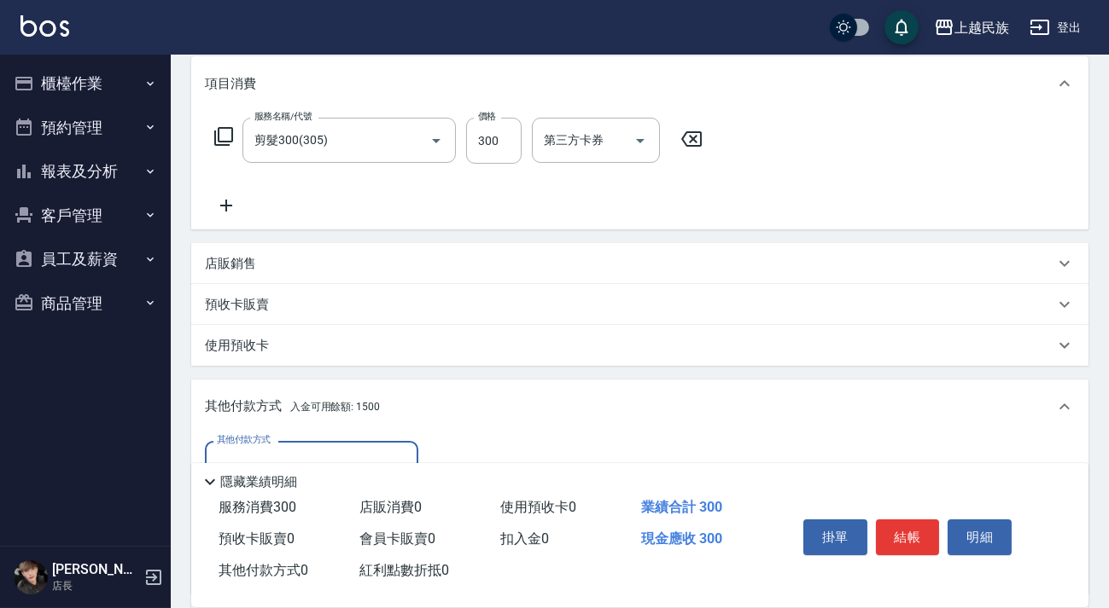
scroll to position [0, 0]
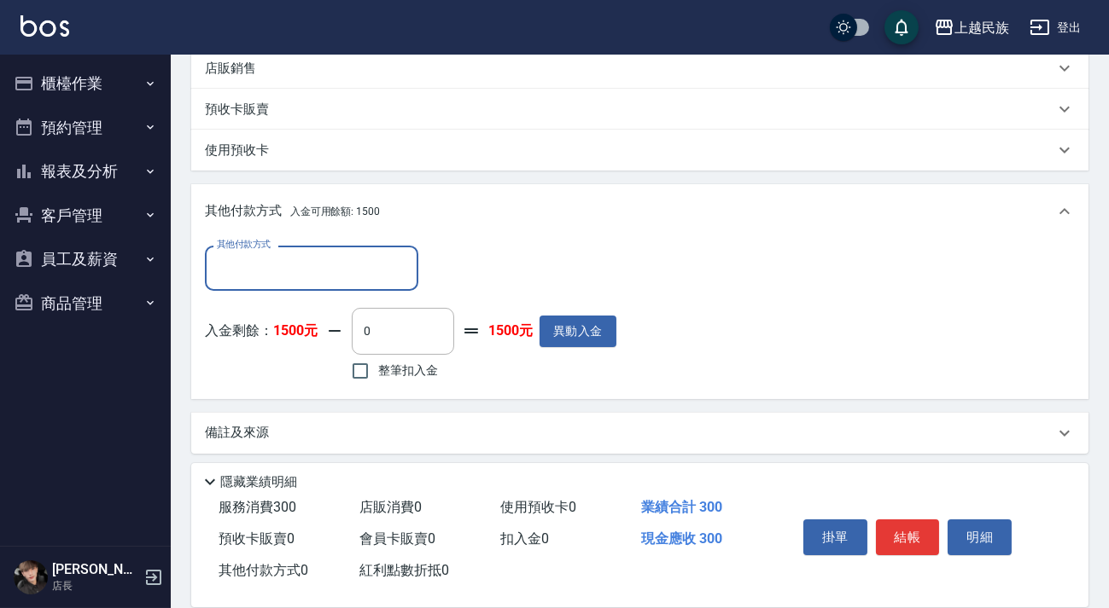
click at [434, 371] on span "整筆扣入金" at bounding box center [408, 371] width 60 height 18
click at [378, 371] on input "整筆扣入金" at bounding box center [360, 371] width 36 height 36
checkbox input "true"
type input "300"
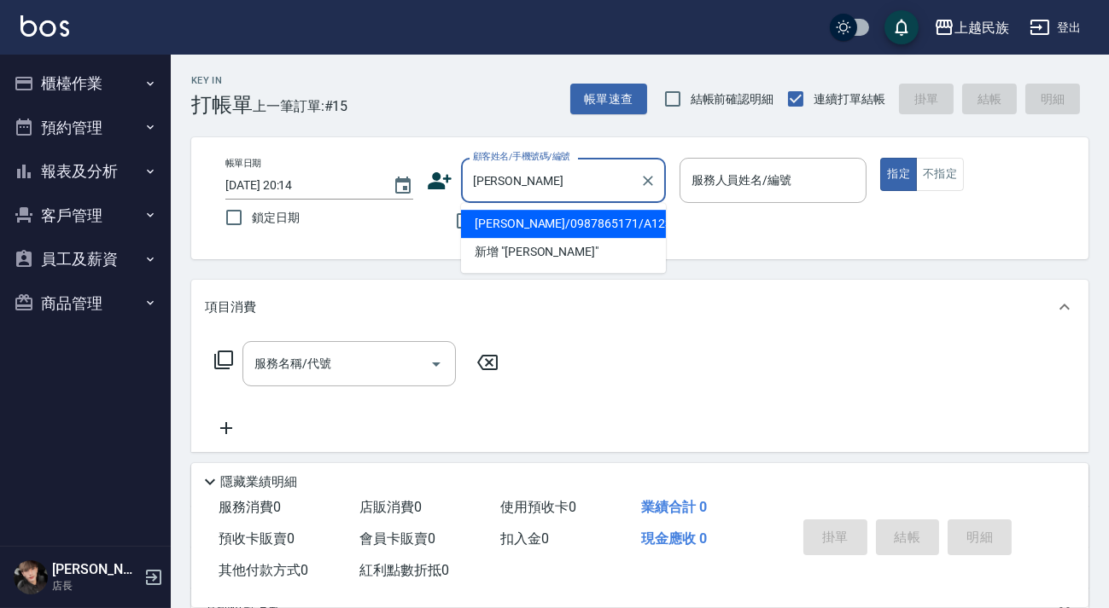
click at [606, 225] on li "[PERSON_NAME]/0987865171/A123121" at bounding box center [563, 224] width 205 height 28
type input "[PERSON_NAME]/0987865171/A123121"
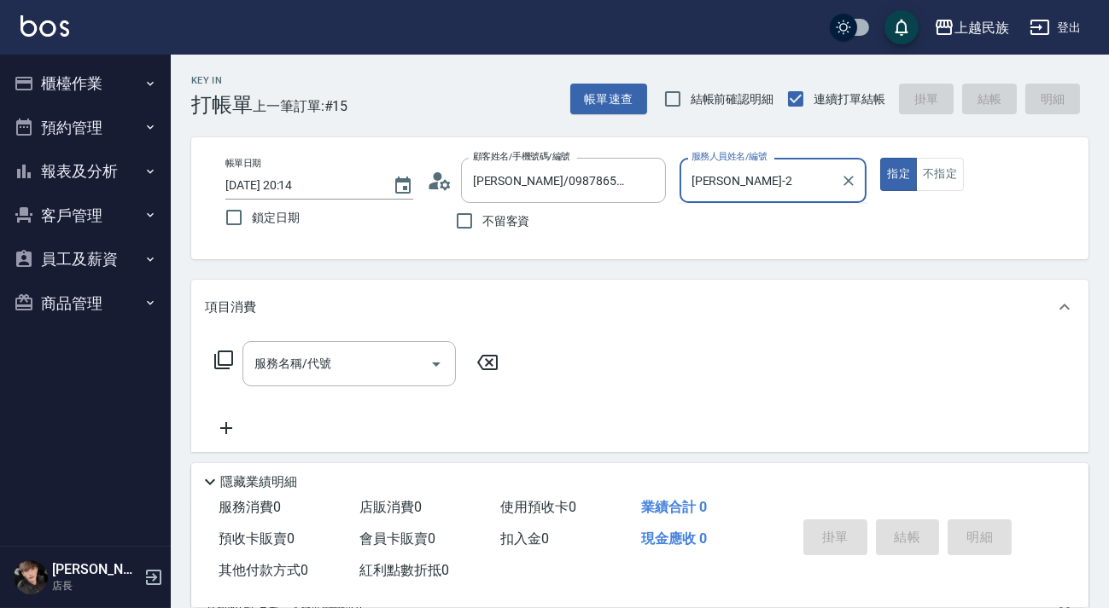
scroll to position [222, 0]
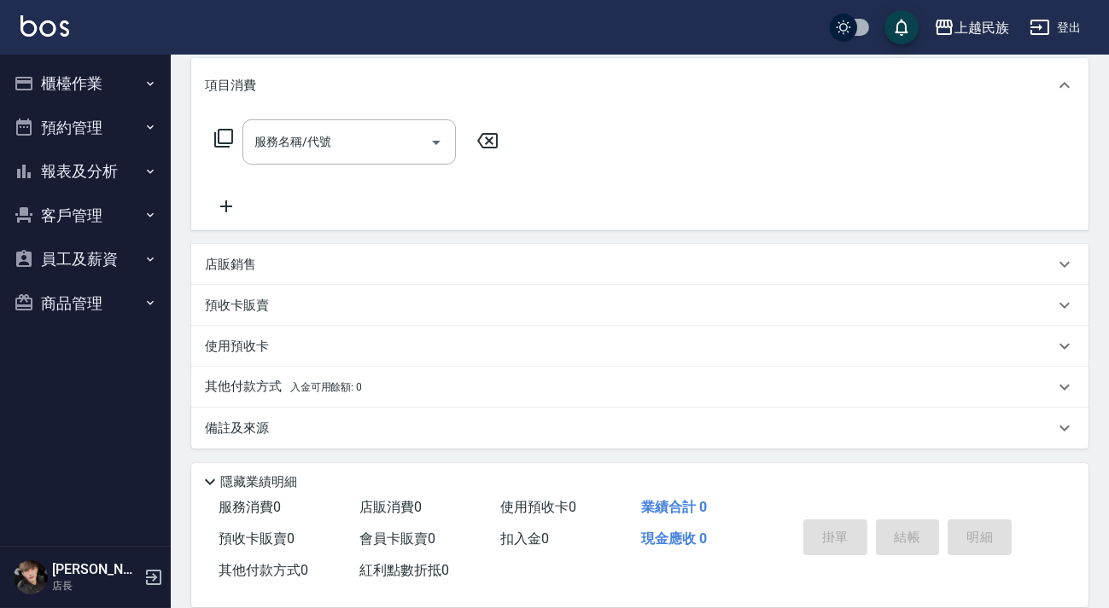
click at [317, 274] on div "店販銷售" at bounding box center [639, 264] width 897 height 41
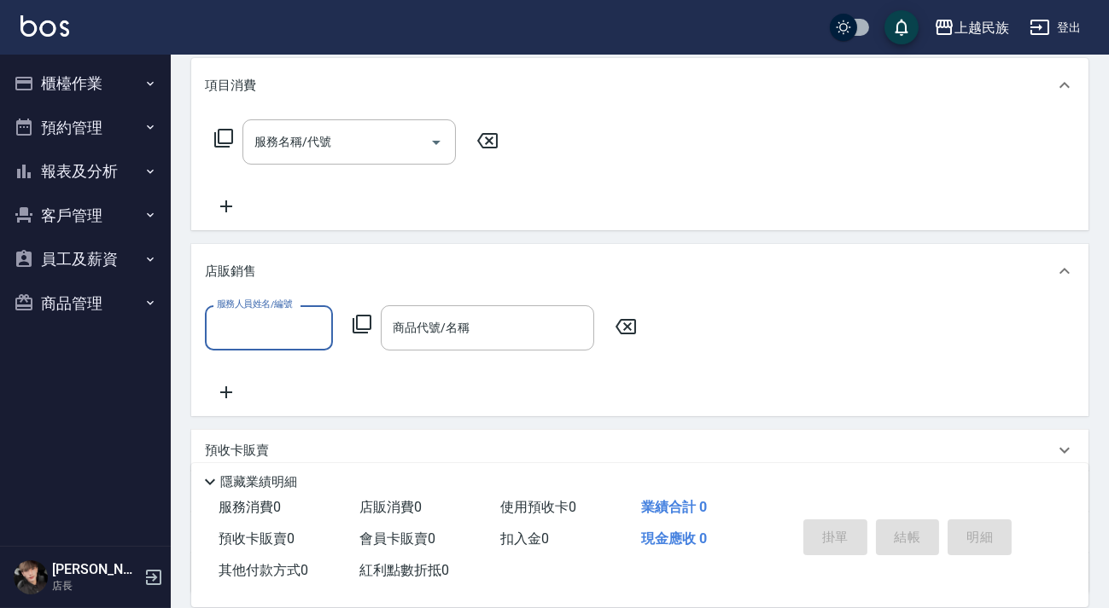
scroll to position [0, 0]
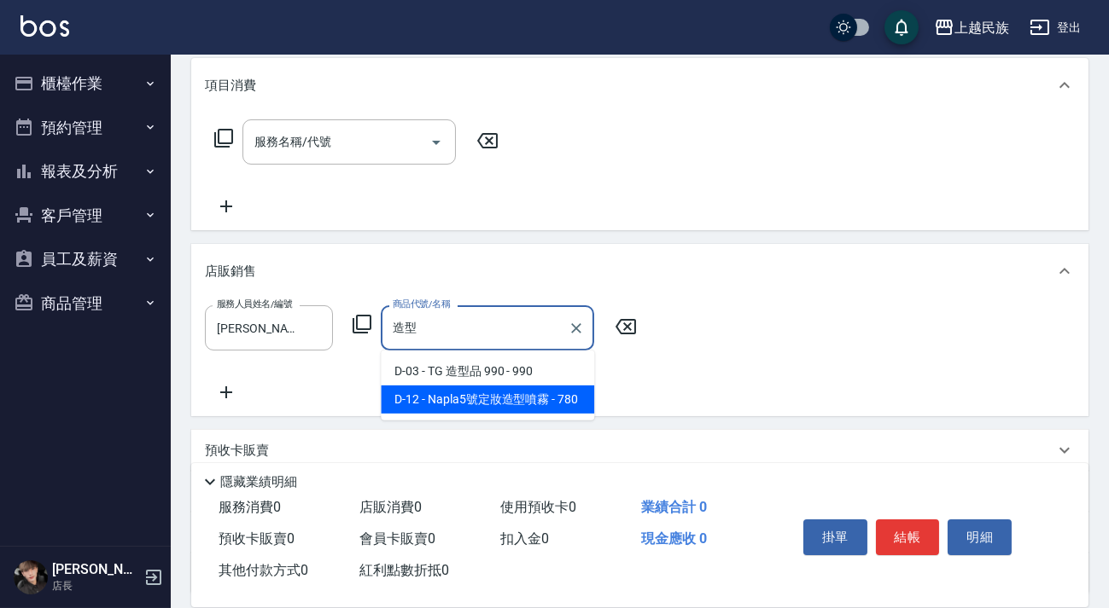
click at [453, 392] on span "D-12 - Napla5號定妝造型噴霧 - 780" at bounding box center [487, 400] width 213 height 28
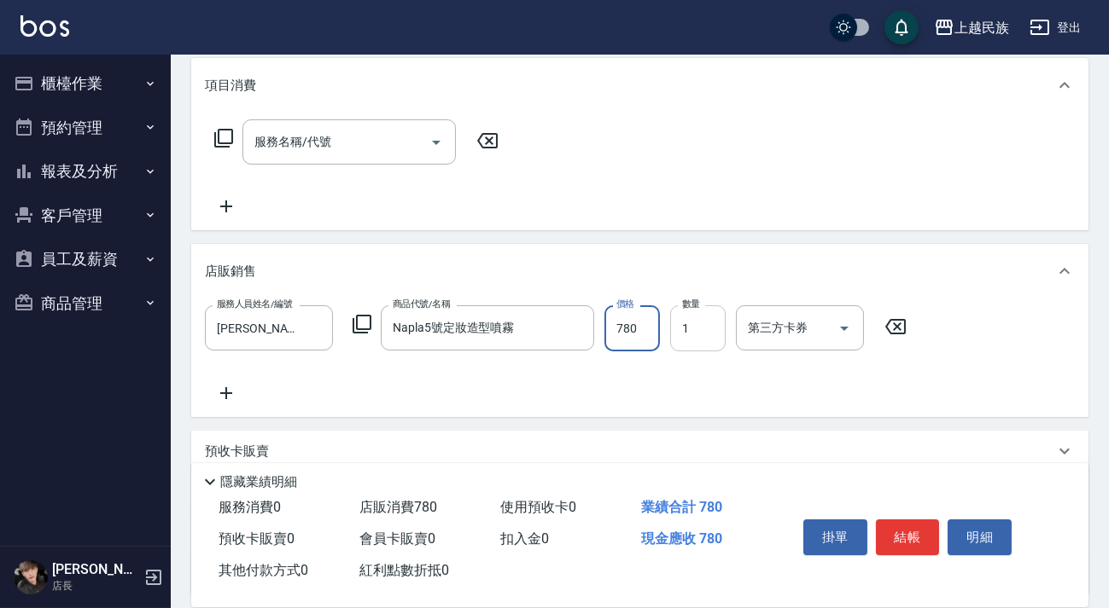
drag, startPoint x: 646, startPoint y: 336, endPoint x: 674, endPoint y: 344, distance: 29.2
click at [647, 337] on input "780" at bounding box center [631, 329] width 55 height 46
click at [690, 335] on input "1" at bounding box center [697, 329] width 55 height 46
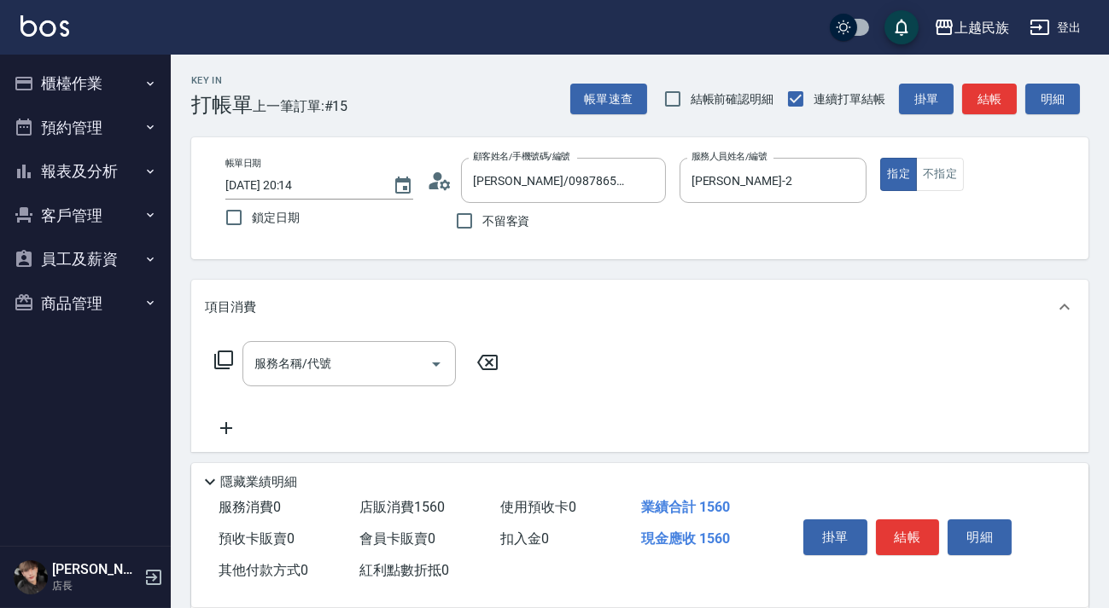
scroll to position [369, 0]
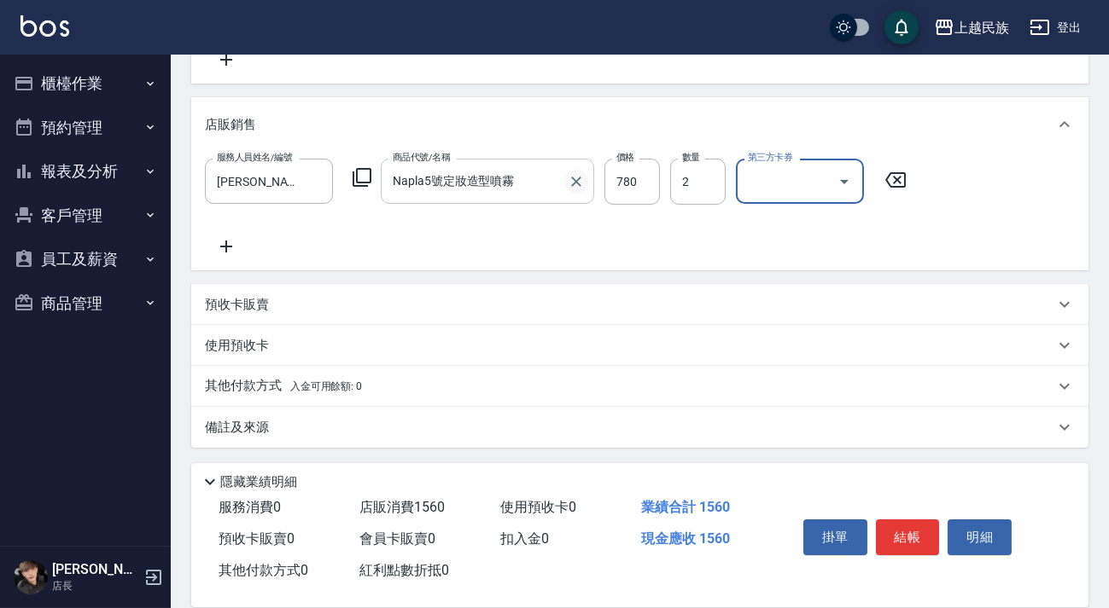
click at [573, 183] on icon "Clear" at bounding box center [576, 182] width 10 height 10
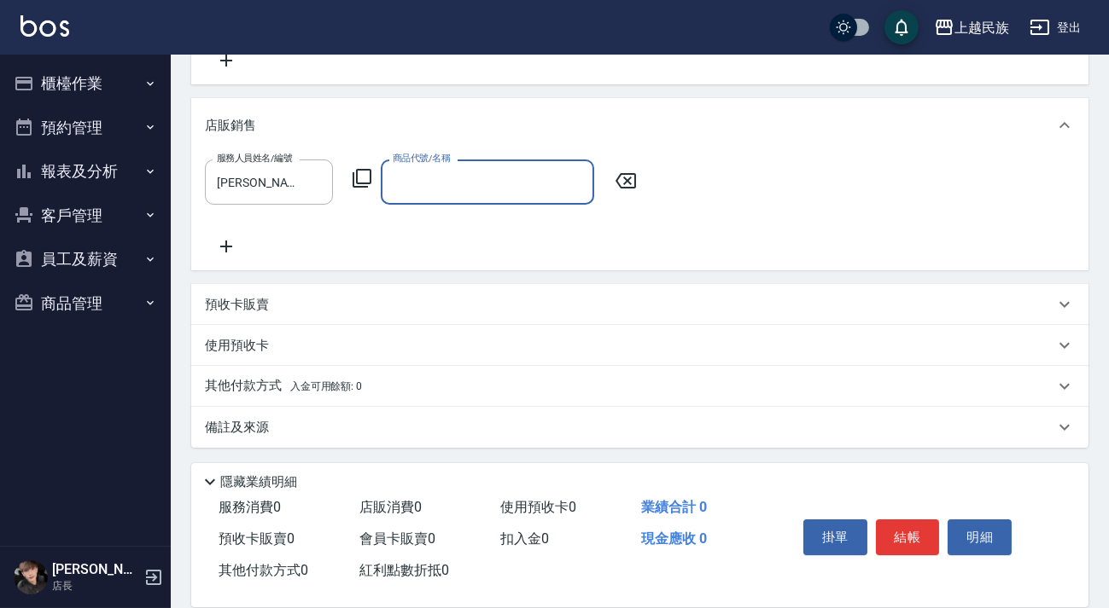
scroll to position [368, 0]
click at [515, 189] on input "商品代號/名稱" at bounding box center [487, 182] width 198 height 30
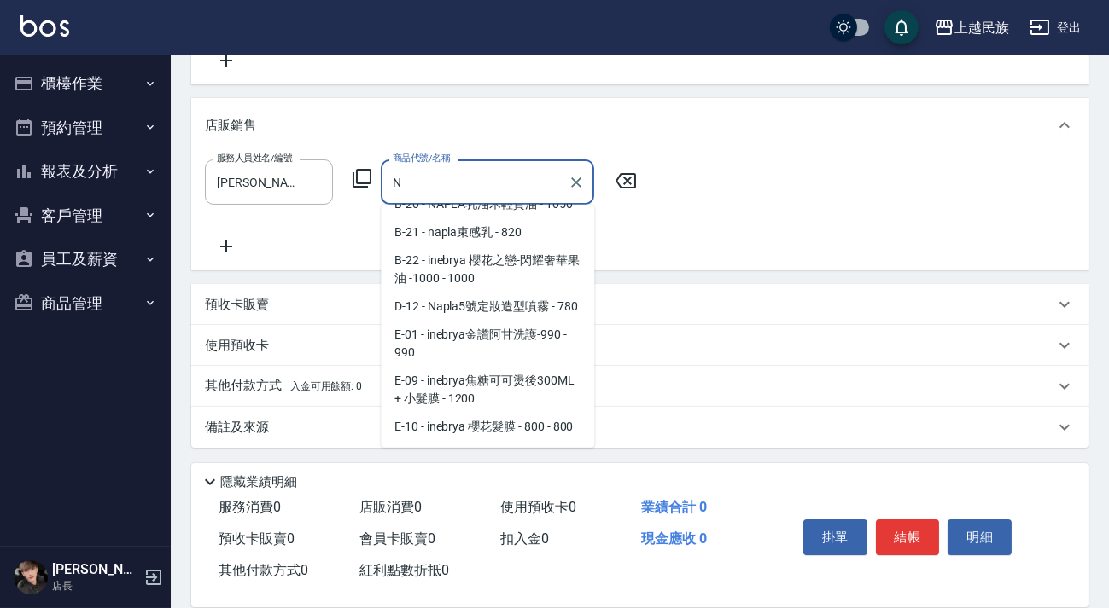
scroll to position [207, 0]
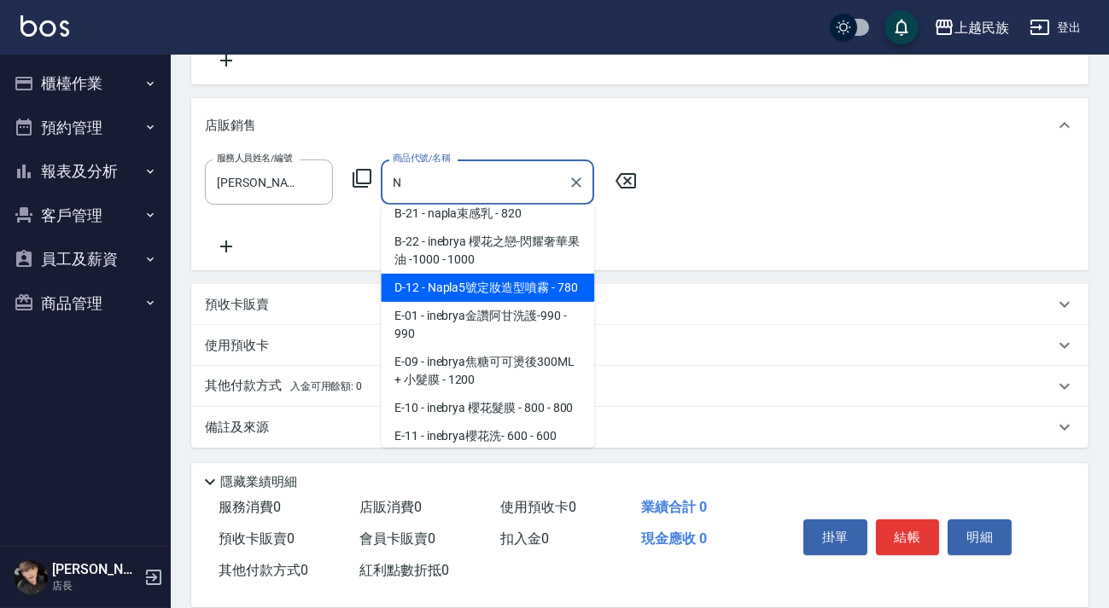
click at [553, 288] on span "D-12 - Napla5號定妝造型噴霧 - 780" at bounding box center [487, 288] width 213 height 28
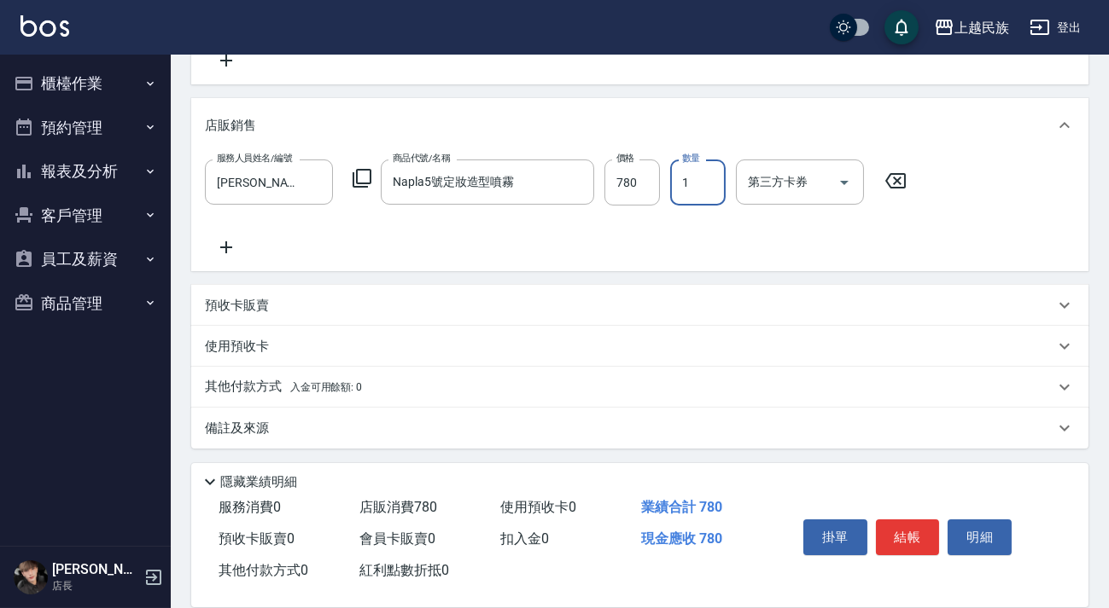
click at [700, 179] on input "1" at bounding box center [697, 183] width 55 height 46
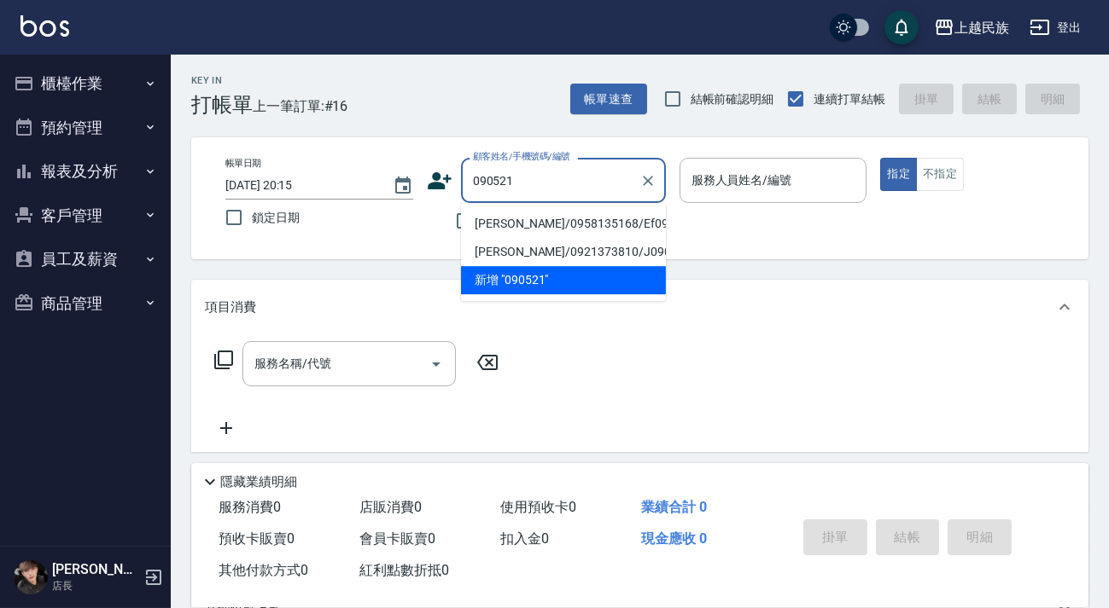
click at [569, 229] on li "[PERSON_NAME]/0958135168/Ef090521" at bounding box center [563, 224] width 205 height 28
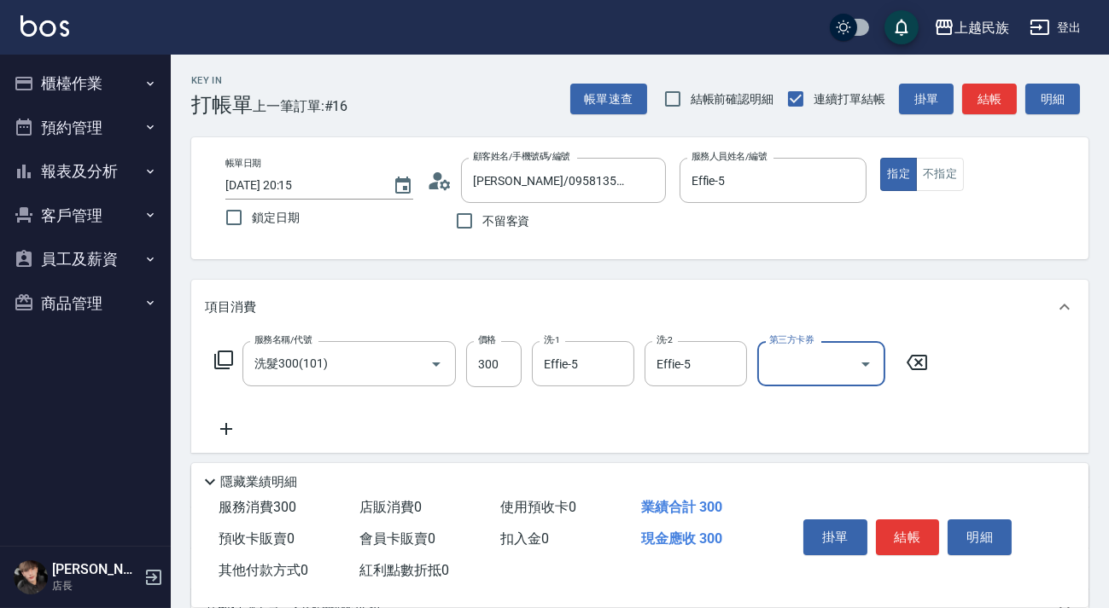
scroll to position [224, 0]
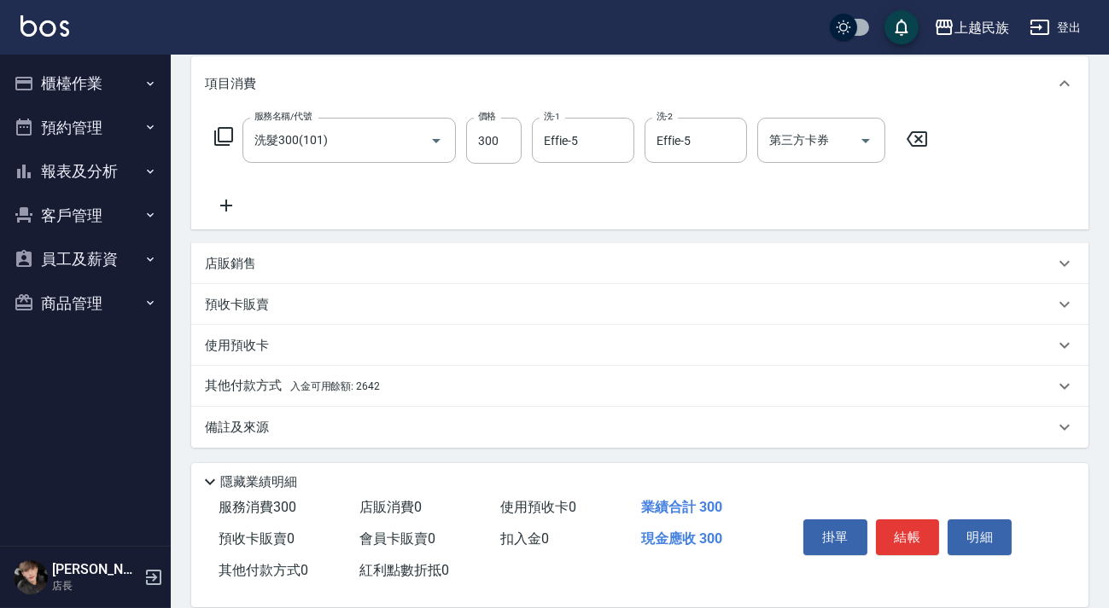
click at [459, 367] on div "其他付款方式 入金可用餘額: 2642" at bounding box center [639, 386] width 897 height 41
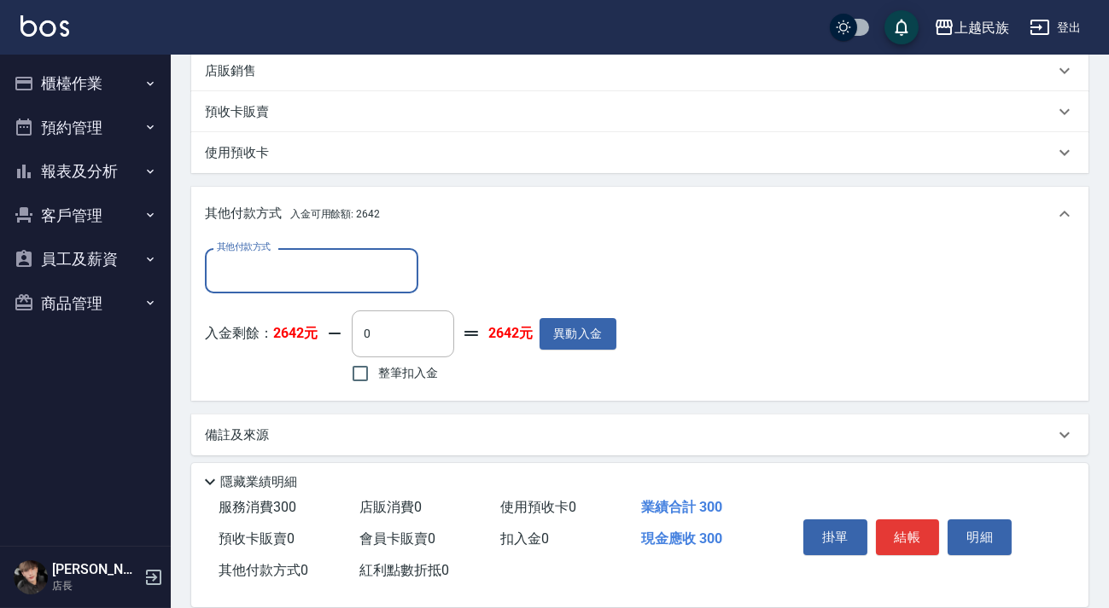
scroll to position [0, 0]
click at [409, 372] on span "整筆扣入金" at bounding box center [408, 373] width 60 height 18
click at [378, 372] on input "整筆扣入金" at bounding box center [360, 374] width 36 height 36
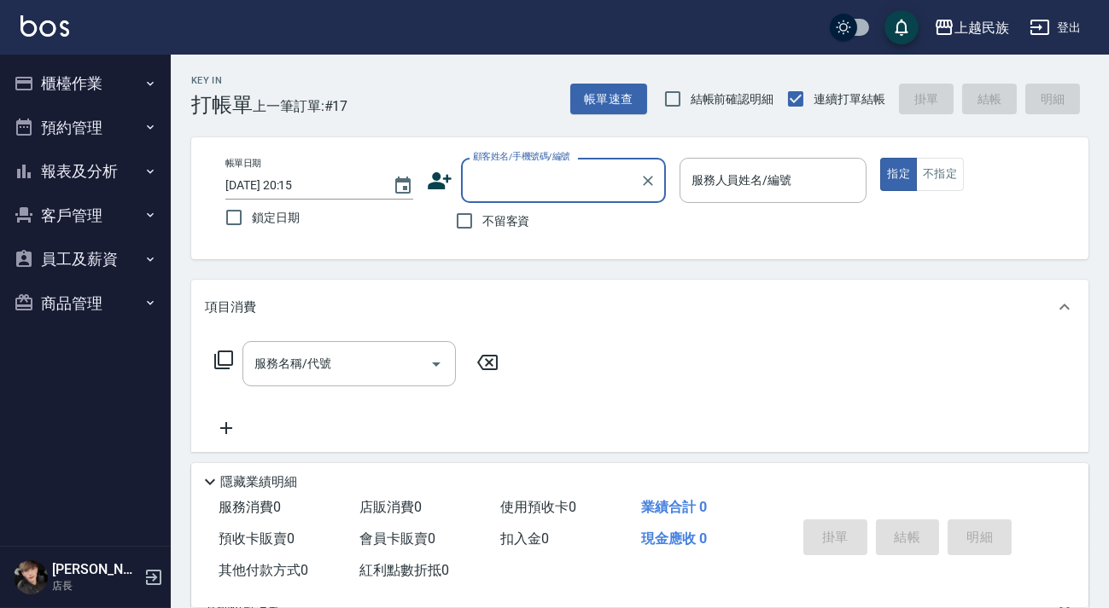
click at [133, 171] on button "報表及分析" at bounding box center [85, 171] width 157 height 44
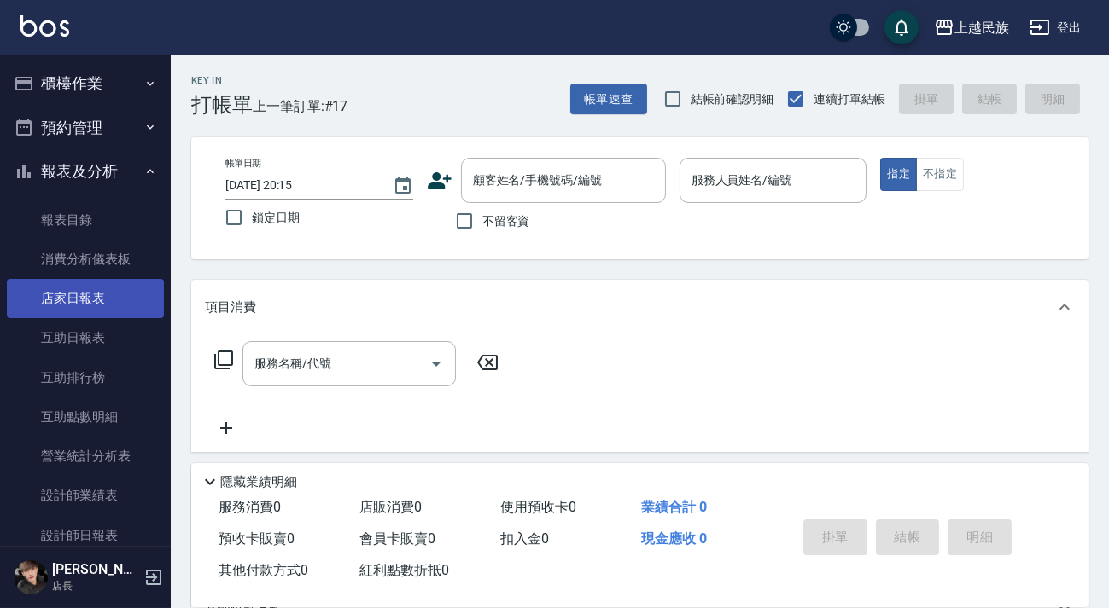
click at [117, 284] on link "店家日報表" at bounding box center [85, 298] width 157 height 39
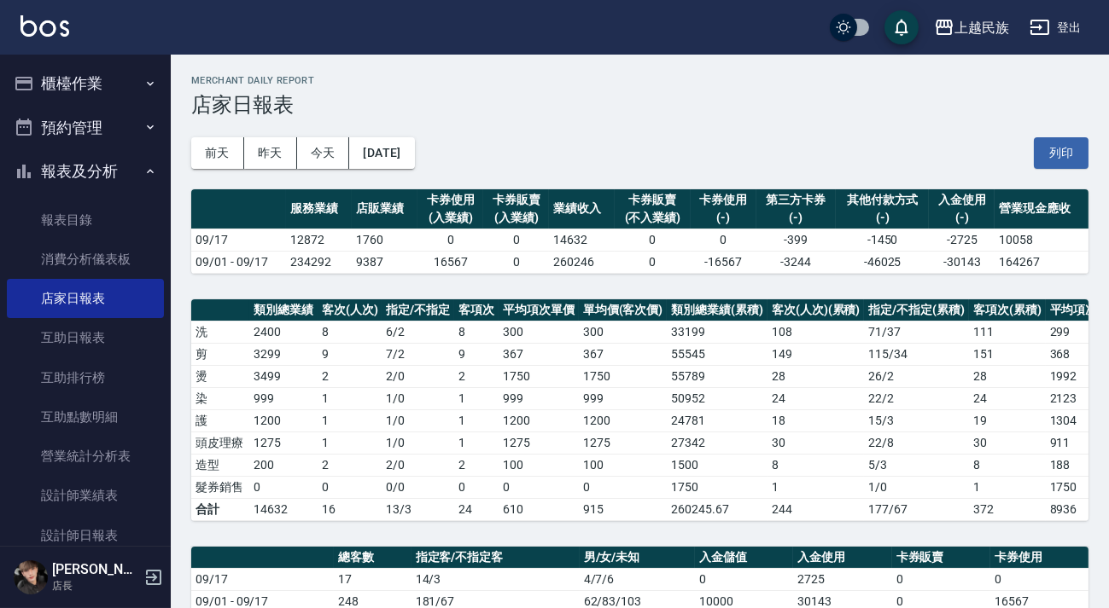
click at [112, 69] on button "櫃檯作業" at bounding box center [85, 83] width 157 height 44
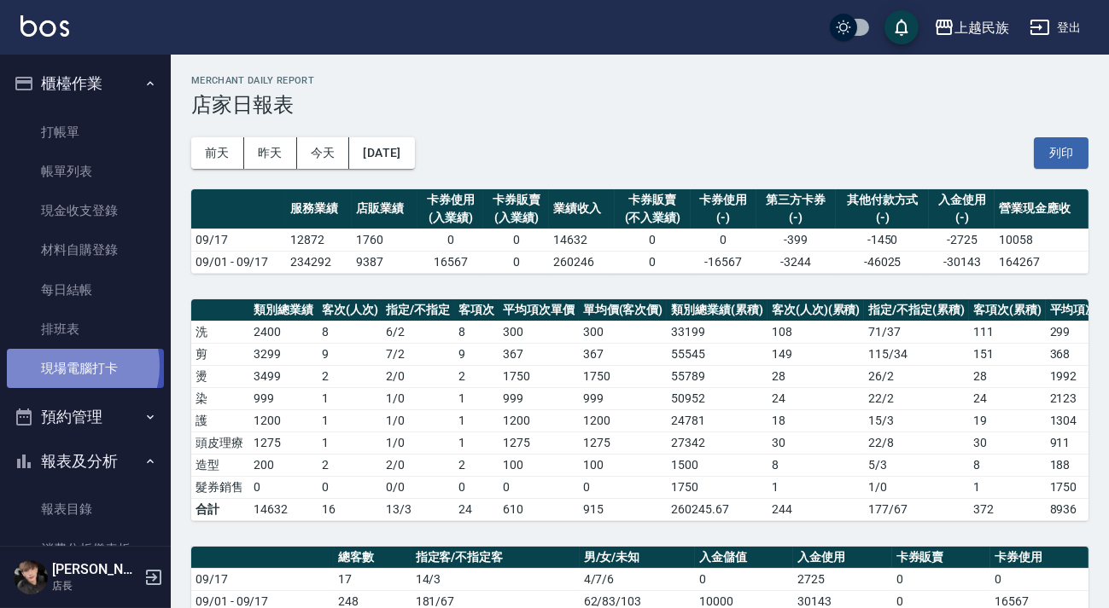
click at [71, 366] on link "現場電腦打卡" at bounding box center [85, 368] width 157 height 39
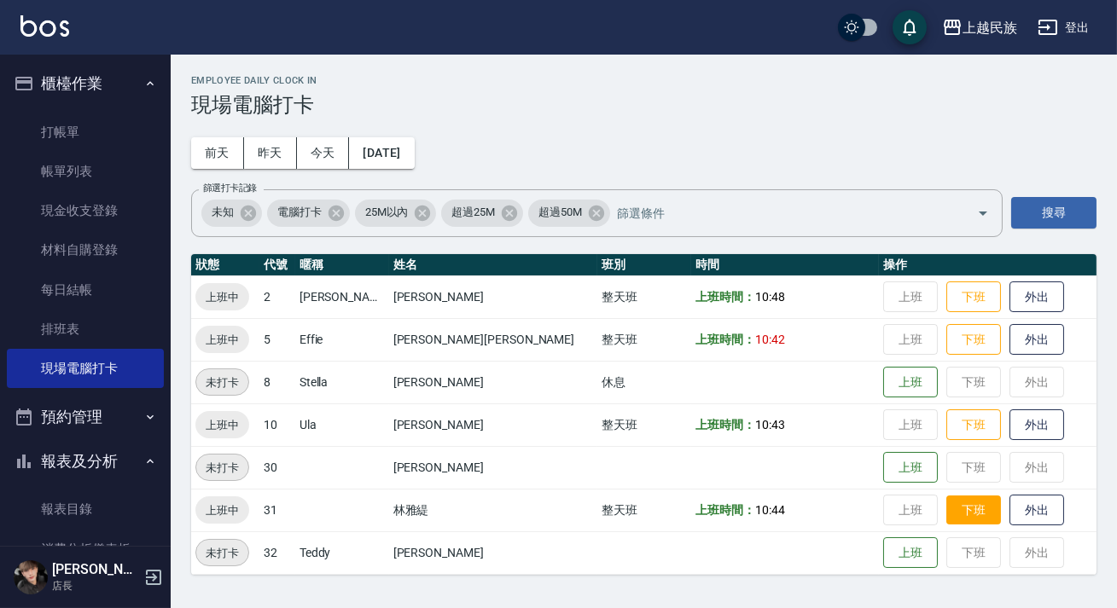
click at [946, 507] on button "下班" at bounding box center [973, 511] width 55 height 30
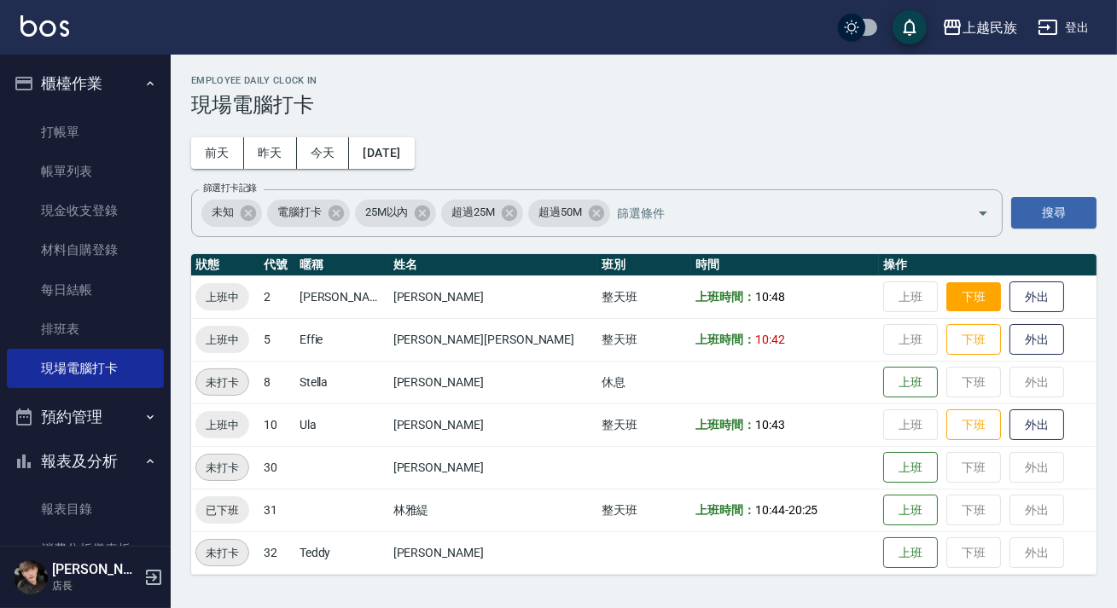
click at [946, 298] on button "下班" at bounding box center [973, 297] width 55 height 30
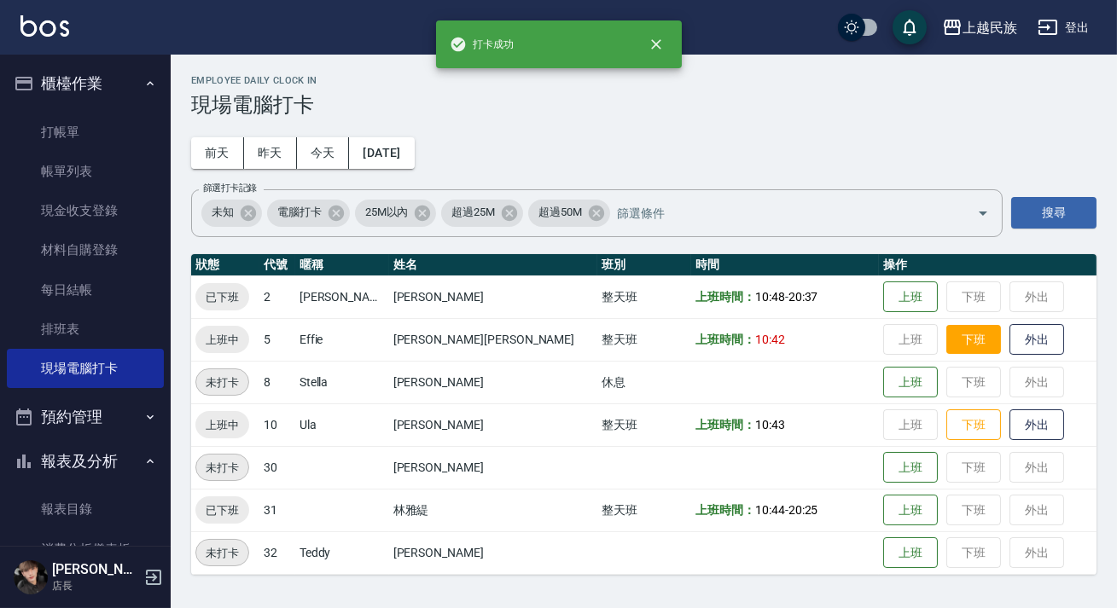
click at [946, 329] on button "下班" at bounding box center [973, 340] width 55 height 30
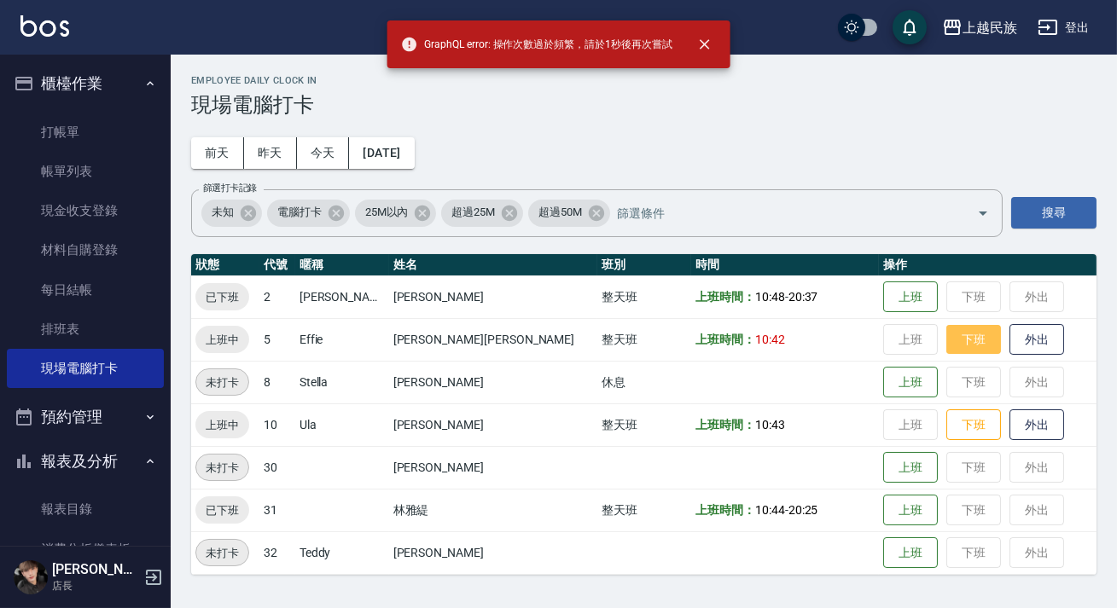
click at [946, 344] on button "下班" at bounding box center [973, 340] width 55 height 30
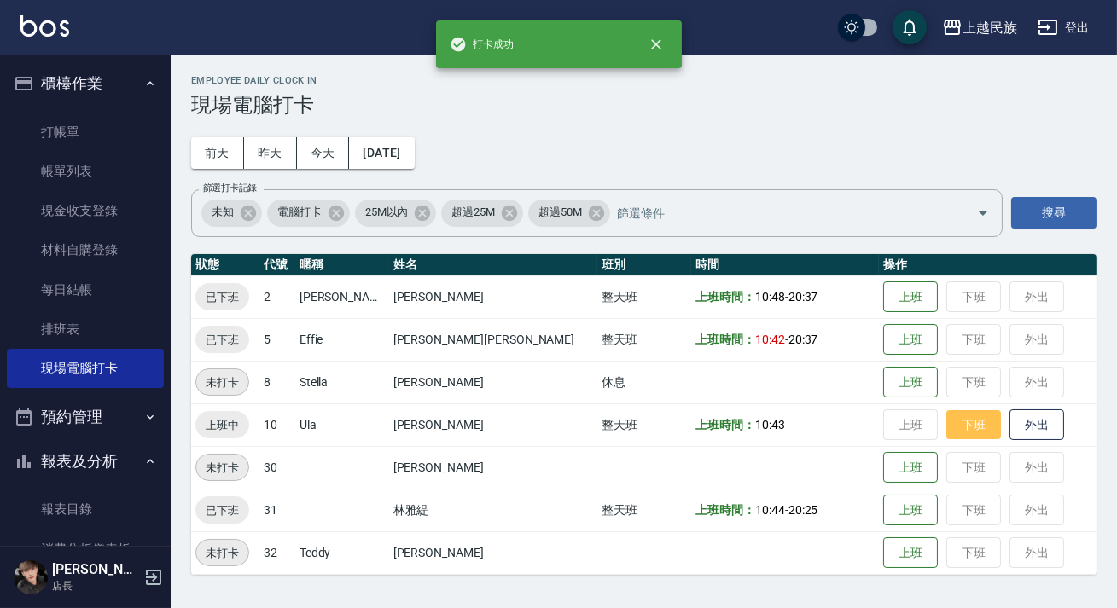
click at [946, 434] on button "下班" at bounding box center [973, 425] width 55 height 30
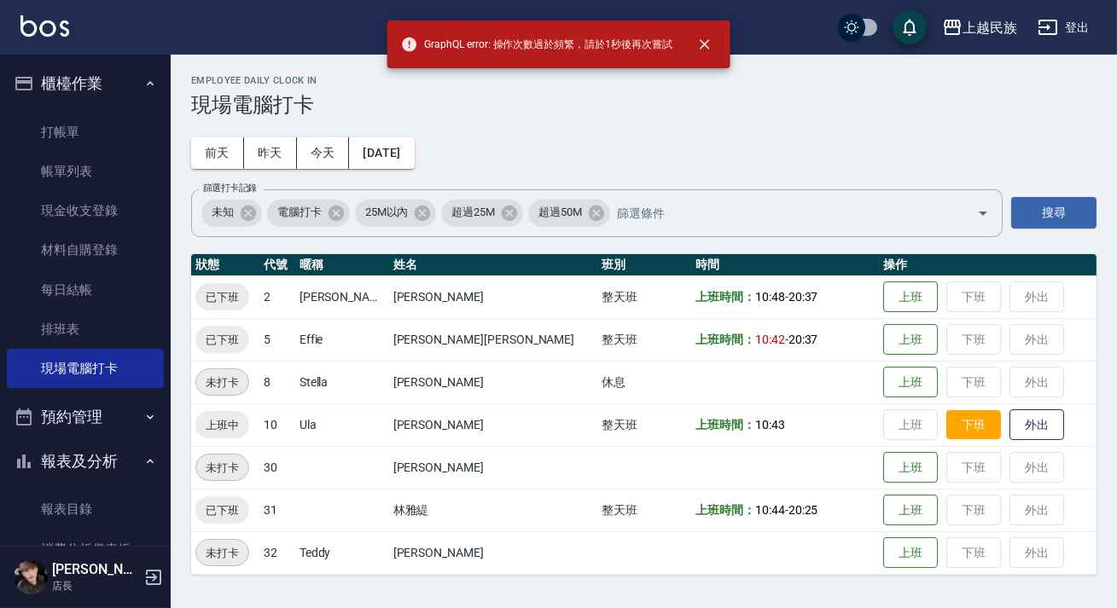
click at [946, 434] on button "下班" at bounding box center [973, 425] width 55 height 30
click at [946, 422] on button "下班" at bounding box center [973, 425] width 55 height 30
click at [946, 426] on button "下班" at bounding box center [973, 425] width 55 height 30
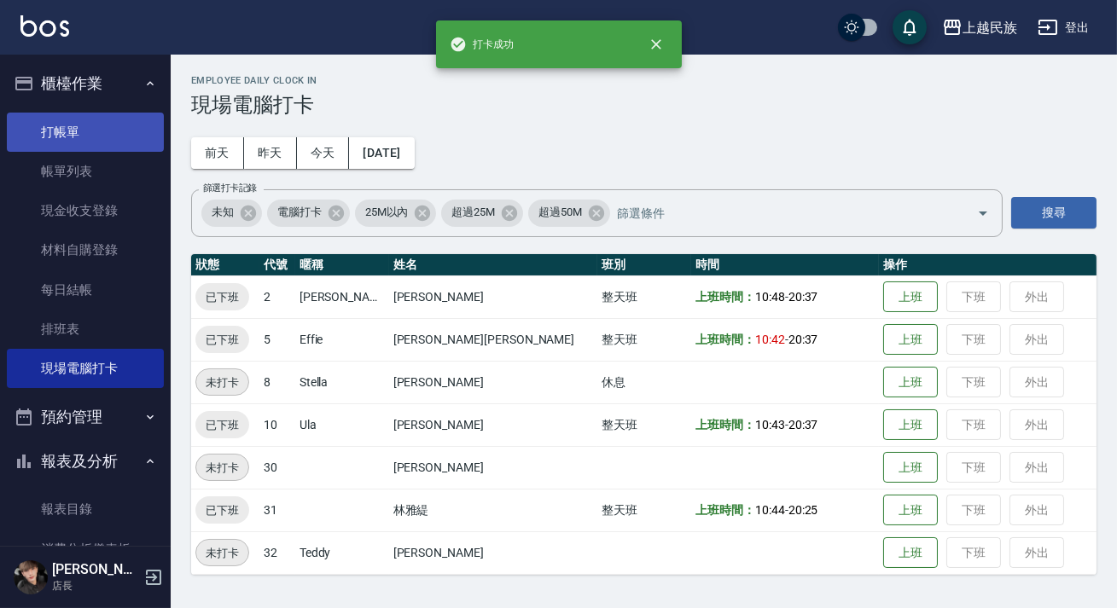
click at [110, 137] on link "打帳單" at bounding box center [85, 132] width 157 height 39
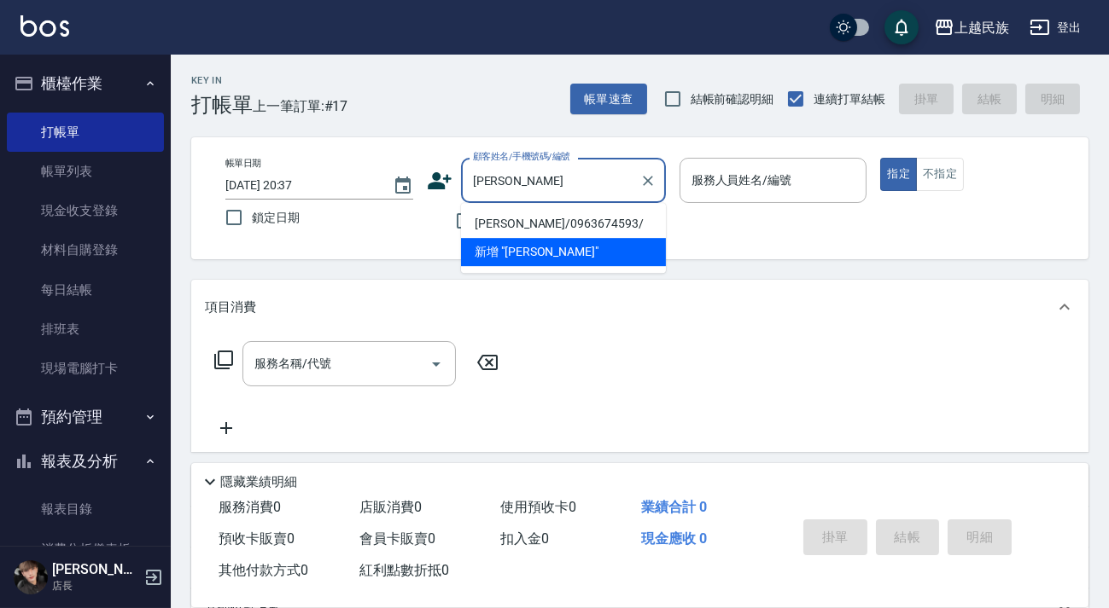
click at [589, 228] on li "[PERSON_NAME]/0963674593/" at bounding box center [563, 224] width 205 height 28
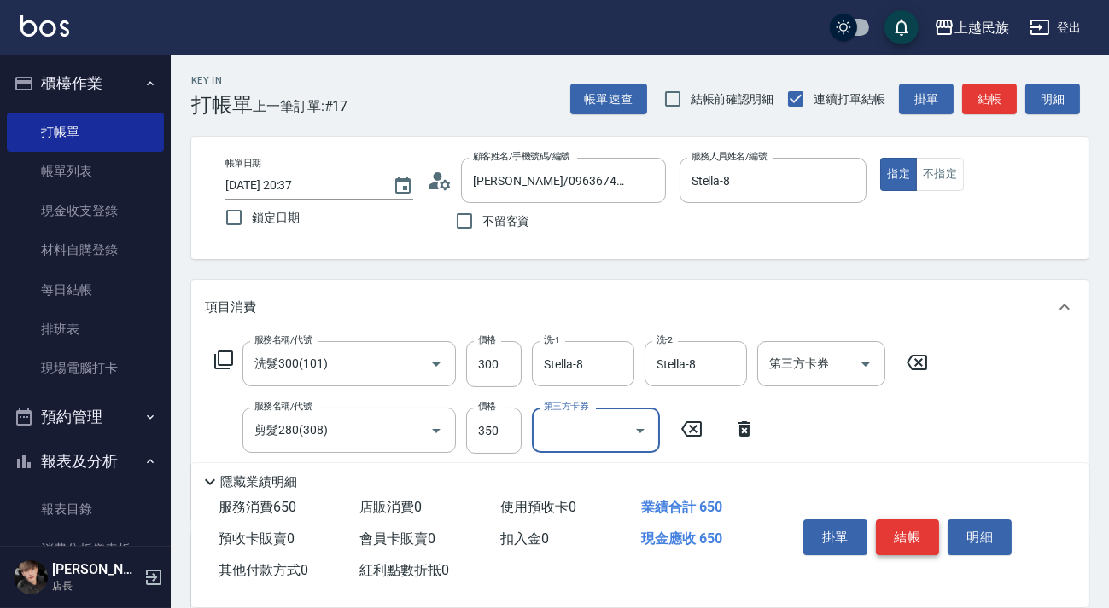
click at [919, 526] on button "結帳" at bounding box center [908, 538] width 64 height 36
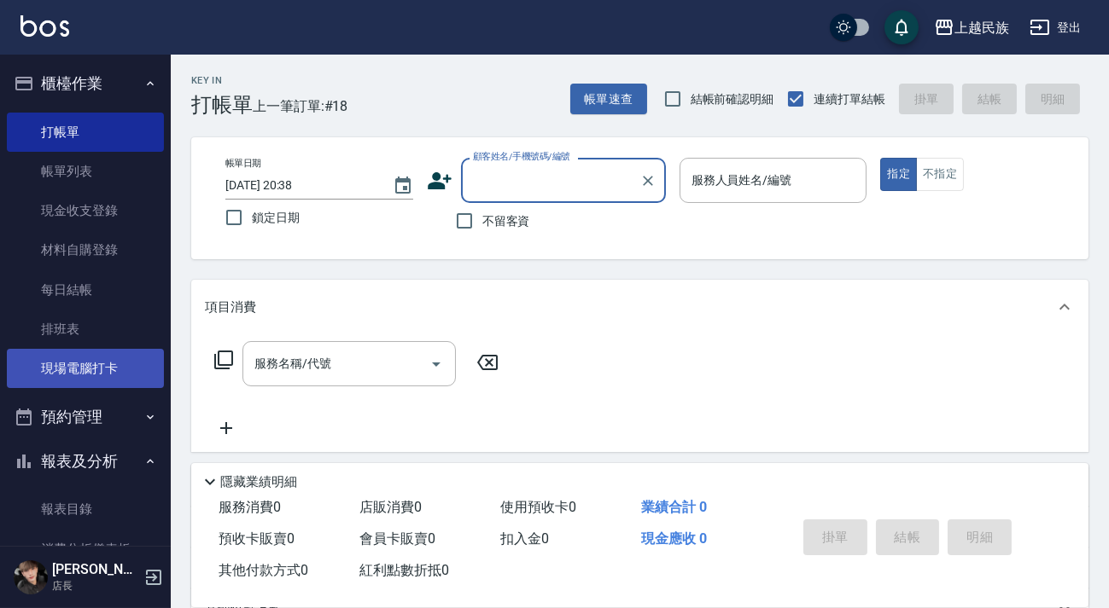
click at [106, 366] on link "現場電腦打卡" at bounding box center [85, 368] width 157 height 39
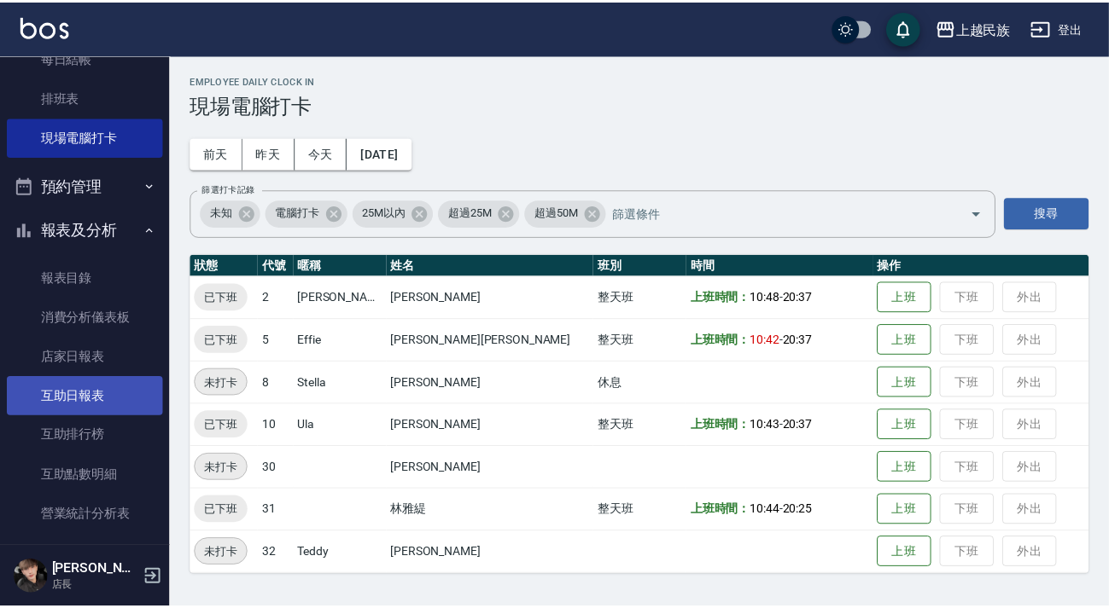
scroll to position [465, 0]
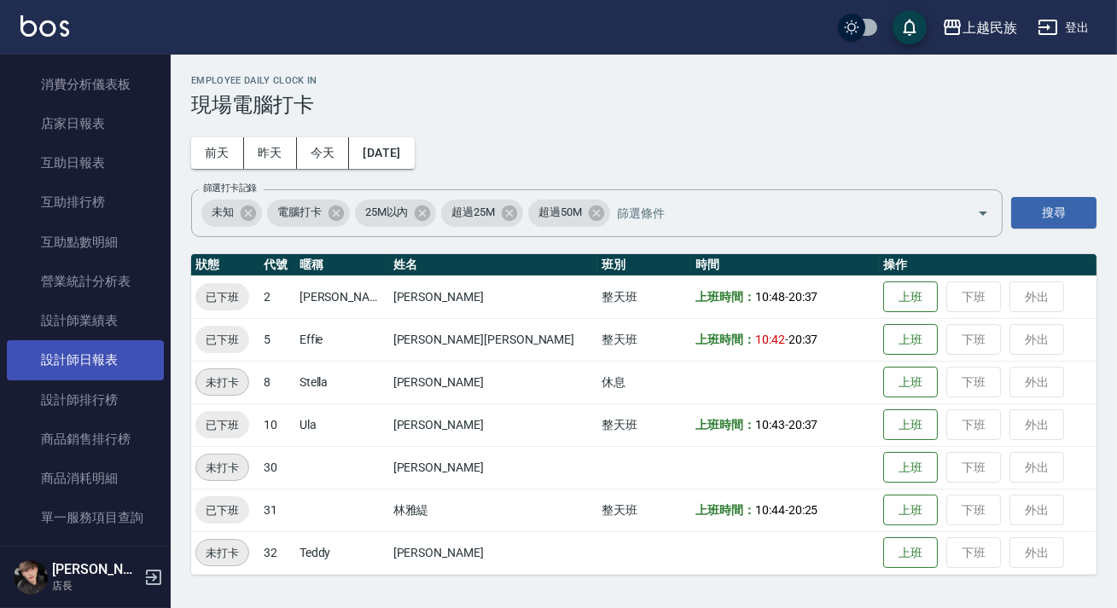
click at [108, 361] on link "設計師日報表" at bounding box center [85, 359] width 157 height 39
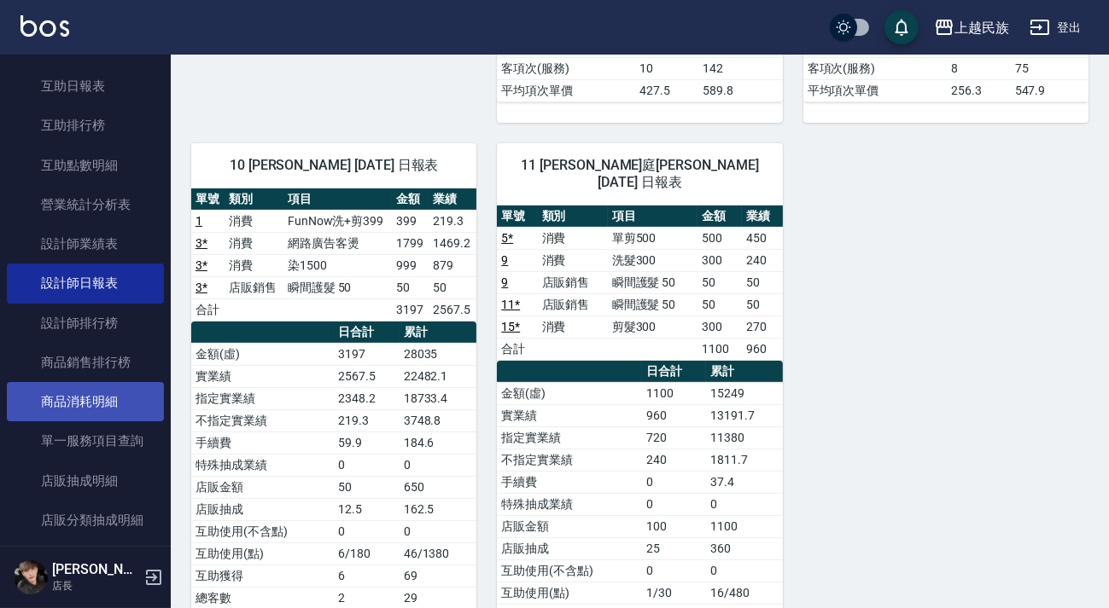
scroll to position [464, 0]
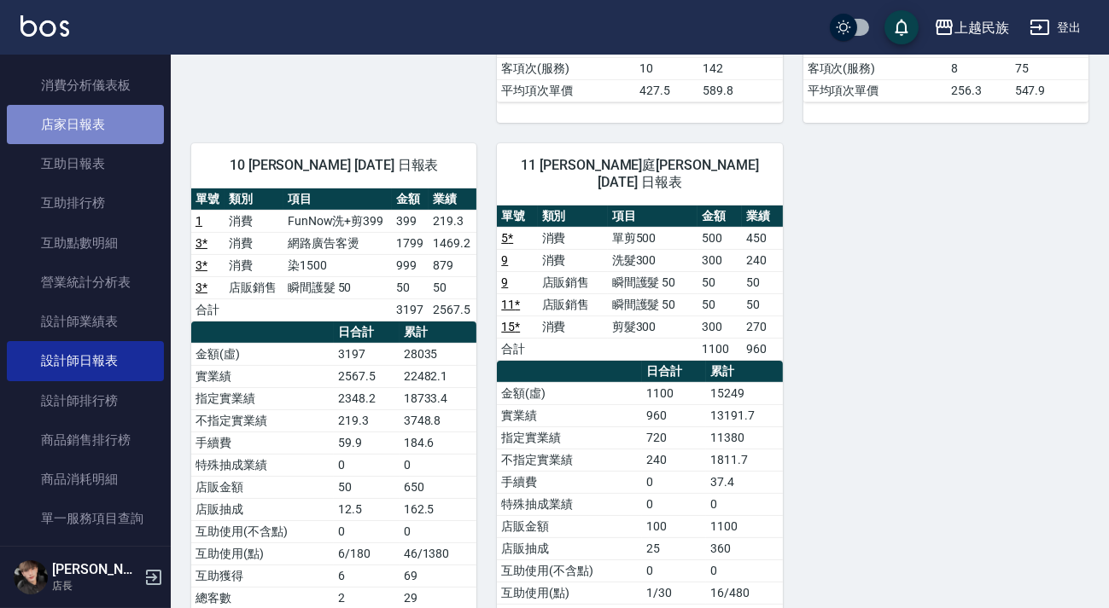
click at [95, 128] on link "店家日報表" at bounding box center [85, 124] width 157 height 39
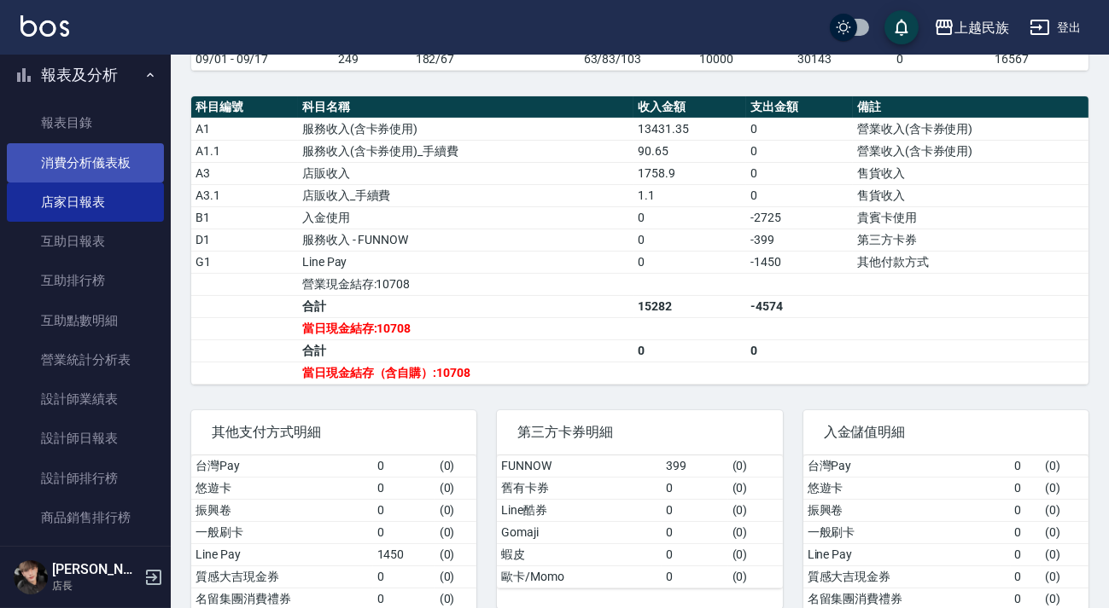
scroll to position [77, 0]
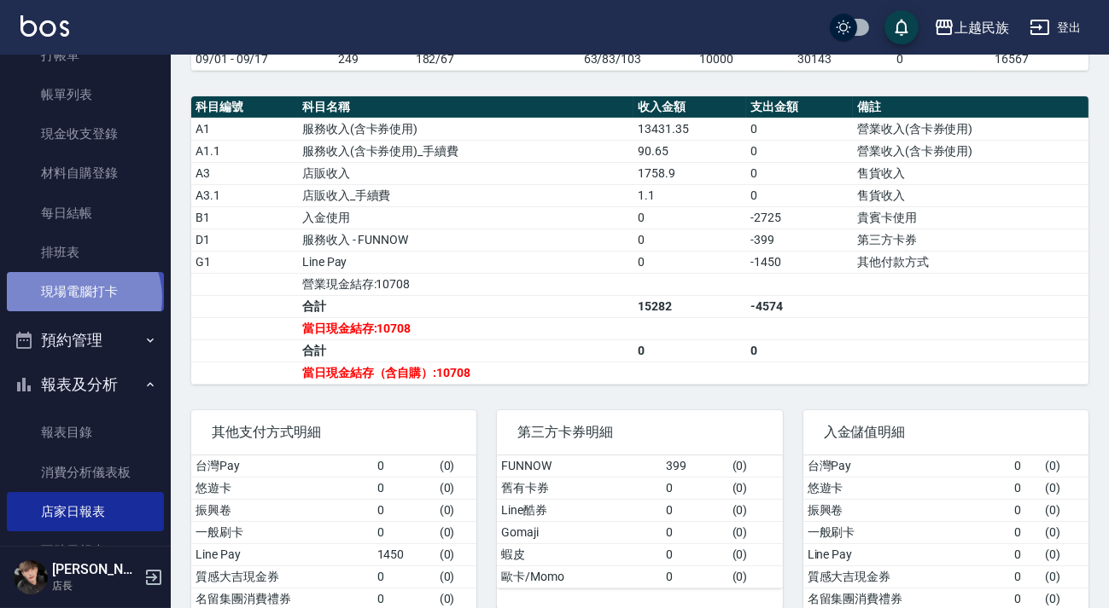
click at [82, 298] on link "現場電腦打卡" at bounding box center [85, 291] width 157 height 39
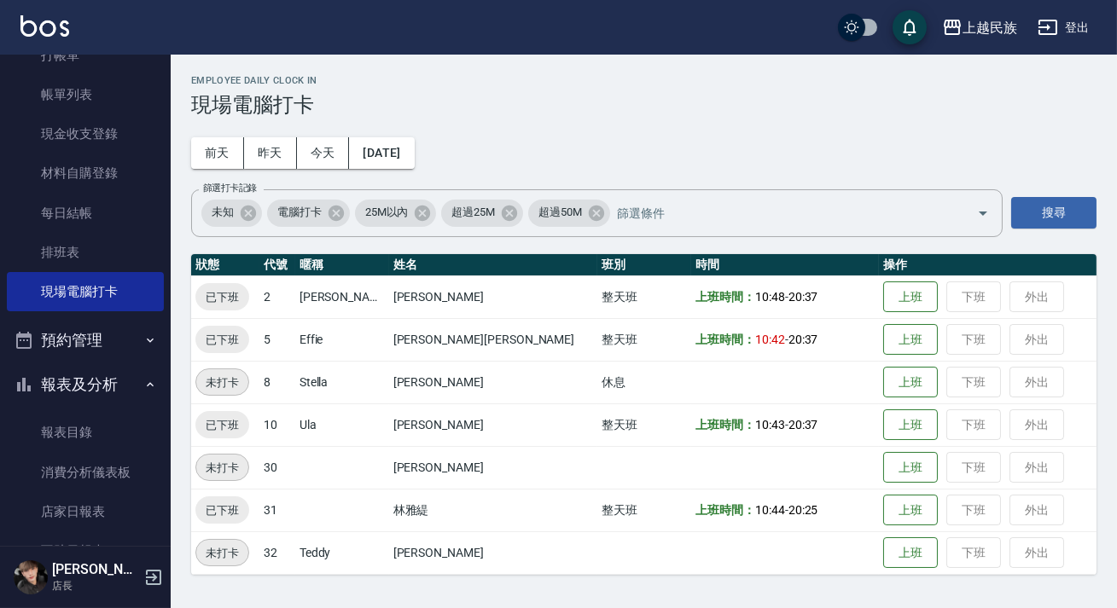
click at [1080, 29] on button "登出" at bounding box center [1064, 28] width 66 height 32
